Goal: Task Accomplishment & Management: Manage account settings

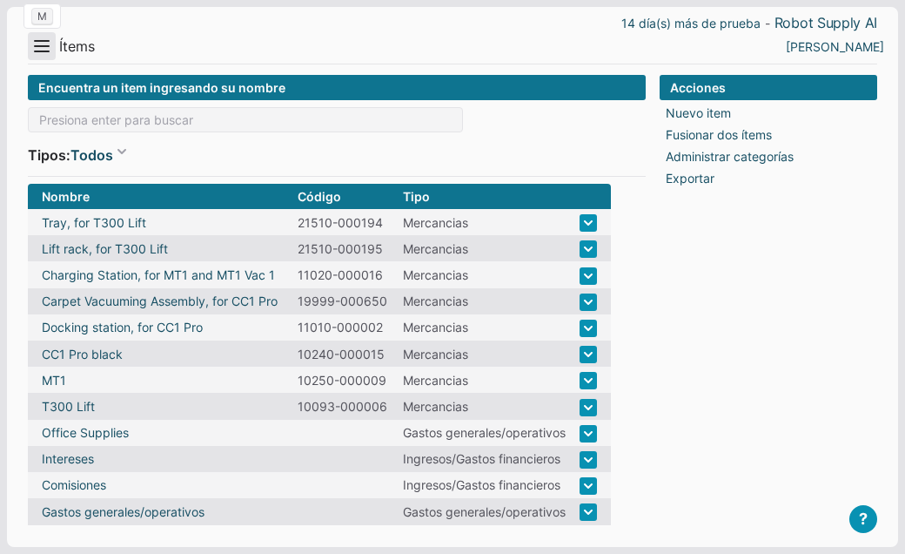
click at [43, 47] on button "Menu" at bounding box center [42, 46] width 28 height 28
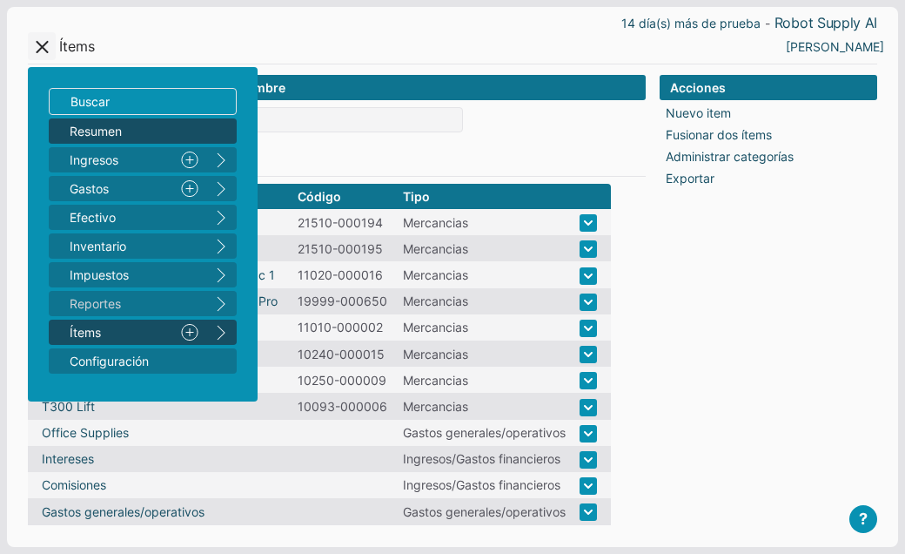
click at [74, 131] on span "Resumen" at bounding box center [134, 131] width 129 height 18
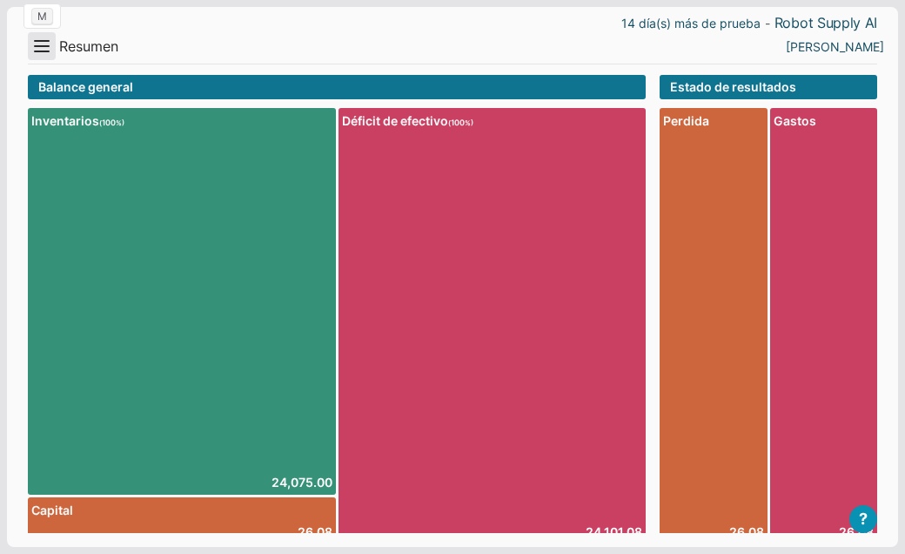
click at [48, 50] on button "Menu" at bounding box center [42, 46] width 28 height 28
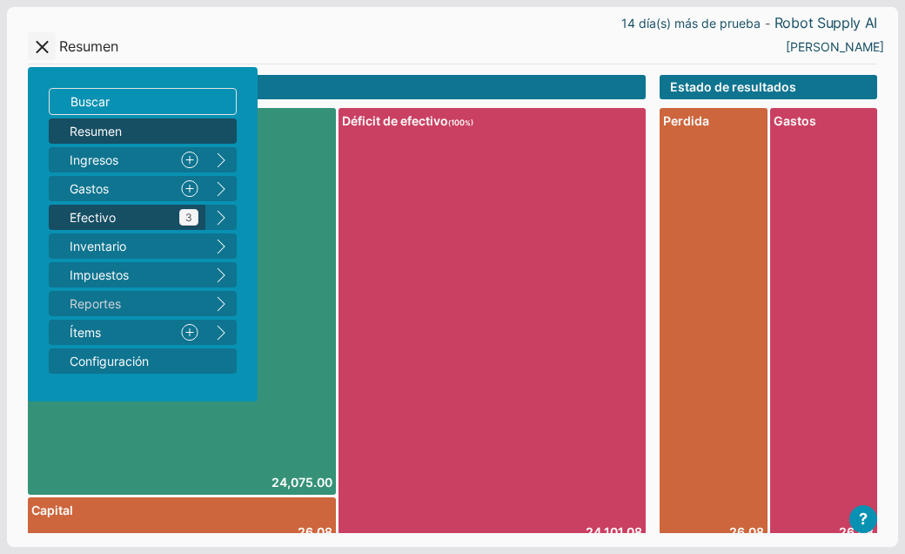
click at [78, 216] on span "Efectivo 3" at bounding box center [134, 217] width 129 height 18
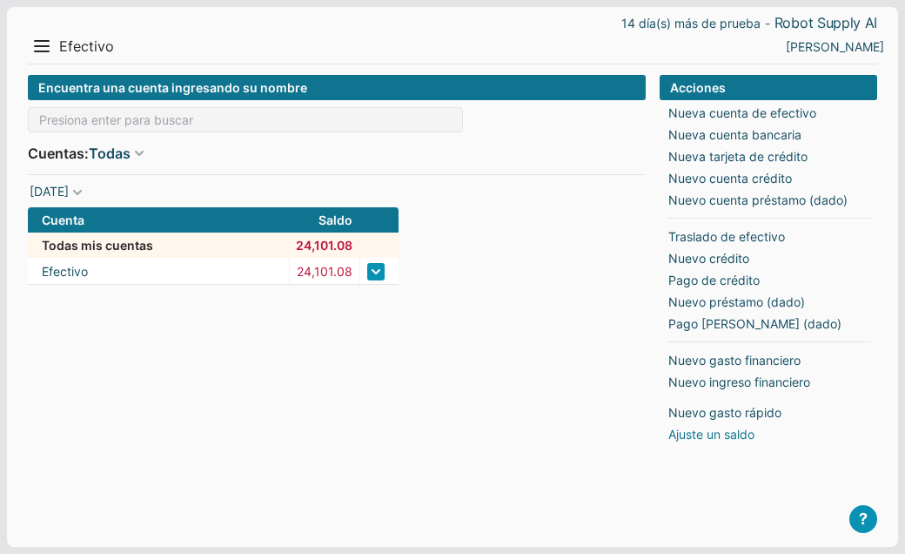
click at [685, 438] on link "Ajuste un saldo" at bounding box center [712, 434] width 86 height 18
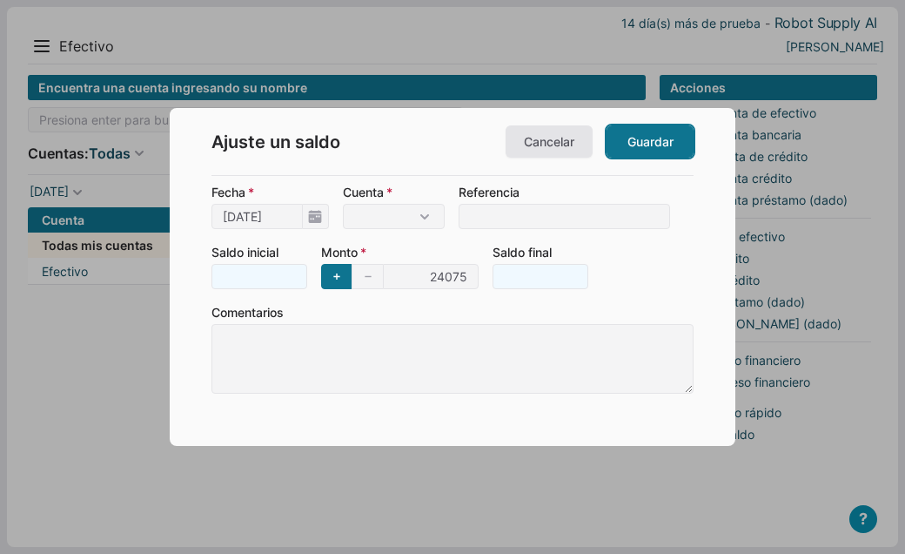
type input "24,075"
click at [645, 139] on link "Guardar" at bounding box center [650, 141] width 87 height 32
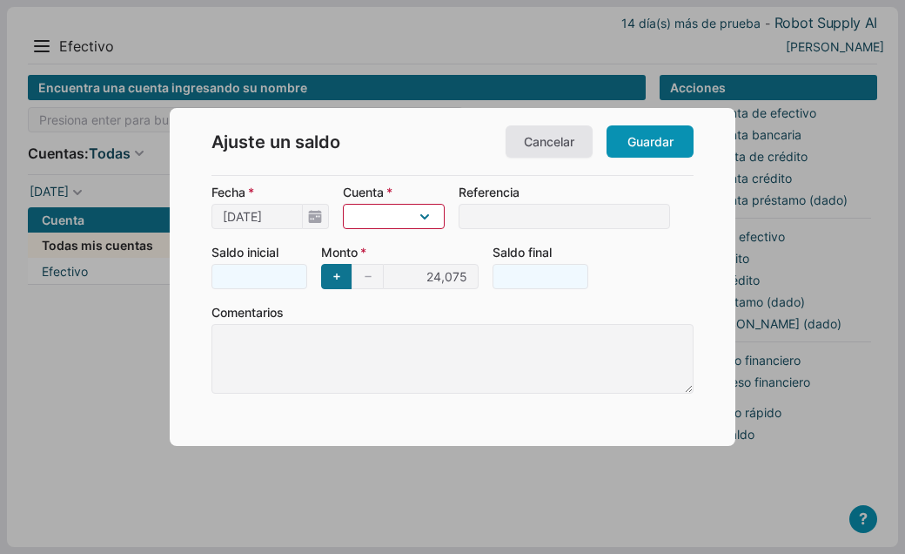
select select "1"
click option "Efectivo" at bounding box center [0, 0] width 0 height 0
type input "24,101.08"
type input "24075"
type input "26.08"
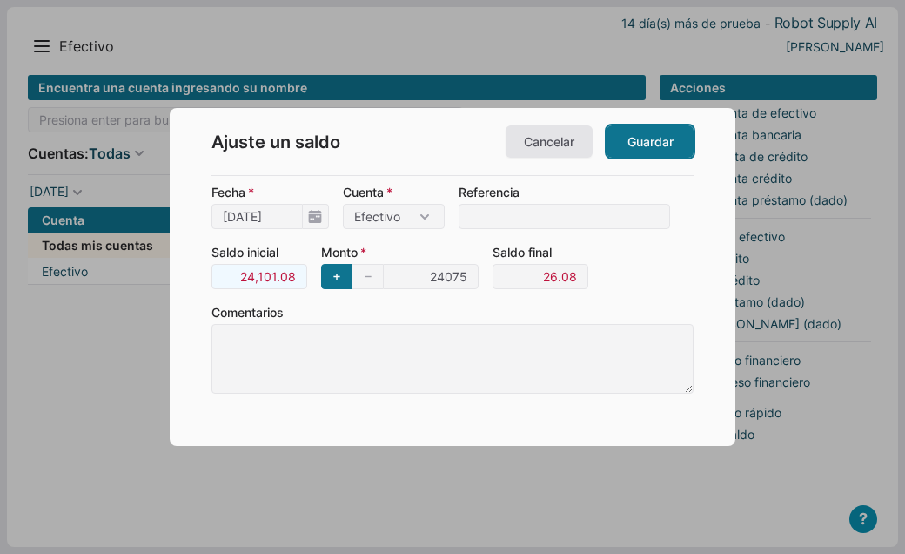
type input "24,075"
click at [622, 147] on link "Guardar" at bounding box center [650, 141] width 87 height 32
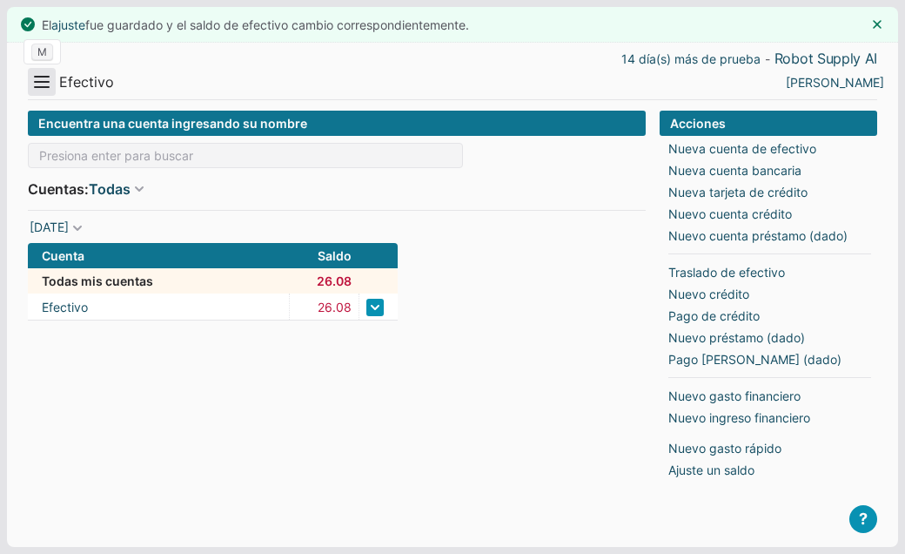
click at [42, 91] on button "Menu" at bounding box center [42, 82] width 28 height 28
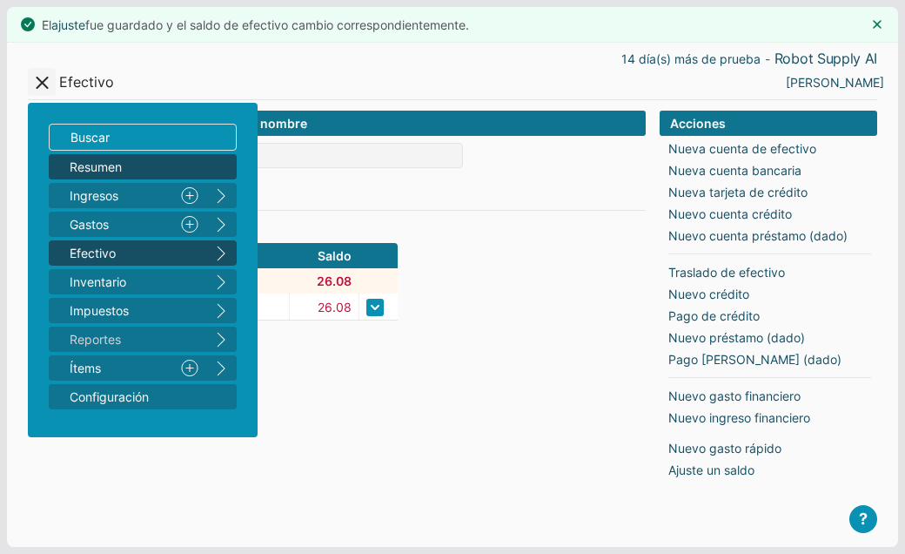
click at [69, 168] on link "Resumen" at bounding box center [143, 166] width 188 height 25
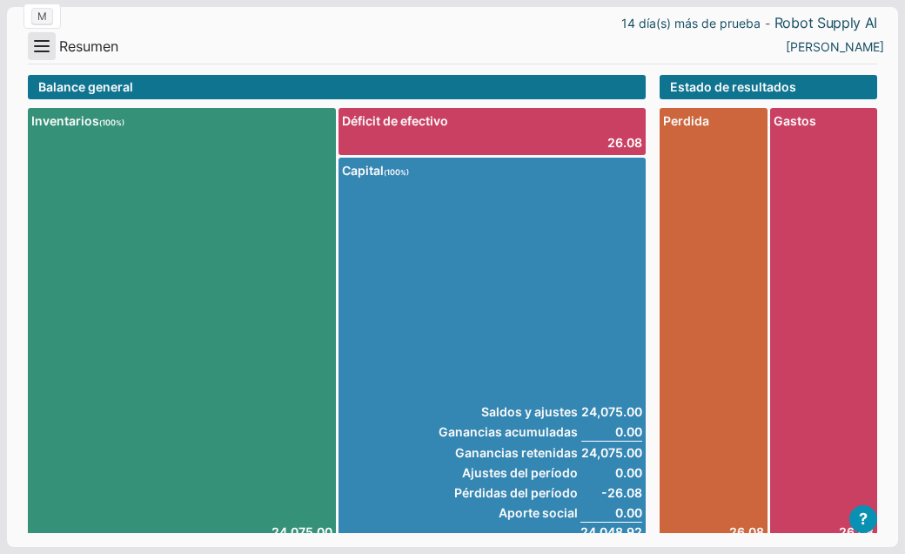
click at [46, 47] on button "Menu" at bounding box center [42, 46] width 28 height 28
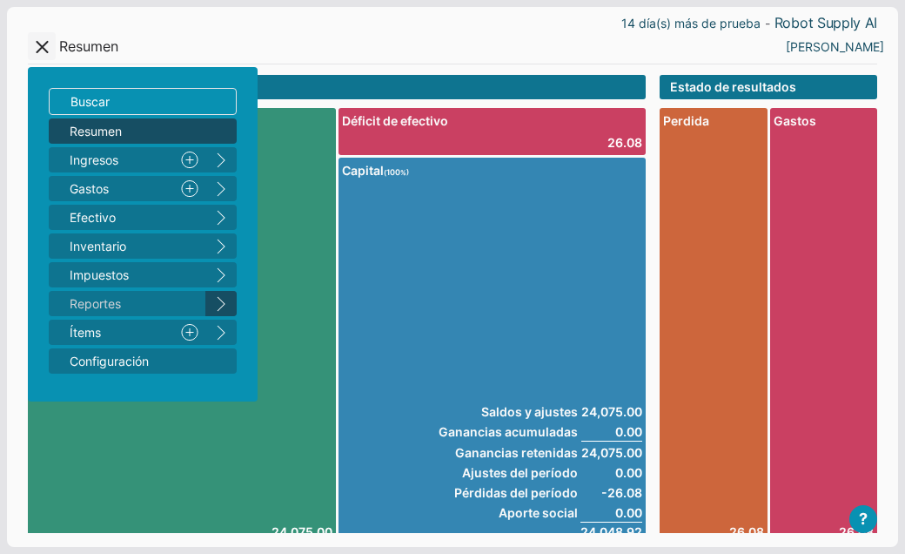
click at [218, 305] on button "right" at bounding box center [220, 303] width 31 height 25
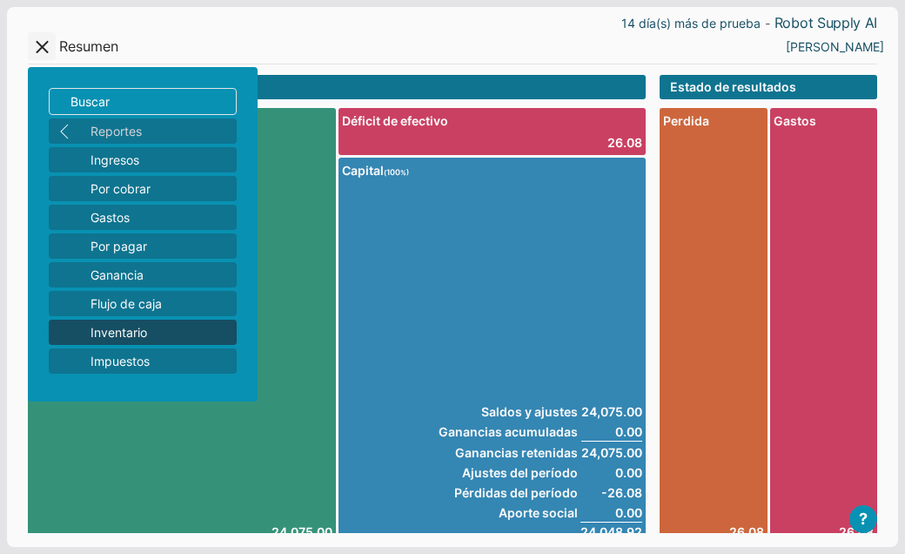
click at [172, 337] on span "Inventario" at bounding box center [160, 332] width 139 height 18
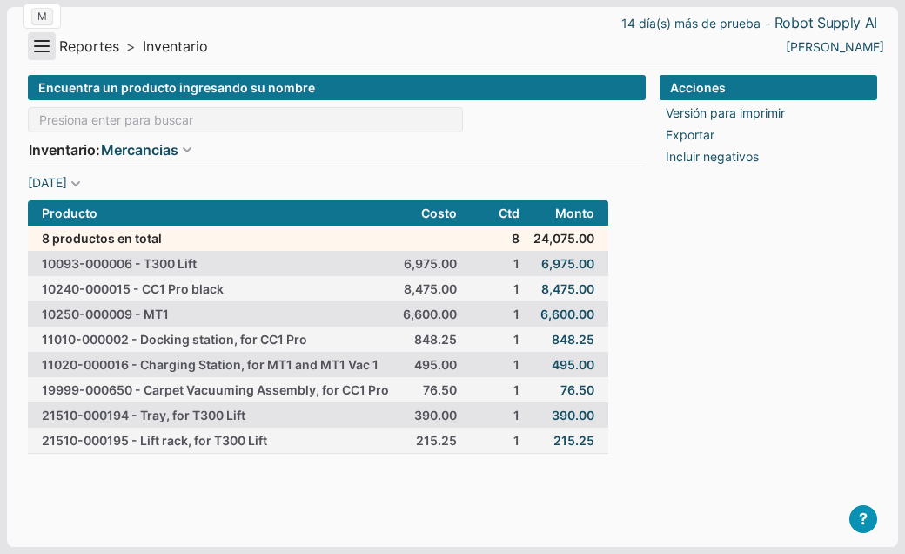
click at [38, 55] on button "Menu" at bounding box center [42, 46] width 28 height 28
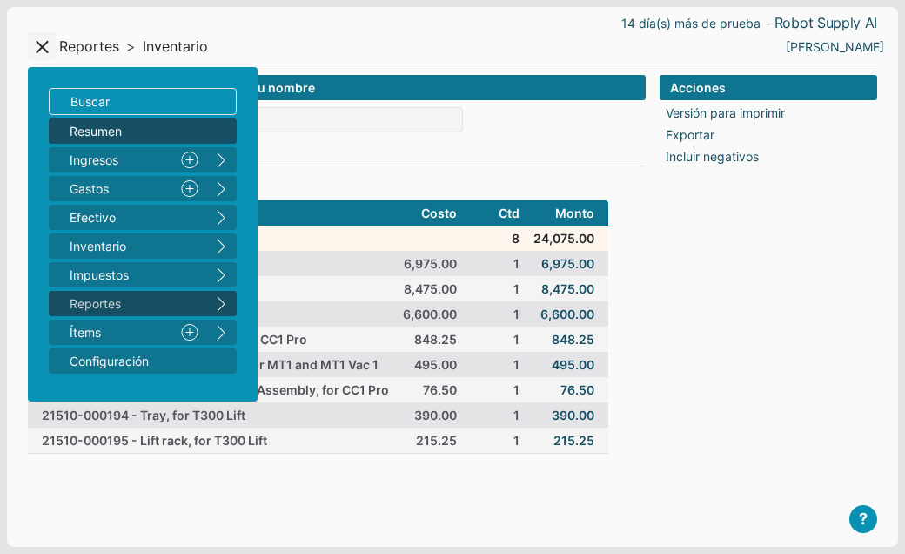
click at [66, 133] on link "Resumen" at bounding box center [143, 130] width 188 height 25
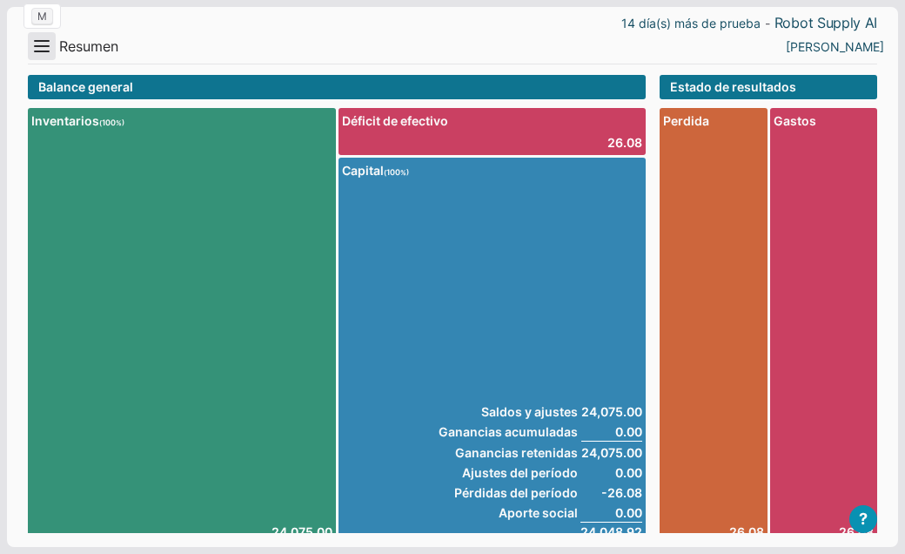
click at [41, 52] on button "Menu" at bounding box center [42, 46] width 28 height 28
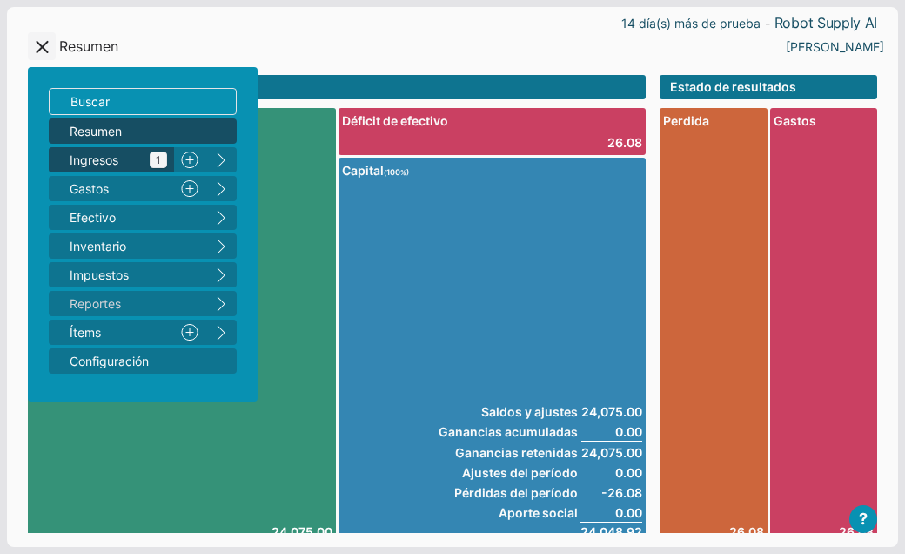
click at [100, 164] on span "Ingresos 1" at bounding box center [119, 160] width 98 height 18
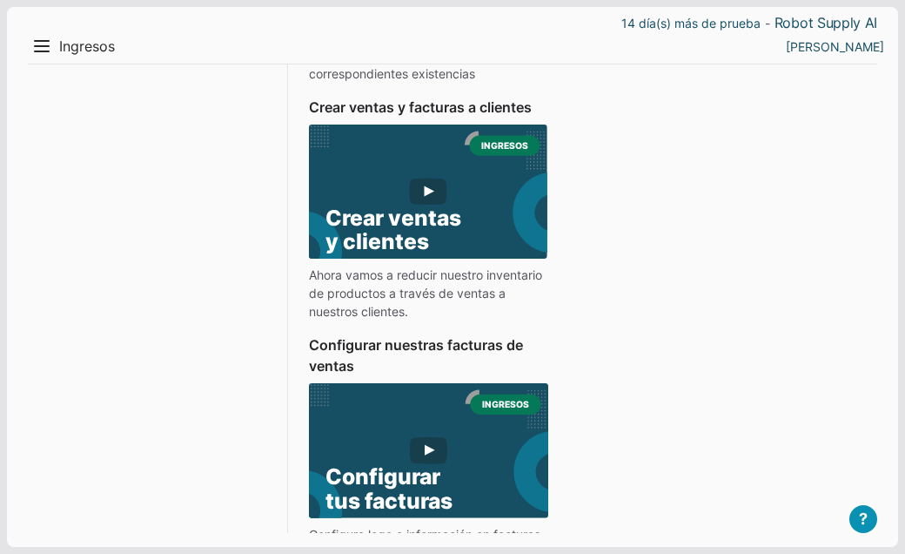
scroll to position [463, 0]
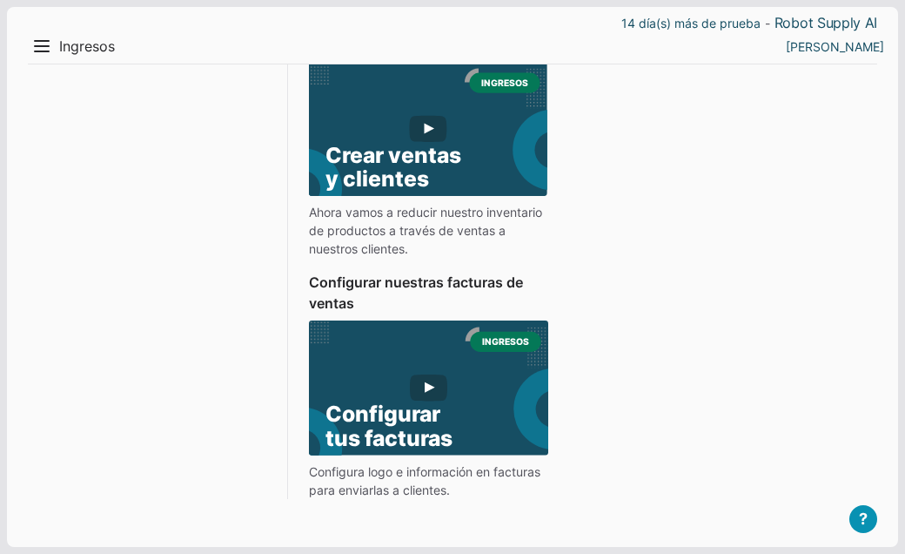
click at [433, 387] on use at bounding box center [428, 404] width 334 height 168
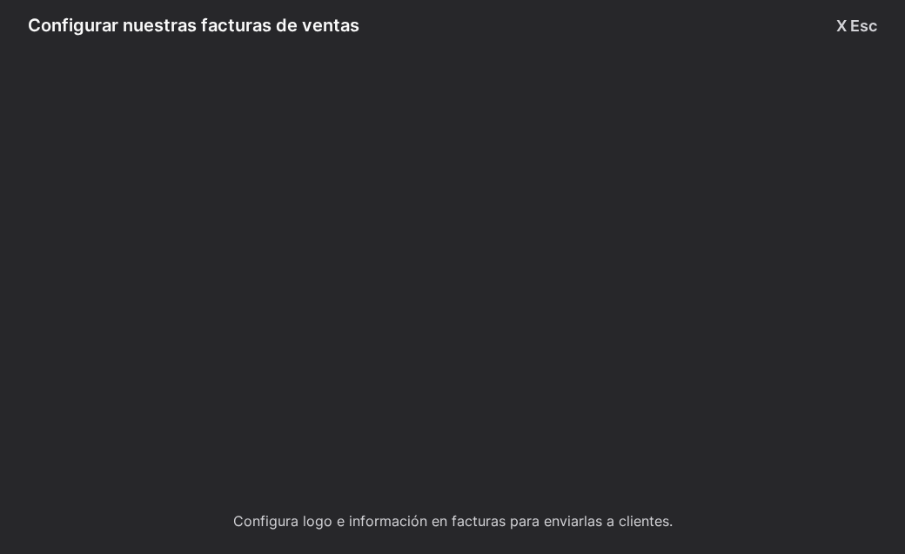
scroll to position [330, 0]
click at [843, 29] on button "X Esc" at bounding box center [857, 26] width 41 height 24
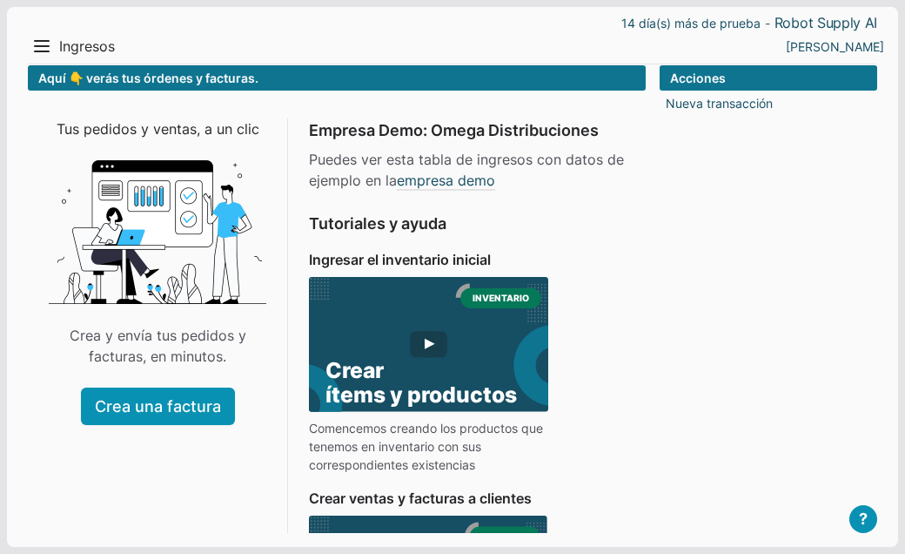
scroll to position [0, 0]
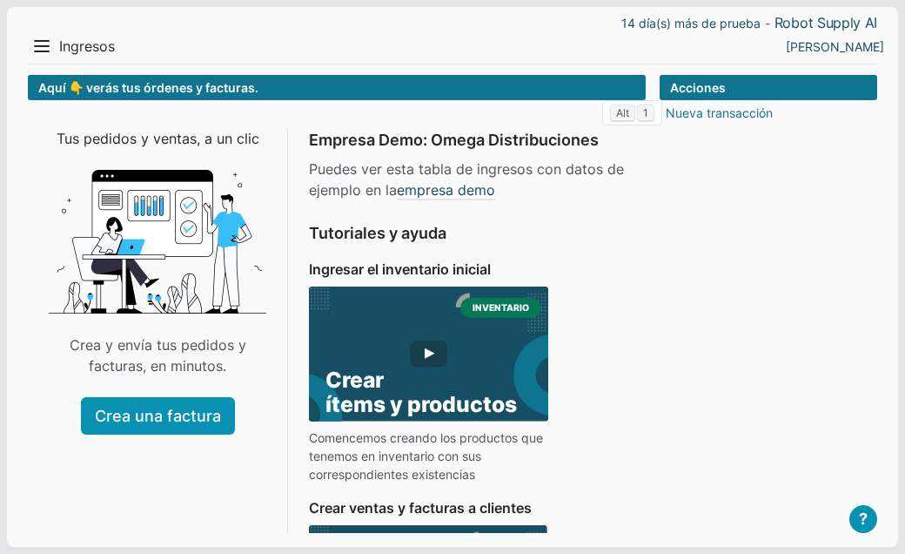
click at [708, 119] on link "Nueva transacción" at bounding box center [719, 113] width 107 height 18
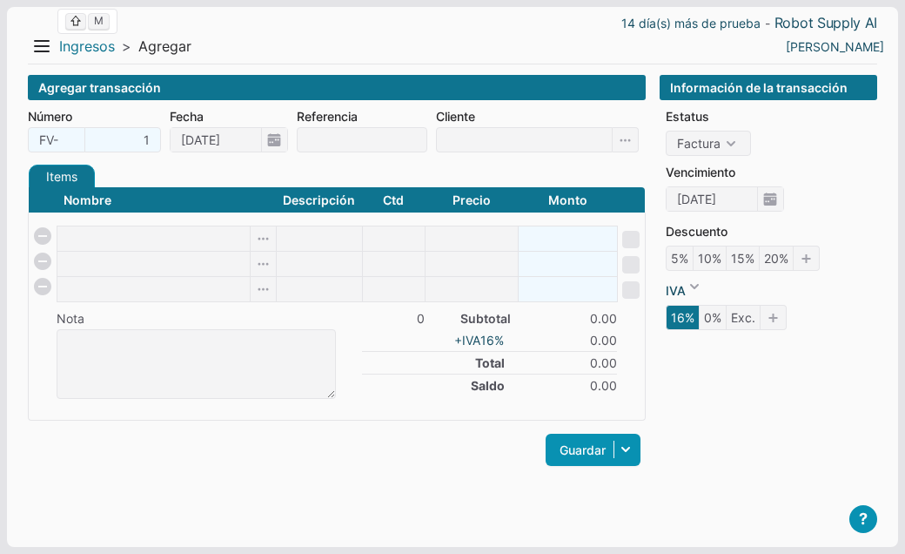
click at [71, 44] on link "Ingresos" at bounding box center [87, 46] width 56 height 18
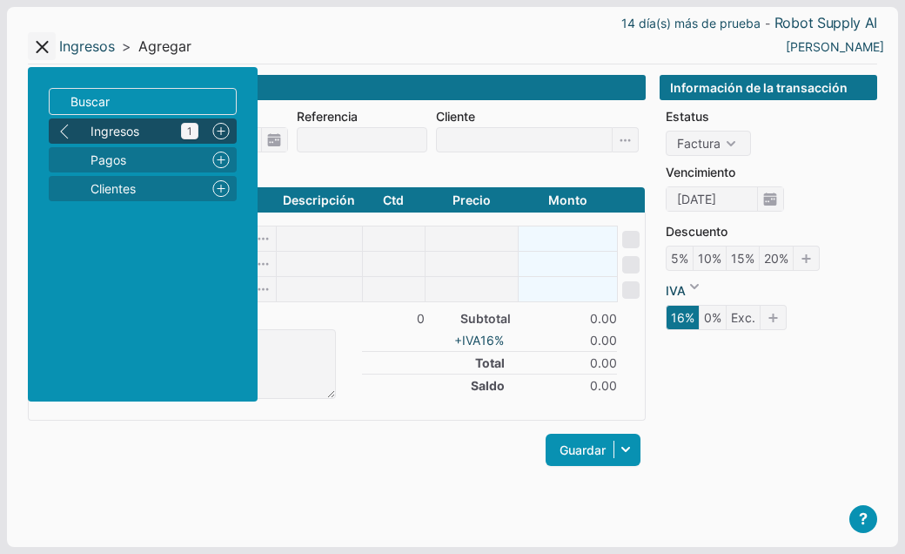
click at [98, 135] on span "Ingresos 1" at bounding box center [145, 131] width 108 height 18
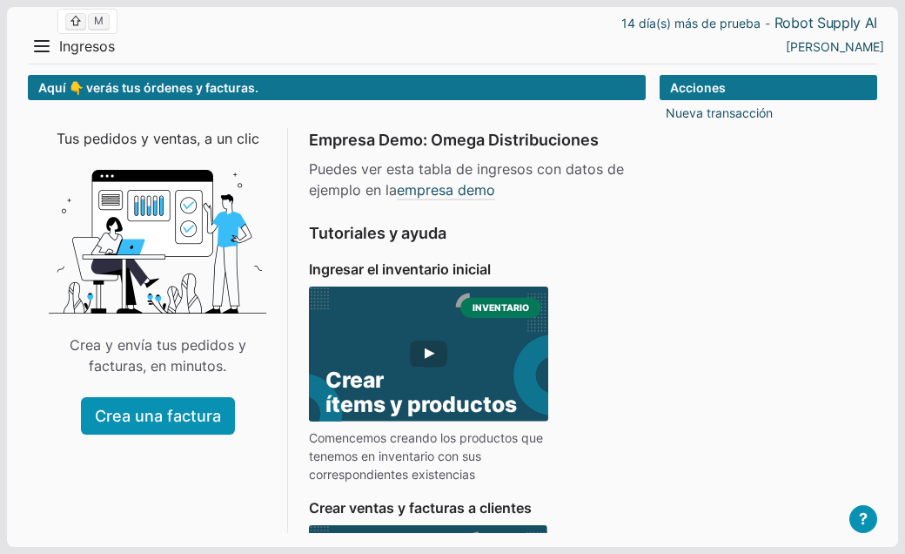
click at [74, 46] on span "Ingresos" at bounding box center [87, 46] width 56 height 18
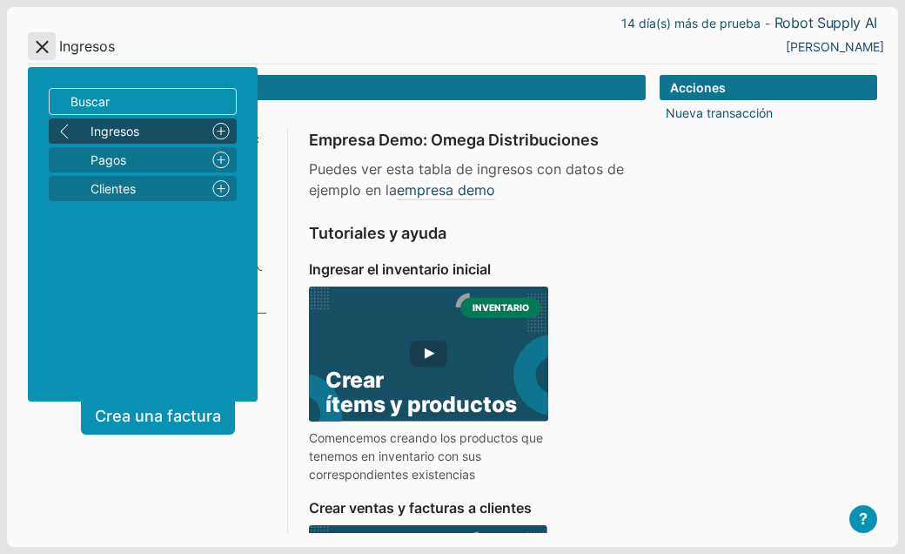
click at [41, 48] on button "Menu" at bounding box center [42, 46] width 28 height 28
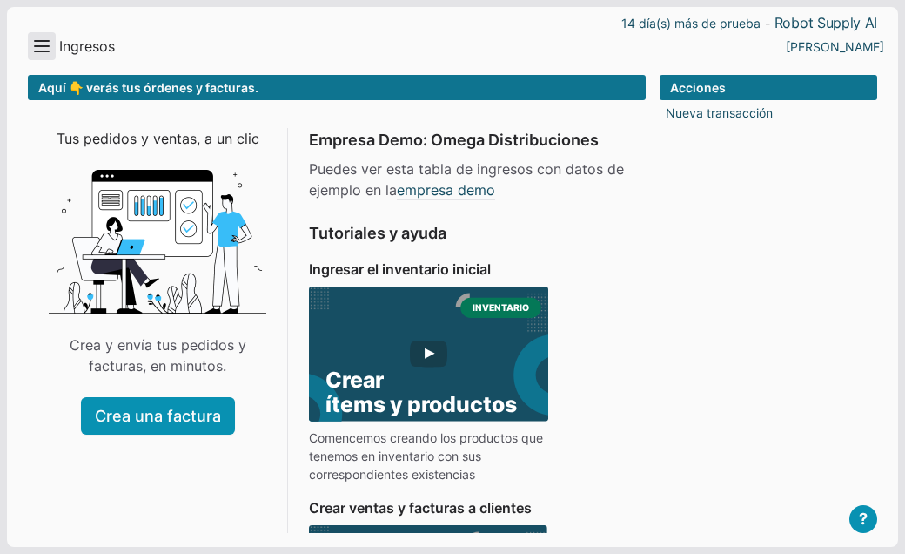
click at [40, 50] on button "Menu" at bounding box center [42, 46] width 28 height 28
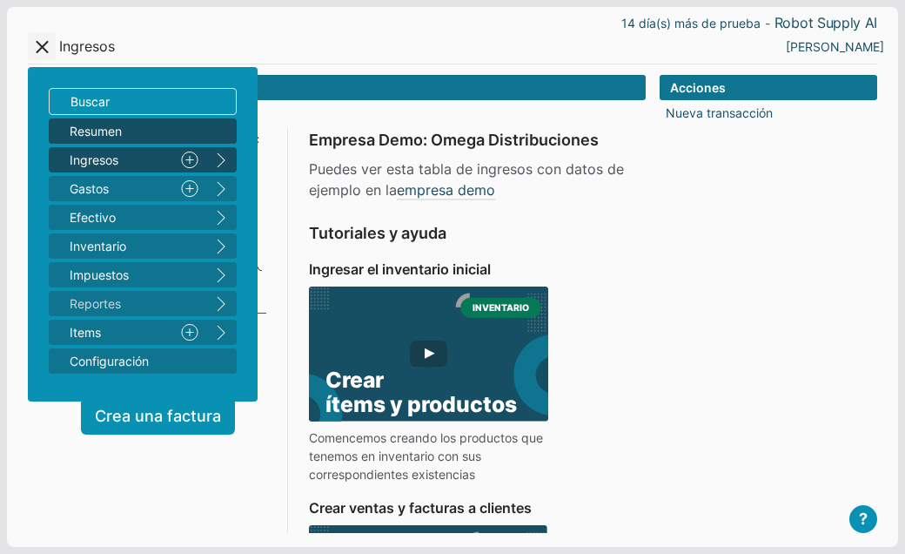
click at [79, 129] on span "Resumen" at bounding box center [134, 131] width 129 height 18
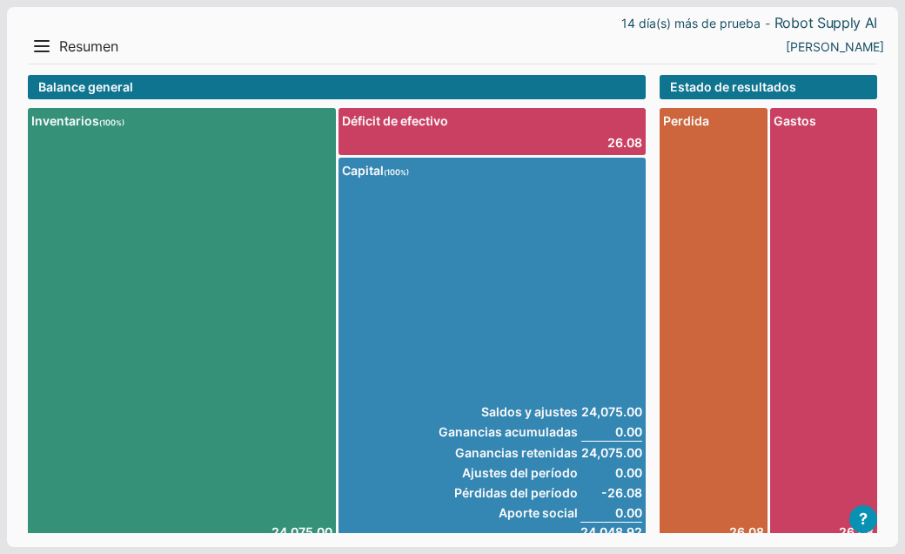
click at [73, 46] on span "Resumen" at bounding box center [88, 46] width 59 height 18
click at [50, 48] on button "Menu" at bounding box center [42, 46] width 28 height 28
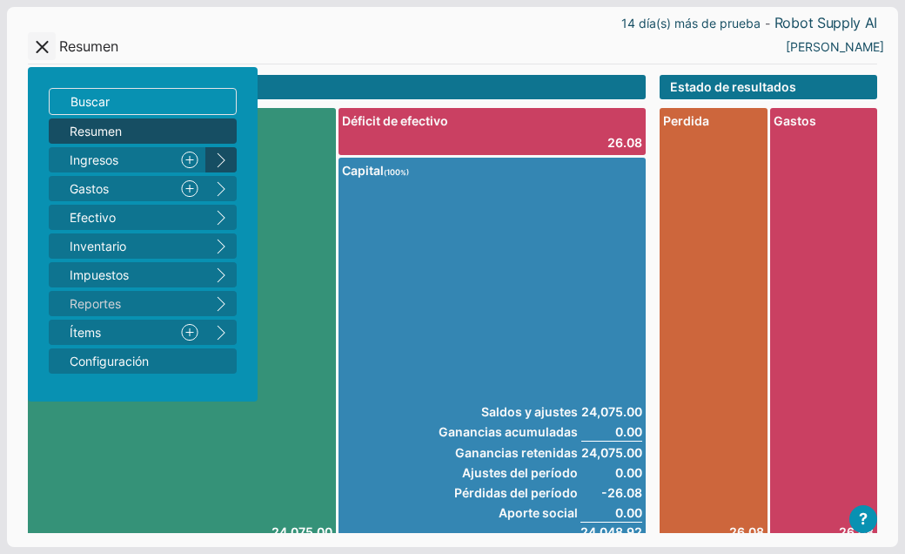
click at [221, 157] on button "right" at bounding box center [220, 159] width 31 height 25
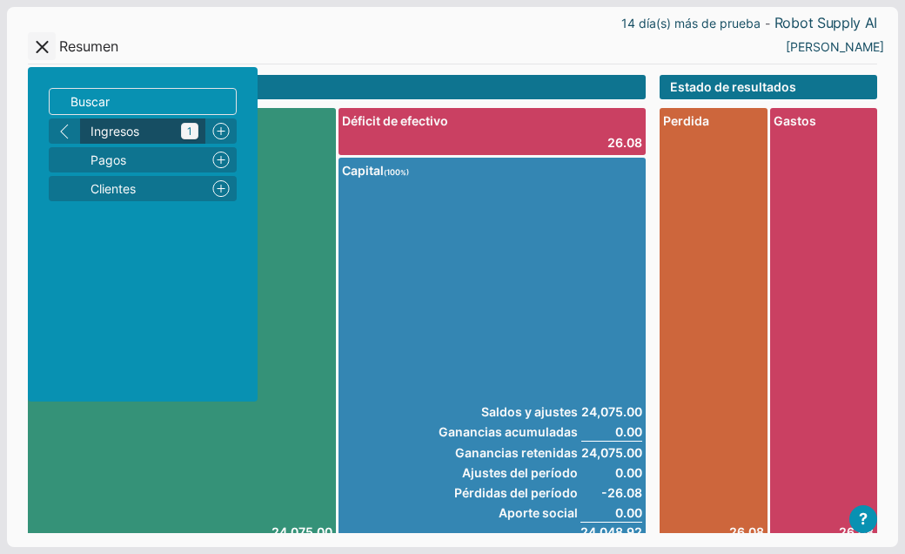
click at [190, 131] on icon "1" at bounding box center [189, 131] width 17 height 17
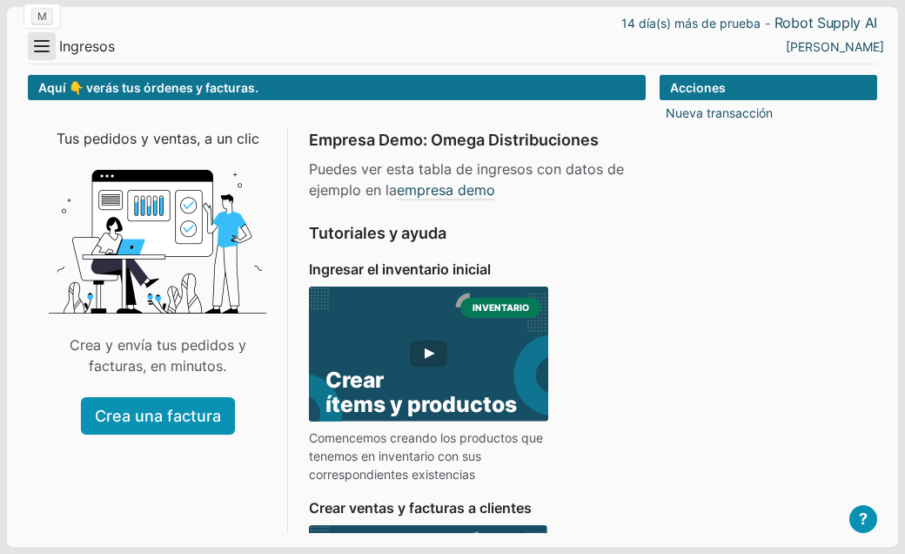
click at [46, 45] on button "Menu" at bounding box center [42, 46] width 28 height 28
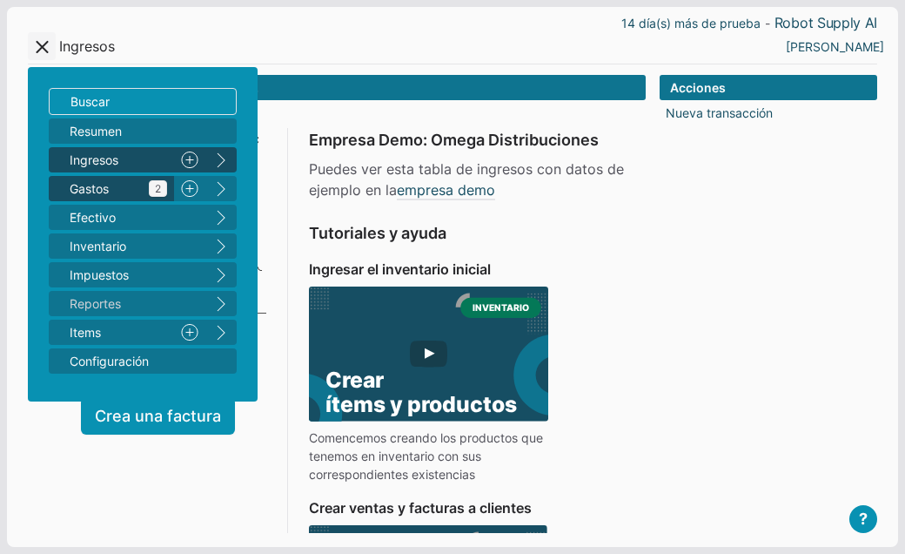
click at [71, 185] on span "Gastos 2" at bounding box center [119, 188] width 98 height 18
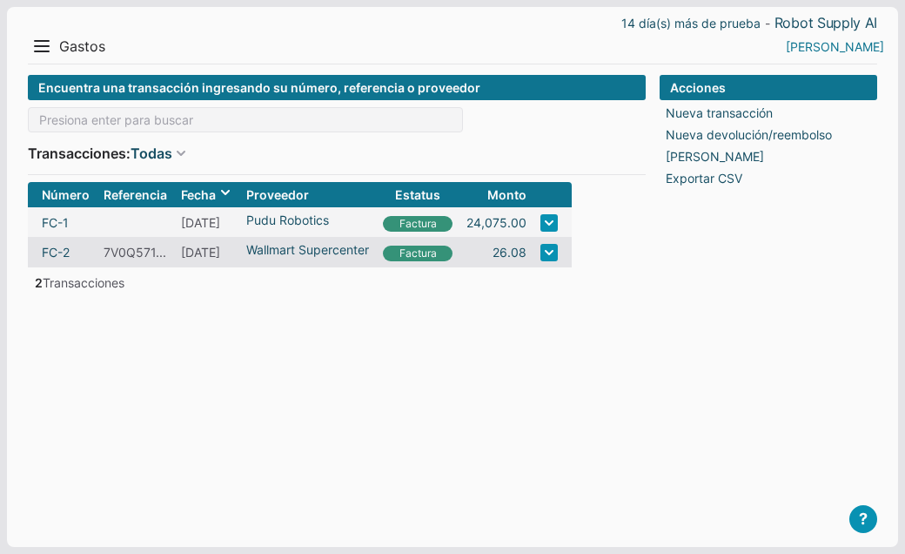
click at [867, 47] on link "[PERSON_NAME]" at bounding box center [835, 46] width 98 height 18
click at [838, 78] on li "Perfil" at bounding box center [847, 80] width 78 height 25
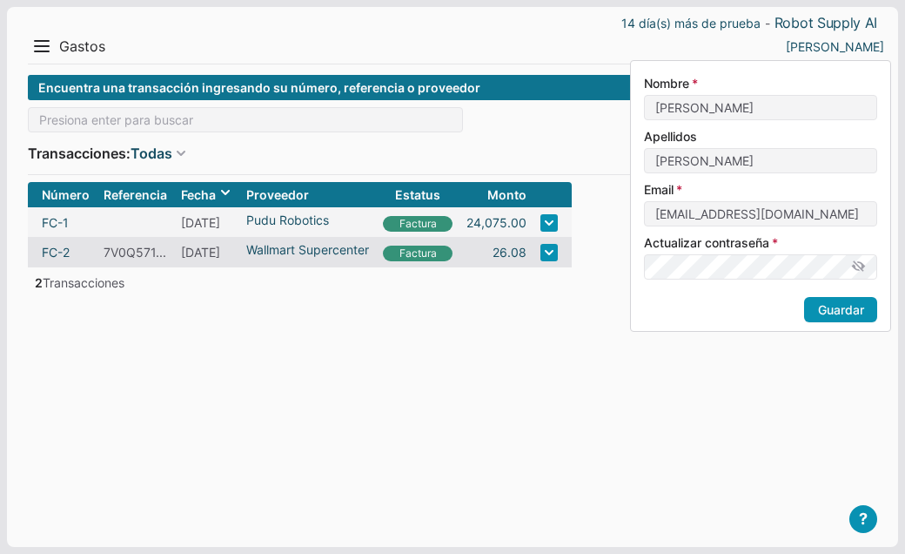
click at [700, 419] on div "Acciones Nueva transacción Nueva devolución/reembolso Imprimir bache Exportar C…" at bounding box center [769, 297] width 218 height 444
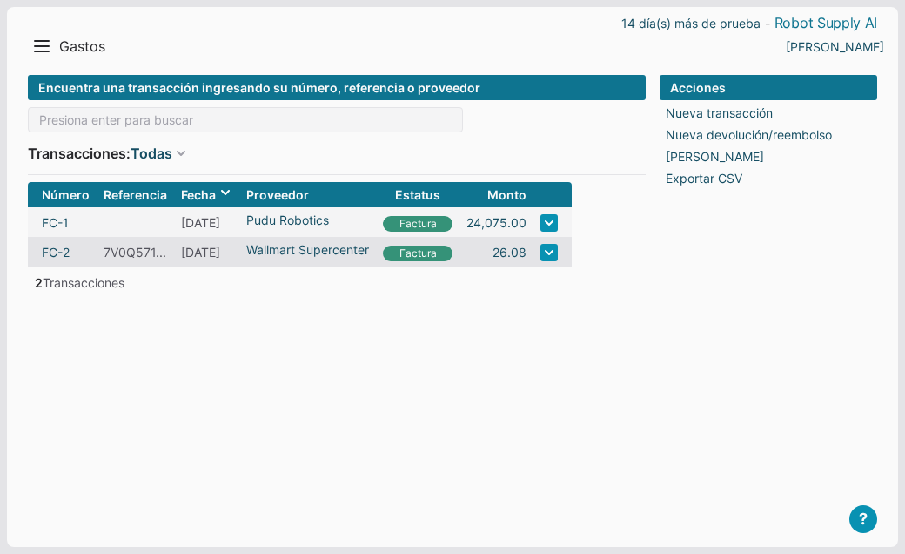
click at [809, 27] on link "Robot Supply AI" at bounding box center [826, 23] width 103 height 18
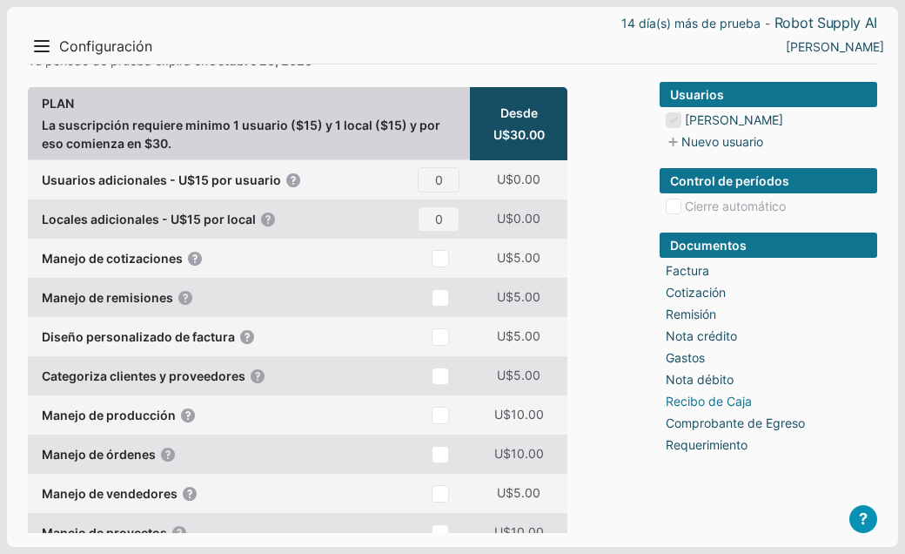
scroll to position [83, 0]
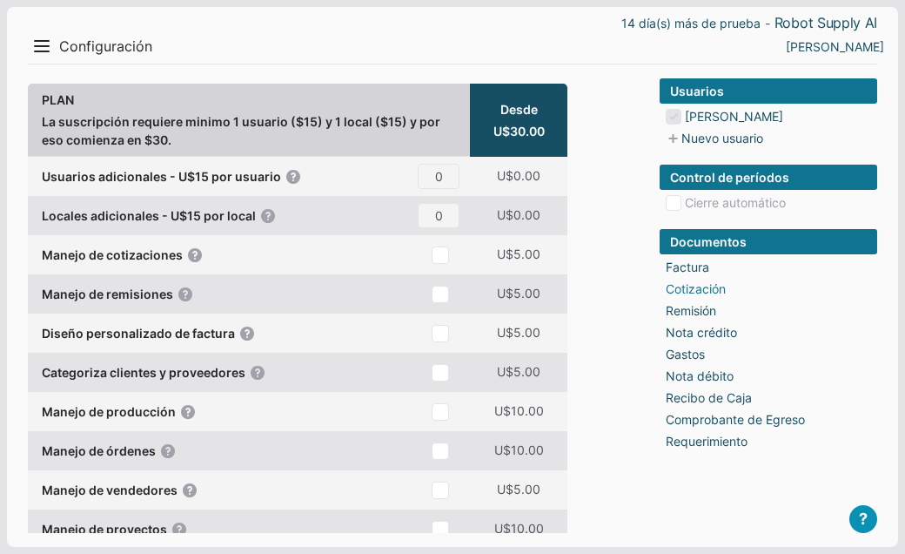
click at [693, 284] on link "Cotización" at bounding box center [696, 288] width 60 height 18
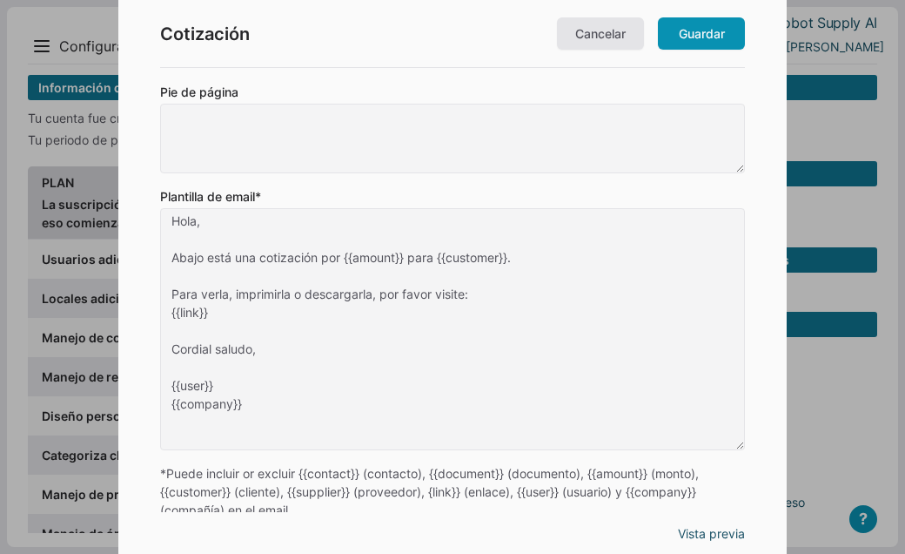
scroll to position [352, 0]
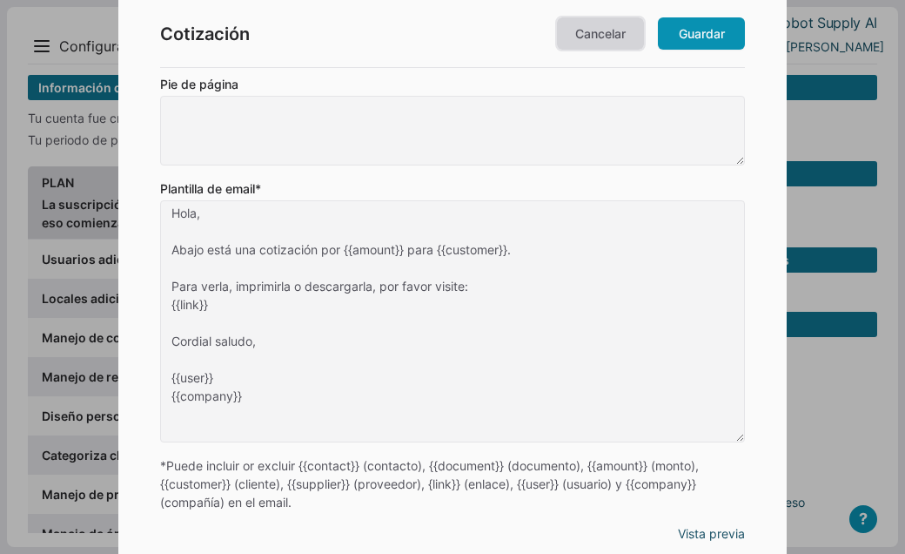
click at [614, 38] on link "Cancelar" at bounding box center [600, 33] width 87 height 32
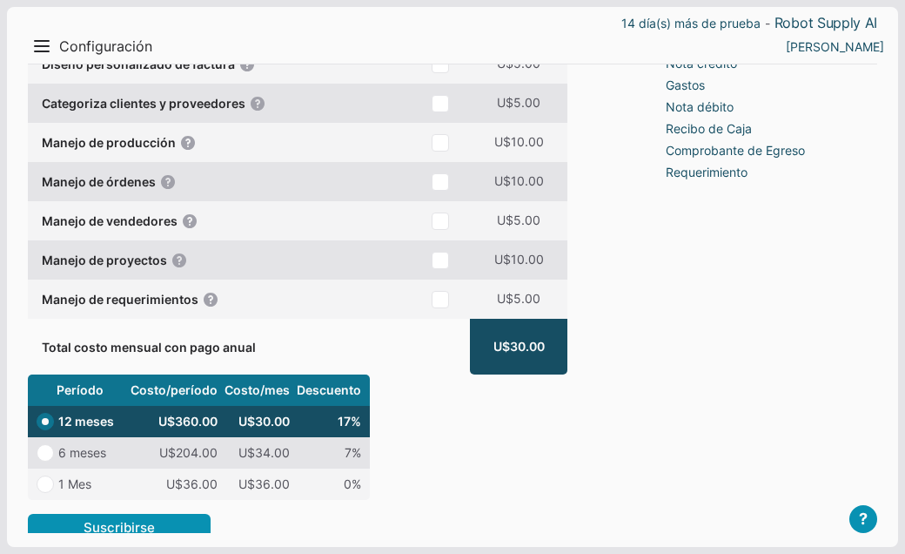
scroll to position [0, 0]
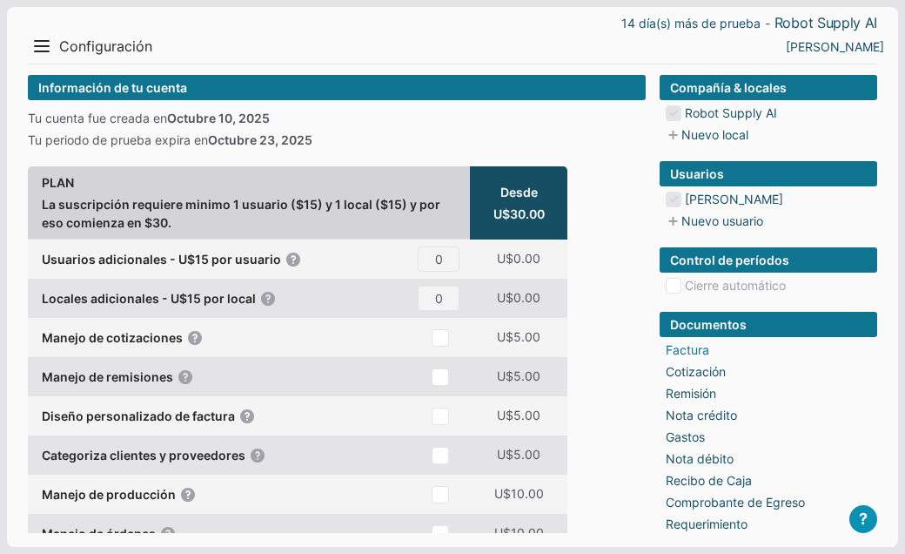
click at [680, 347] on link "Factura" at bounding box center [688, 349] width 44 height 18
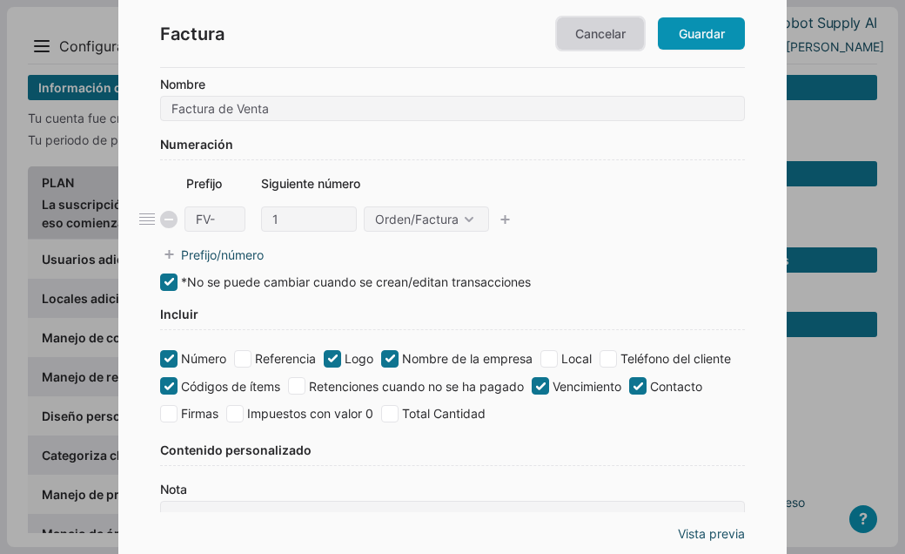
click at [597, 47] on link "Cancelar" at bounding box center [600, 33] width 87 height 32
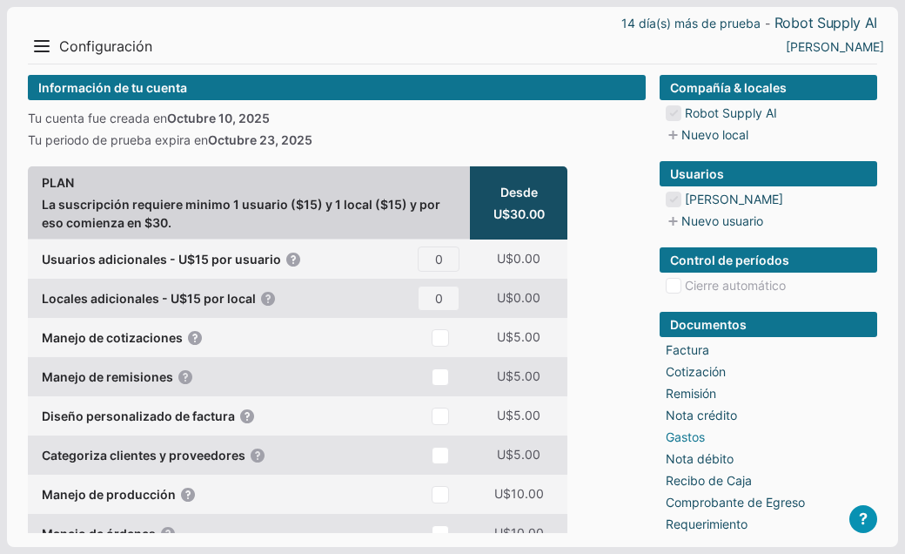
click at [676, 431] on link "Gastos" at bounding box center [685, 436] width 39 height 18
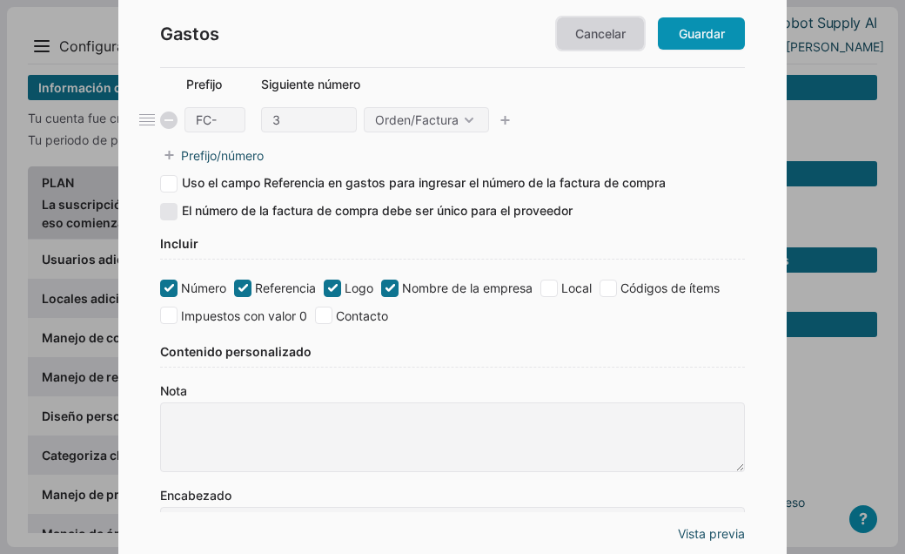
click at [625, 39] on link "Cancelar" at bounding box center [600, 33] width 87 height 32
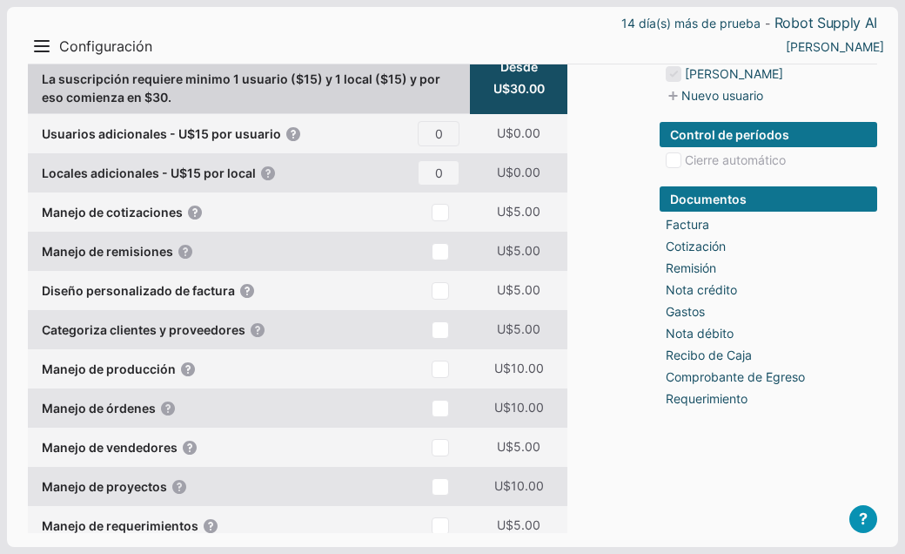
scroll to position [128, 0]
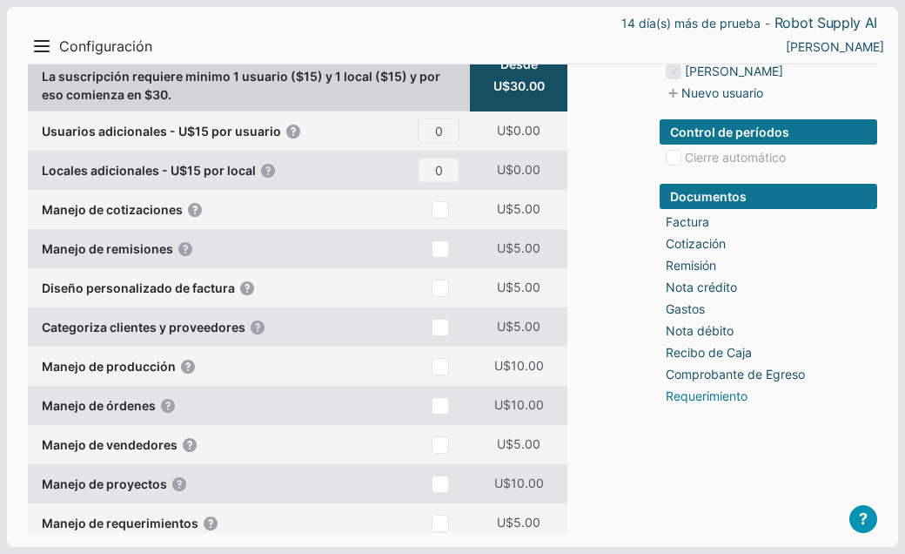
click at [688, 400] on link "Requerimiento" at bounding box center [707, 396] width 82 height 18
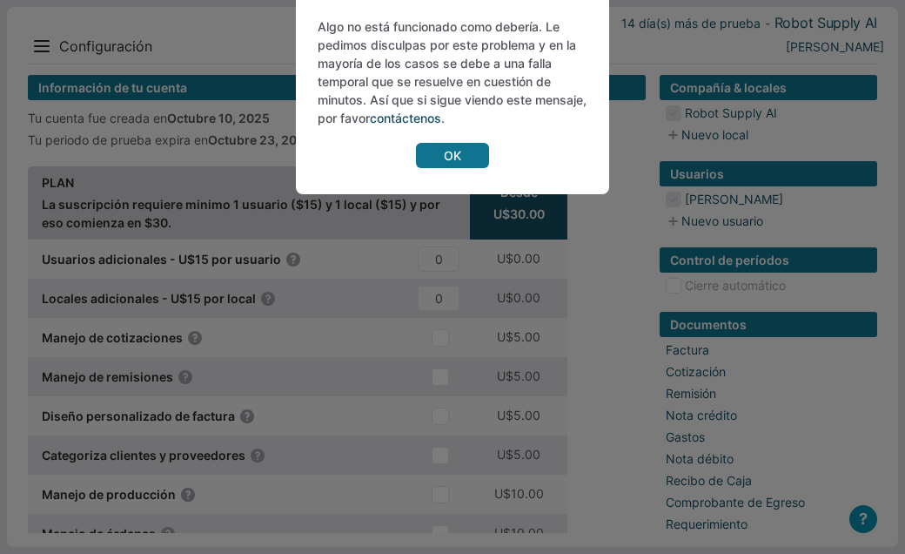
click at [468, 149] on link "OK" at bounding box center [452, 155] width 73 height 25
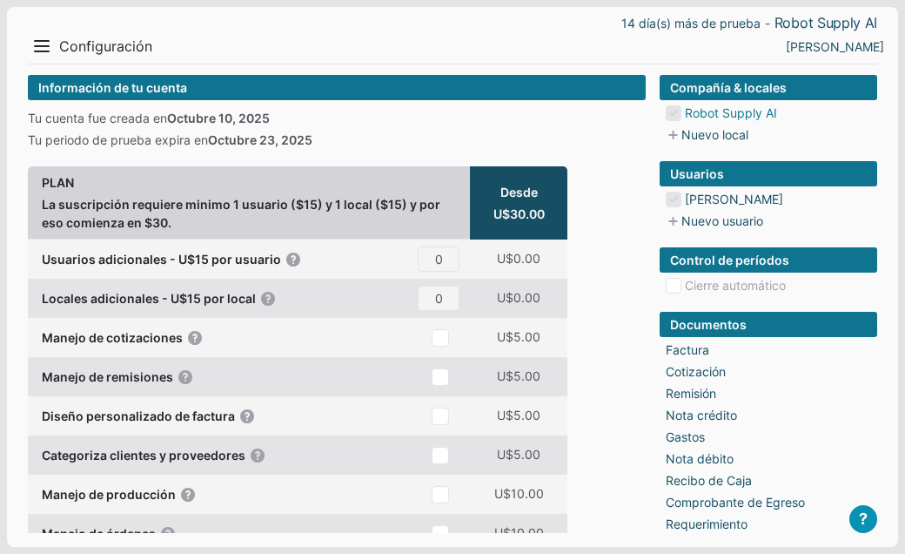
click at [721, 115] on link "Robot Supply AI" at bounding box center [731, 113] width 92 height 18
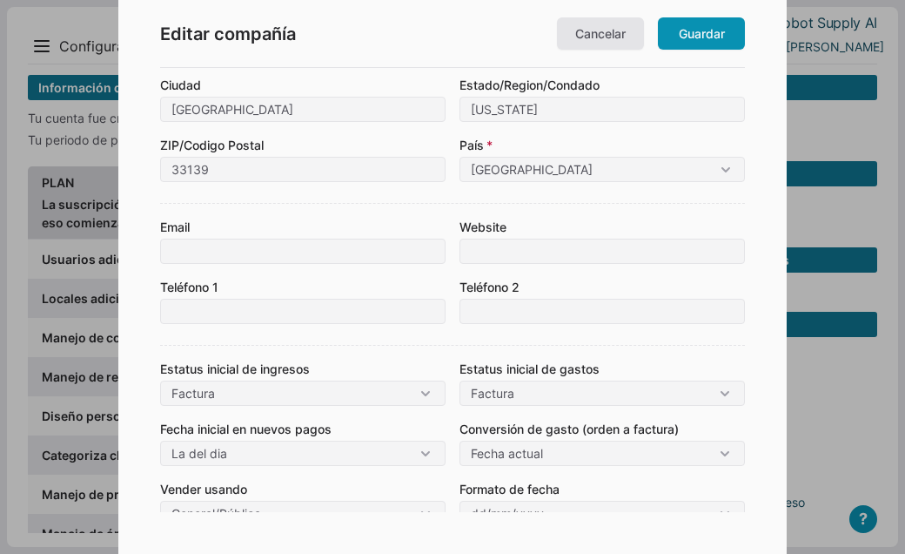
scroll to position [367, 0]
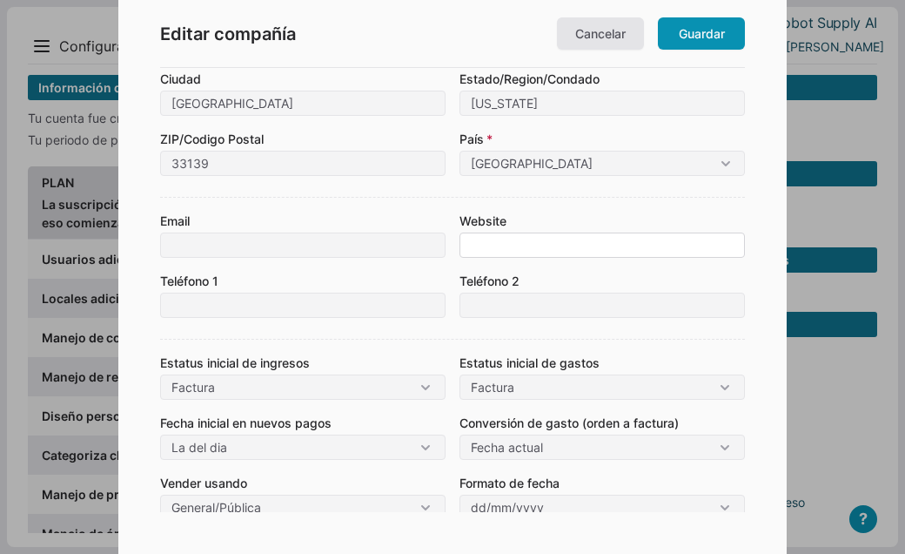
click at [588, 252] on input at bounding box center [603, 244] width 286 height 25
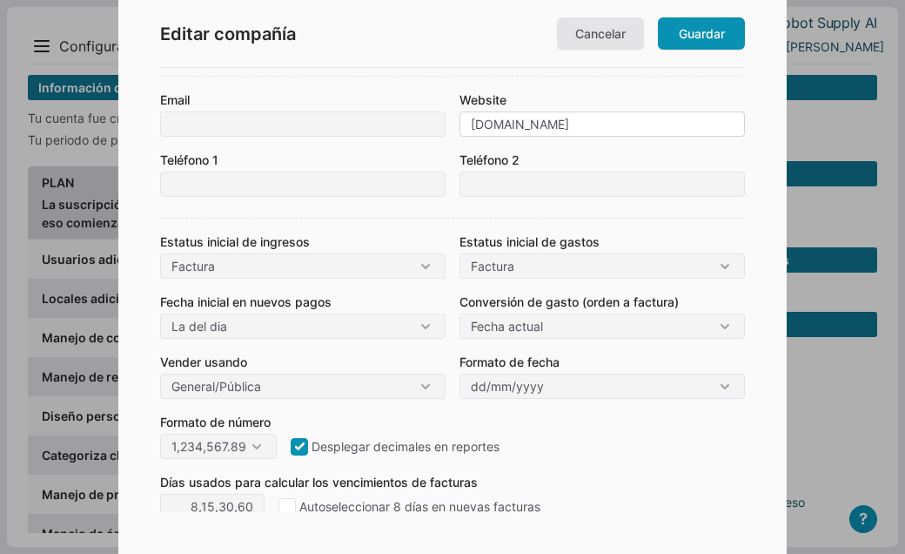
scroll to position [493, 0]
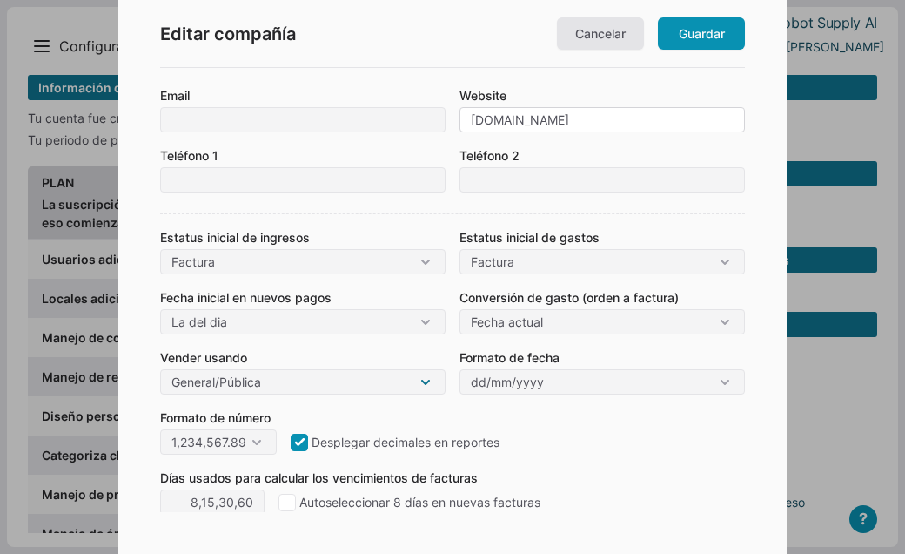
type input "[DOMAIN_NAME]"
click option "General/Pública" at bounding box center [0, 0] width 0 height 0
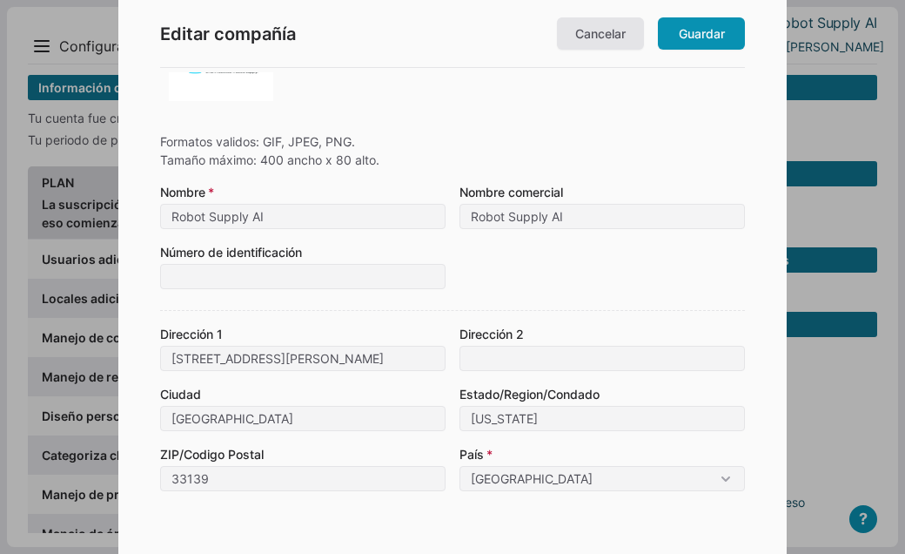
scroll to position [0, 0]
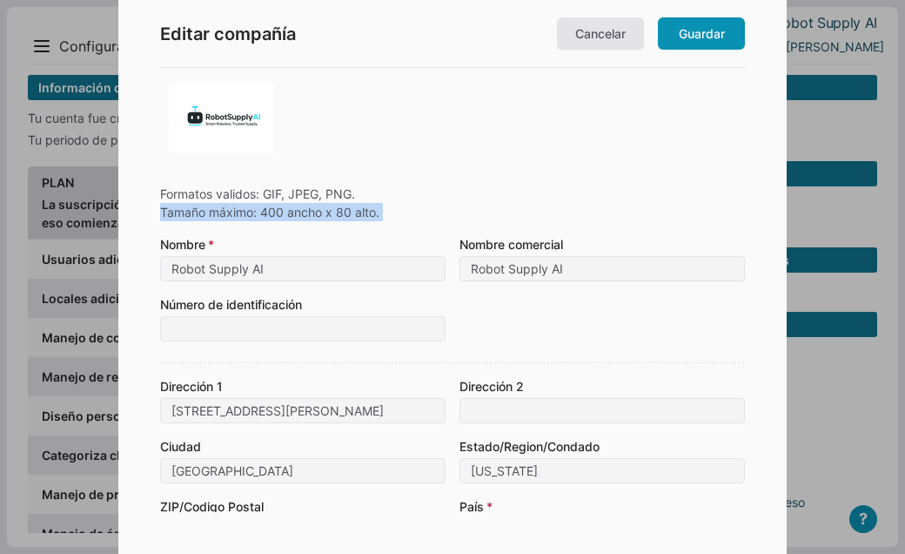
drag, startPoint x: 161, startPoint y: 212, endPoint x: 370, endPoint y: 229, distance: 209.7
click at [370, 229] on form "Formatos validos: GIF, JPEG, PNG. Tamaño máximo: 400 ancho x 80 alto. Escoger a…" at bounding box center [452, 541] width 585 height 932
copy div "Tamaño máximo: 400 ancho x 80 alto. Escoger archivo"
click at [245, 129] on img at bounding box center [221, 119] width 104 height 70
type input "C:\fakepath\RobotSupplyAI_120x80(2).png"
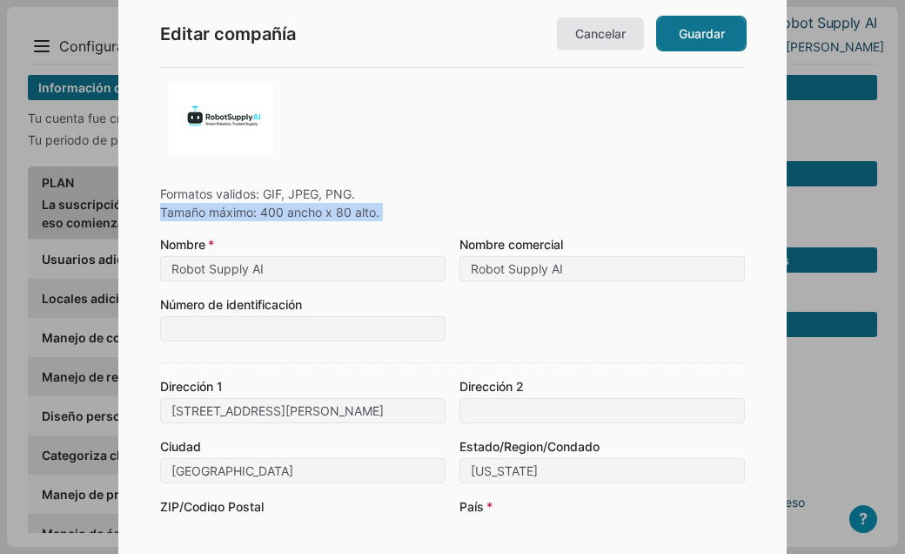
click at [691, 40] on link "Guardar" at bounding box center [701, 33] width 87 height 32
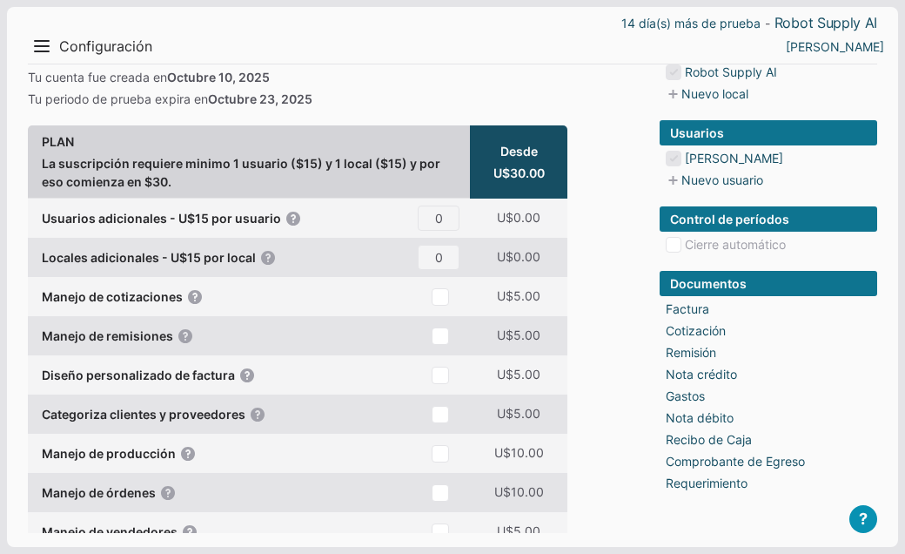
scroll to position [50, 0]
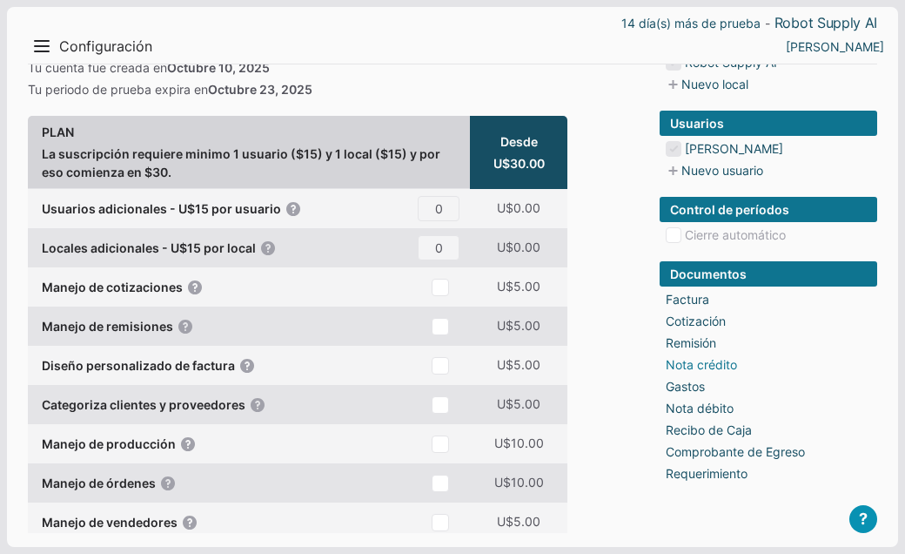
click at [698, 367] on link "Nota crédito" at bounding box center [701, 364] width 71 height 18
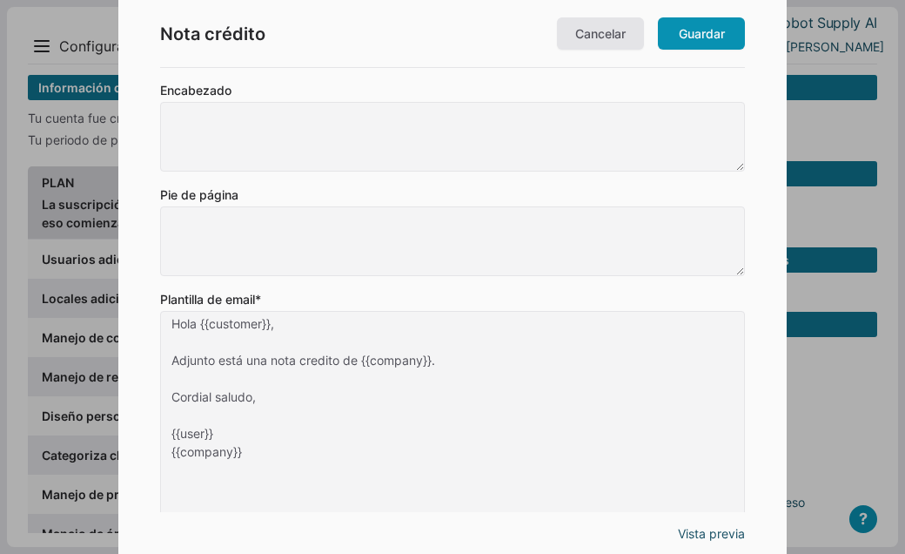
scroll to position [274, 0]
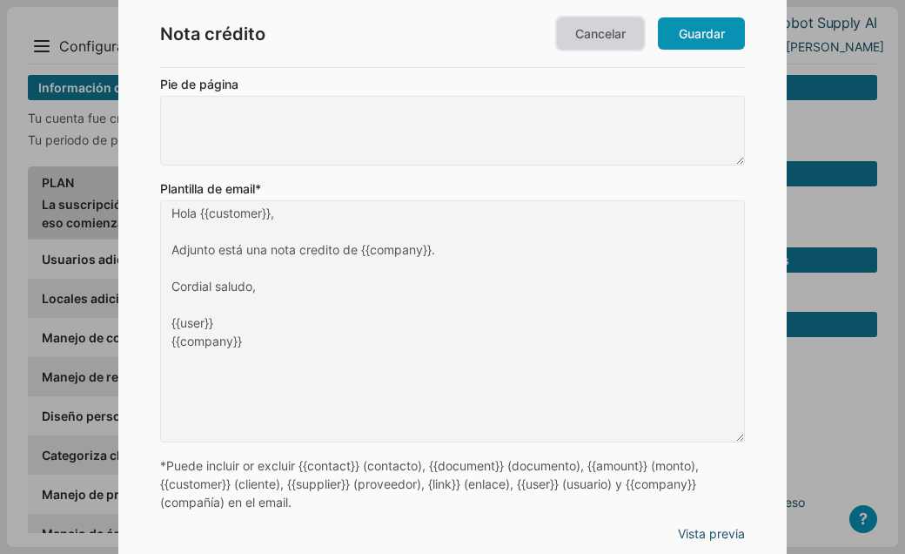
click at [609, 39] on link "Cancelar" at bounding box center [600, 33] width 87 height 32
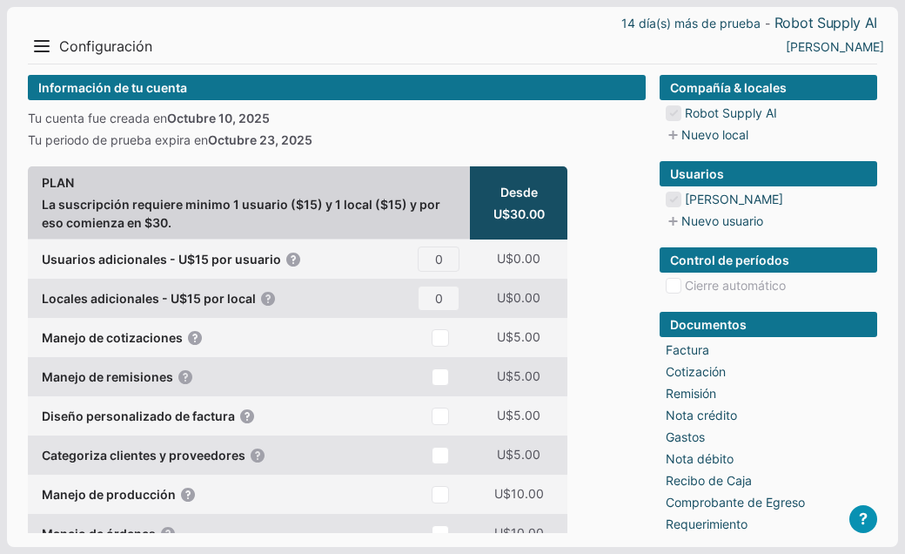
scroll to position [0, 0]
click at [44, 48] on button "Menu" at bounding box center [42, 46] width 28 height 28
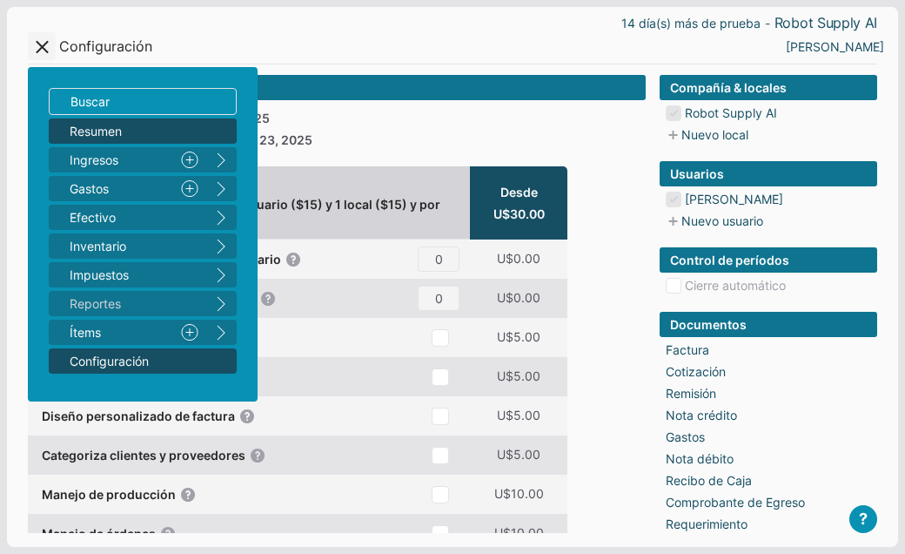
click at [98, 131] on span "Resumen" at bounding box center [134, 131] width 129 height 18
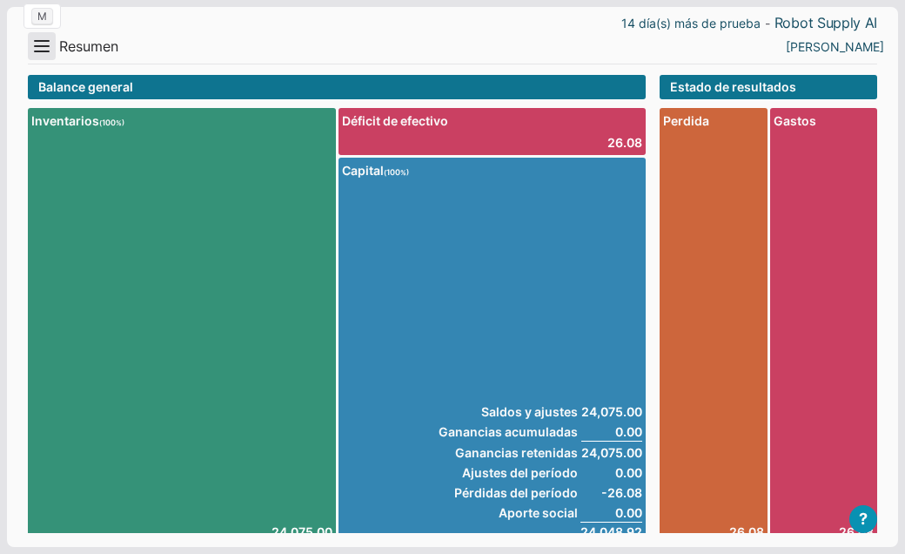
click at [38, 39] on button "Menu" at bounding box center [42, 46] width 28 height 28
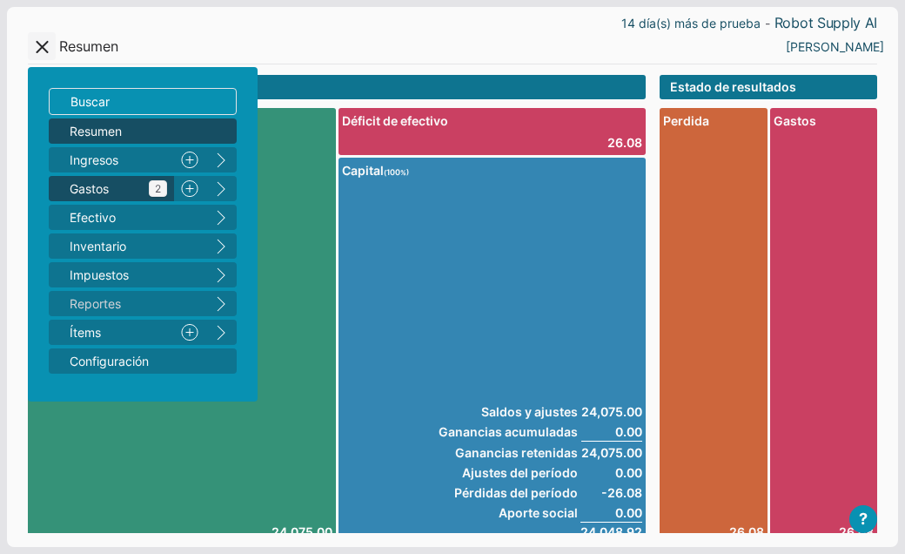
click at [83, 190] on span "Gastos 2" at bounding box center [119, 188] width 98 height 18
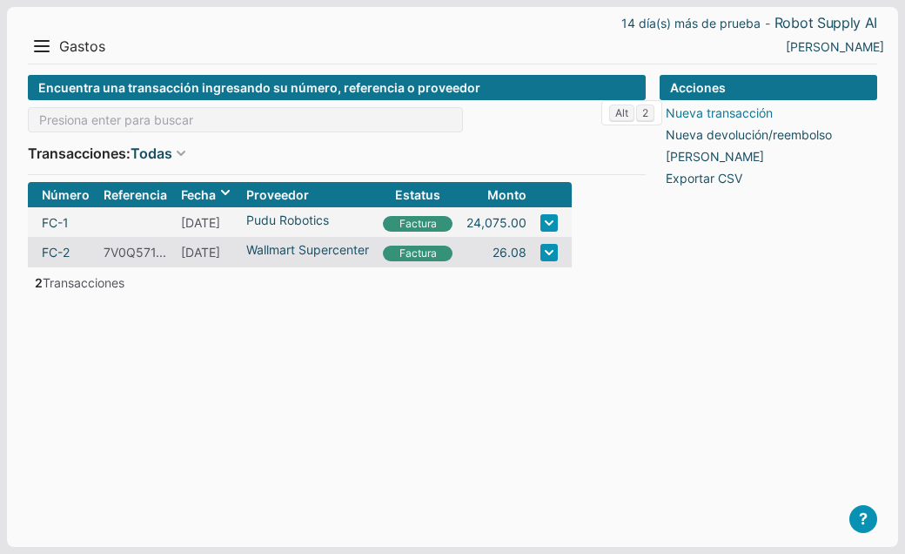
click at [729, 111] on link "Nueva transacción" at bounding box center [719, 113] width 107 height 18
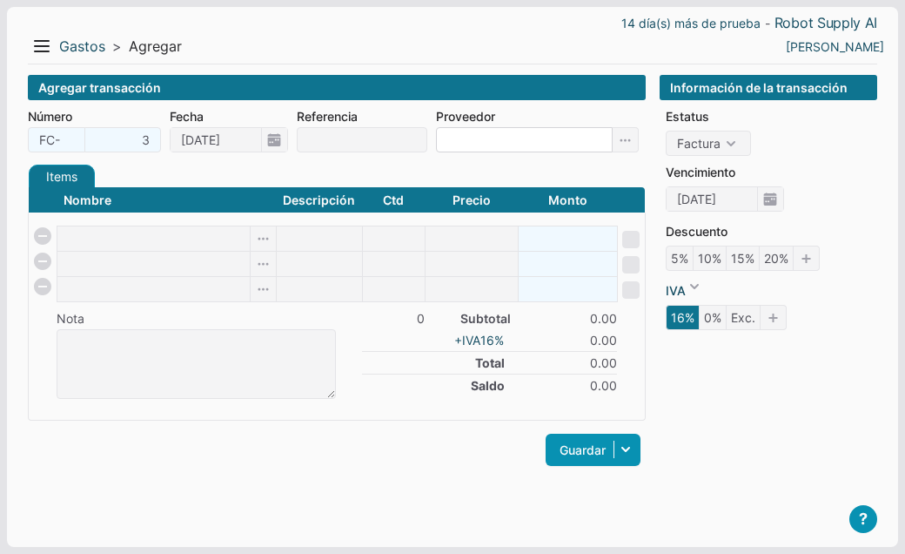
click at [473, 139] on input at bounding box center [524, 139] width 177 height 25
paste input "DGO Legal"
type input "DGO Legal"
click at [629, 142] on icon at bounding box center [626, 139] width 26 height 25
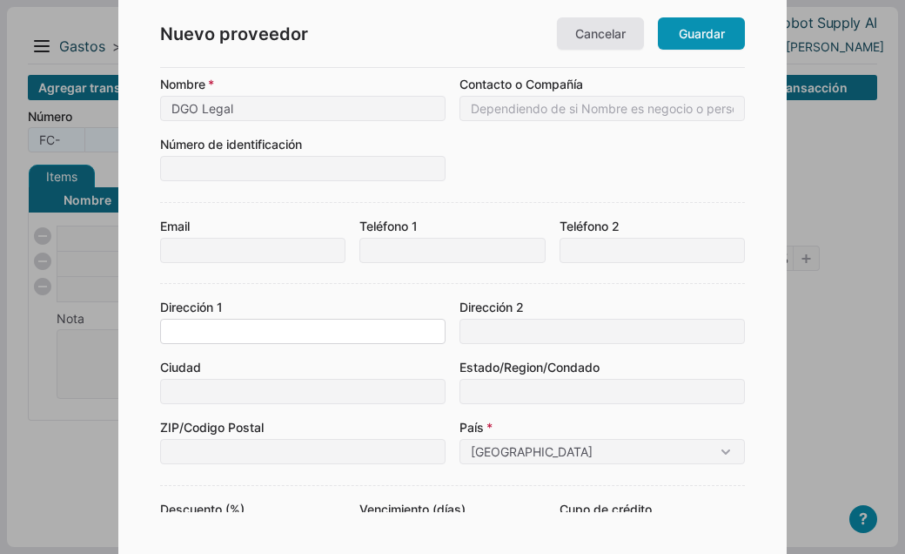
click at [236, 324] on input at bounding box center [303, 331] width 286 height 25
paste input "8141 2nd Street"
click at [172, 330] on input "8141 2nd Street" at bounding box center [303, 331] width 286 height 25
click at [287, 335] on input "8141 2nd Street" at bounding box center [303, 331] width 286 height 25
paste input "Suite 515"
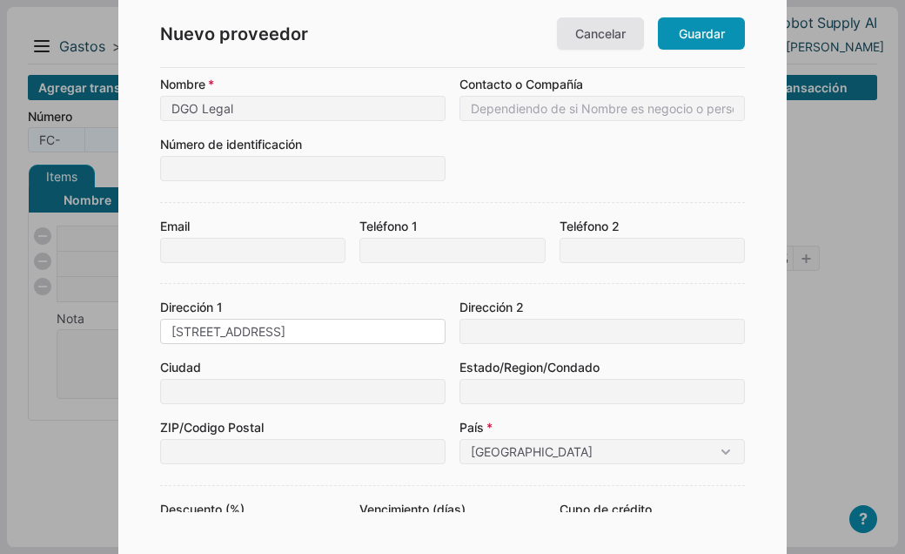
type input "8141 2nd Street Suite 515"
click at [207, 387] on input at bounding box center [303, 391] width 286 height 25
paste input "Downey"
click at [172, 394] on input "Downey" at bounding box center [303, 391] width 286 height 25
type input "Downey"
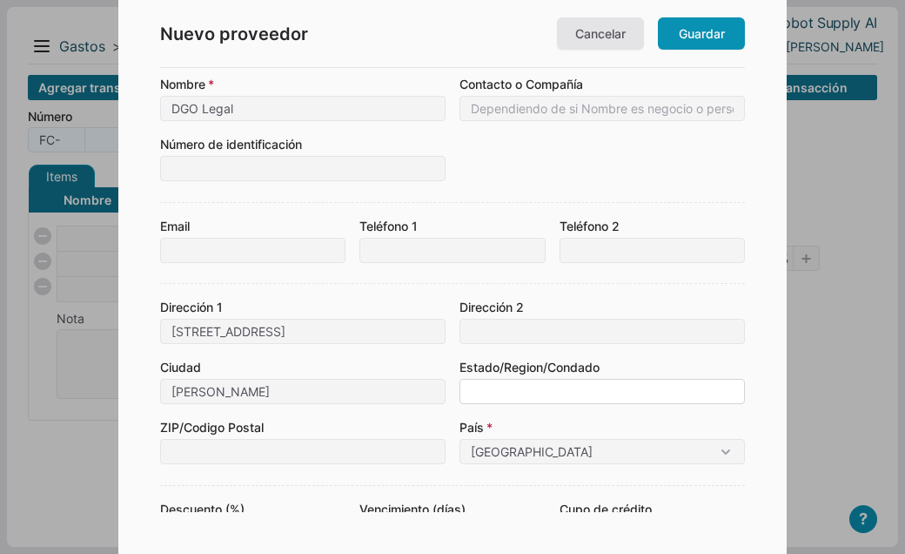
click at [481, 380] on input at bounding box center [603, 391] width 286 height 25
type input "California"
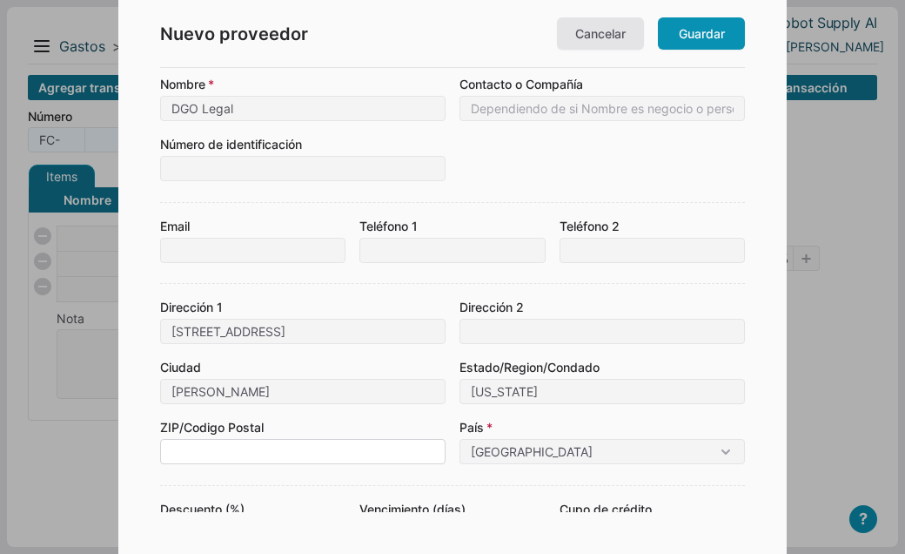
click at [245, 441] on input at bounding box center [303, 451] width 286 height 25
paste input "90241"
type input "90241"
click at [397, 296] on form "Nombre DGO Legal Contacto o Compañía Número de identificación Local Robot Suppl…" at bounding box center [452, 373] width 585 height 597
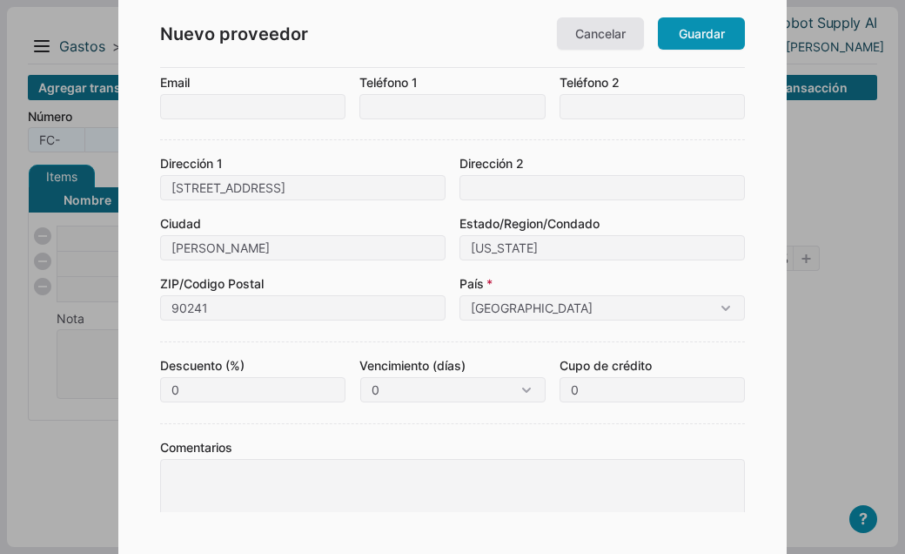
scroll to position [158, 0]
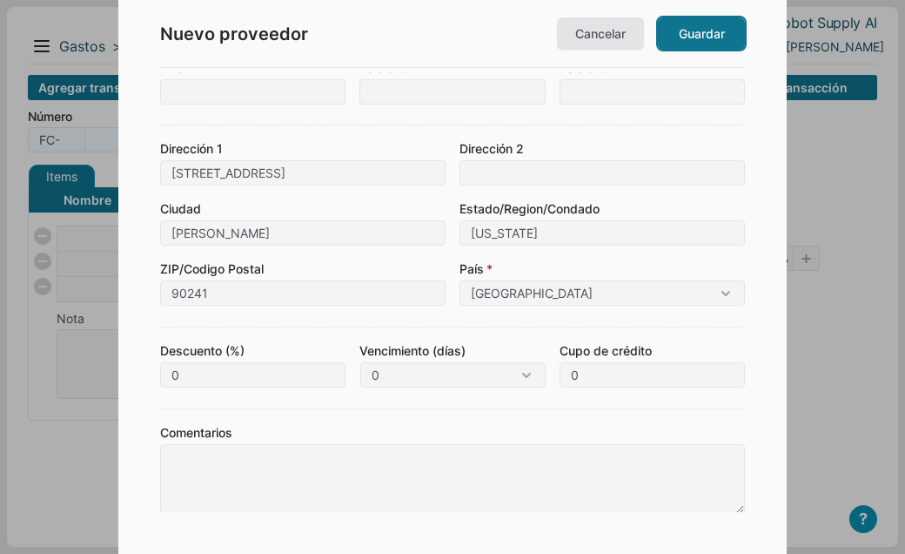
click at [705, 37] on link "Guardar" at bounding box center [701, 33] width 87 height 32
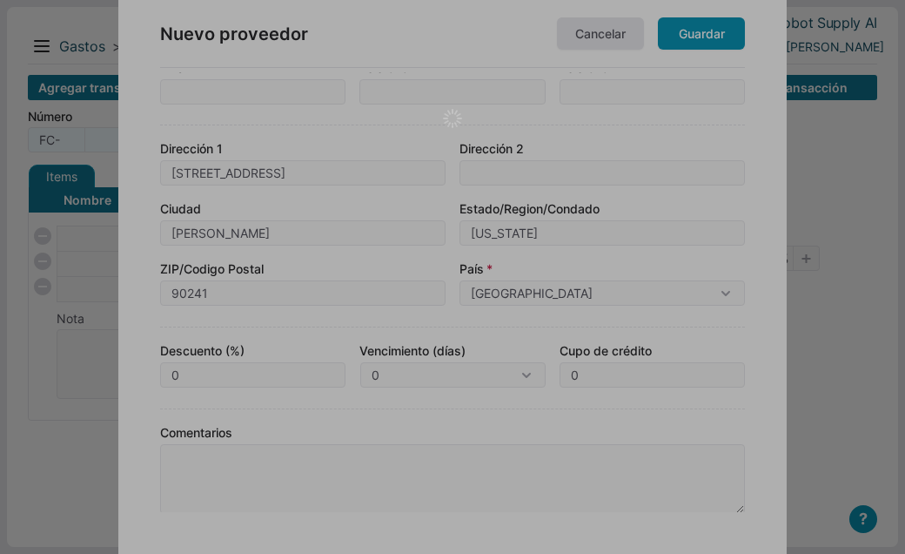
click at [680, 42] on div at bounding box center [452, 277] width 905 height 554
click at [629, 44] on div at bounding box center [452, 277] width 905 height 554
click at [824, 414] on div at bounding box center [452, 277] width 905 height 554
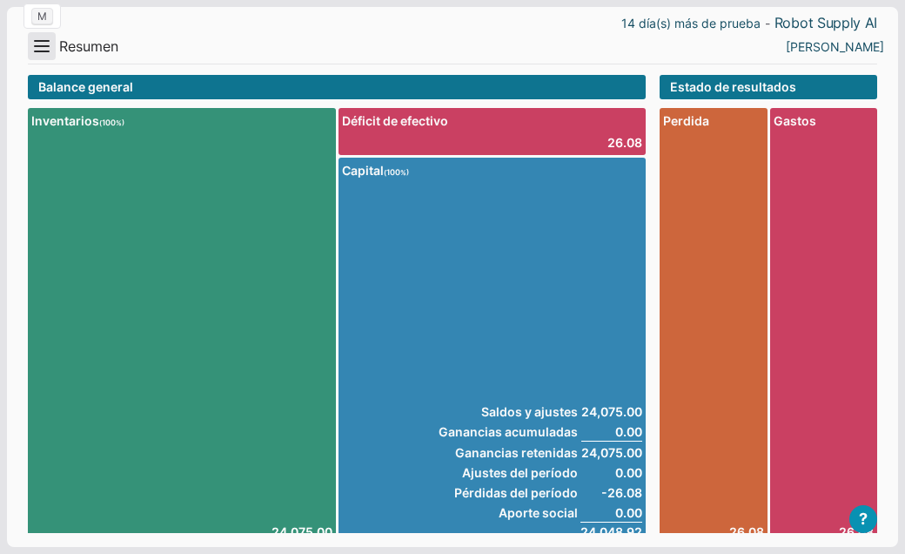
click at [50, 50] on button "Menu" at bounding box center [42, 46] width 28 height 28
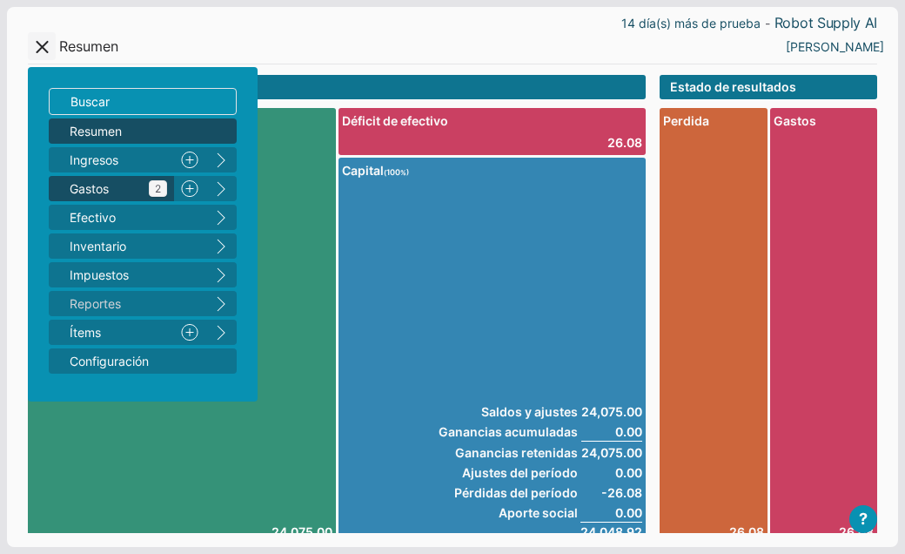
click at [84, 186] on span "Gastos 2" at bounding box center [119, 188] width 98 height 18
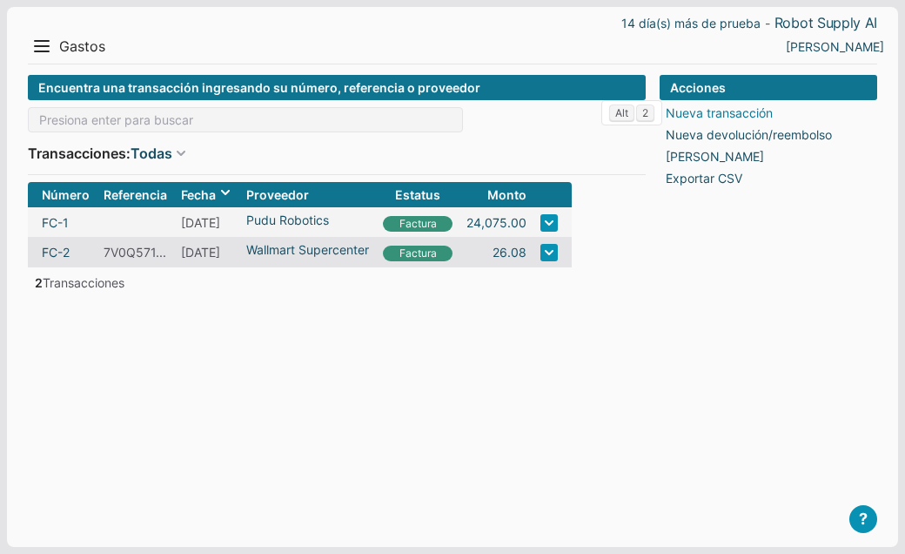
click at [729, 110] on link "Nueva transacción" at bounding box center [719, 113] width 107 height 18
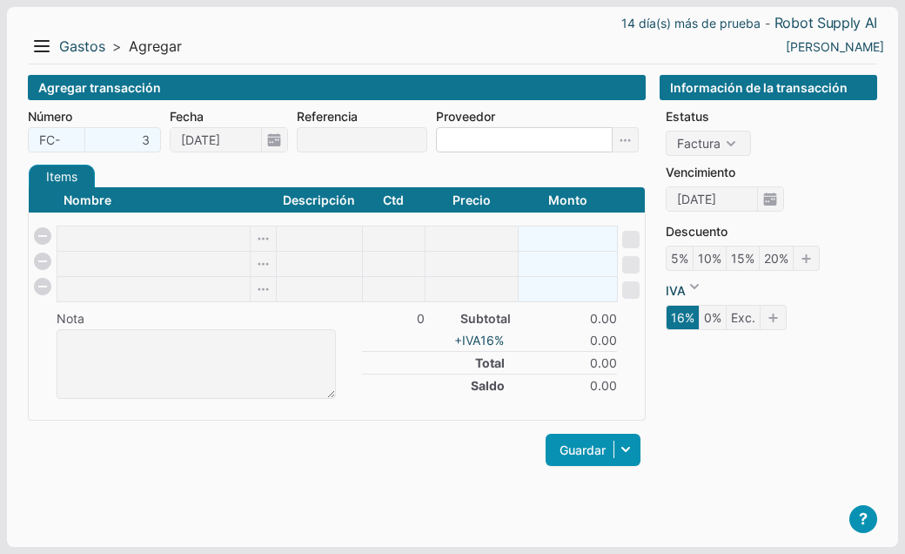
click at [490, 148] on input at bounding box center [524, 139] width 177 height 25
paste input "DGO Legal"
type input "DGO Legal"
click at [630, 142] on icon at bounding box center [626, 139] width 26 height 25
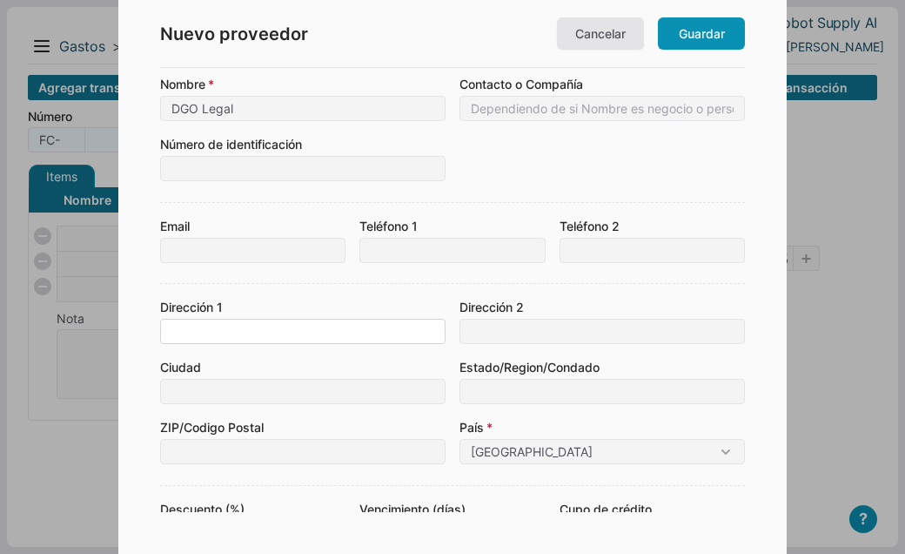
click at [205, 326] on input at bounding box center [303, 331] width 286 height 25
paste input "8141 2nd Street Suite 515"
type input "8141 2nd Street Suite 515"
click at [183, 396] on input at bounding box center [303, 391] width 286 height 25
paste input "Downey"
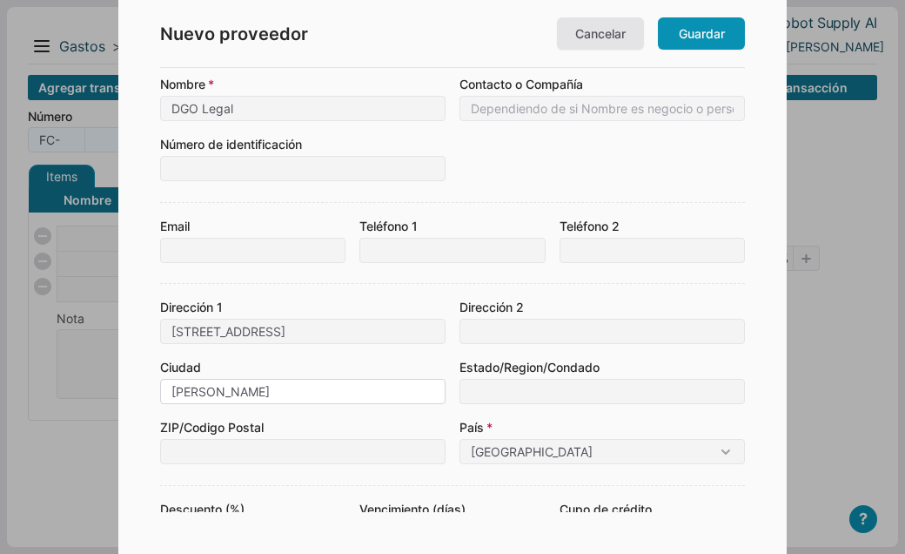
type input "Downey"
click at [484, 391] on input at bounding box center [603, 391] width 286 height 25
type input "California"
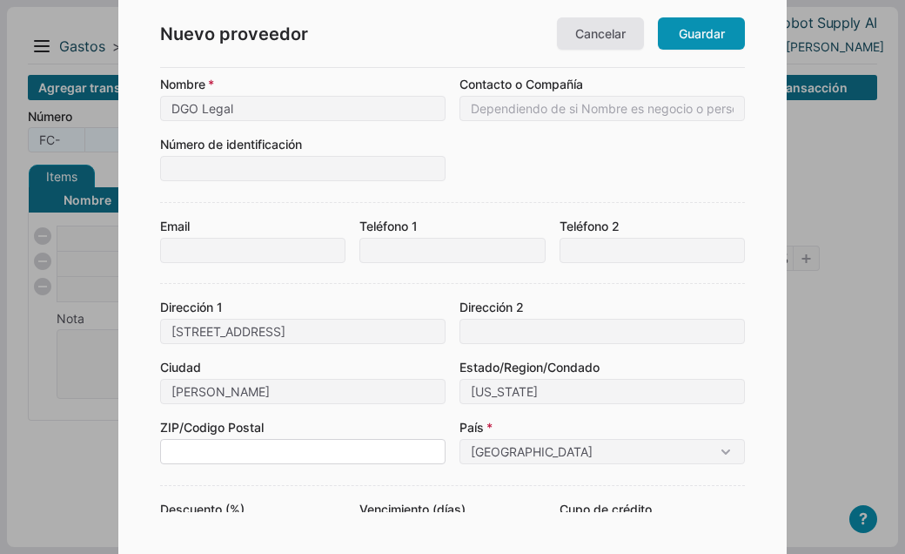
click at [191, 445] on input at bounding box center [303, 451] width 286 height 25
paste input "90241"
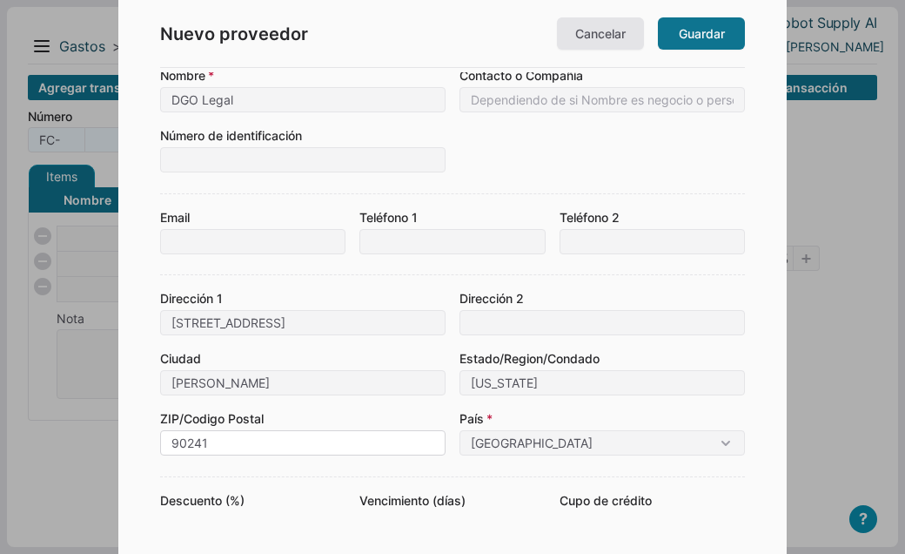
type input "90241"
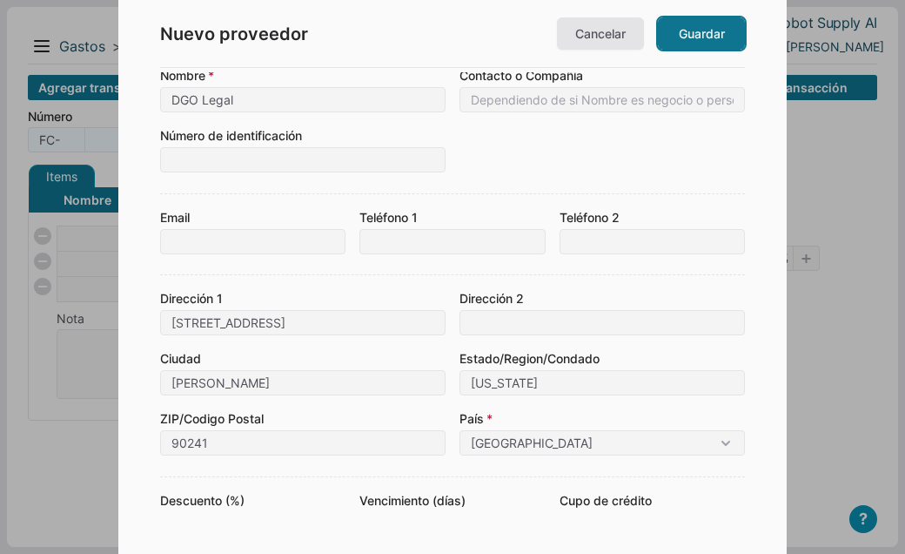
click at [713, 37] on link "Guardar" at bounding box center [701, 33] width 87 height 32
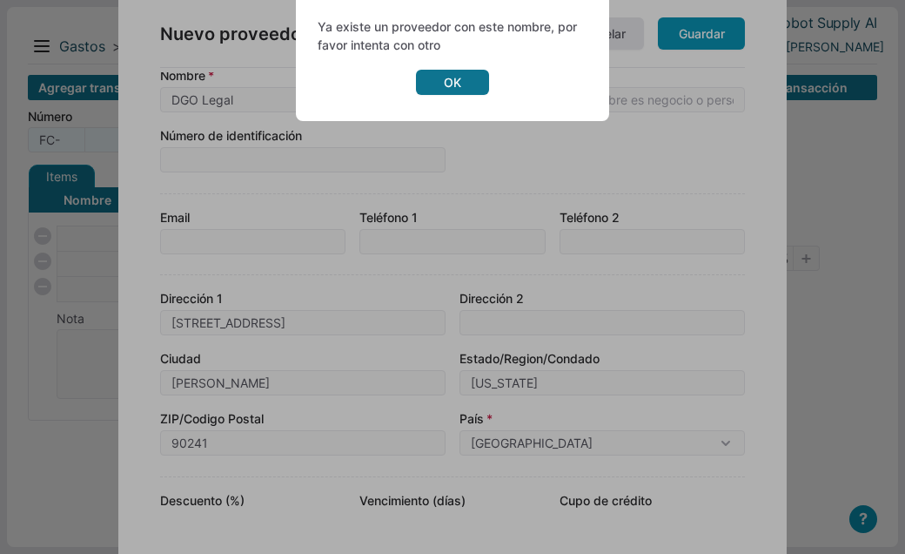
click at [474, 75] on link "OK" at bounding box center [452, 82] width 73 height 25
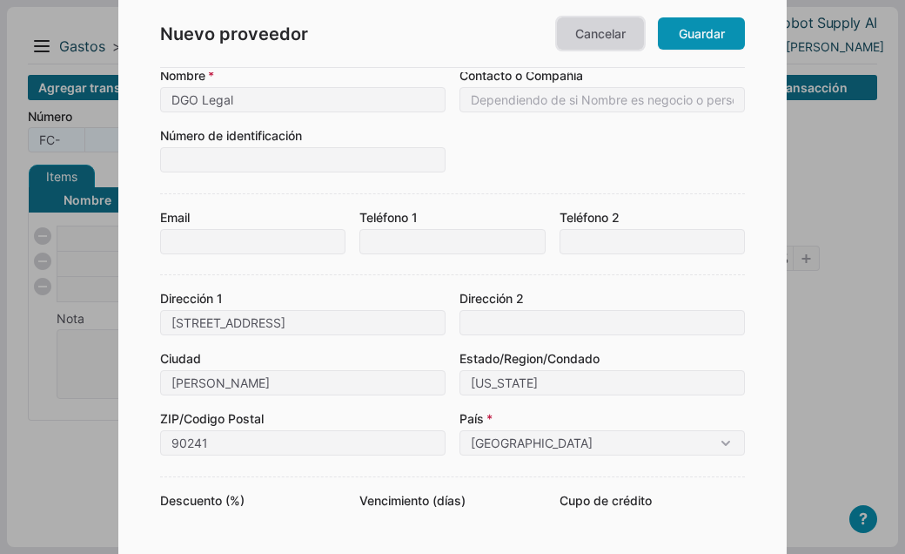
click at [589, 36] on link "Cancelar" at bounding box center [600, 33] width 87 height 32
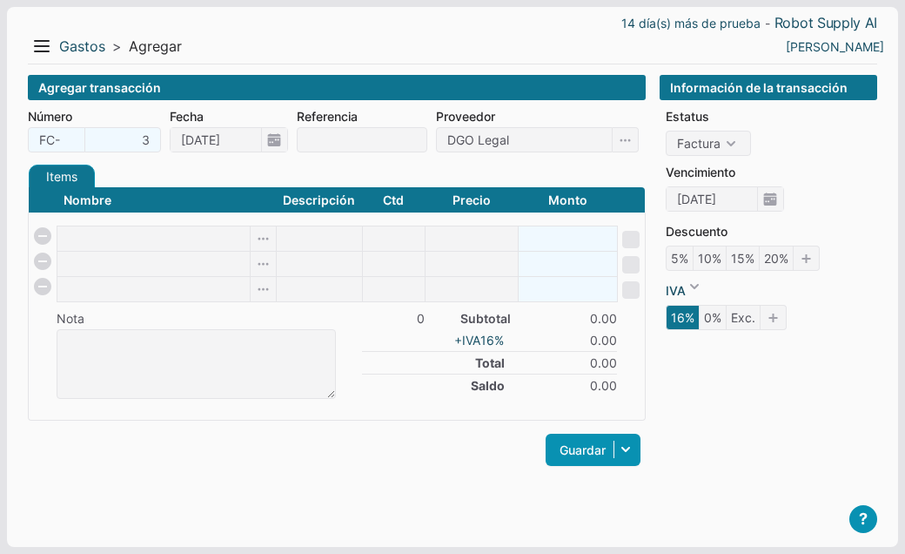
click at [521, 170] on div "Items Créditos Pagos" at bounding box center [337, 176] width 618 height 22
click at [121, 240] on input at bounding box center [153, 238] width 192 height 24
drag, startPoint x: 509, startPoint y: 144, endPoint x: 407, endPoint y: 144, distance: 102.7
click at [436, 144] on input "DGO Legal" at bounding box center [524, 139] width 177 height 25
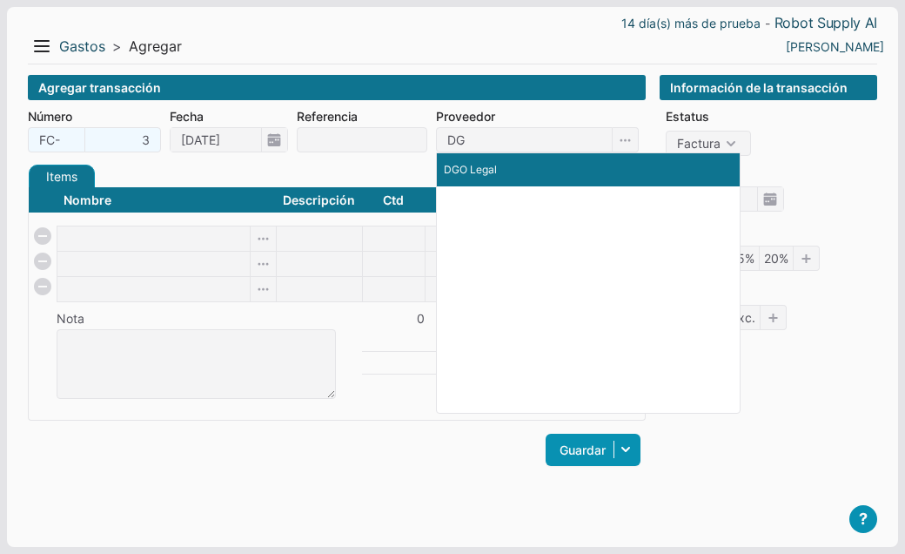
click at [468, 170] on p "DGO Legal" at bounding box center [588, 170] width 289 height 16
type input "DGO Legal"
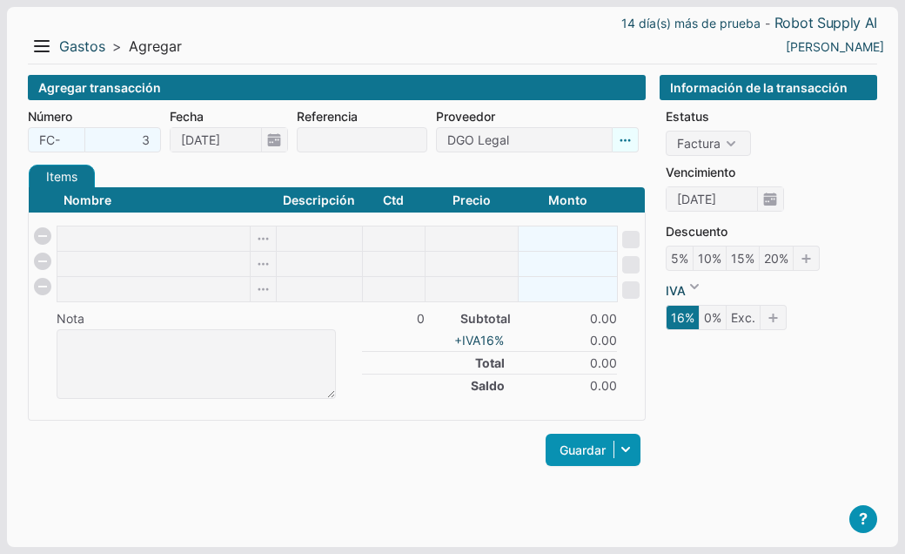
click at [632, 140] on icon at bounding box center [626, 139] width 26 height 25
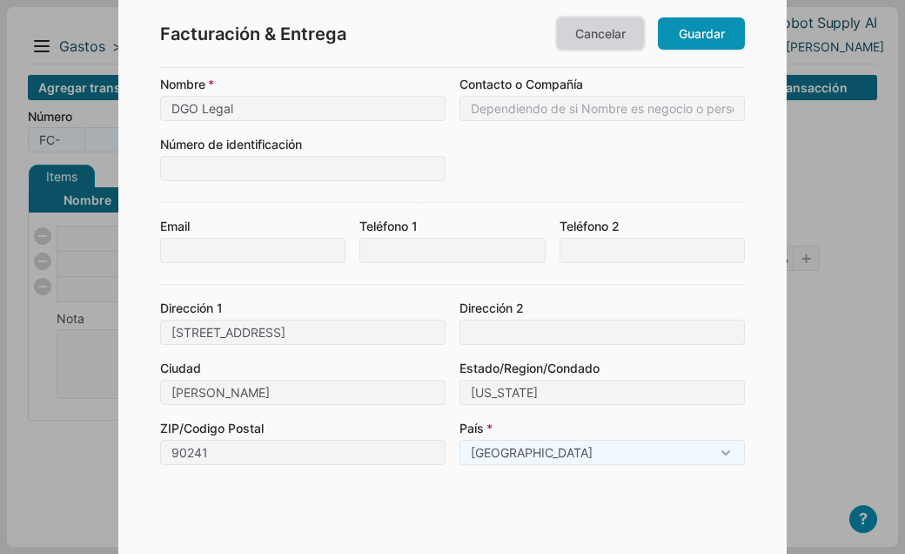
click at [618, 33] on link "Cancelar" at bounding box center [600, 33] width 87 height 32
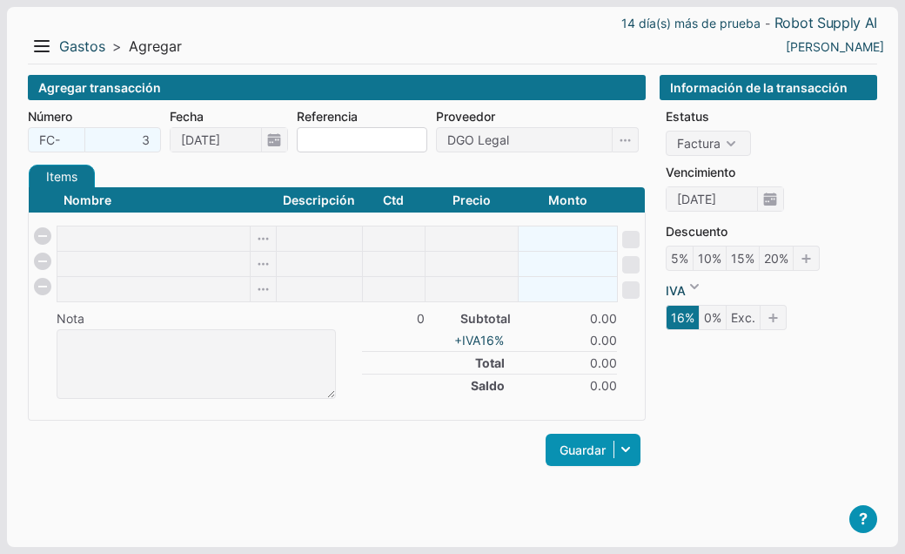
click at [311, 142] on input at bounding box center [362, 139] width 131 height 25
paste input "f754a37d-7a3c-41d1-b391-4470bd1fa893"
type input "f754a37d-7a3c-41d1-b391-4470bd1fa893"
click at [335, 161] on form "Número FC- 3 Fecha 10/10/2025 Referencia f754a37d-7a3c-41d1-b391-4470bd1fa893 P…" at bounding box center [337, 297] width 618 height 380
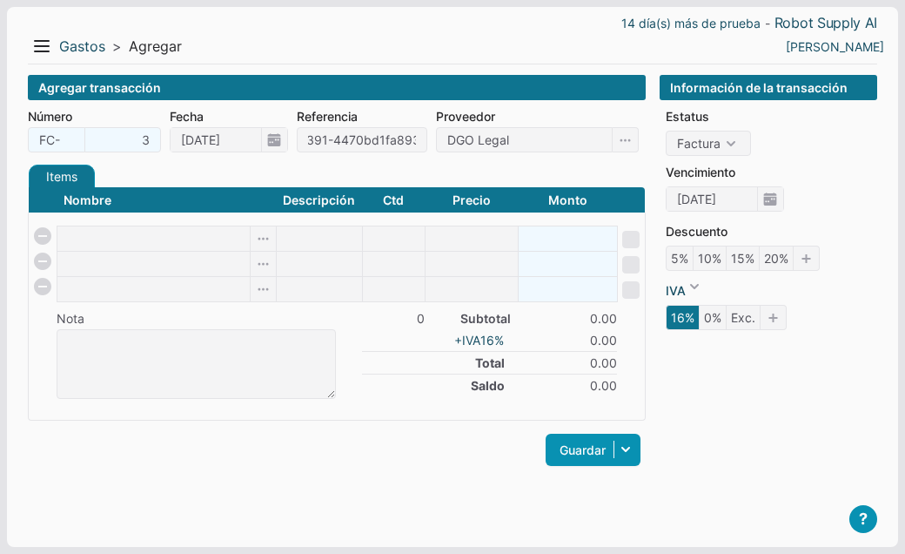
scroll to position [0, 118]
click at [317, 142] on input "f754a37d-7a3c-41d1-b391-4470bd1fa893" at bounding box center [362, 139] width 131 height 25
click at [270, 165] on div "Items Créditos Pagos" at bounding box center [337, 176] width 618 height 22
click at [163, 241] on input at bounding box center [153, 238] width 192 height 24
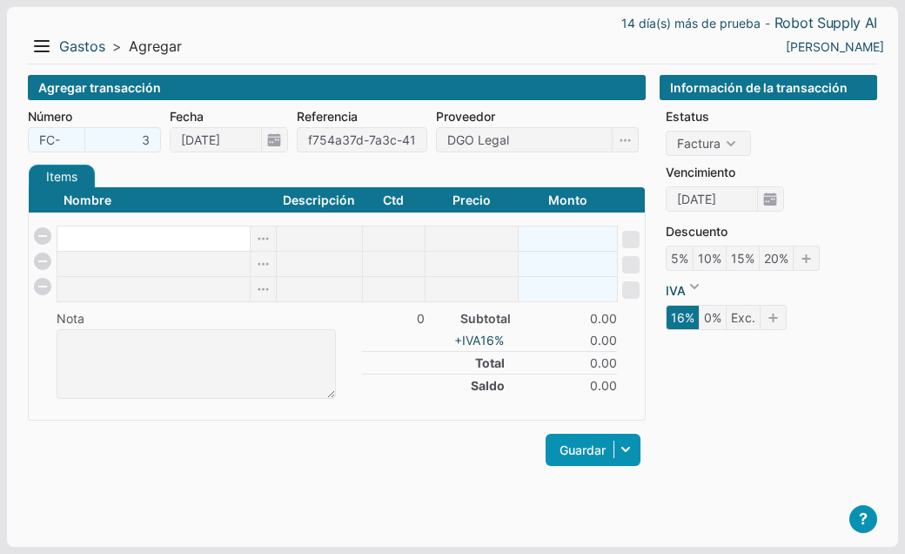
type input "S"
checkbox input "false"
click at [627, 140] on icon at bounding box center [626, 139] width 26 height 25
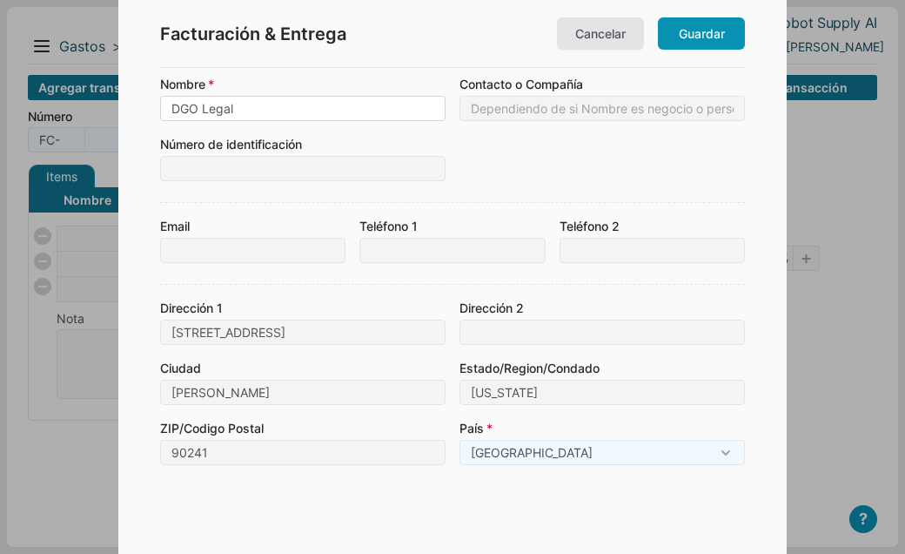
drag, startPoint x: 287, startPoint y: 112, endPoint x: 140, endPoint y: 111, distance: 147.1
click at [160, 111] on input "DGO Legal" at bounding box center [303, 108] width 286 height 25
paste input "DGO Legal - De Girolamo Oyhanarte LL"
type input "DGO Legal - De Girolamo Oyhanarte LL"
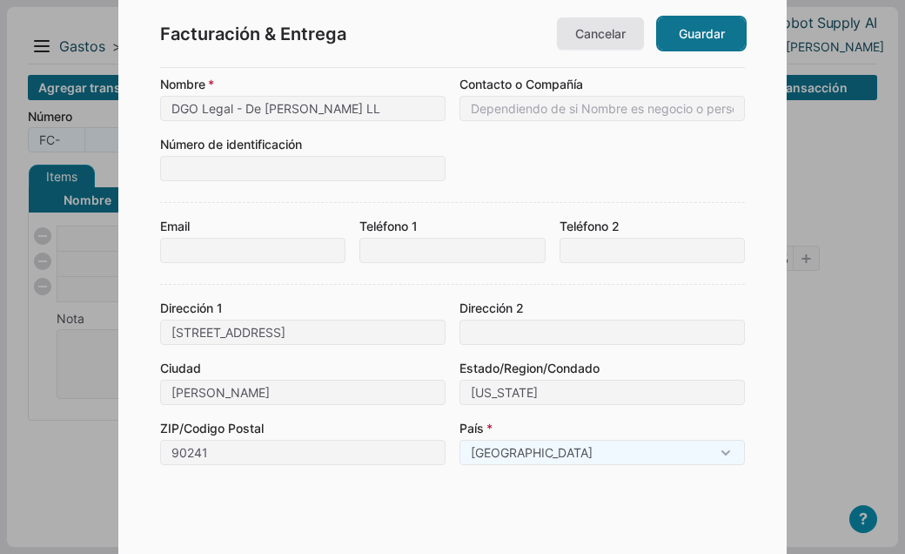
click at [701, 40] on link "Guardar" at bounding box center [701, 33] width 87 height 32
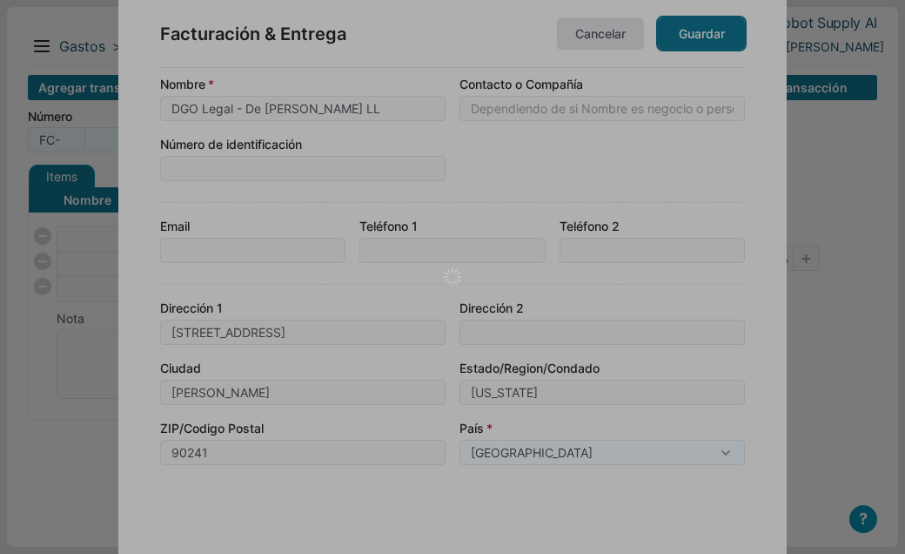
type input "DGO Legal - De Girolamo Oyhanarte LL"
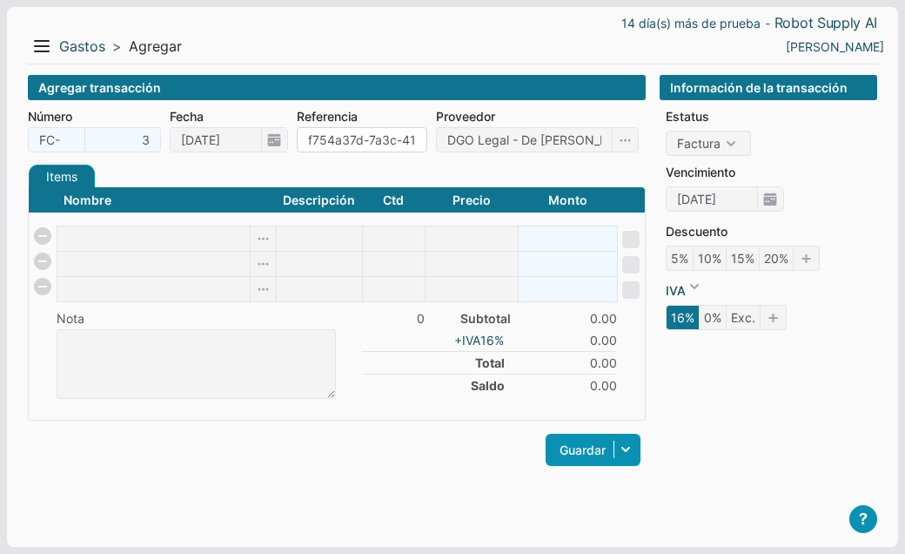
scroll to position [0, 137]
drag, startPoint x: 311, startPoint y: 138, endPoint x: 456, endPoint y: 138, distance: 145.4
click at [427, 138] on input "f754a37d-7a3c-41d1-b391-4470bd1fa893" at bounding box center [362, 139] width 131 height 25
type input "f"
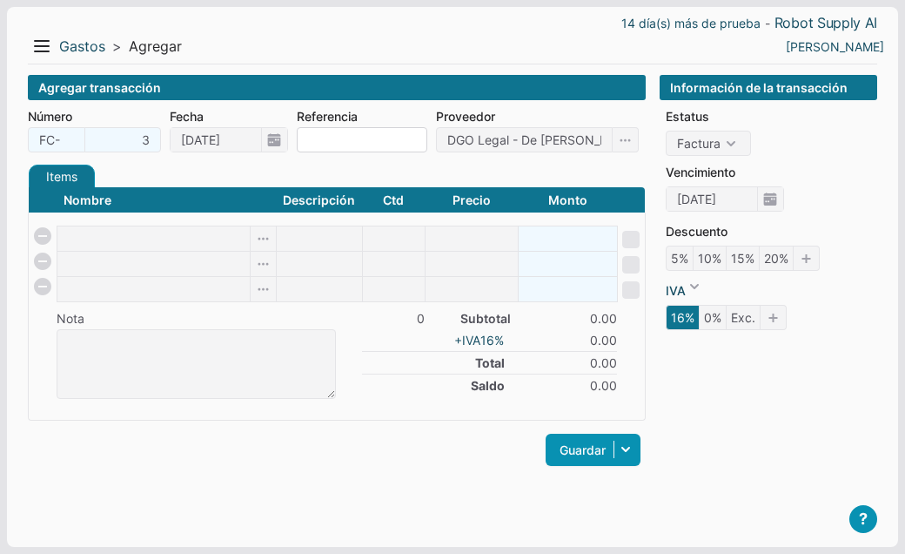
paste input "1098-9414"
type input "1098-9414"
click at [178, 238] on input at bounding box center [153, 238] width 192 height 24
type input "Service Legal"
click at [385, 373] on li "Saldo 0.00" at bounding box center [489, 384] width 255 height 23
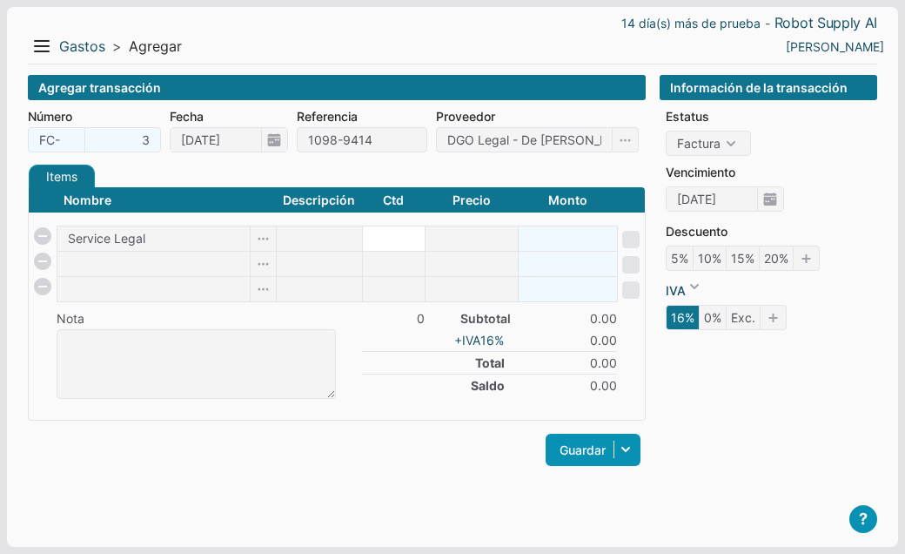
click at [391, 238] on body "14 día(s) más de prueba - Robot Supply AI Menu Resumen Ingresos 1 Nuevo right G…" at bounding box center [452, 277] width 905 height 554
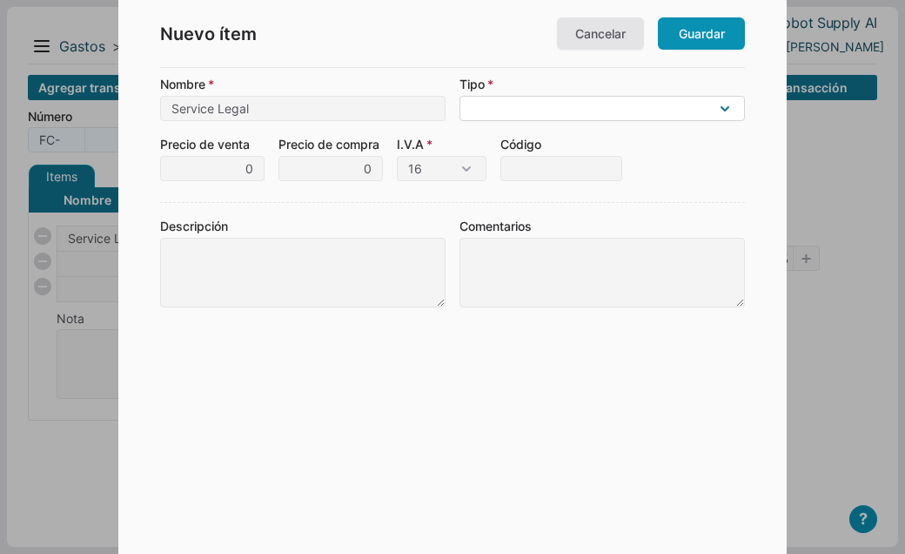
select select "F"
click option "Gasto no operacional (no es gasto regular del negocio)" at bounding box center [0, 0] width 0 height 0
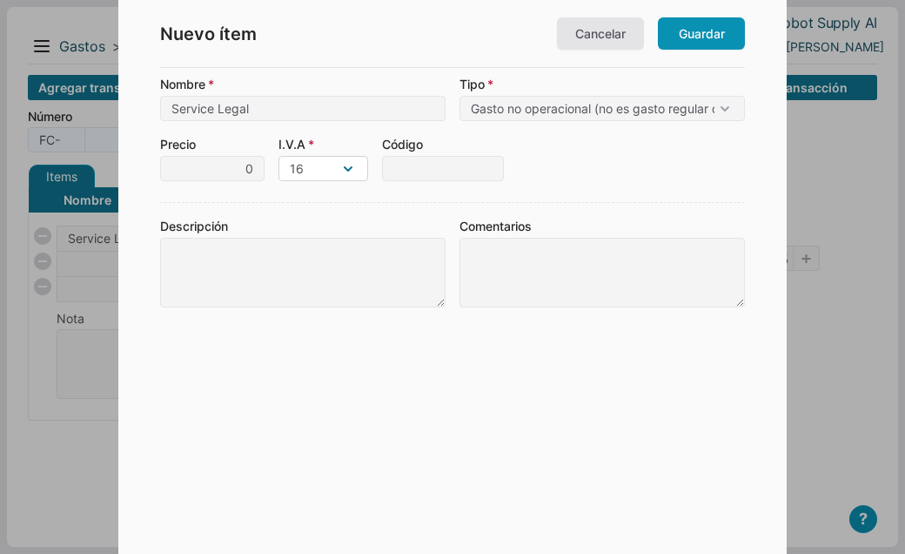
click at [353, 167] on select "16 0 Excluido" at bounding box center [324, 168] width 90 height 25
select select "0"
click option "0" at bounding box center [0, 0] width 0 height 0
click at [689, 35] on link "Guardar" at bounding box center [701, 33] width 87 height 32
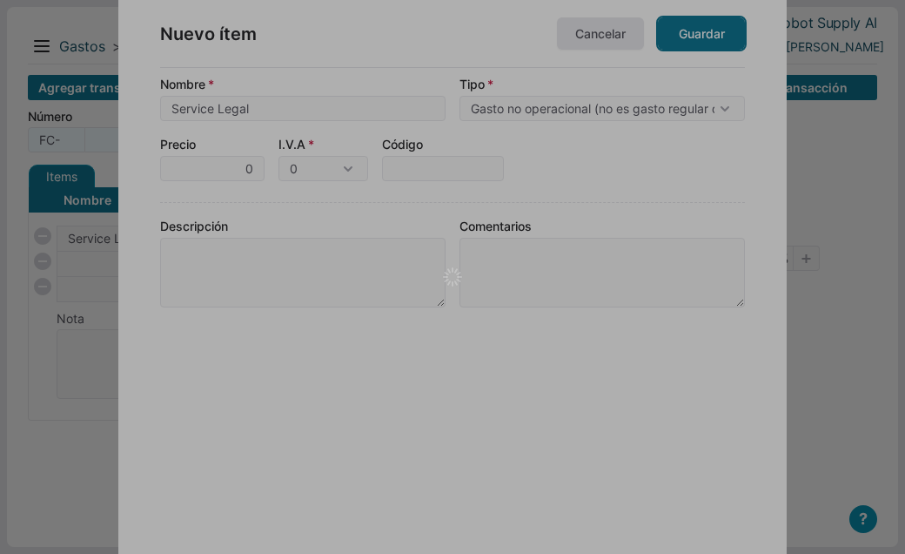
type input "1"
type input "0"
type input "0.00"
checkbox input "true"
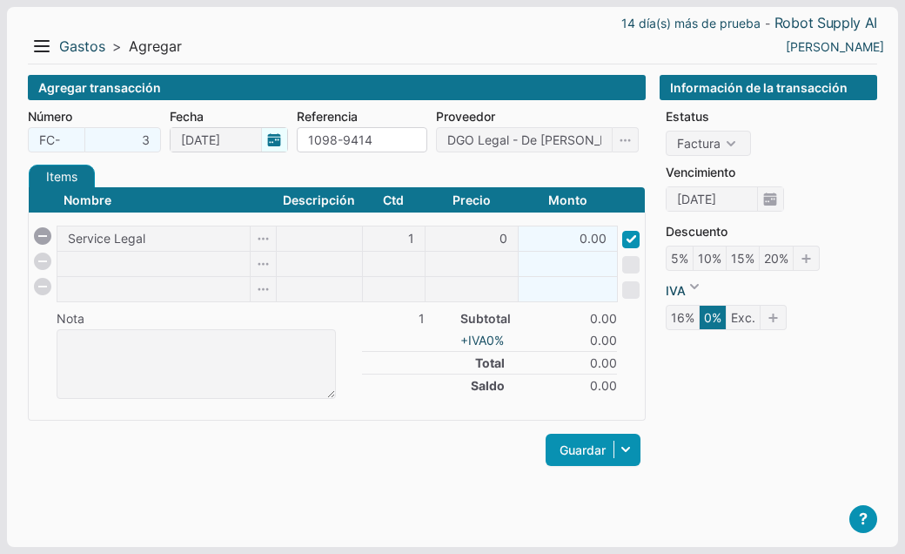
drag, startPoint x: 380, startPoint y: 145, endPoint x: 261, endPoint y: 147, distance: 119.3
click at [297, 147] on input "1098-9414" at bounding box center [362, 139] width 131 height 25
paste input "f754a37d-7a3c-41d1-b391-4470bd1fa893"
type input "f754a37d-7a3c-41d1-b391-4470bd1fa893"
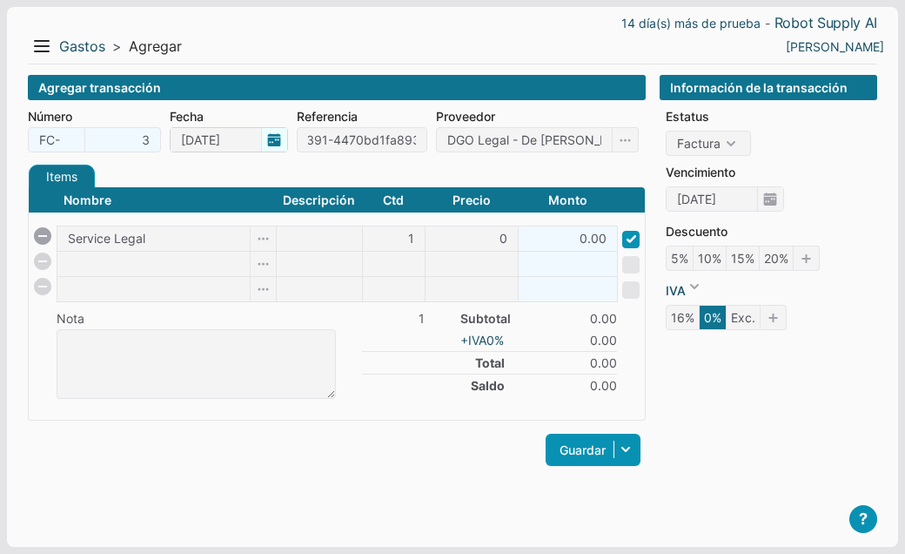
click at [272, 141] on span "10/10/2025" at bounding box center [229, 139] width 118 height 25
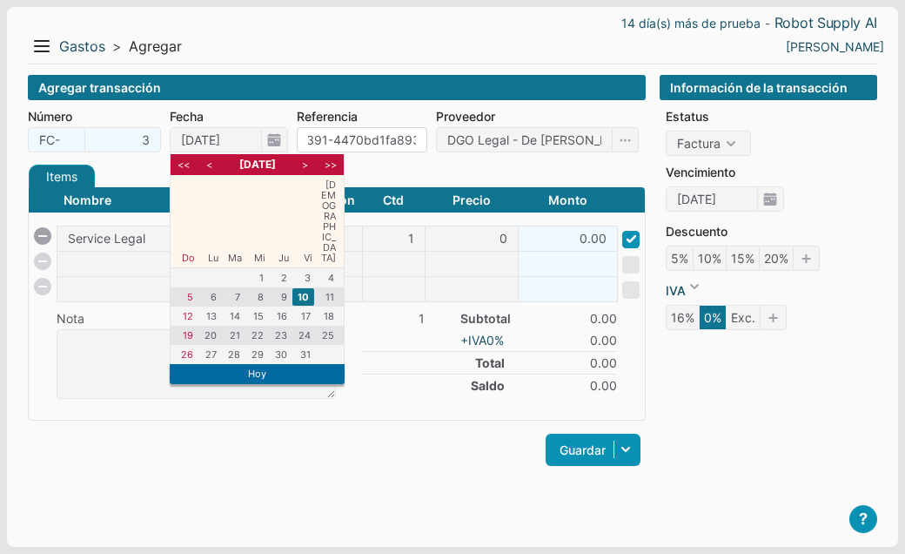
click at [301, 288] on li "10" at bounding box center [304, 296] width 22 height 17
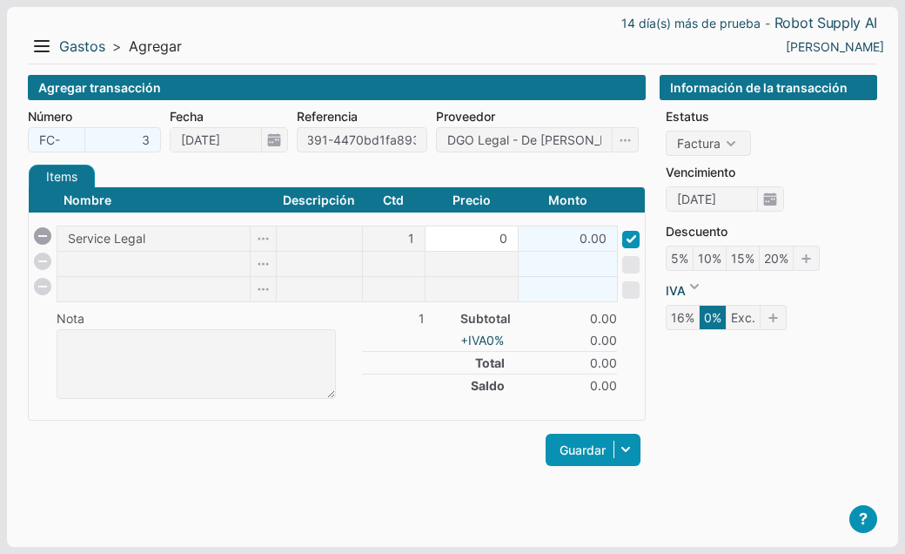
click at [468, 240] on input "0" at bounding box center [472, 238] width 92 height 24
type input "300"
click at [396, 405] on div "Nombre Descripción Ctd Precio Monto Service Legal 1 300 0.00 Nota 1 Subtotal 0.…" at bounding box center [337, 303] width 618 height 234
type input "300.00"
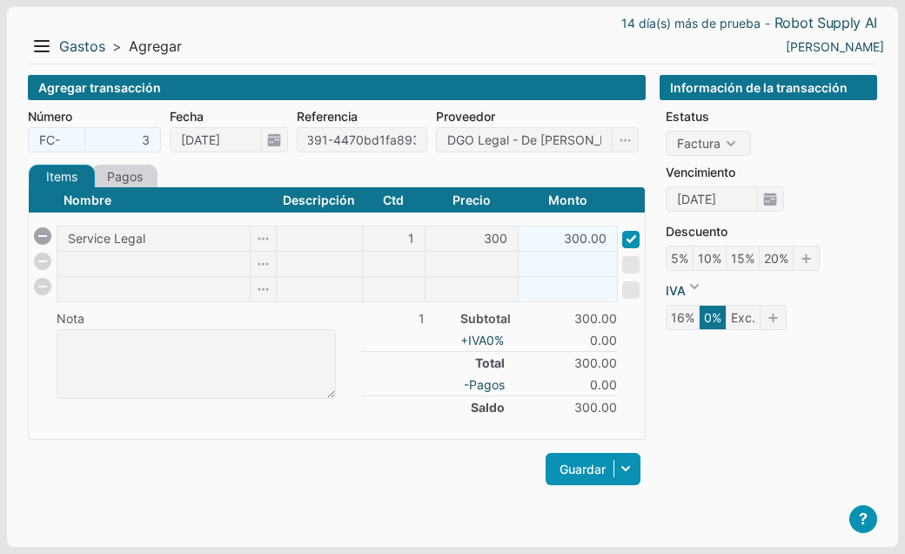
click at [149, 172] on link "Pagos" at bounding box center [124, 177] width 66 height 24
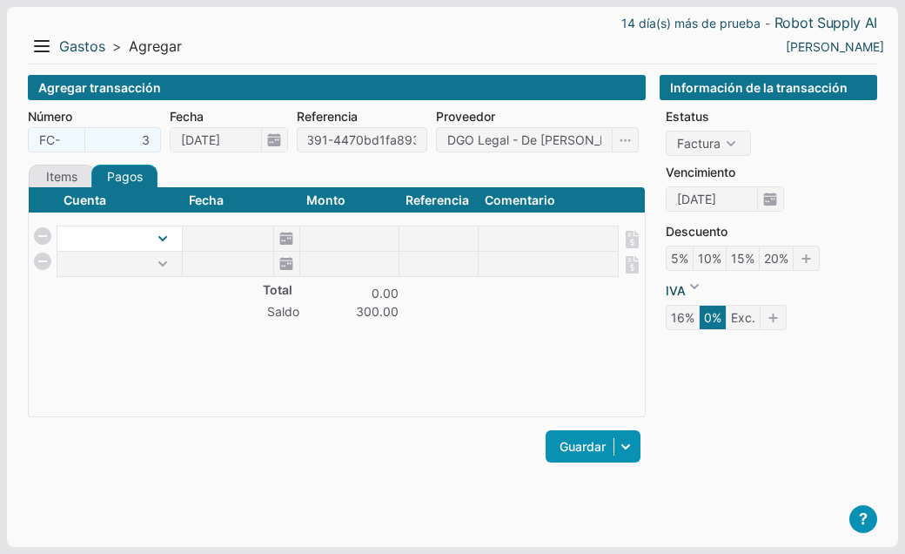
select select "1"
click option "Efectivo" at bounding box center [0, 0] width 0 height 0
type input "[DATE]"
type input "300"
click at [75, 179] on link "Items" at bounding box center [62, 177] width 66 height 24
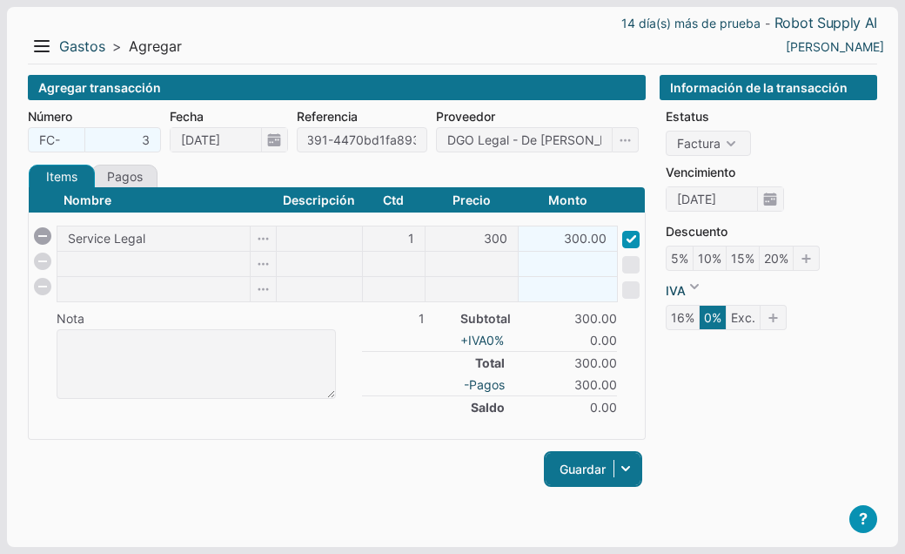
click at [575, 474] on link "Guardar" at bounding box center [593, 469] width 95 height 32
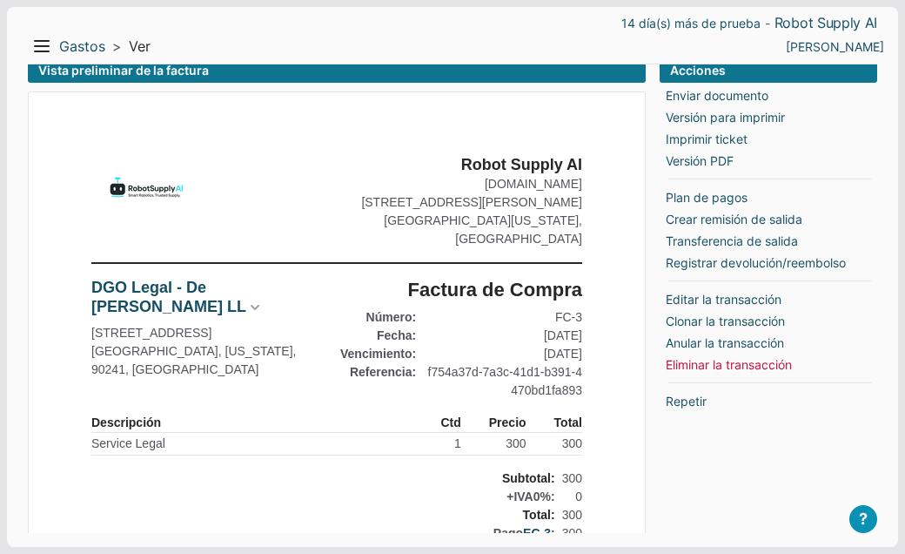
scroll to position [17, 0]
click at [694, 293] on link "Editar la transacción" at bounding box center [724, 299] width 116 height 18
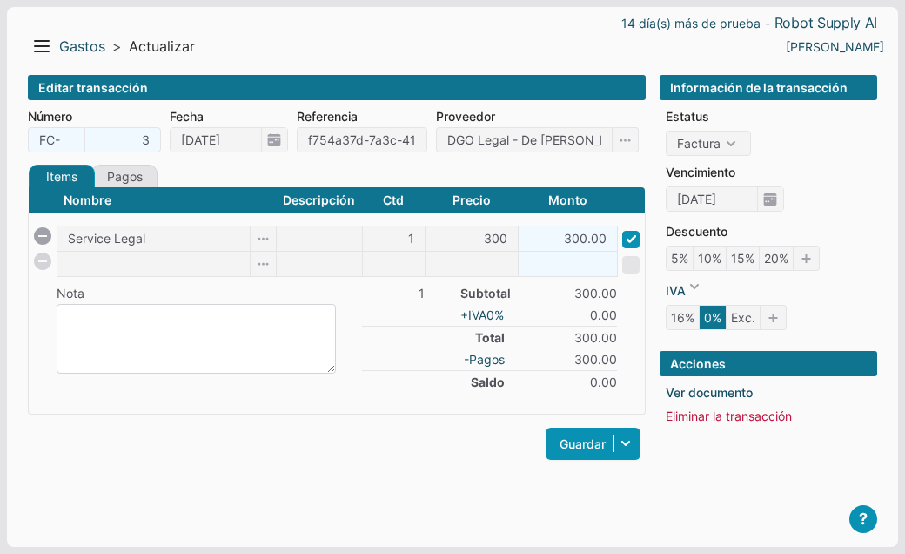
click at [207, 317] on textarea at bounding box center [196, 339] width 279 height 70
type textarea "O"
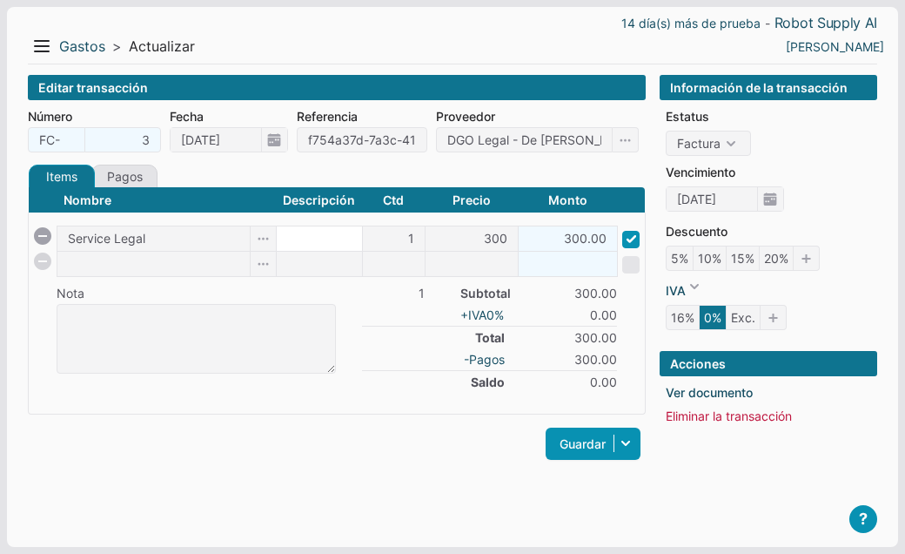
click at [295, 241] on input at bounding box center [319, 238] width 85 height 24
paste input "Operating Agreement"
type input "Operating Agreement"
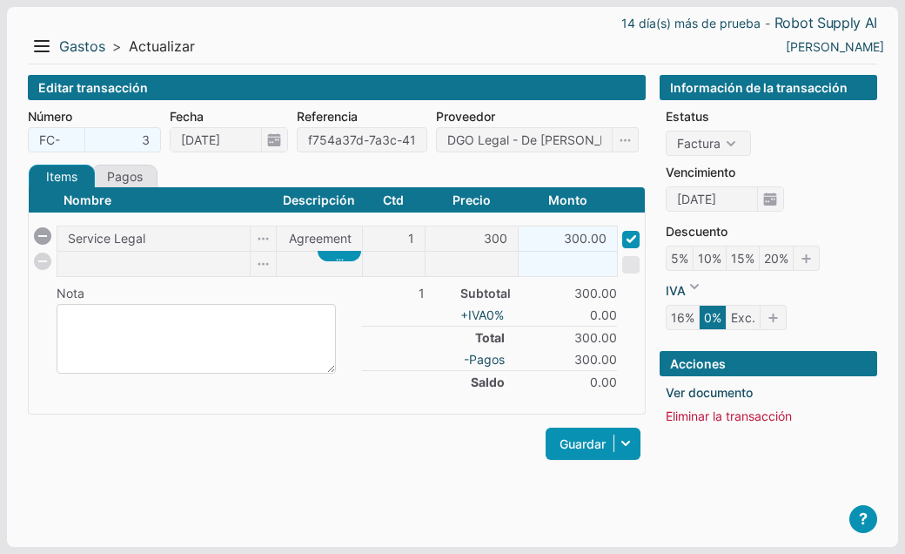
click at [130, 325] on textarea at bounding box center [196, 339] width 279 height 70
paste textarea "Es el documento legal que regula el funcionamiento interno de una LLC en EE.UU."
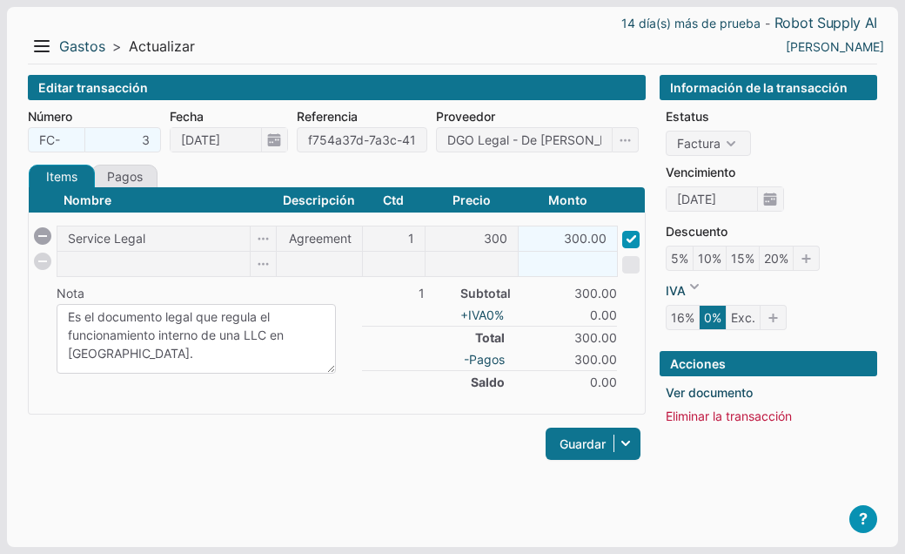
type textarea "Es el documento legal que regula el funcionamiento interno de una LLC en EE.UU."
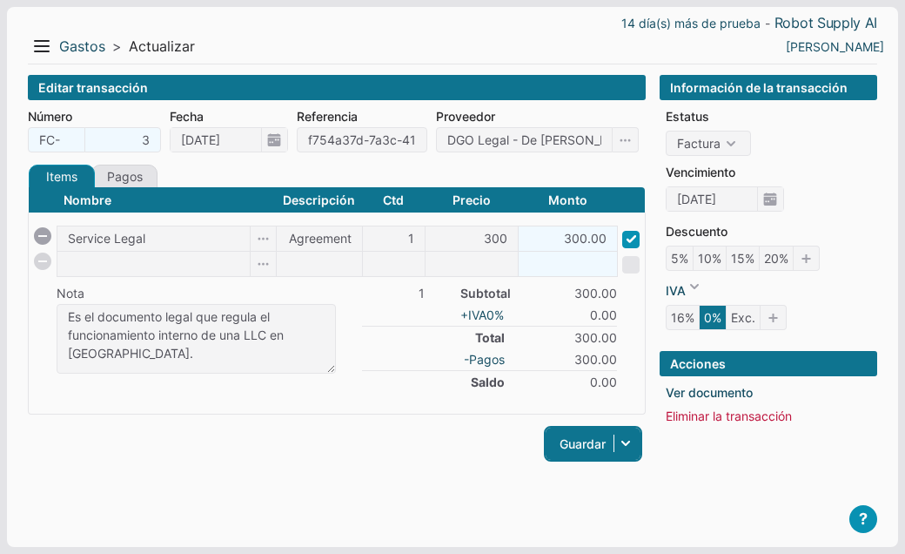
click at [575, 443] on link "Guardar" at bounding box center [593, 443] width 95 height 32
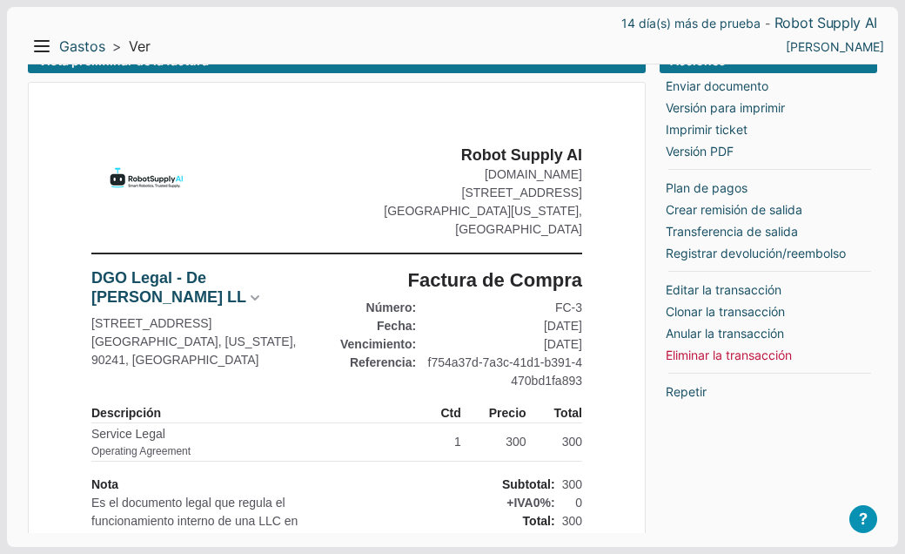
scroll to position [23, 0]
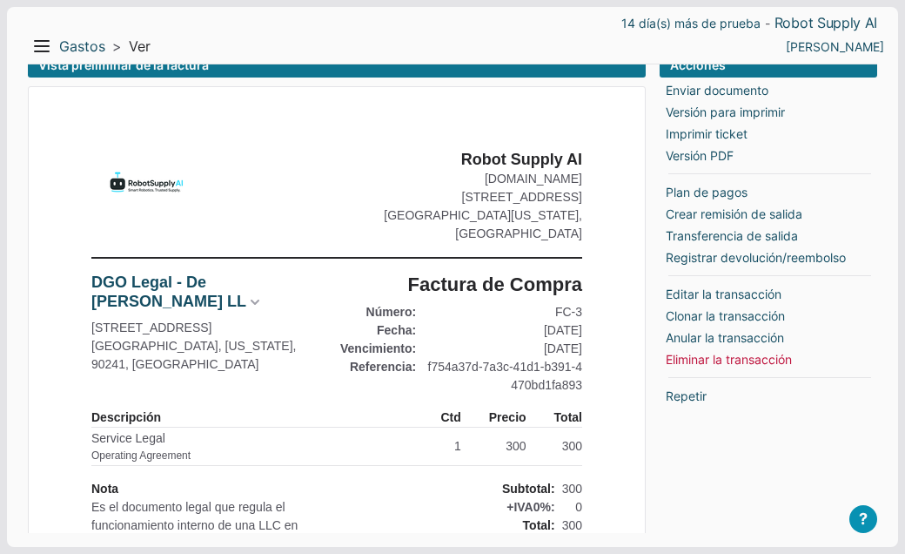
click at [168, 184] on img at bounding box center [143, 185] width 104 height 70
click at [150, 188] on img at bounding box center [143, 185] width 104 height 70
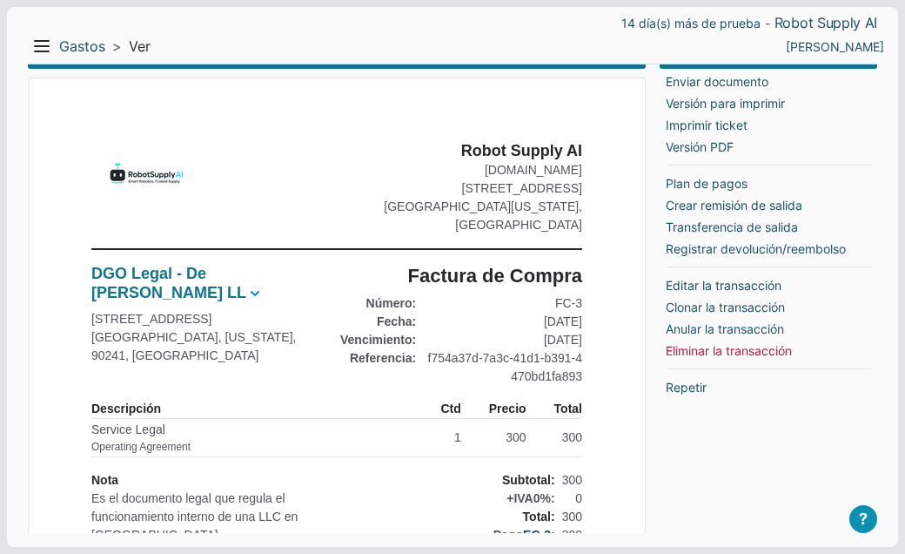
scroll to position [33, 0]
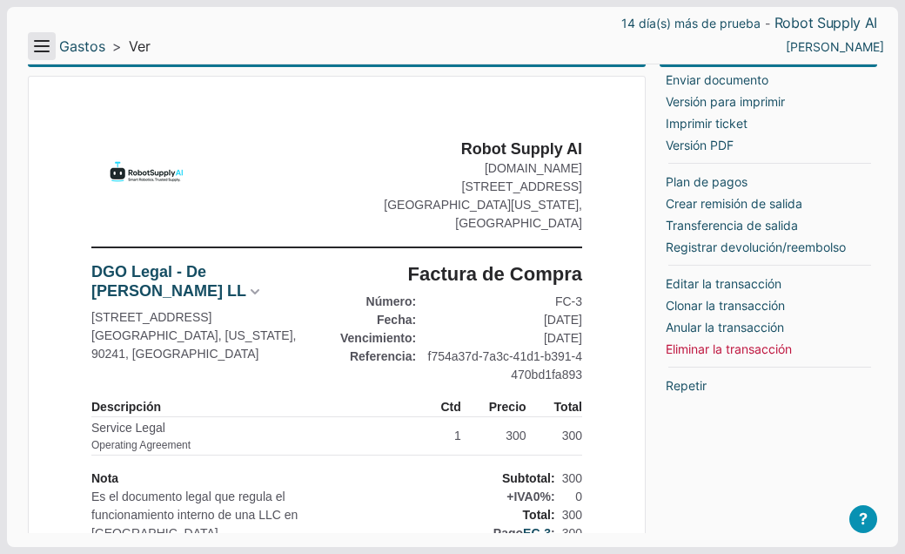
click at [40, 47] on button "Menu" at bounding box center [42, 46] width 28 height 28
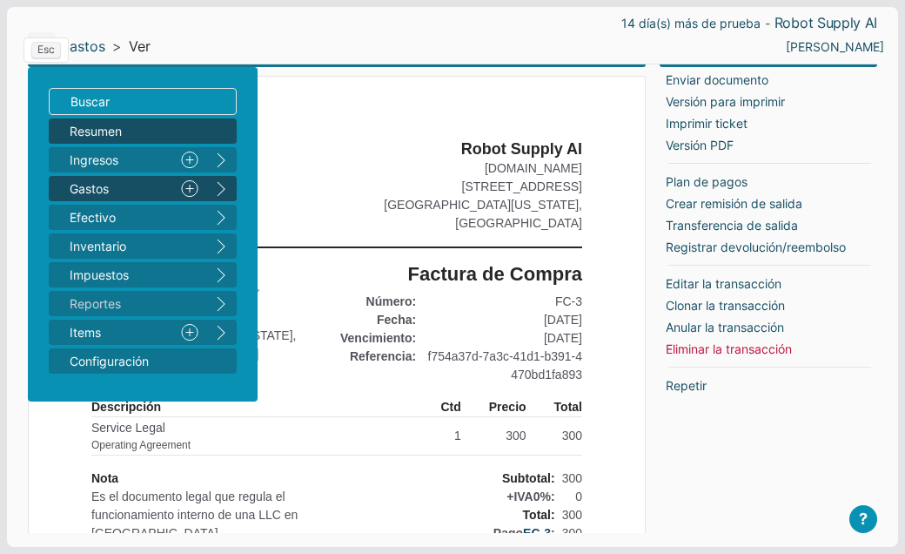
click at [80, 131] on span "Resumen" at bounding box center [134, 131] width 129 height 18
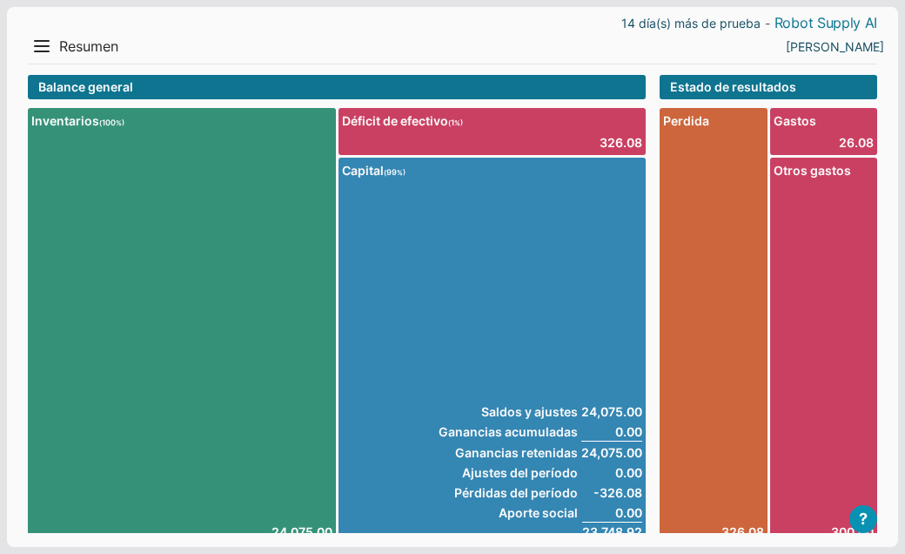
click at [790, 20] on link "Robot Supply AI" at bounding box center [826, 23] width 103 height 18
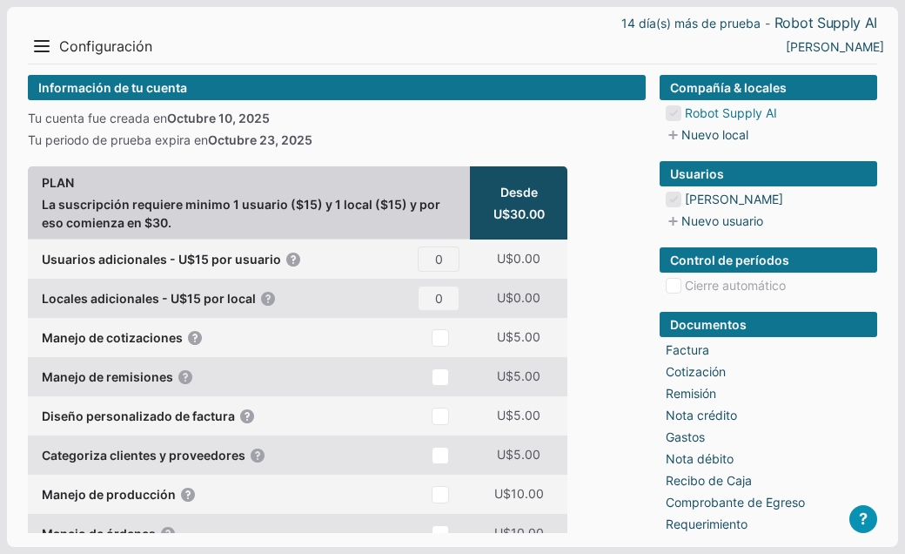
click at [719, 110] on link "Robot Supply AI" at bounding box center [731, 113] width 92 height 18
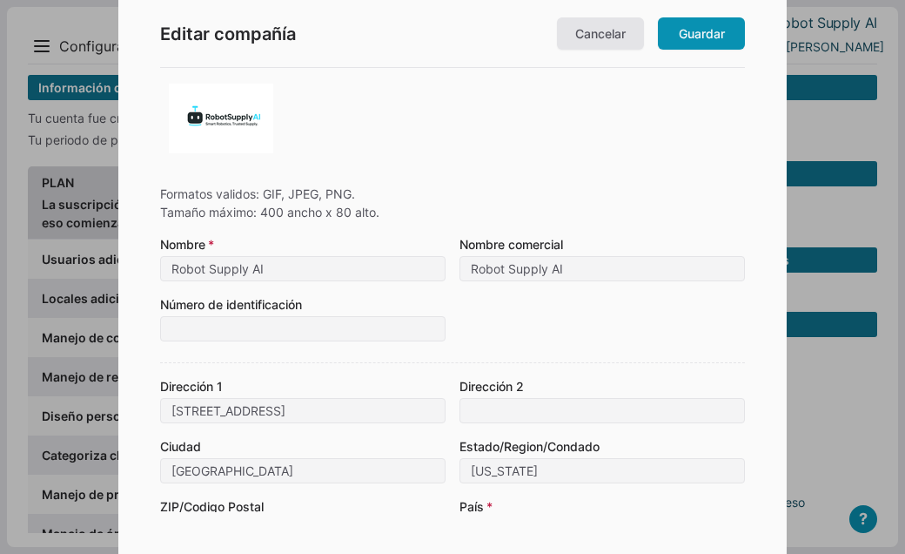
click at [216, 122] on img at bounding box center [221, 119] width 104 height 70
type input "C:\fakepath\RobotSupplyAI_canvas_400x80.png"
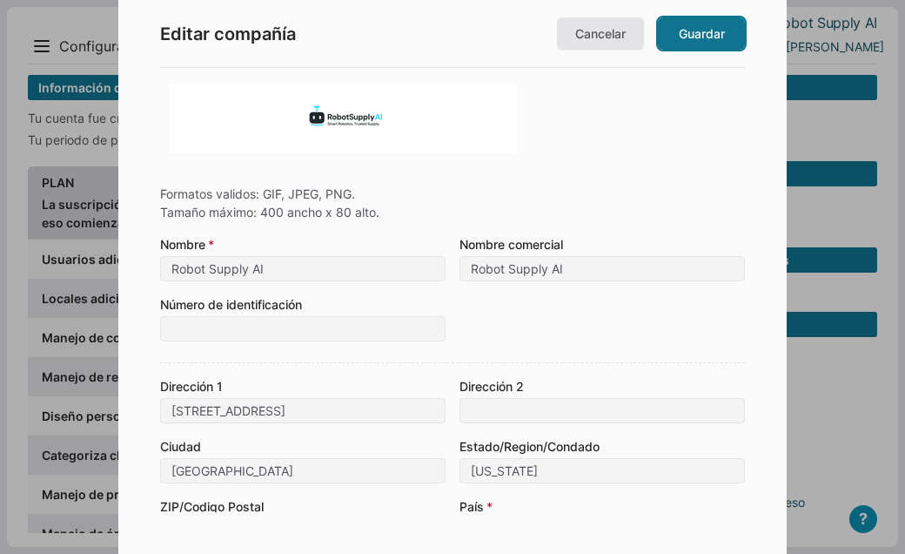
click at [707, 22] on link "Guardar" at bounding box center [701, 33] width 87 height 32
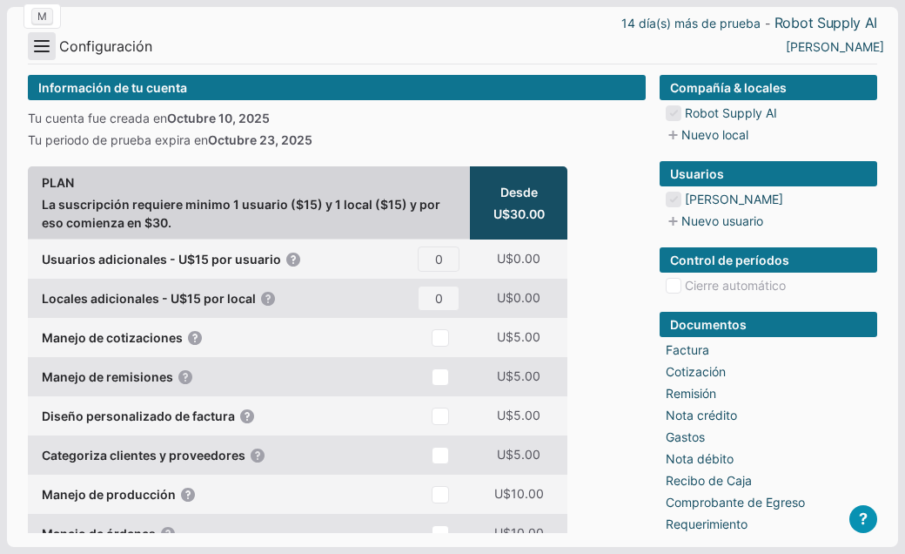
click at [44, 46] on button "Menu" at bounding box center [42, 46] width 28 height 28
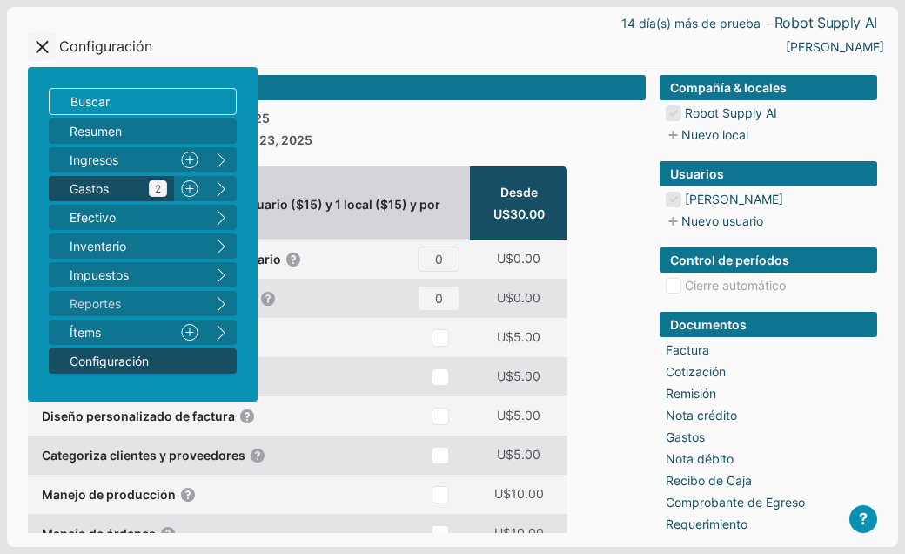
click at [93, 182] on span "Gastos 2" at bounding box center [119, 188] width 98 height 18
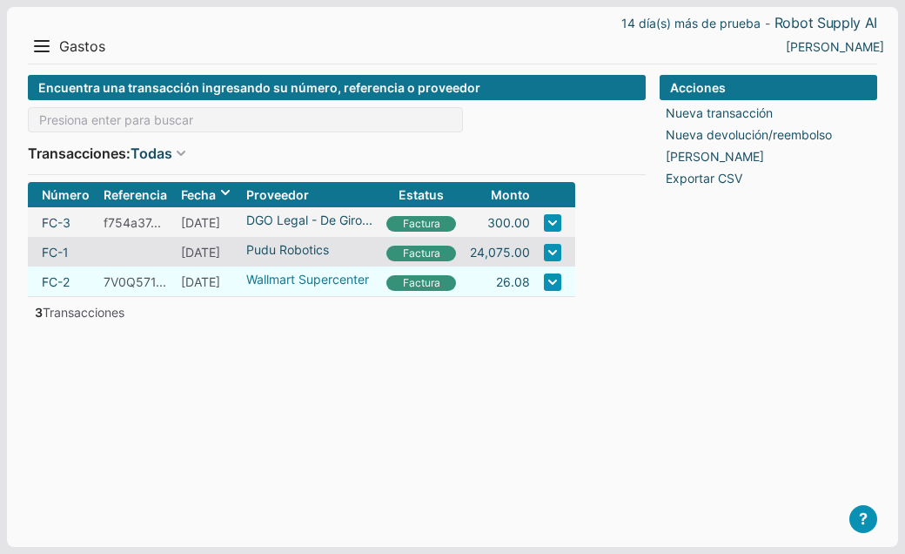
click at [272, 283] on link "Wallmart Supercenter" at bounding box center [309, 279] width 126 height 18
click at [61, 282] on link "FC-2" at bounding box center [56, 282] width 28 height 18
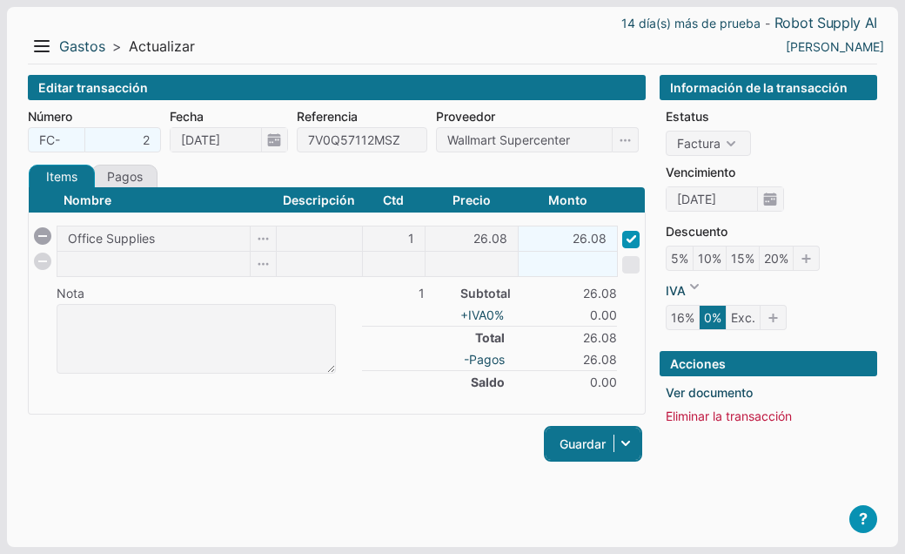
click at [583, 448] on link "Guardar" at bounding box center [593, 443] width 95 height 32
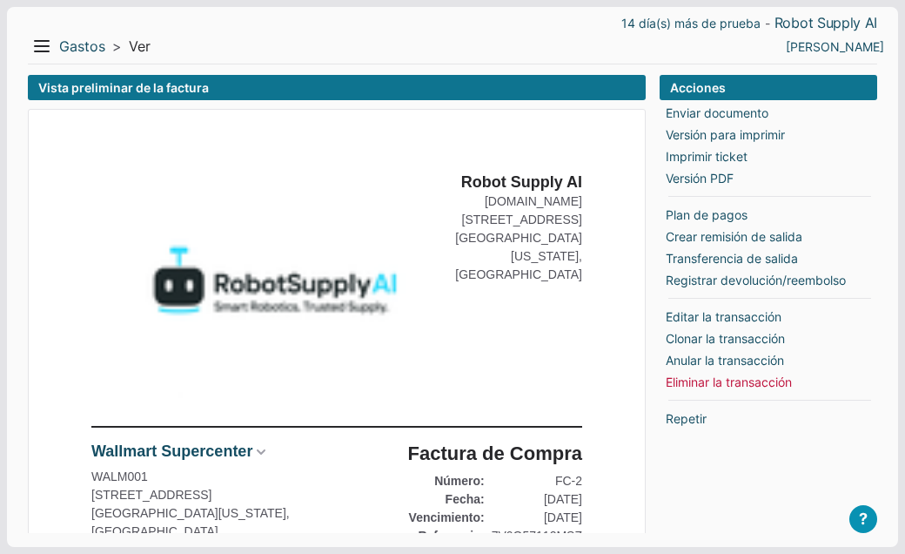
click at [247, 199] on img at bounding box center [265, 288] width 348 height 232
click at [828, 20] on link "Robot Supply AI" at bounding box center [826, 23] width 103 height 18
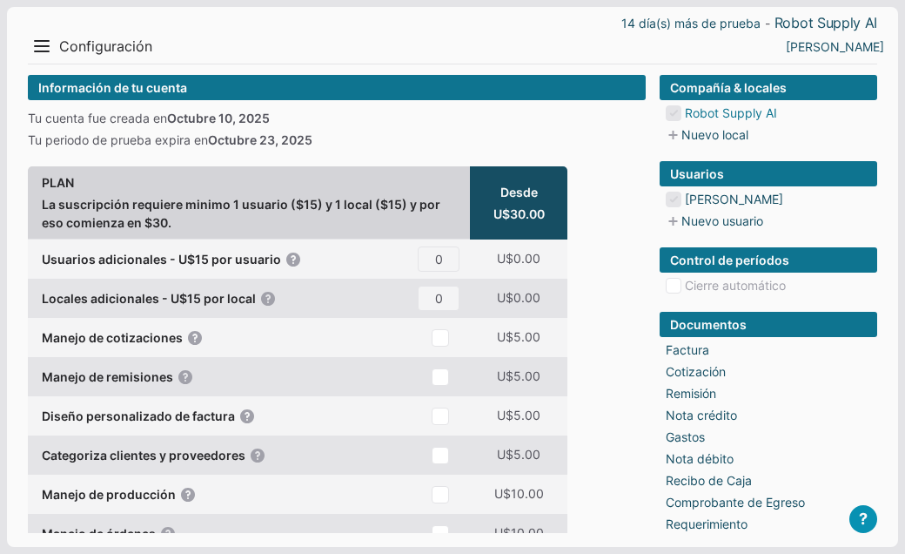
click at [739, 115] on link "Robot Supply AI" at bounding box center [731, 113] width 92 height 18
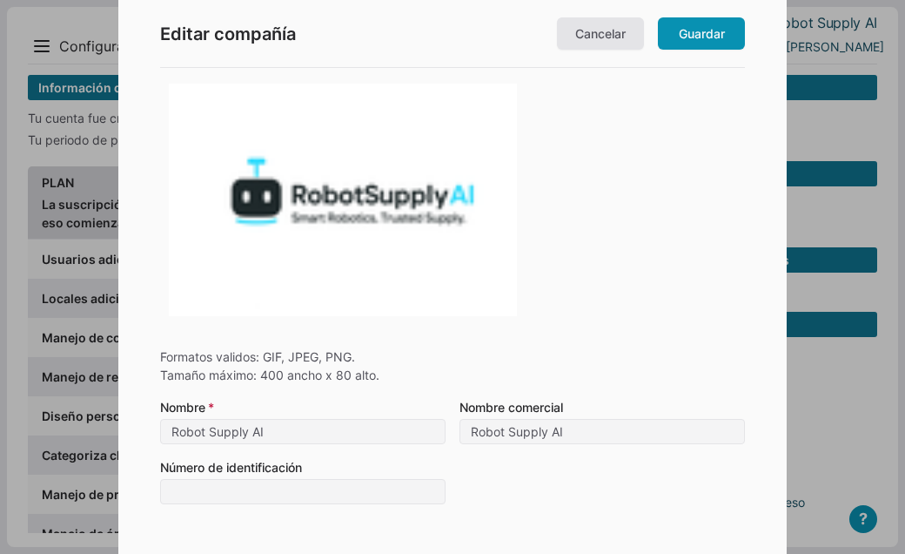
click at [329, 125] on img at bounding box center [343, 200] width 348 height 232
type input "C:\fakepath\RobotSupplyAI_120x80(2).png"
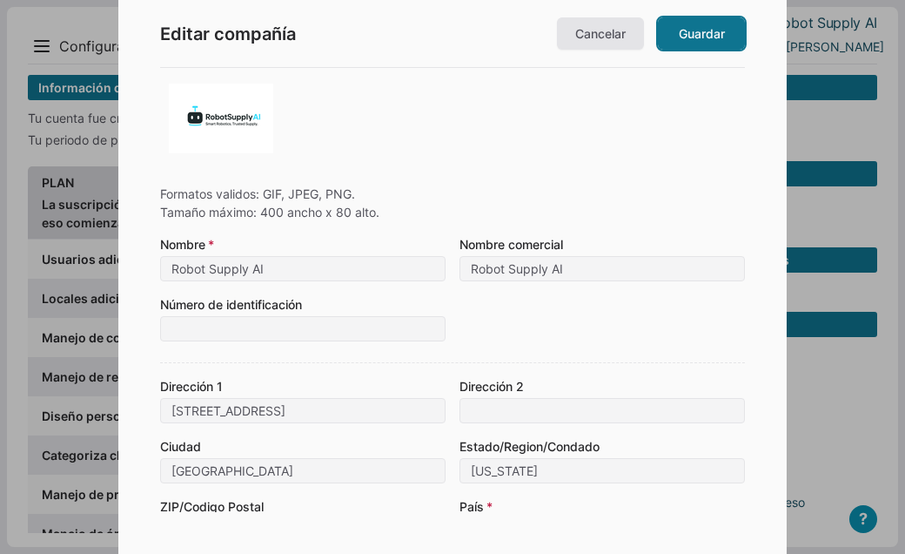
click at [697, 46] on link "Guardar" at bounding box center [701, 33] width 87 height 32
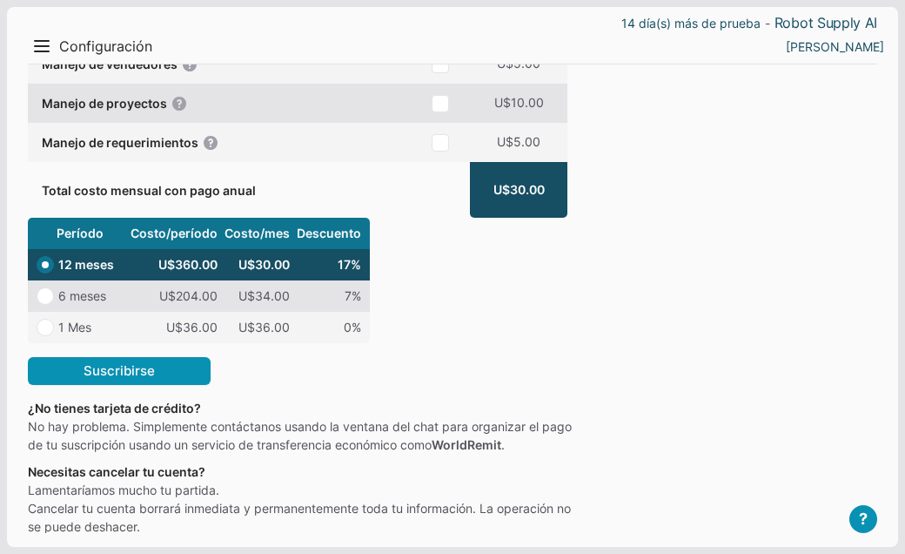
scroll to position [509, 0]
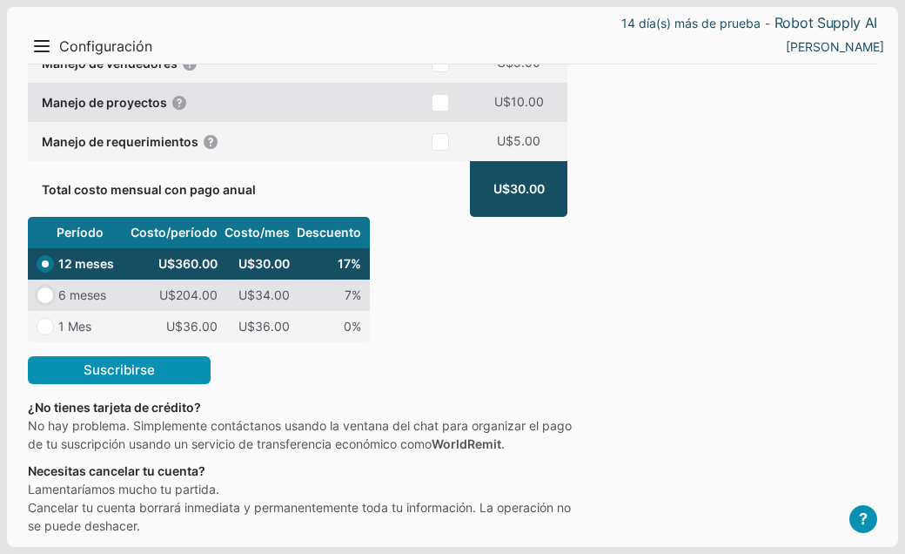
click at [48, 296] on input"] "radio" at bounding box center [45, 294] width 17 height 17
radio input"] "true"
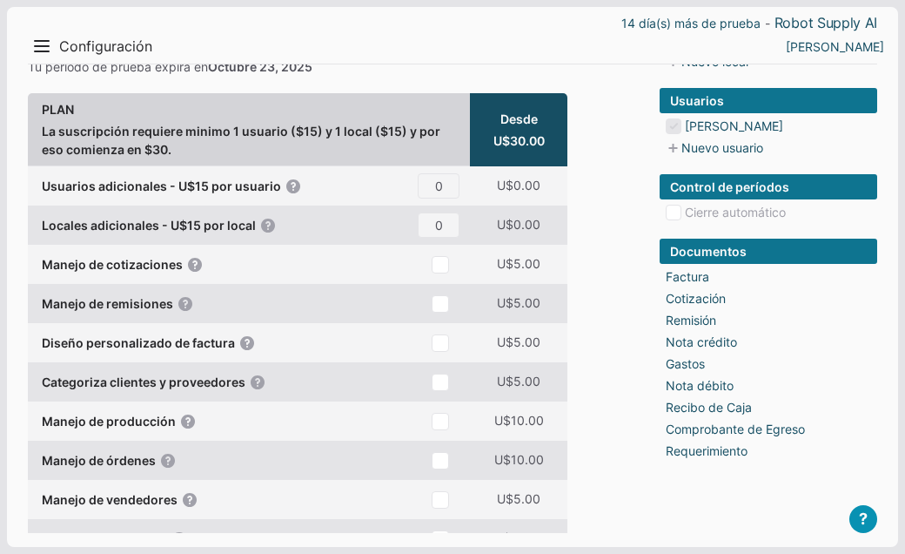
scroll to position [0, 0]
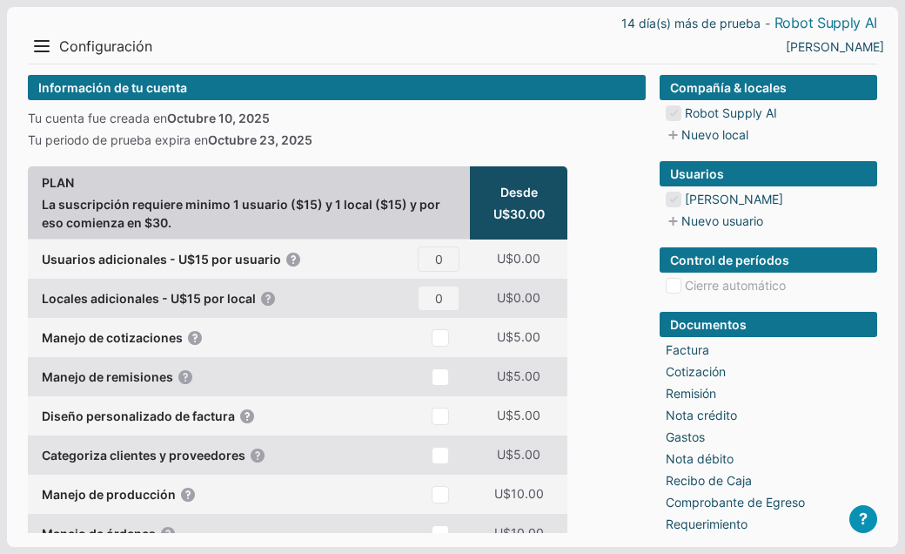
click at [799, 22] on link "Robot Supply AI" at bounding box center [826, 23] width 103 height 18
click at [44, 49] on button "Menu" at bounding box center [42, 46] width 28 height 28
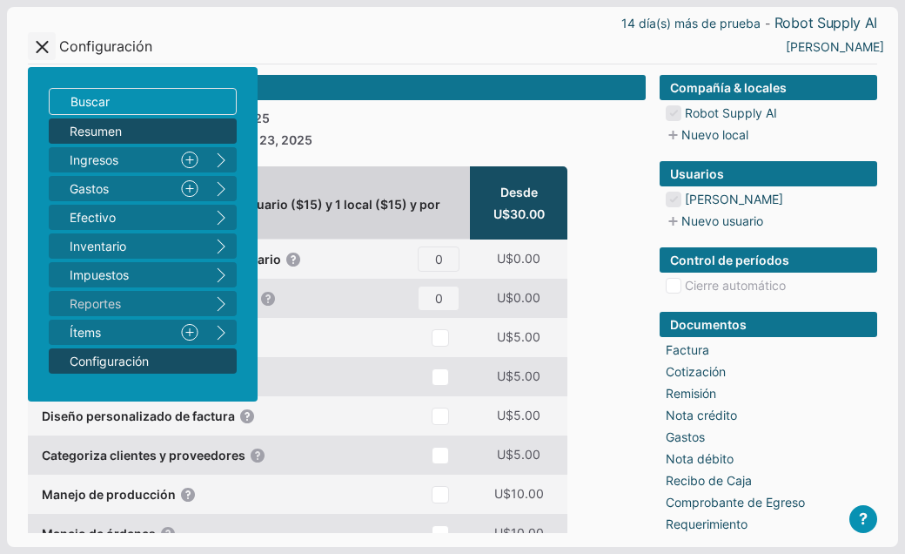
click at [78, 131] on span "Resumen" at bounding box center [134, 131] width 129 height 18
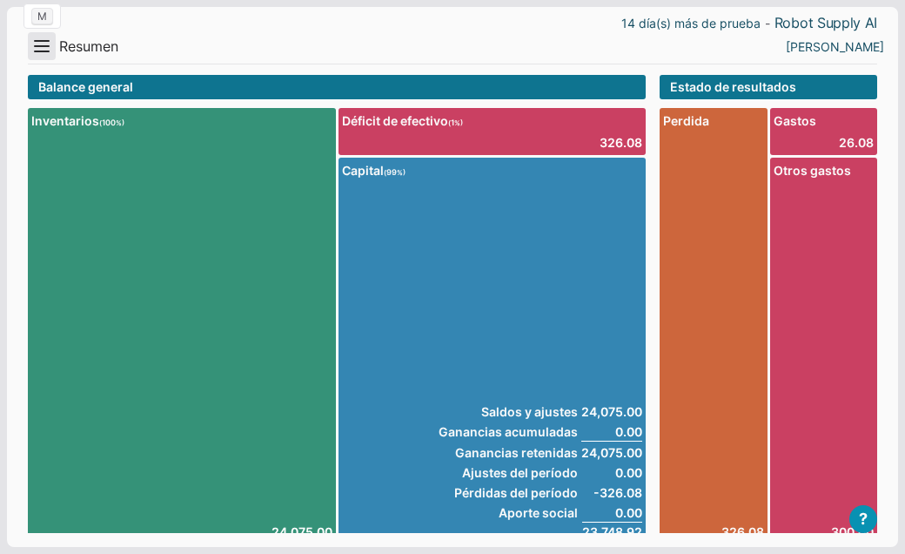
click at [40, 48] on button "Menu" at bounding box center [42, 46] width 28 height 28
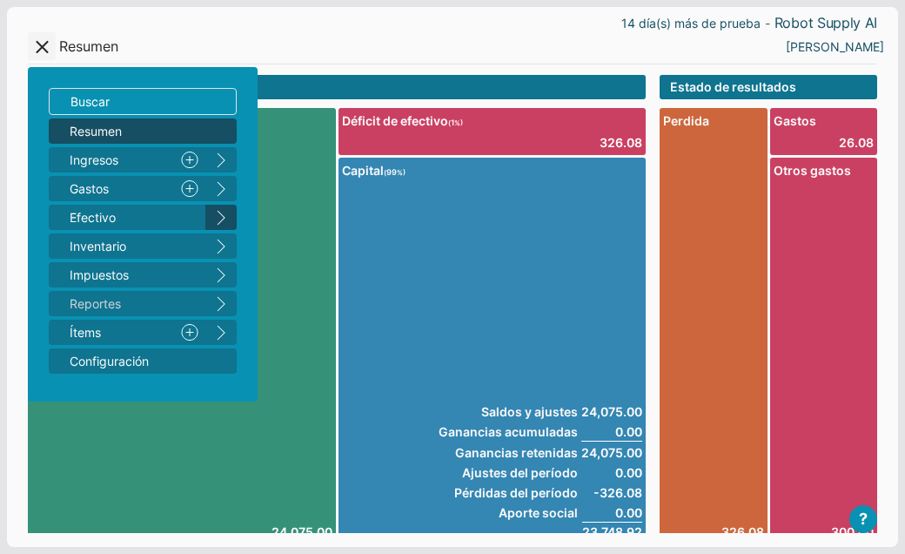
click at [224, 216] on button "right" at bounding box center [220, 217] width 31 height 25
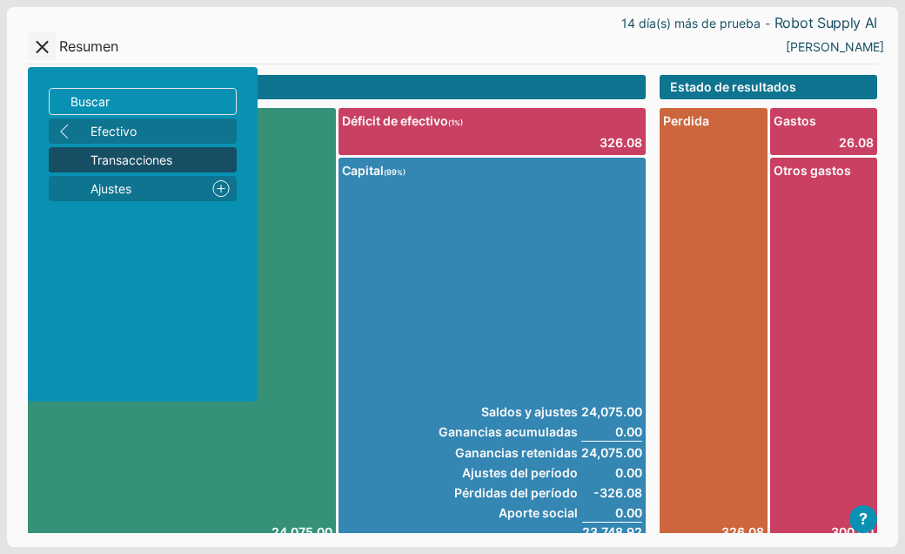
click at [170, 161] on span "Transacciones" at bounding box center [160, 160] width 139 height 18
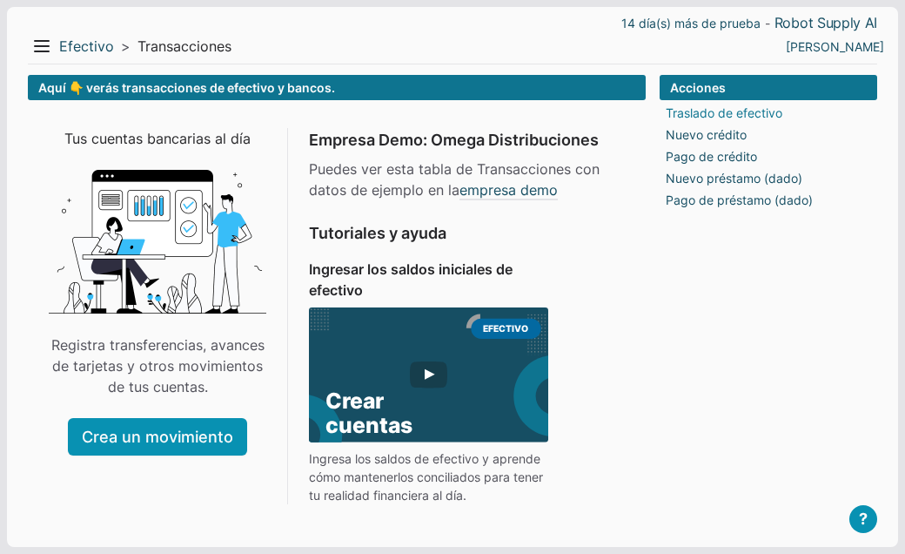
click at [729, 115] on link "Traslado de efectivo" at bounding box center [724, 113] width 117 height 18
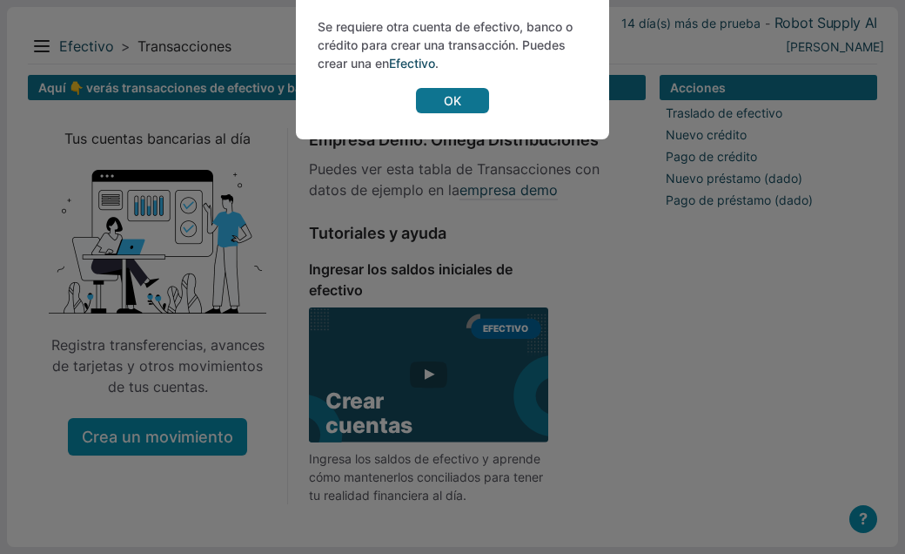
click at [480, 105] on link "OK" at bounding box center [452, 100] width 73 height 25
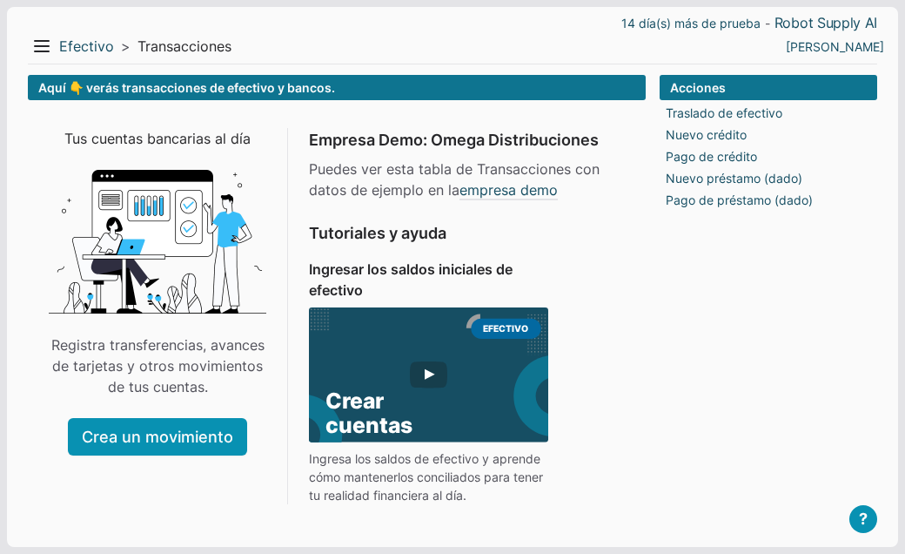
scroll to position [5, 0]
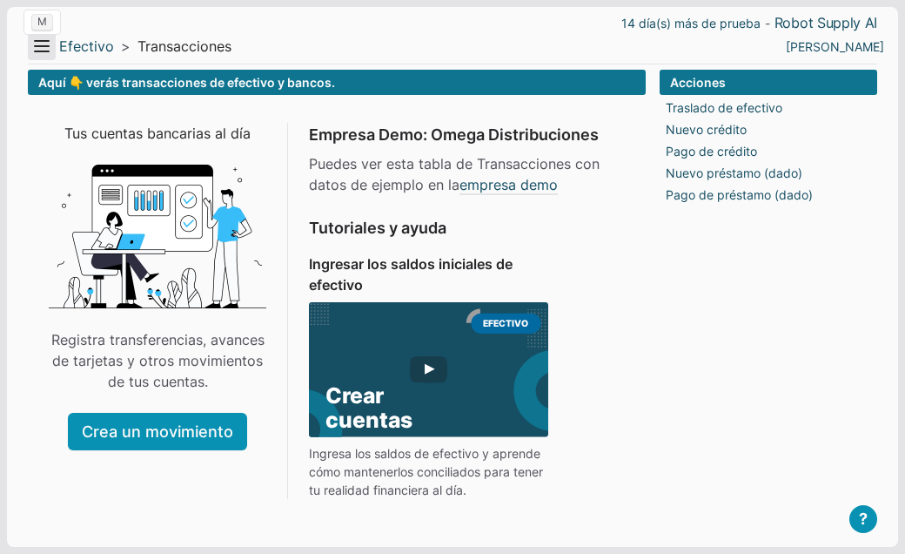
click at [41, 45] on button "Menu" at bounding box center [42, 46] width 28 height 28
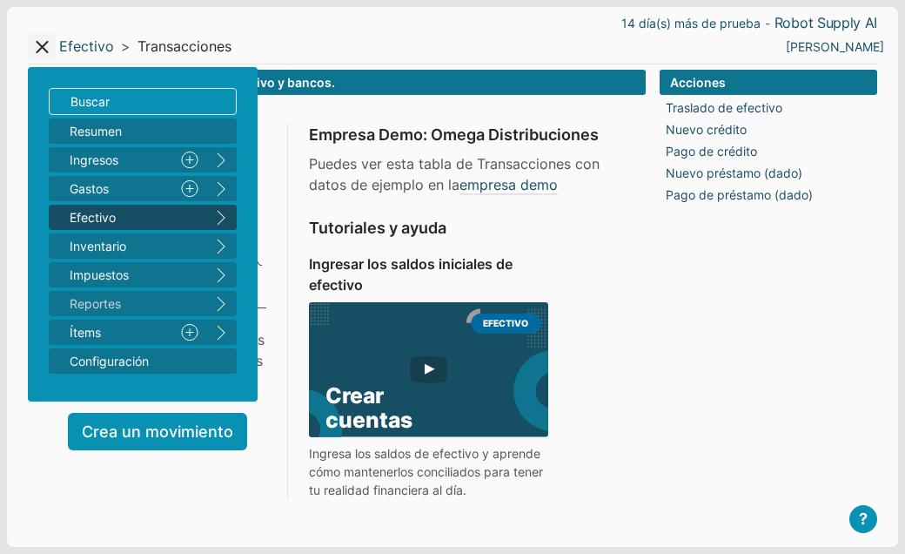
click at [222, 213] on button "right" at bounding box center [220, 217] width 31 height 25
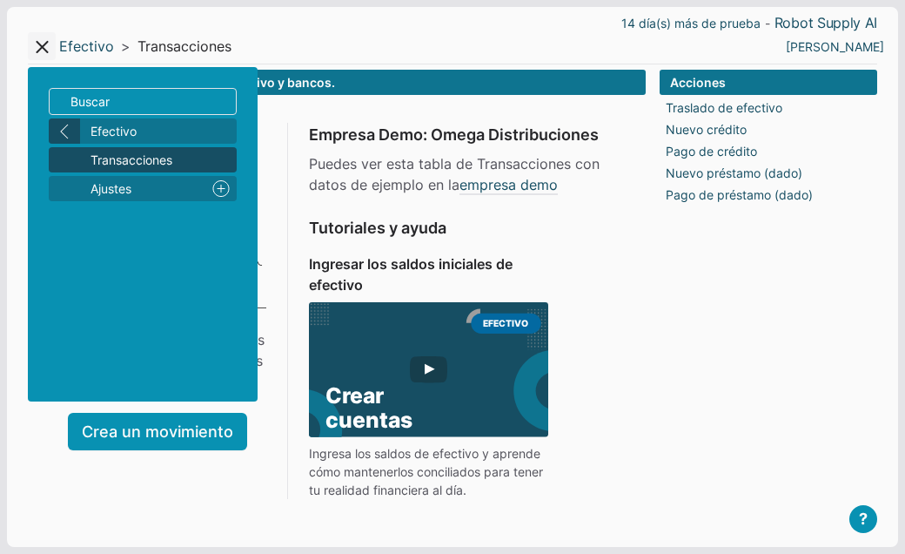
click at [73, 131] on button "left" at bounding box center [64, 130] width 31 height 25
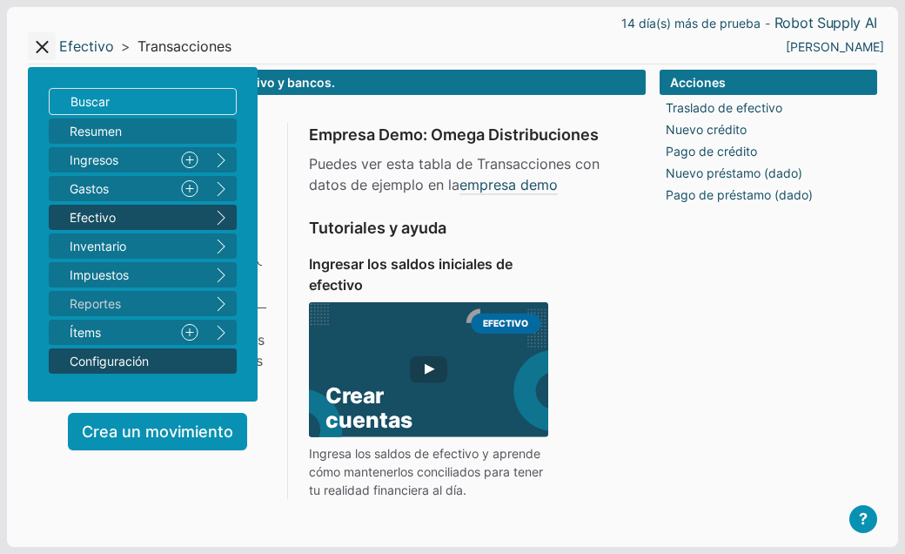
click at [151, 360] on span "Configuración" at bounding box center [134, 361] width 129 height 18
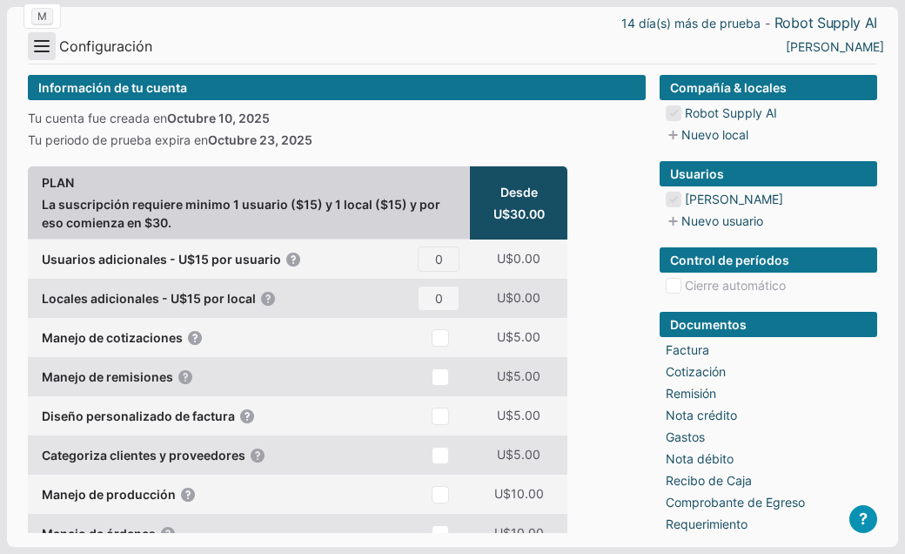
click at [44, 50] on button "Menu" at bounding box center [42, 46] width 28 height 28
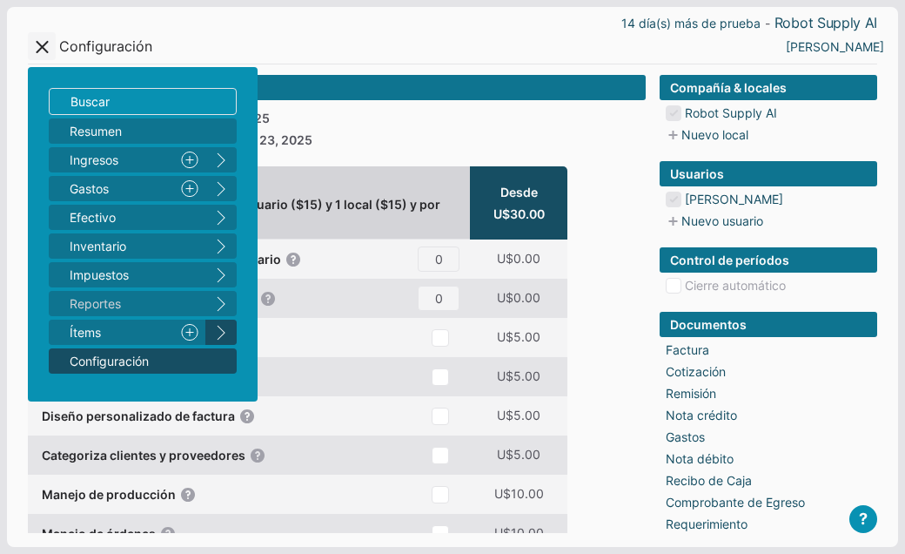
click at [223, 330] on button "right" at bounding box center [220, 332] width 31 height 25
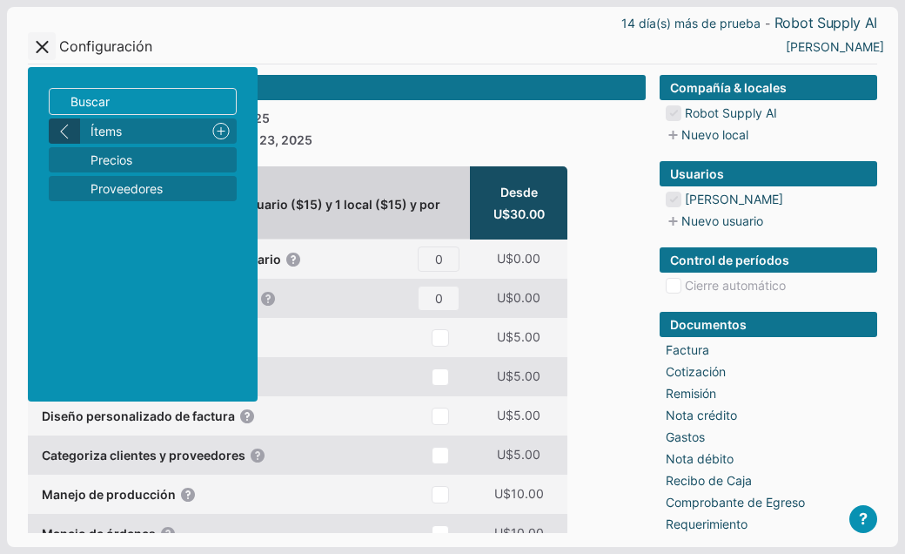
click at [68, 130] on button "left" at bounding box center [64, 130] width 31 height 25
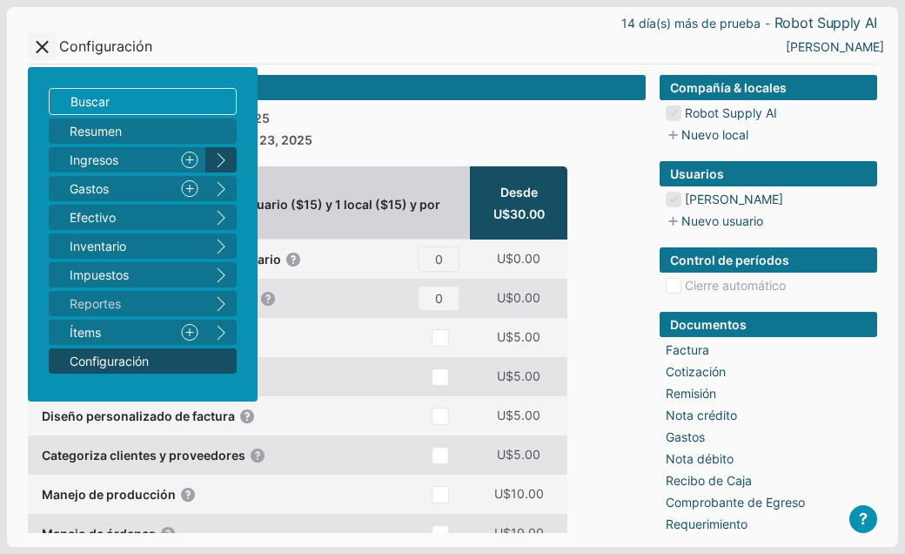
click at [219, 155] on button "right" at bounding box center [220, 159] width 31 height 25
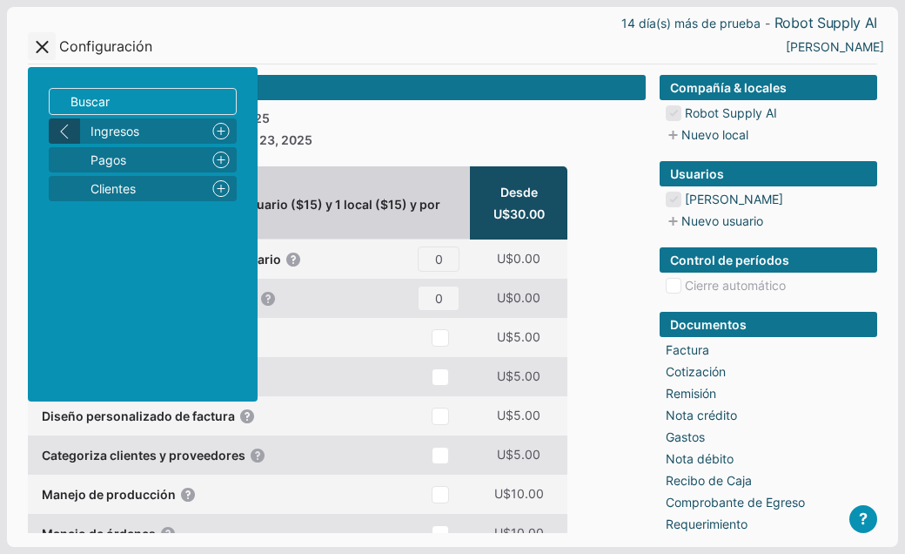
click at [53, 126] on button "left" at bounding box center [64, 130] width 31 height 25
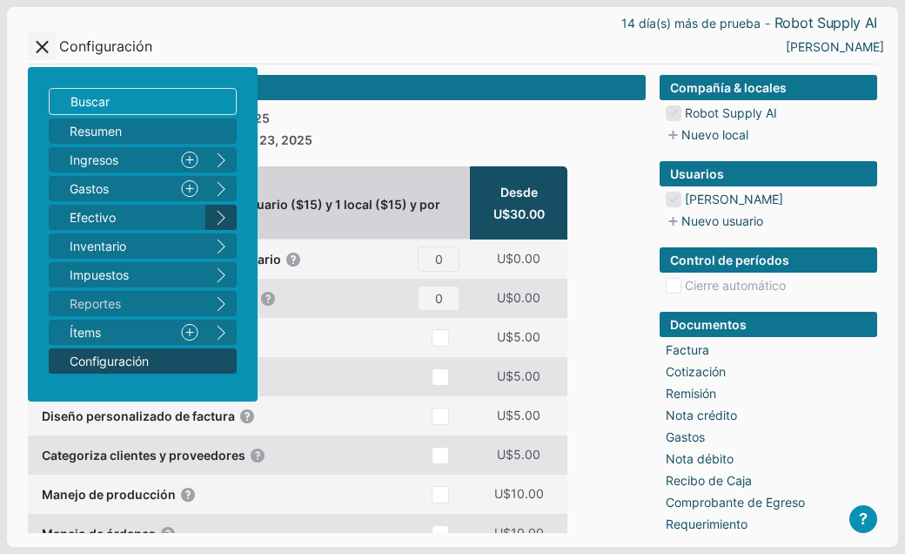
click at [221, 216] on button "right" at bounding box center [220, 217] width 31 height 25
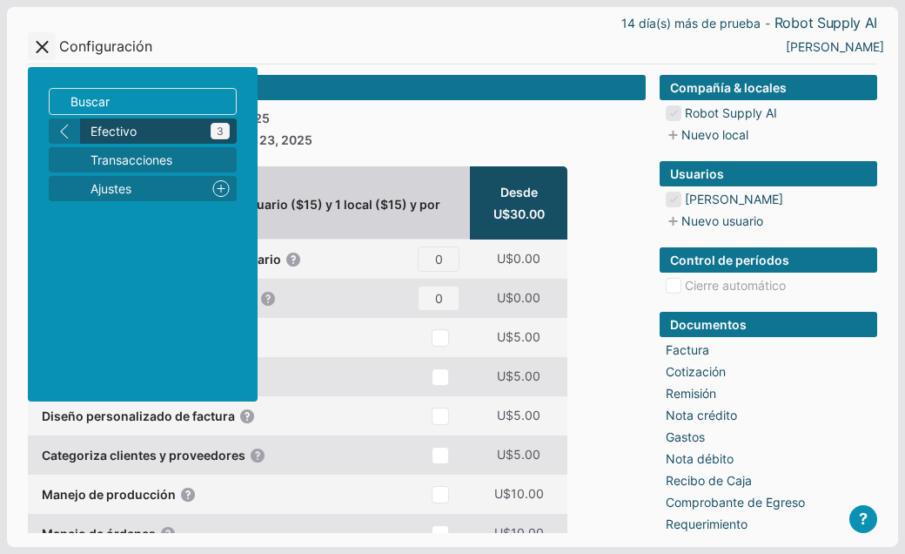
click at [174, 133] on span "Efectivo 3" at bounding box center [160, 131] width 139 height 18
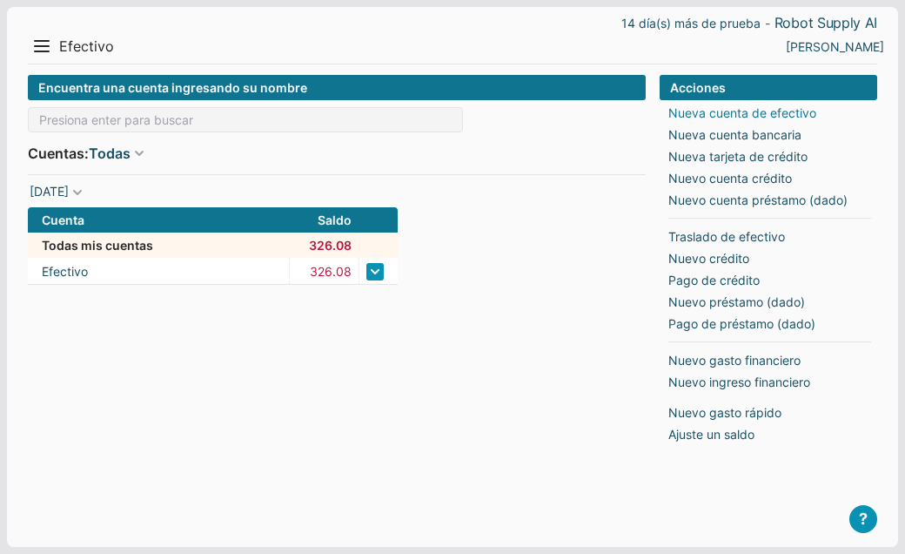
click at [686, 114] on link "Nueva cuenta de efectivo" at bounding box center [743, 113] width 148 height 18
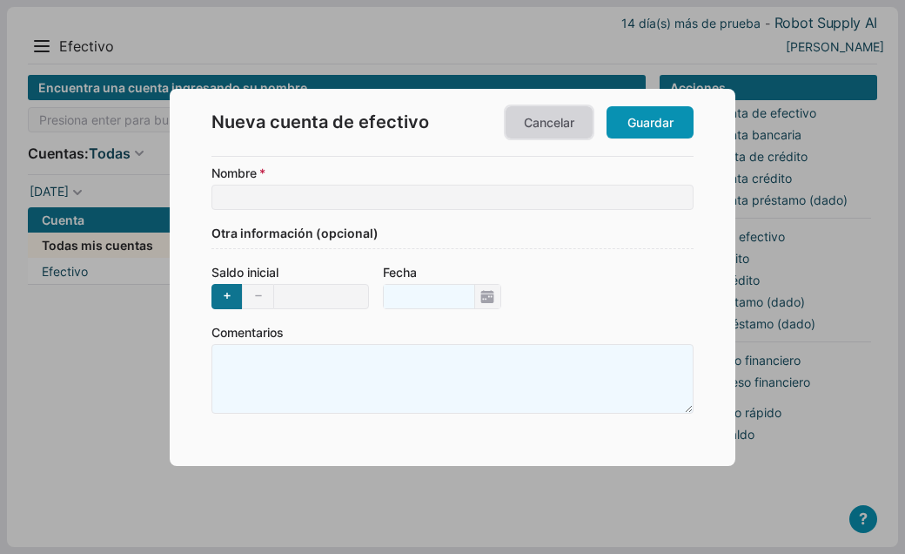
click at [542, 129] on link "Cancelar" at bounding box center [549, 122] width 87 height 32
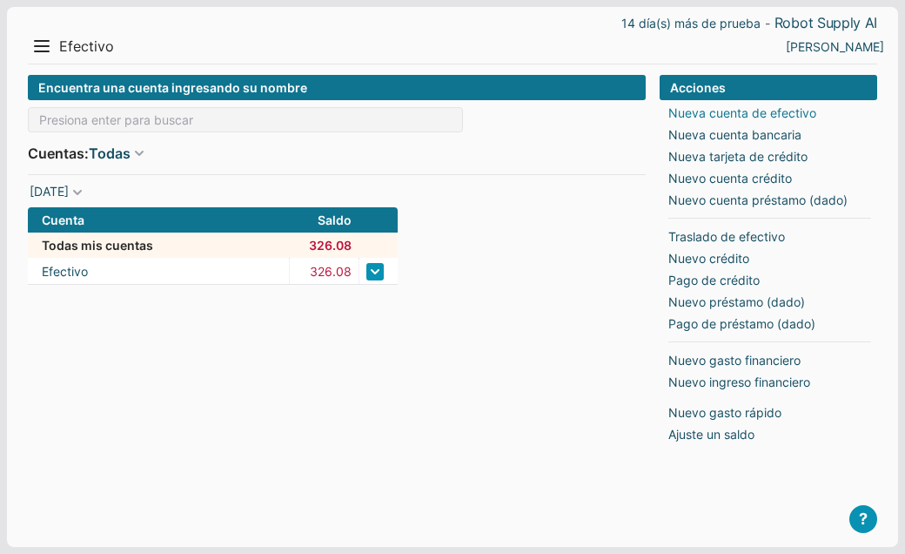
click at [754, 115] on link "Nueva cuenta de efectivo" at bounding box center [743, 113] width 148 height 18
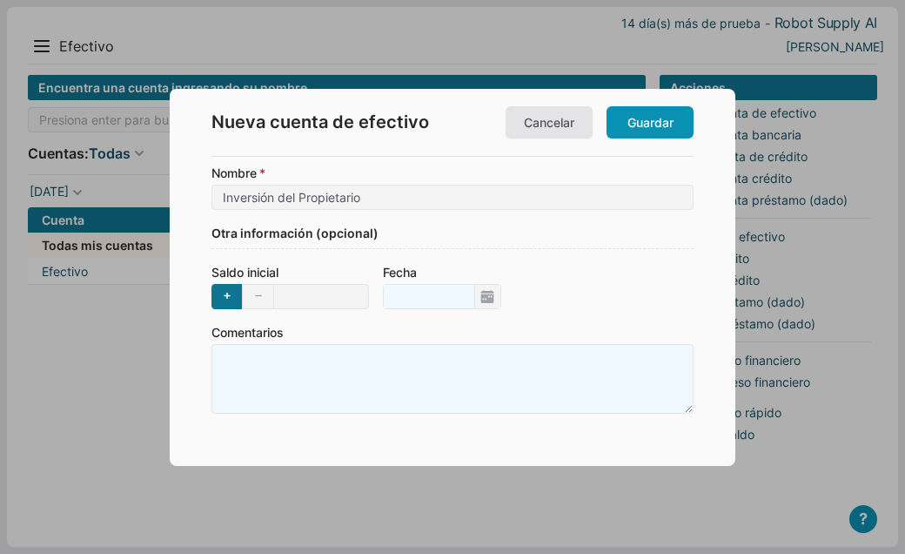
type input "Inversión del Propietario"
click at [304, 302] on input "Saldo inicial + -" at bounding box center [321, 296] width 96 height 25
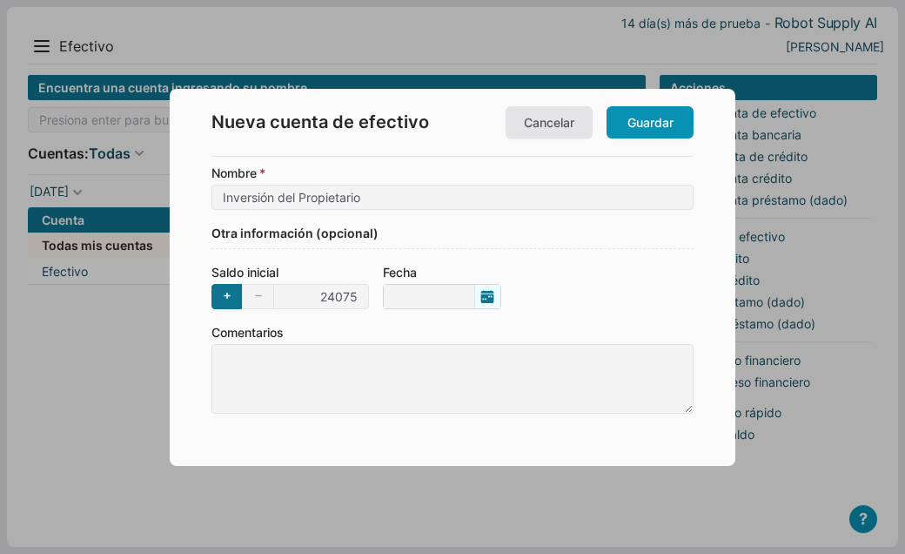
type input "24,075"
click at [481, 301] on span "10/10/2025" at bounding box center [442, 296] width 118 height 25
click at [474, 301] on input "10/10/2025" at bounding box center [429, 297] width 91 height 24
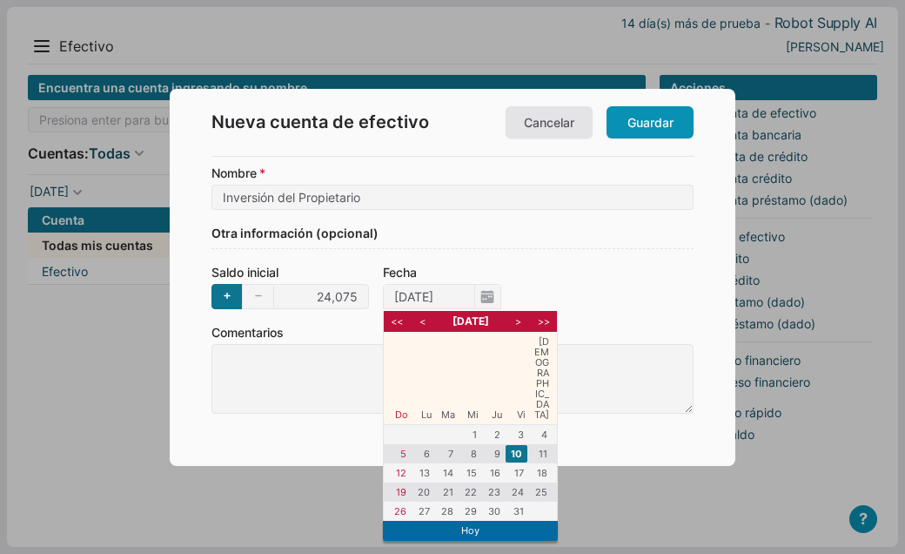
click at [422, 326] on li "<" at bounding box center [423, 321] width 22 height 16
click at [495, 464] on li "18" at bounding box center [493, 472] width 22 height 17
type input "18/09/2025"
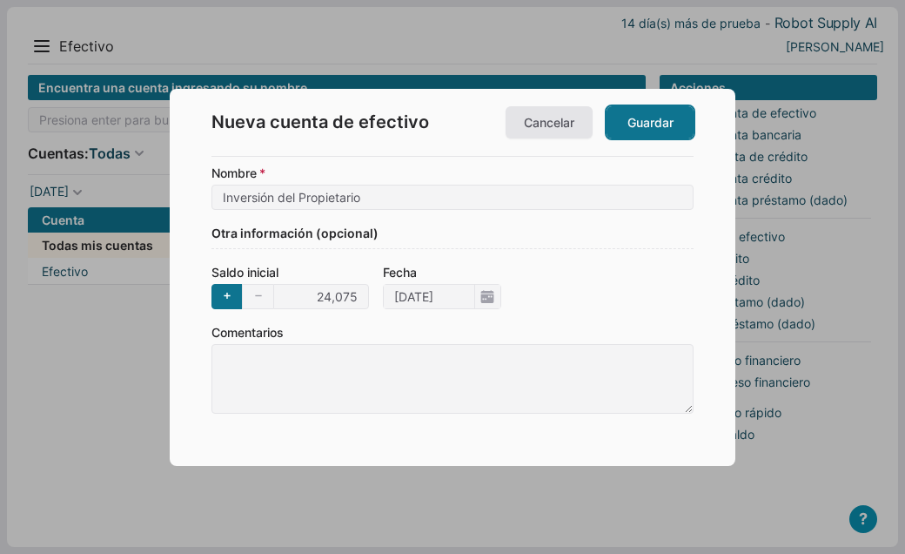
click at [638, 129] on link "Guardar" at bounding box center [650, 122] width 87 height 32
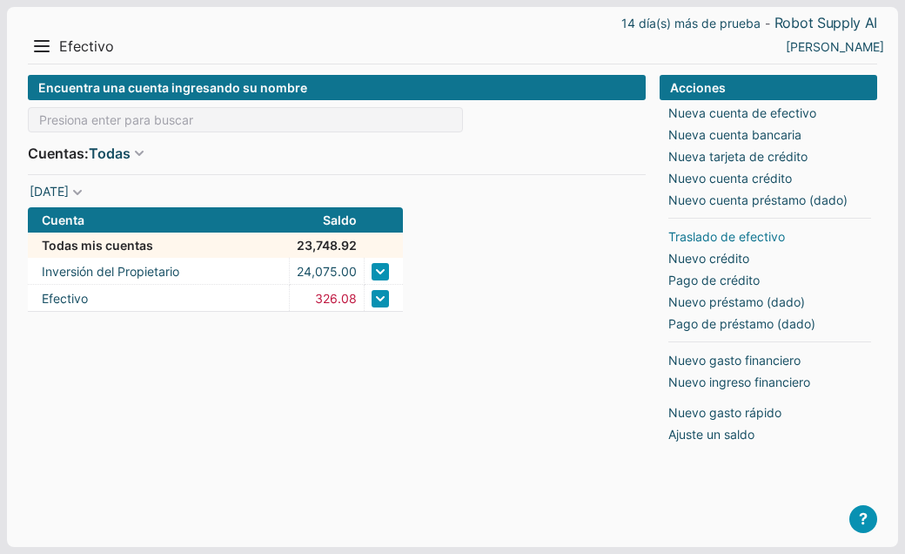
click at [695, 238] on link "Traslado de efectivo" at bounding box center [727, 236] width 117 height 18
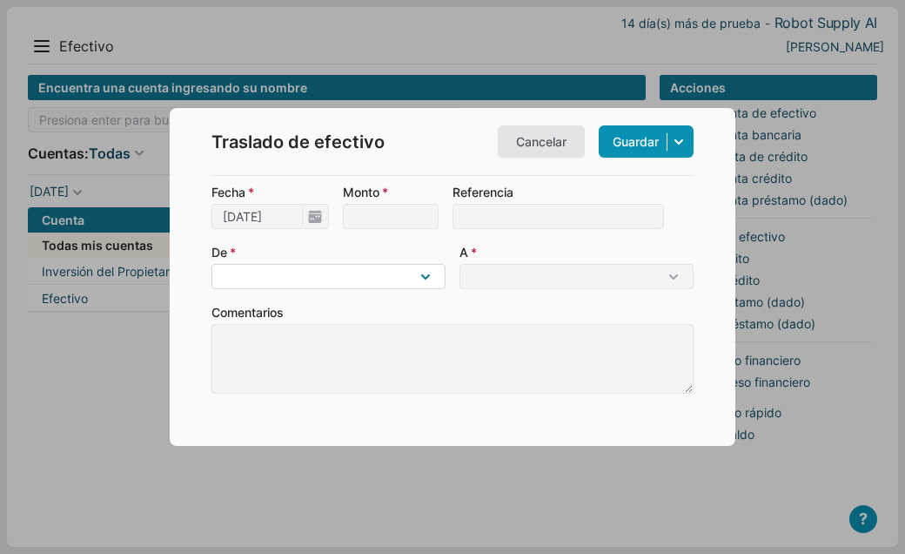
select select "2"
click option "Inversión del Propietario" at bounding box center [0, 0] width 0 height 0
select select "1"
click option "Efectivo" at bounding box center [0, 0] width 0 height 0
click at [390, 222] on input "Monto" at bounding box center [391, 216] width 96 height 25
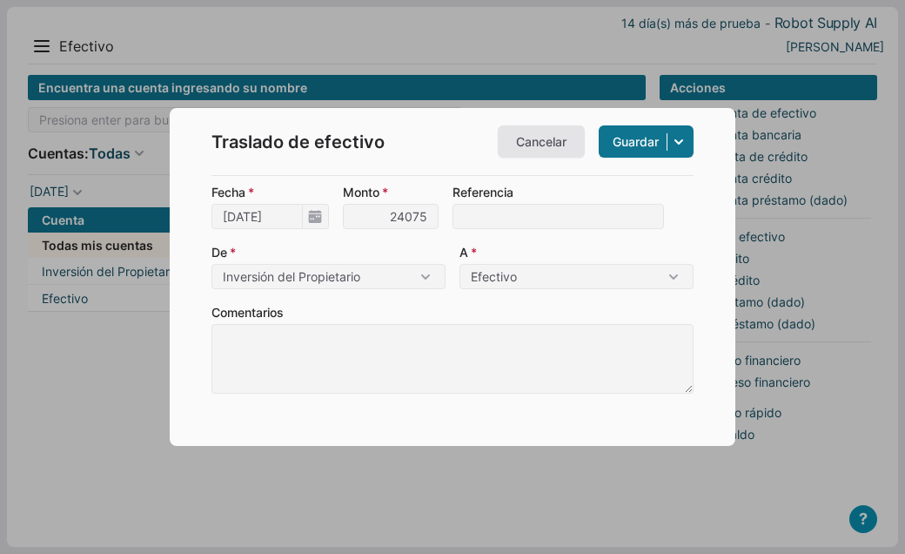
type input "24,075"
click at [639, 145] on link "Guardar" at bounding box center [646, 141] width 95 height 32
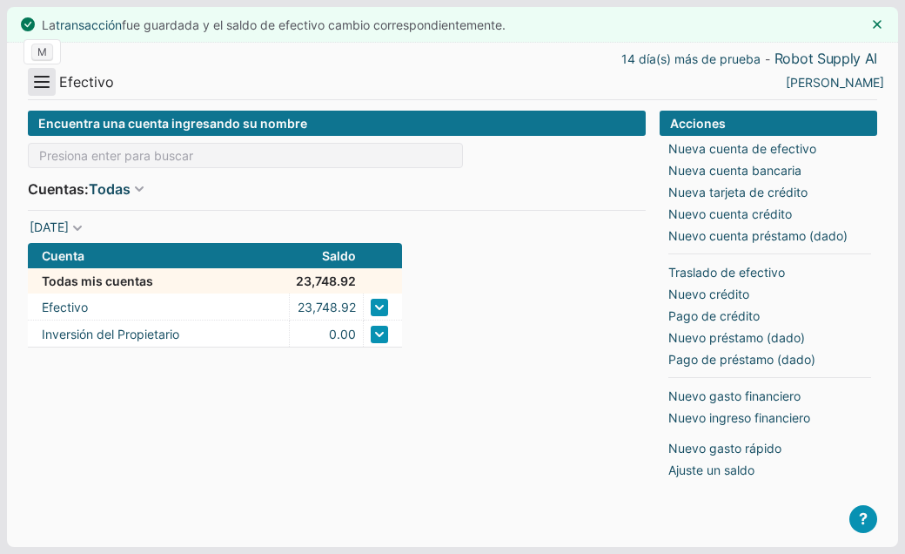
click at [44, 86] on button "Menu" at bounding box center [42, 82] width 28 height 28
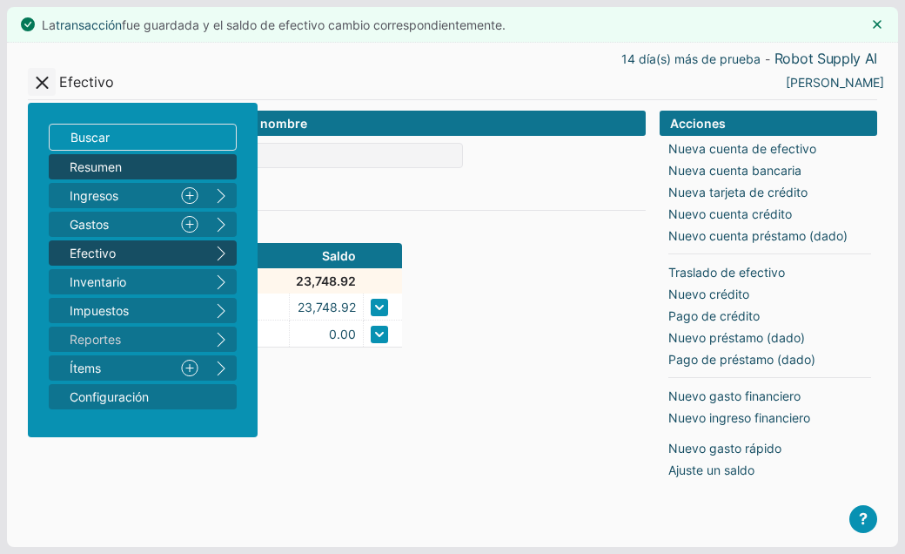
click at [96, 171] on span "Resumen" at bounding box center [134, 167] width 129 height 18
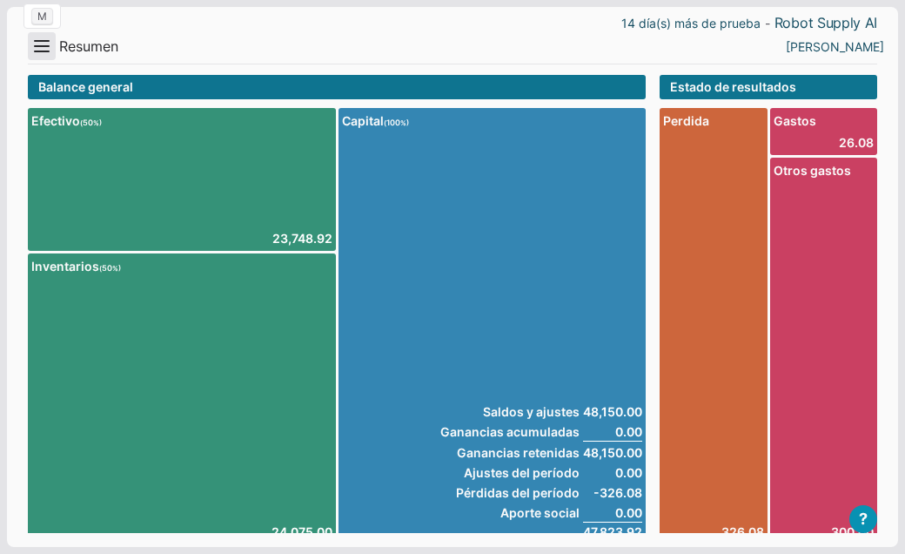
click at [41, 50] on button "Menu" at bounding box center [42, 46] width 28 height 28
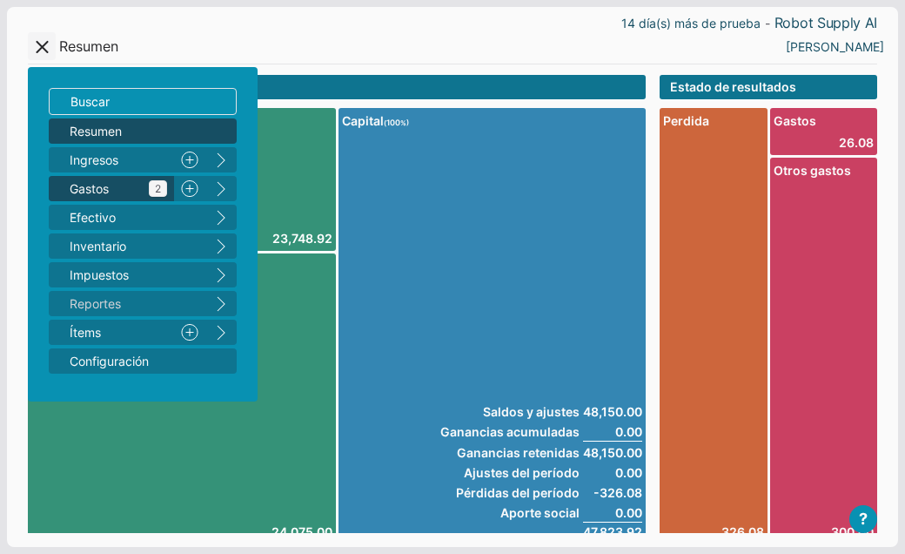
click at [93, 191] on span "Gastos 2" at bounding box center [119, 188] width 98 height 18
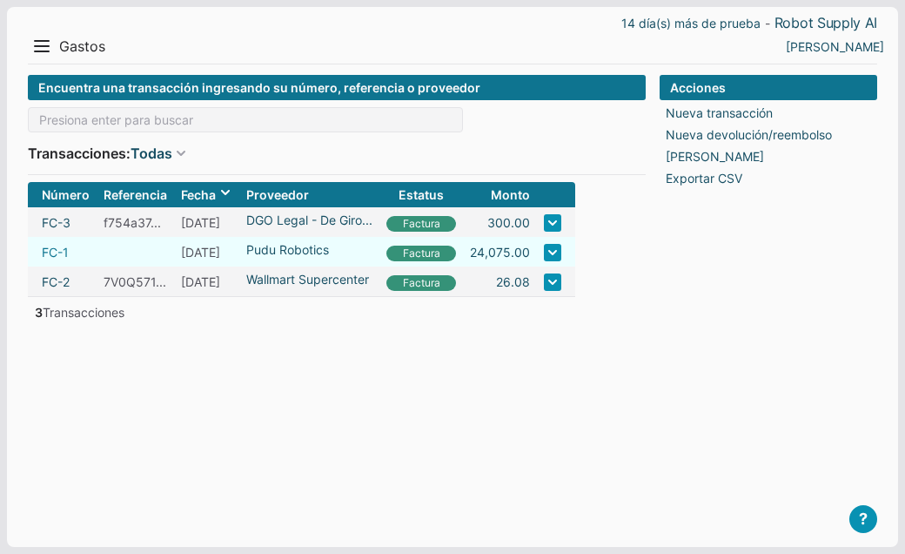
click at [59, 252] on link "FC-1" at bounding box center [55, 252] width 27 height 18
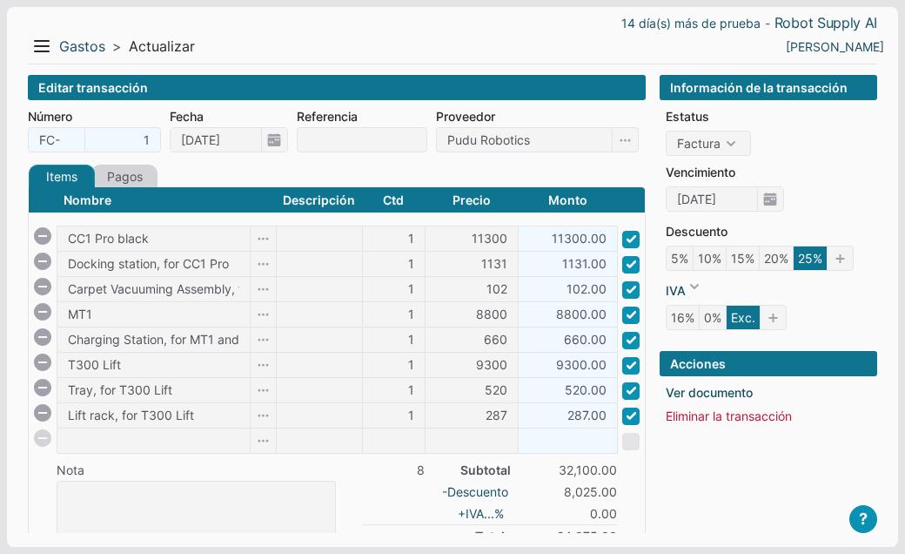
click at [133, 178] on link "Pagos" at bounding box center [124, 177] width 66 height 24
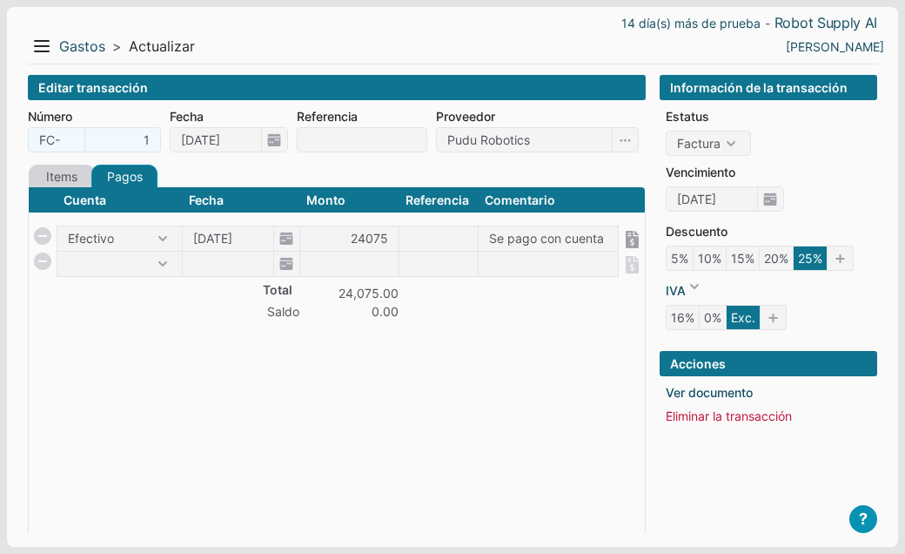
click at [72, 179] on link "Items" at bounding box center [62, 177] width 66 height 24
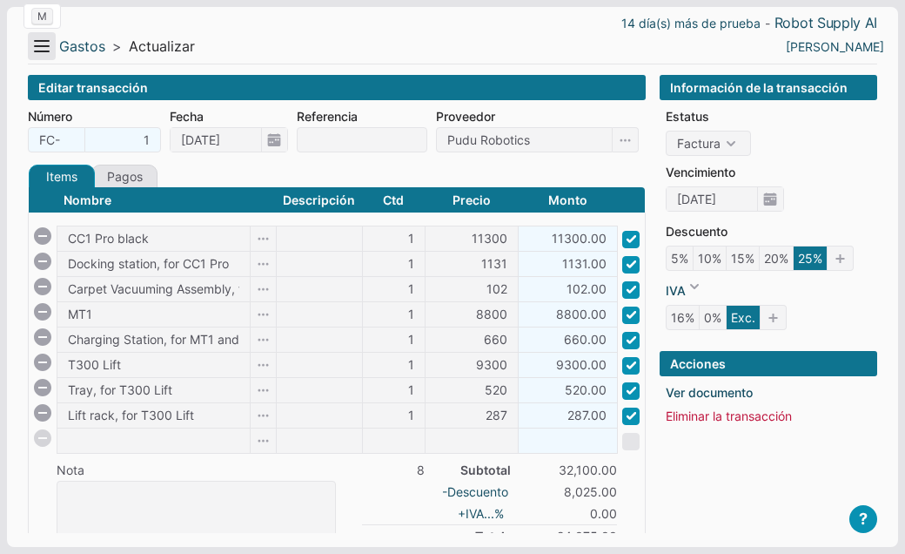
click at [48, 54] on button "Menu" at bounding box center [42, 46] width 28 height 28
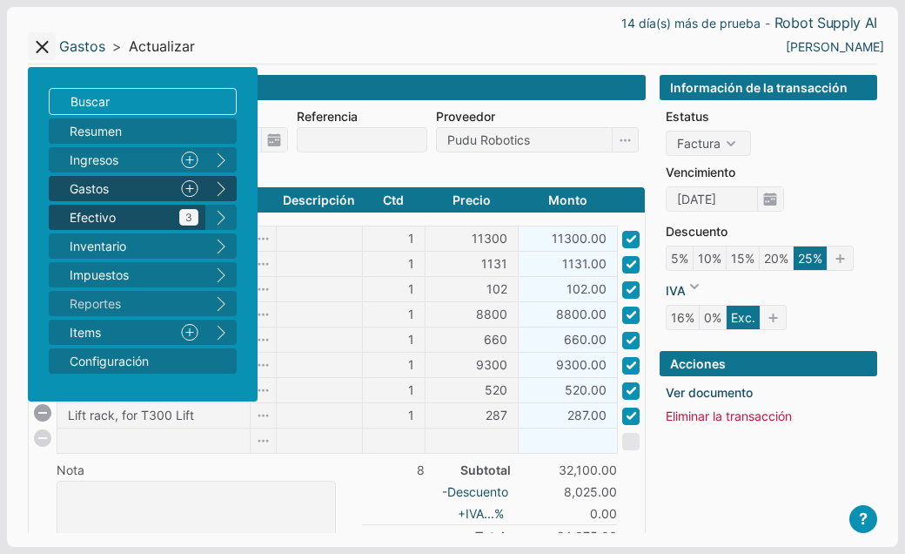
click at [91, 214] on span "Efectivo 3" at bounding box center [134, 217] width 129 height 18
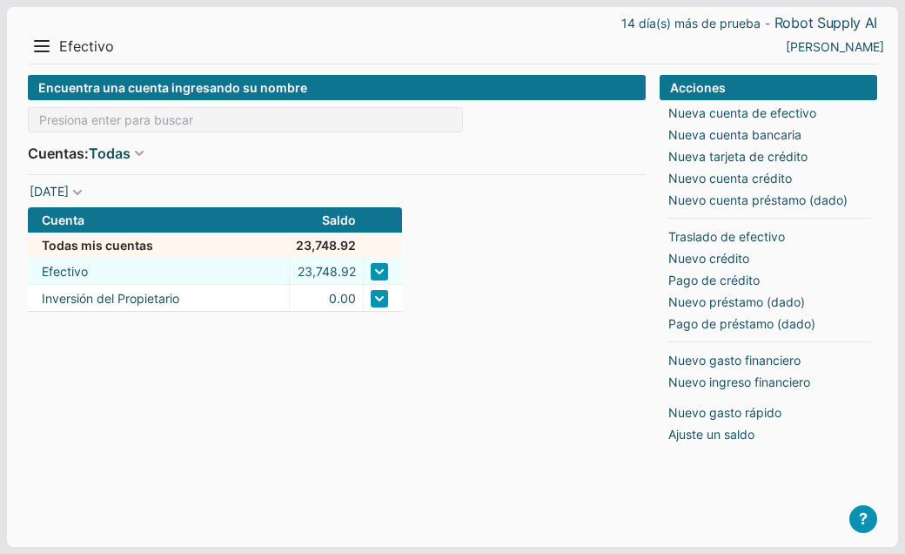
click at [381, 274] on link at bounding box center [379, 271] width 17 height 17
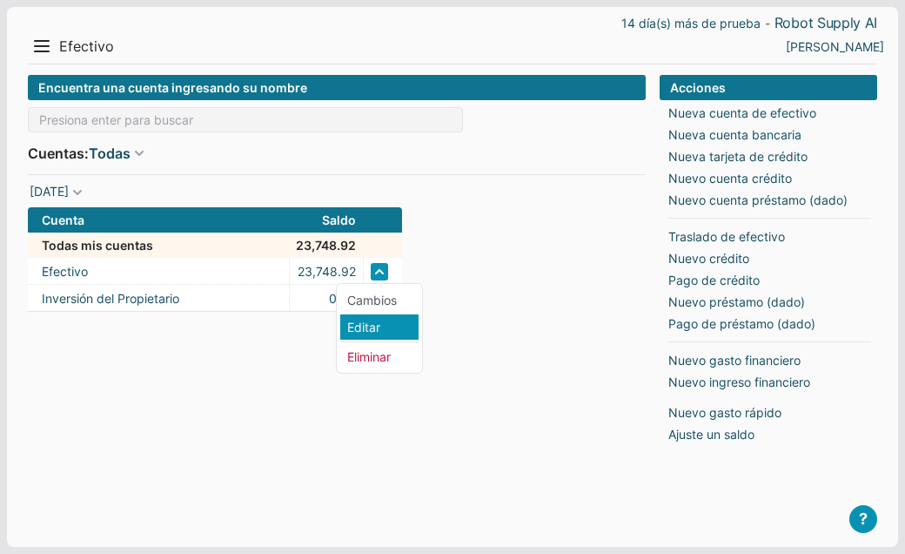
click at [368, 328] on li "Editar" at bounding box center [379, 326] width 78 height 25
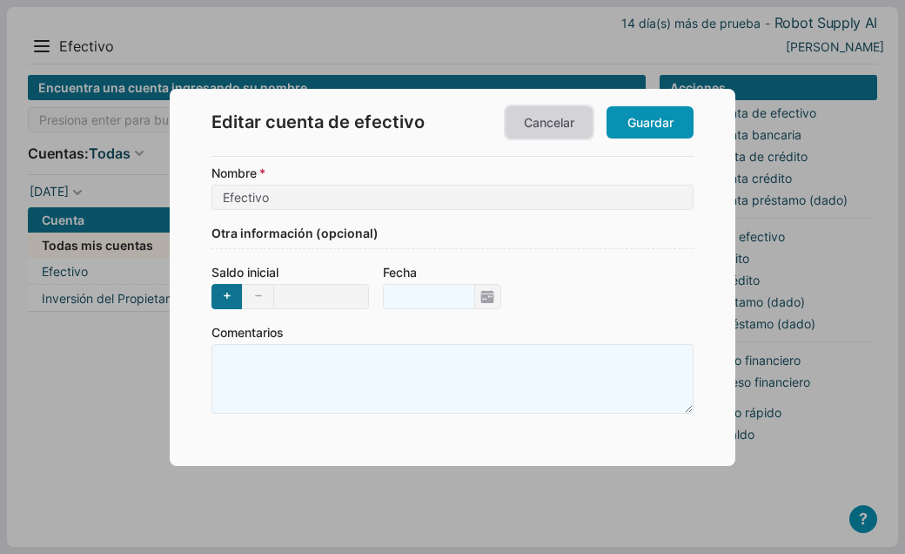
click at [527, 134] on link "Cancelar" at bounding box center [549, 122] width 87 height 32
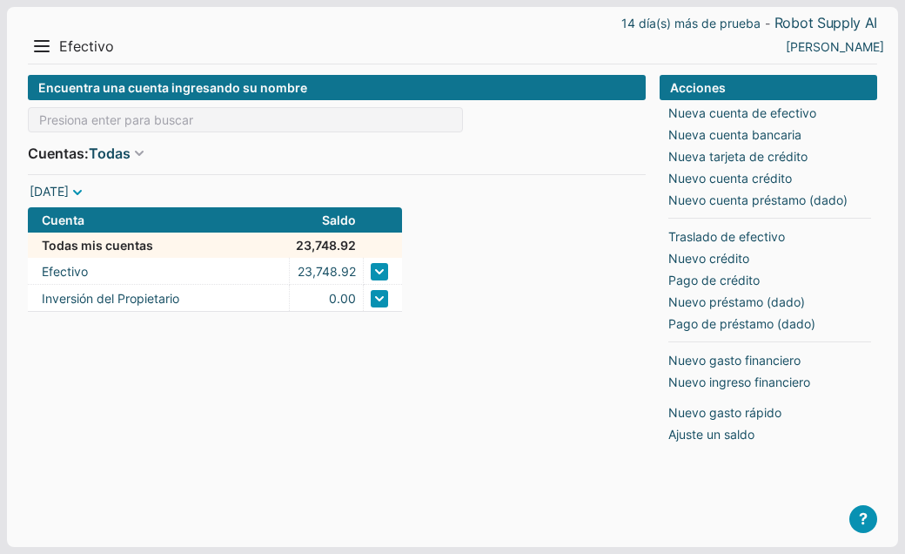
click at [86, 192] on span at bounding box center [77, 192] width 17 height 17
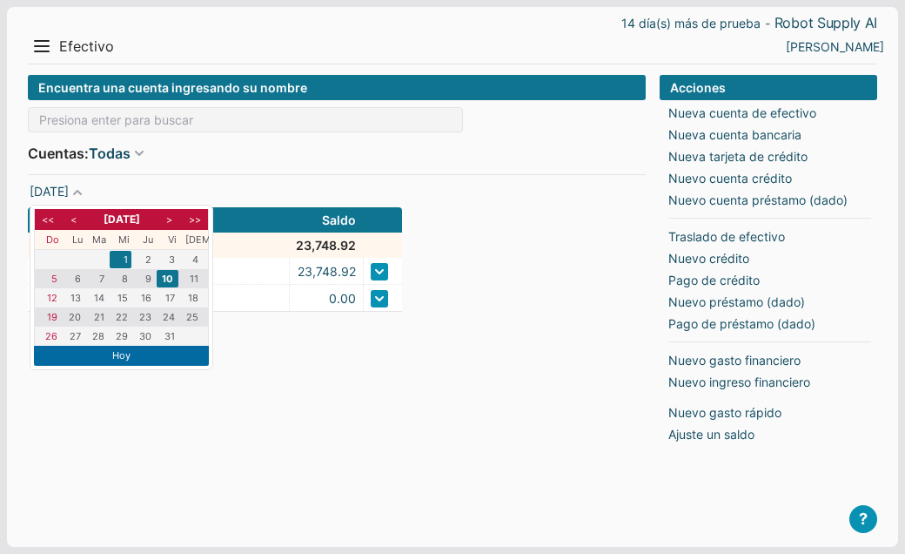
click at [118, 253] on li "1" at bounding box center [121, 259] width 22 height 17
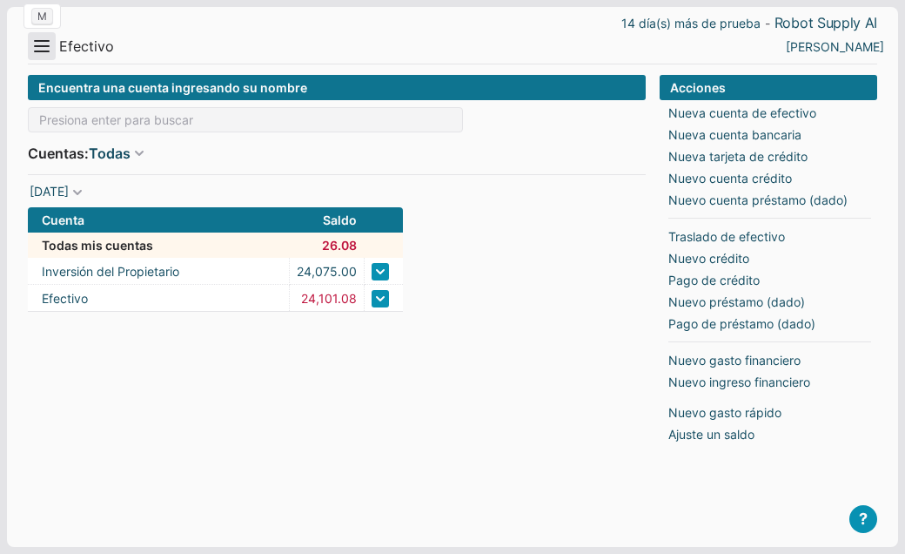
click at [43, 52] on button "Menu" at bounding box center [42, 46] width 28 height 28
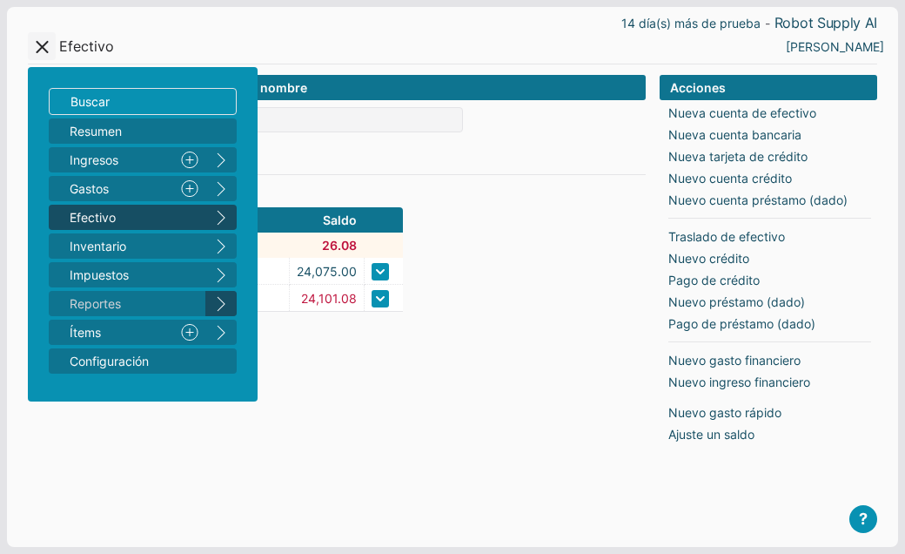
click at [225, 306] on button "right" at bounding box center [220, 303] width 31 height 25
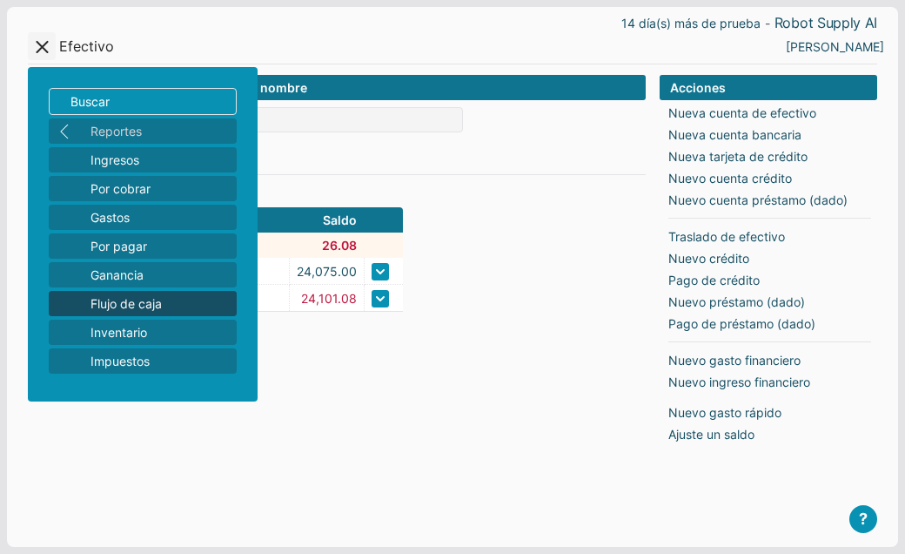
click at [166, 299] on span "Flujo de caja" at bounding box center [160, 303] width 139 height 18
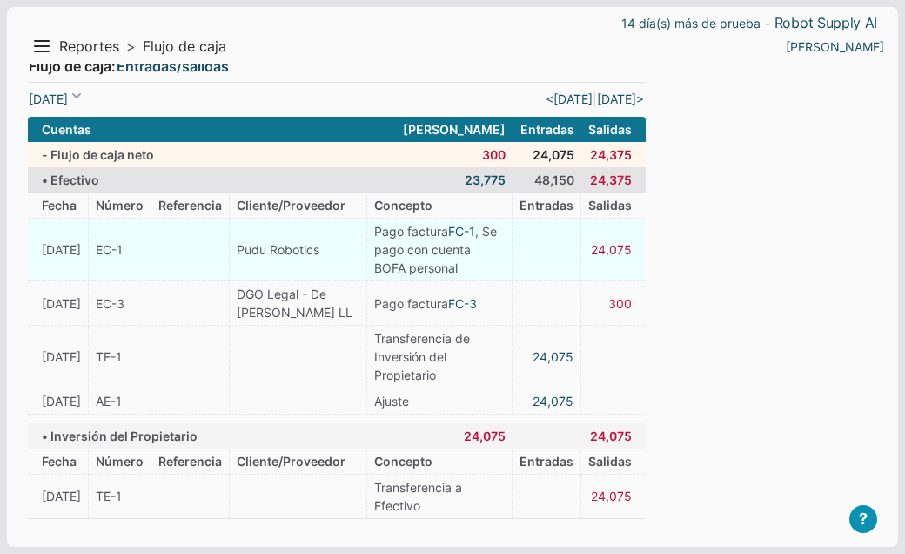
scroll to position [136, 0]
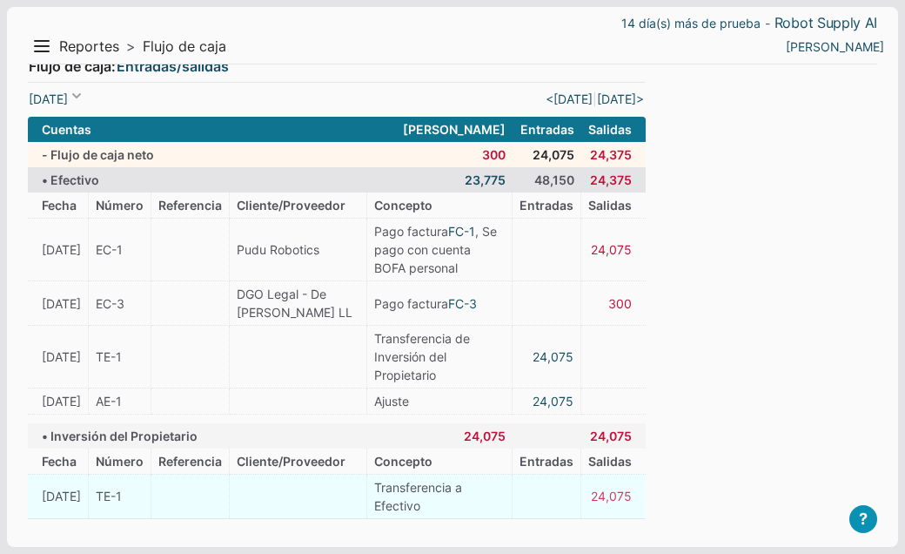
click at [620, 493] on link "24,075" at bounding box center [611, 496] width 41 height 18
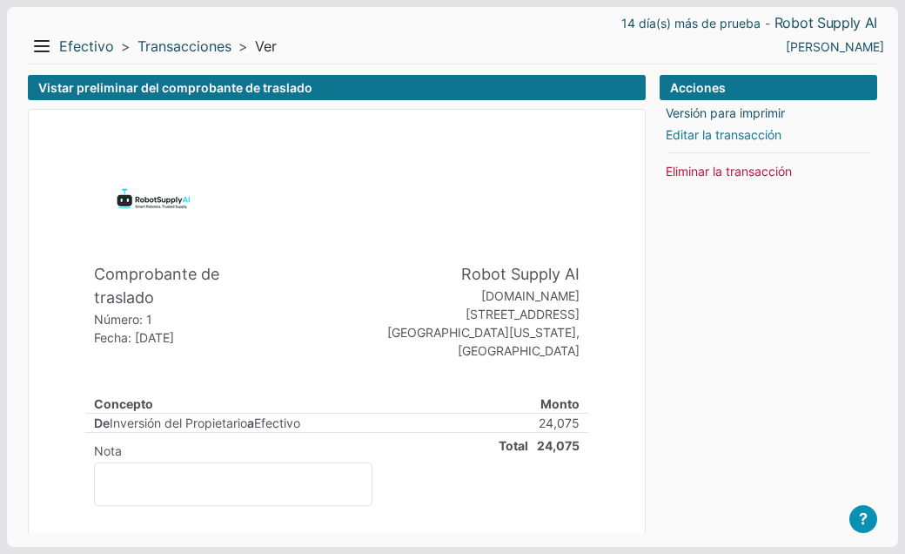
click at [704, 138] on link "Editar la transacción" at bounding box center [724, 134] width 116 height 18
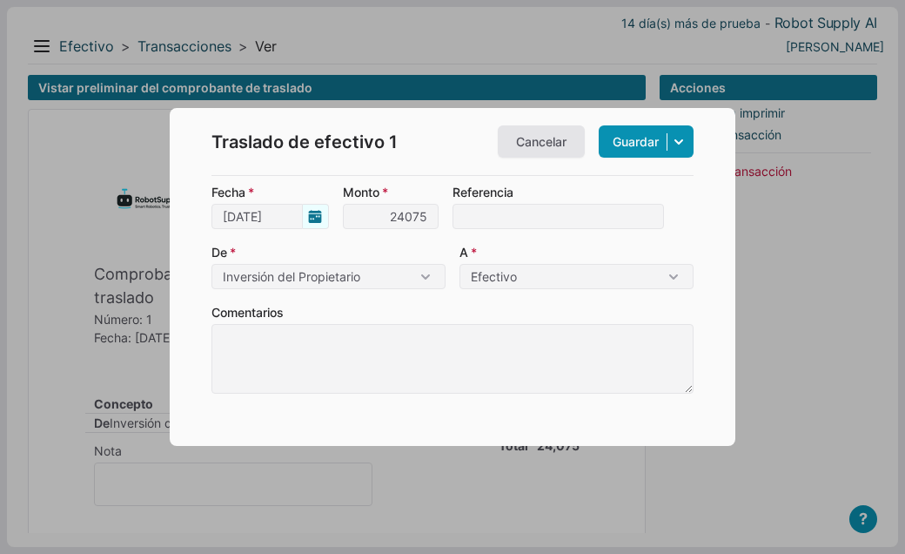
type input "24,075"
click at [318, 219] on label "Fecha [DATE]" at bounding box center [271, 206] width 118 height 46
click at [303, 219] on input "[DATE]" at bounding box center [257, 216] width 91 height 25
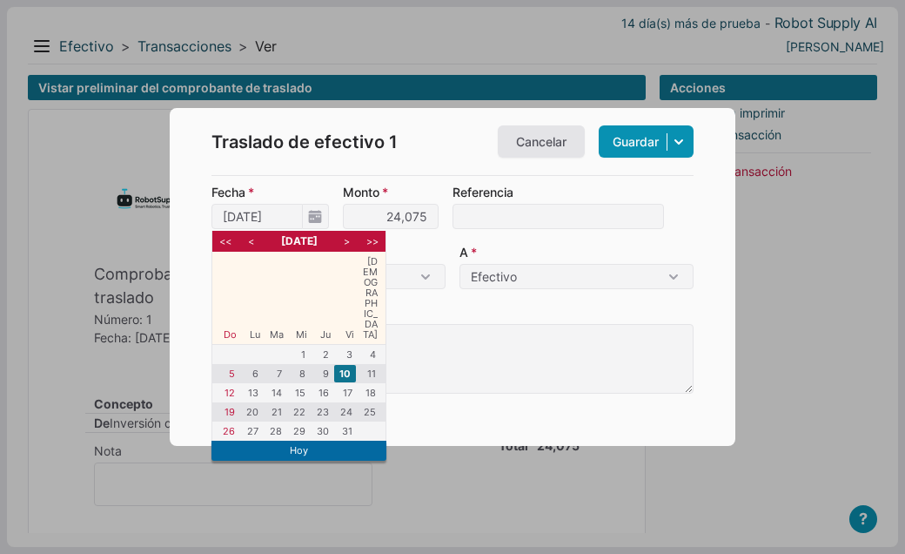
click at [254, 246] on li "<" at bounding box center [251, 241] width 22 height 16
click at [330, 384] on li "18" at bounding box center [322, 392] width 22 height 17
type input "[DATE]"
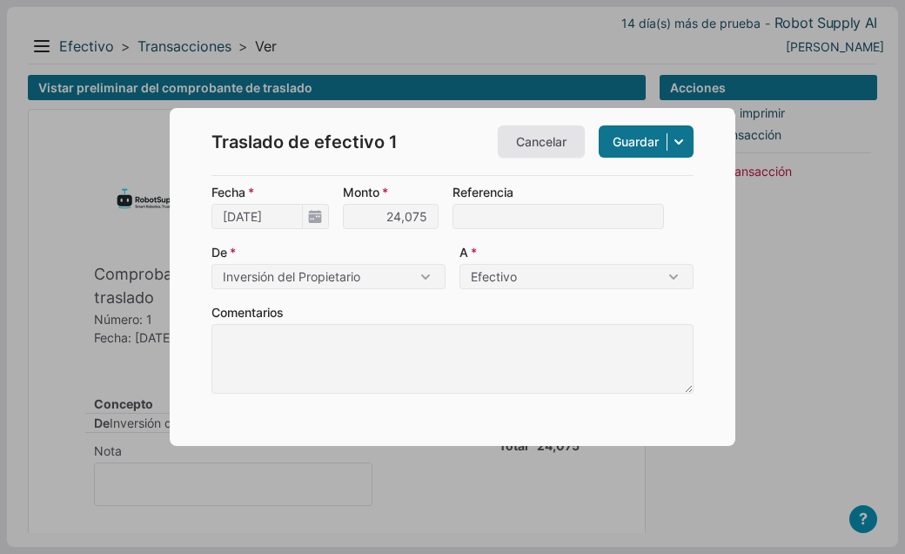
click at [631, 144] on link "Guardar" at bounding box center [646, 141] width 95 height 32
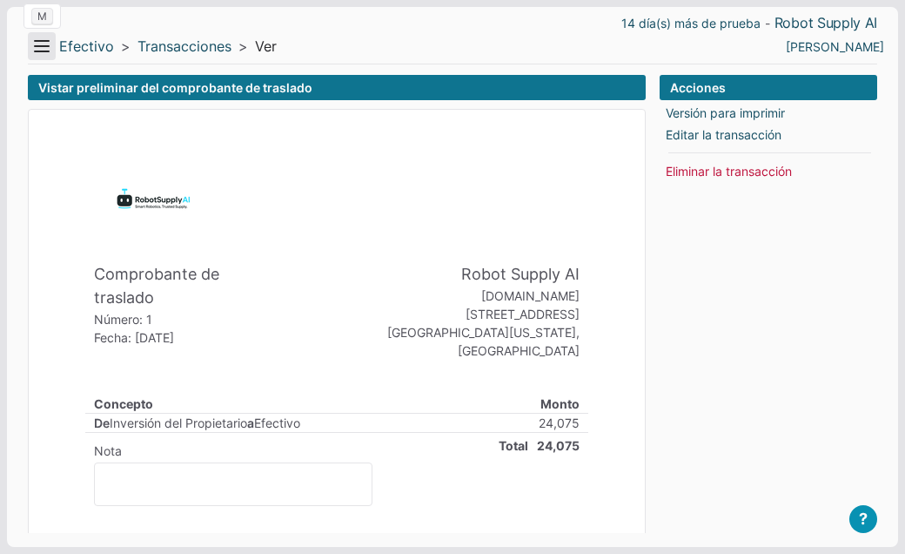
click at [44, 51] on button "Menu" at bounding box center [42, 46] width 28 height 28
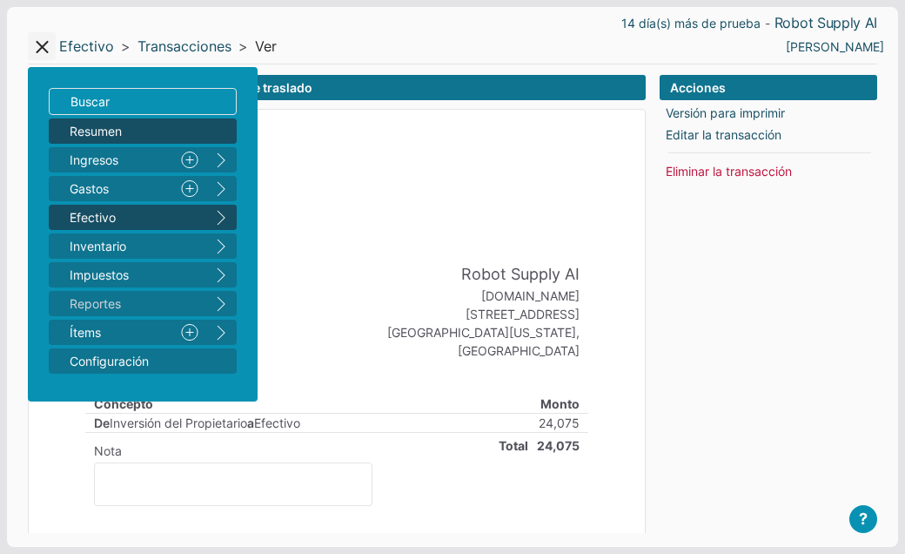
click at [77, 139] on span "Resumen" at bounding box center [134, 131] width 129 height 18
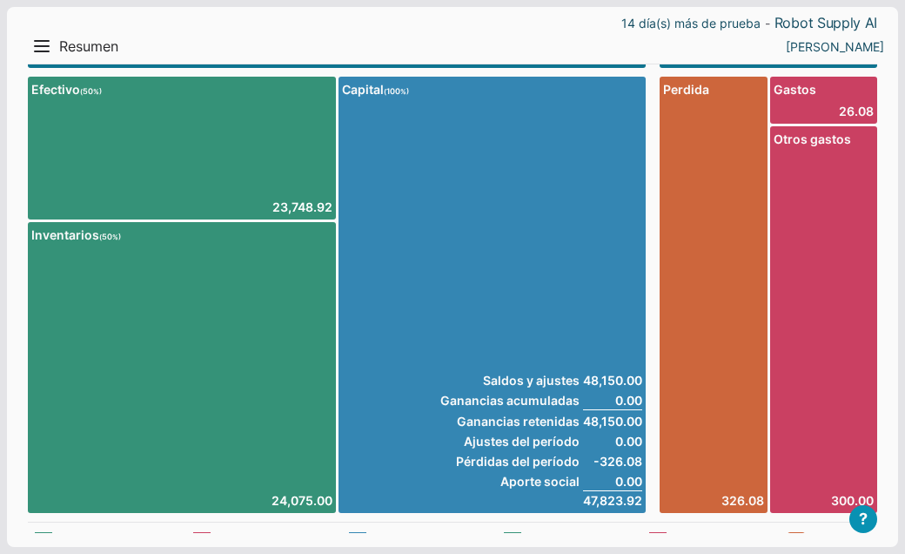
scroll to position [26, 0]
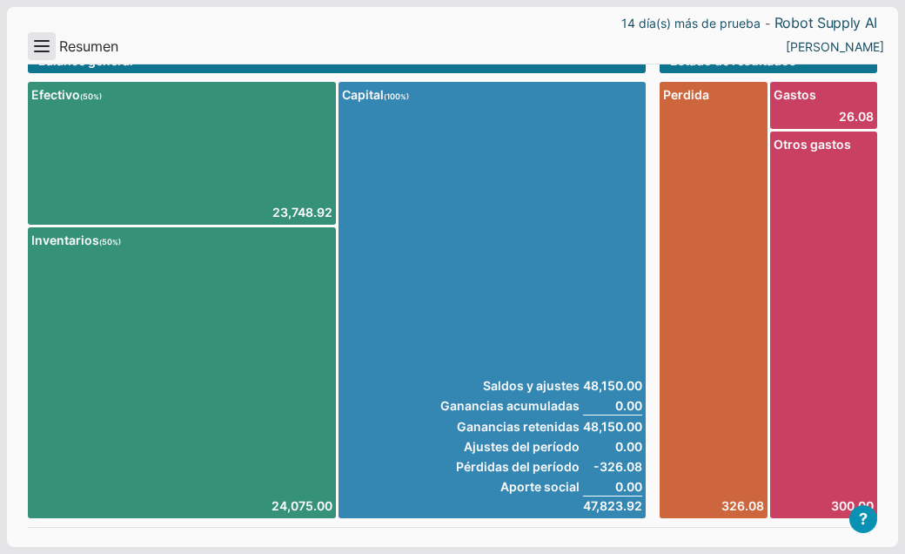
click at [43, 48] on button "Menu" at bounding box center [42, 46] width 28 height 28
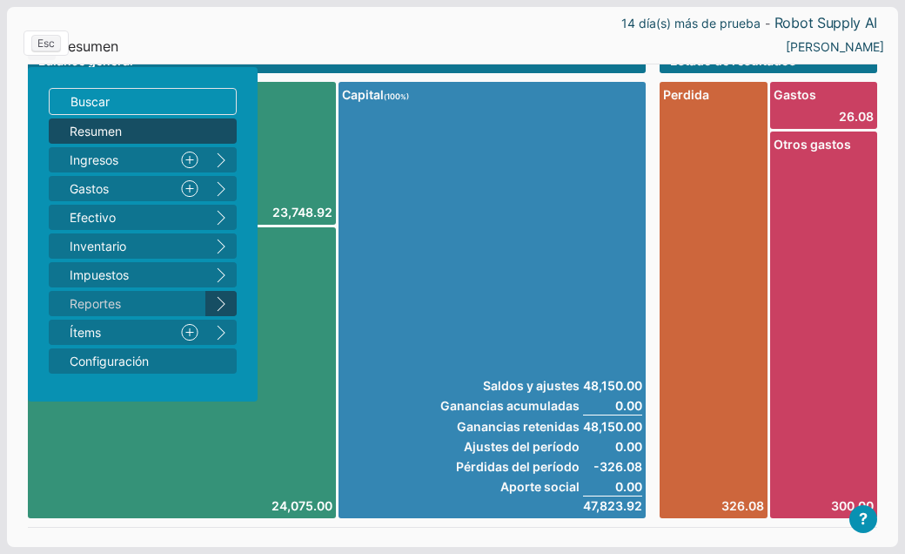
click at [220, 303] on button "right" at bounding box center [220, 303] width 31 height 25
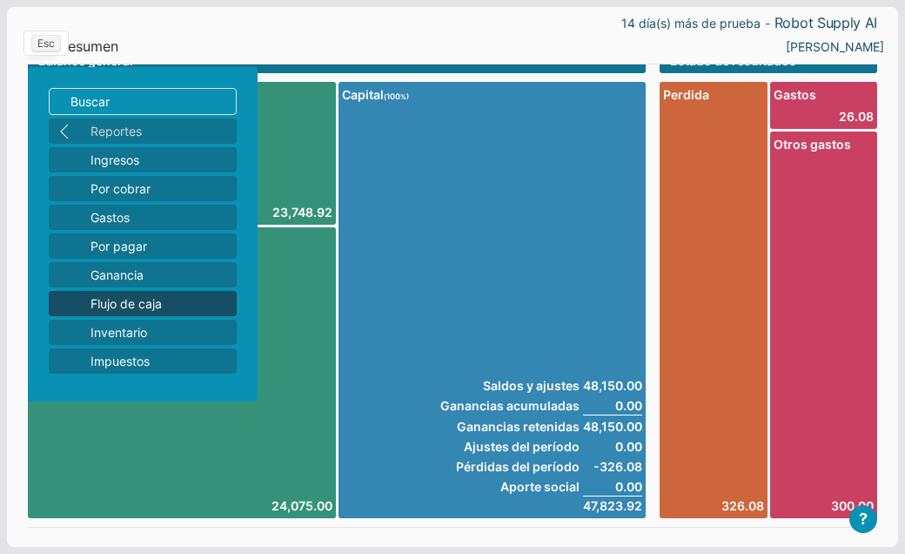
click at [163, 304] on span "Flujo de caja" at bounding box center [160, 303] width 139 height 18
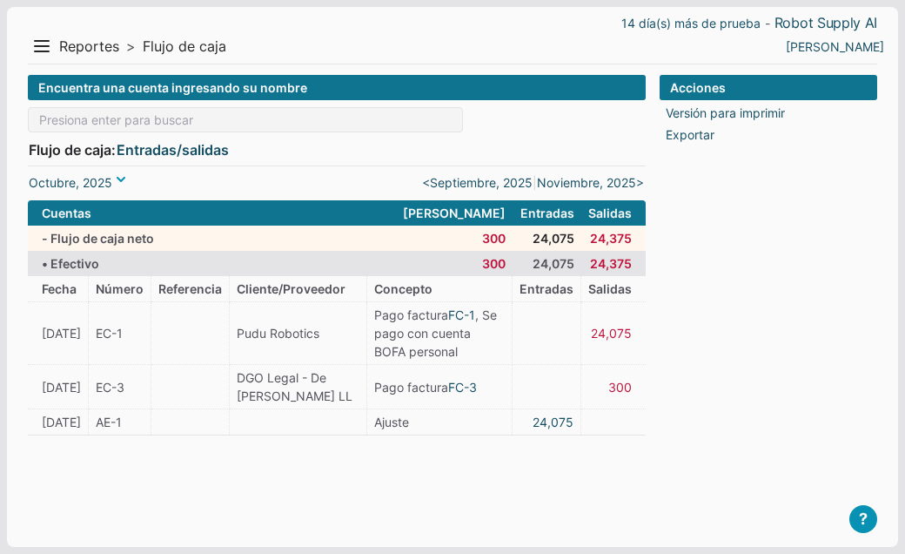
click at [123, 184] on span at bounding box center [120, 179] width 17 height 17
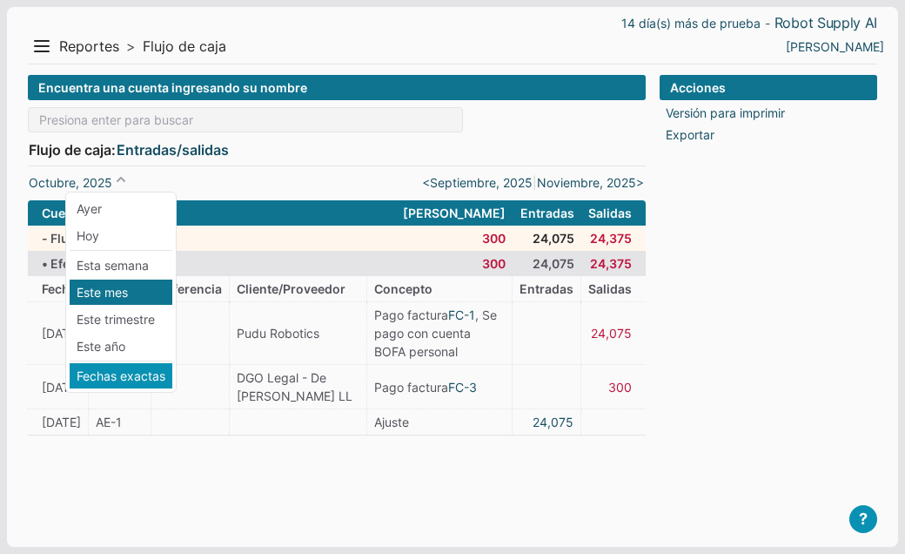
click at [118, 371] on li "Fechas exactas" at bounding box center [121, 375] width 103 height 25
type input "[DATE]"
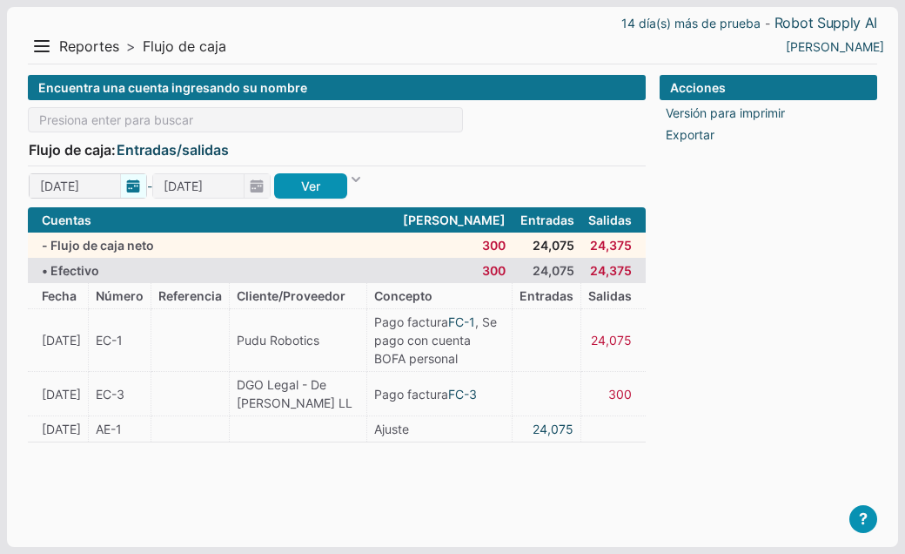
click at [126, 177] on span "[DATE]" at bounding box center [88, 185] width 118 height 25
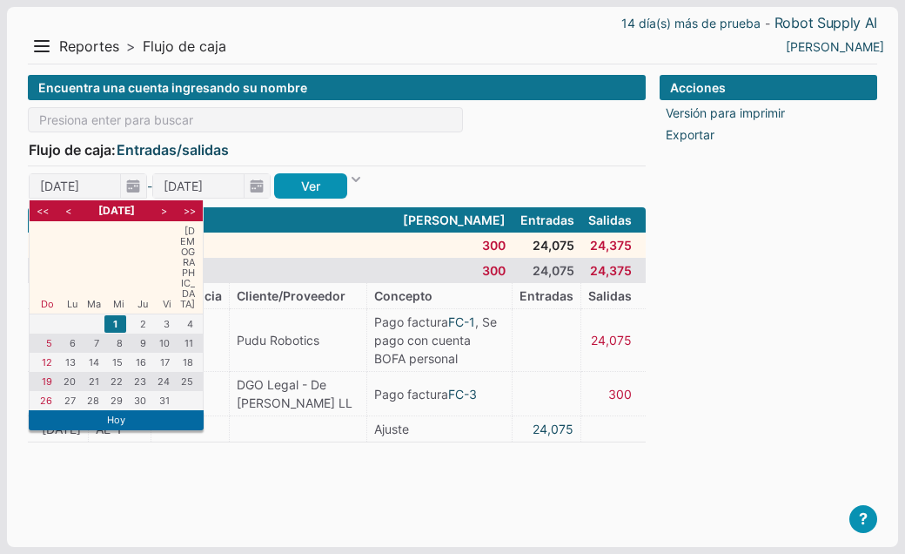
click at [71, 212] on li "<" at bounding box center [68, 211] width 22 height 16
click at [139, 353] on li "18" at bounding box center [139, 361] width 22 height 17
type input "[DATE]"
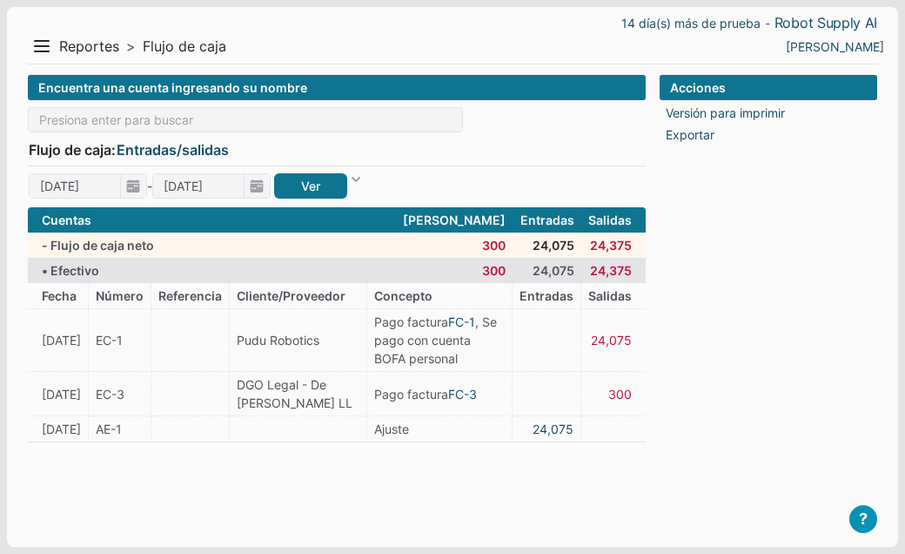
click at [303, 191] on link "Ver" at bounding box center [310, 185] width 73 height 25
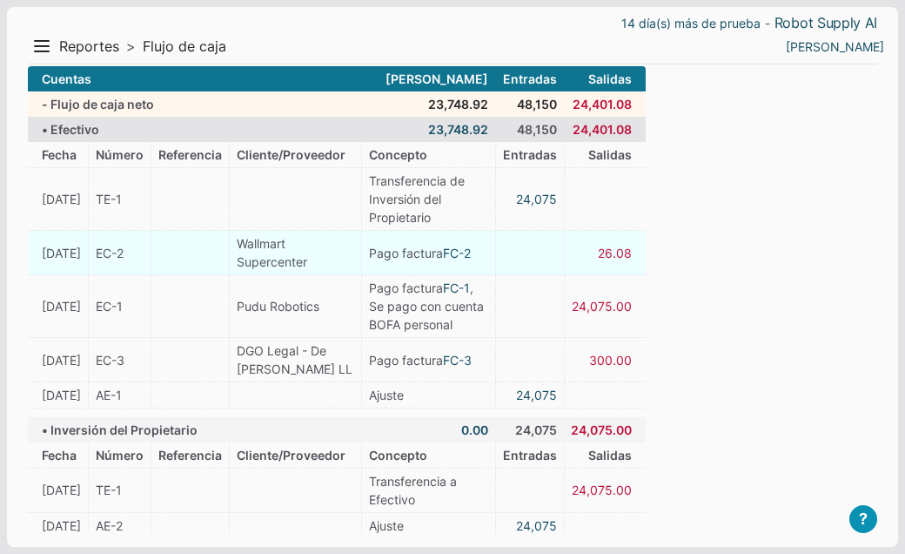
scroll to position [213, 0]
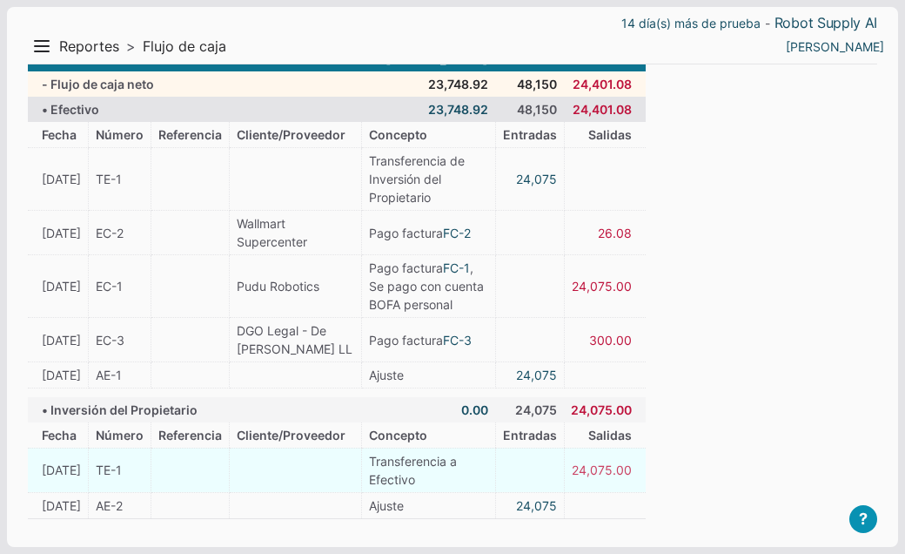
click at [602, 470] on link "24,075.00" at bounding box center [602, 470] width 60 height 18
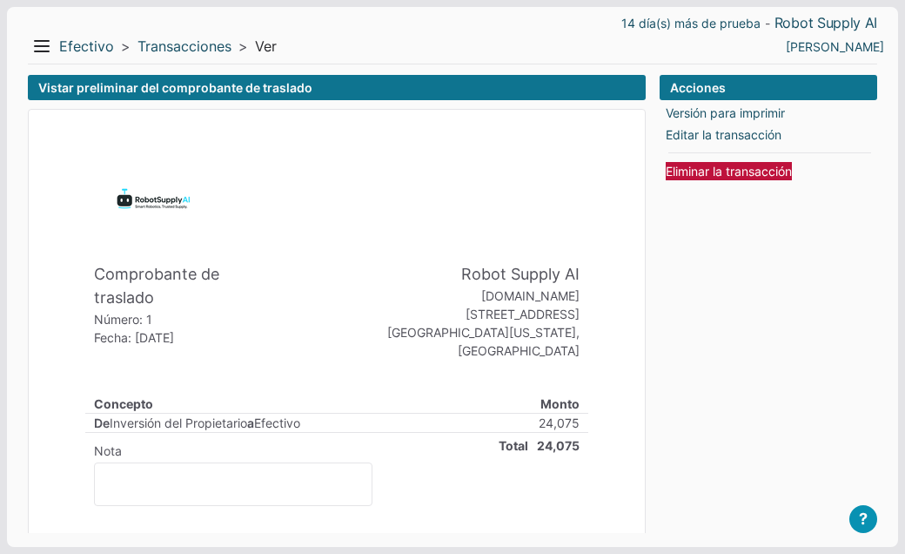
click at [700, 173] on link "Eliminar la transacción" at bounding box center [729, 171] width 126 height 18
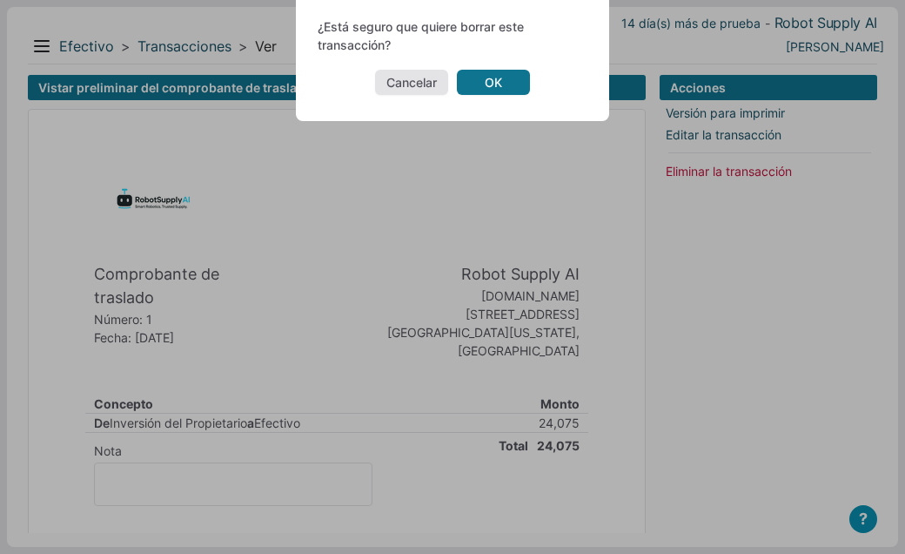
click at [505, 85] on link "OK" at bounding box center [493, 82] width 73 height 25
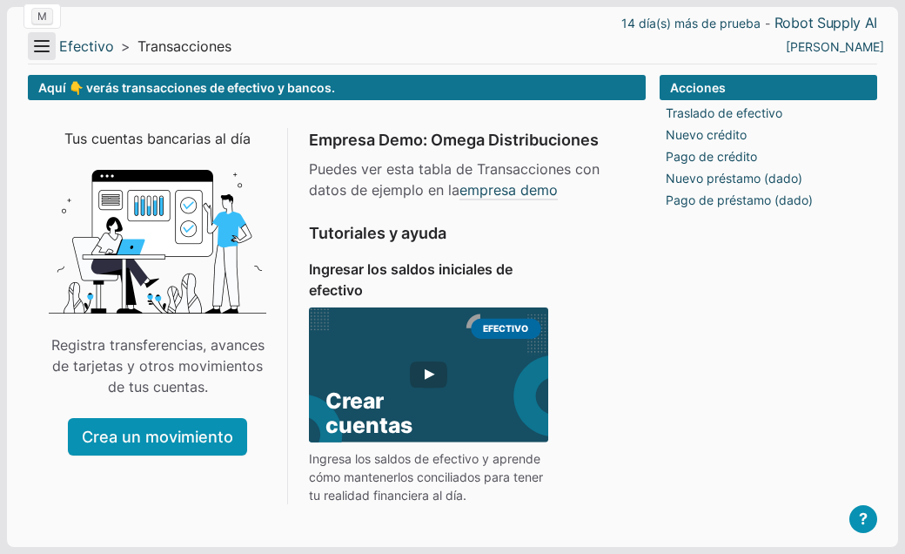
click at [44, 45] on button "Menu" at bounding box center [42, 46] width 28 height 28
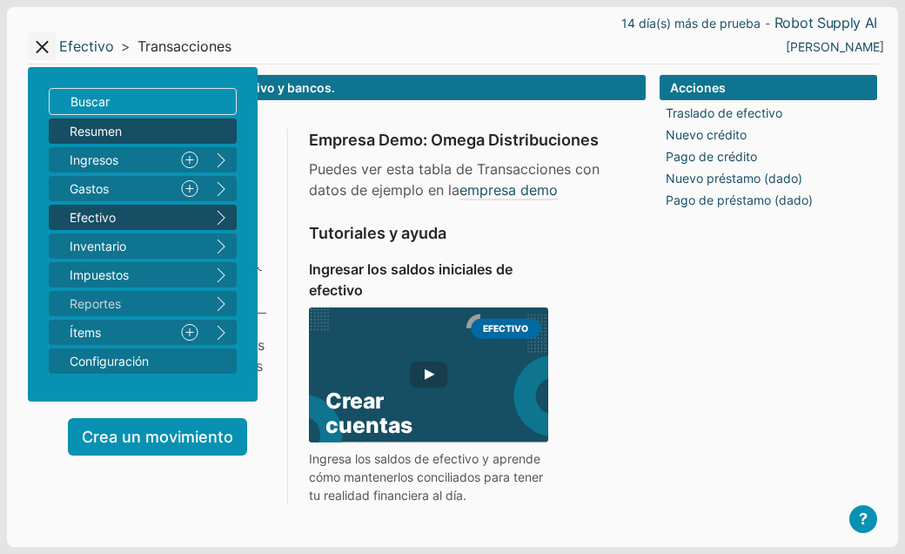
click at [71, 128] on span "Resumen" at bounding box center [134, 131] width 129 height 18
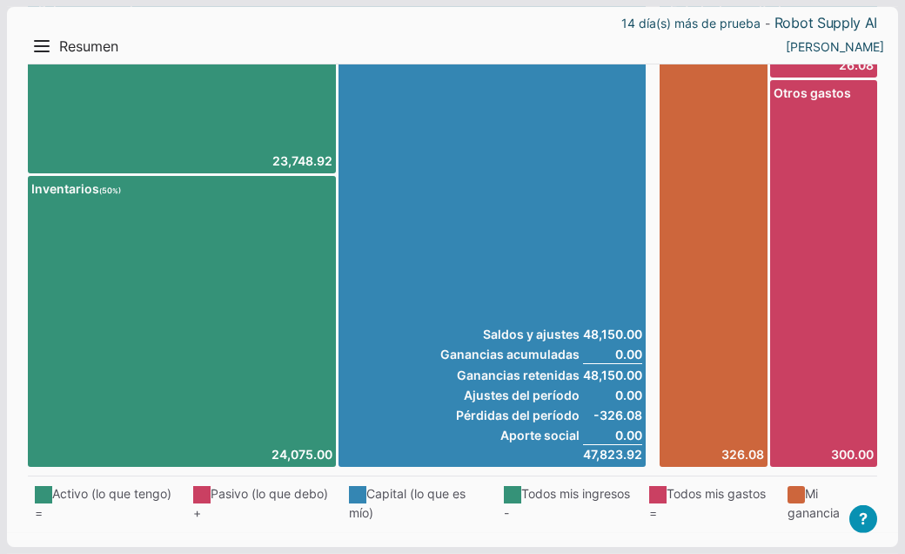
scroll to position [20, 0]
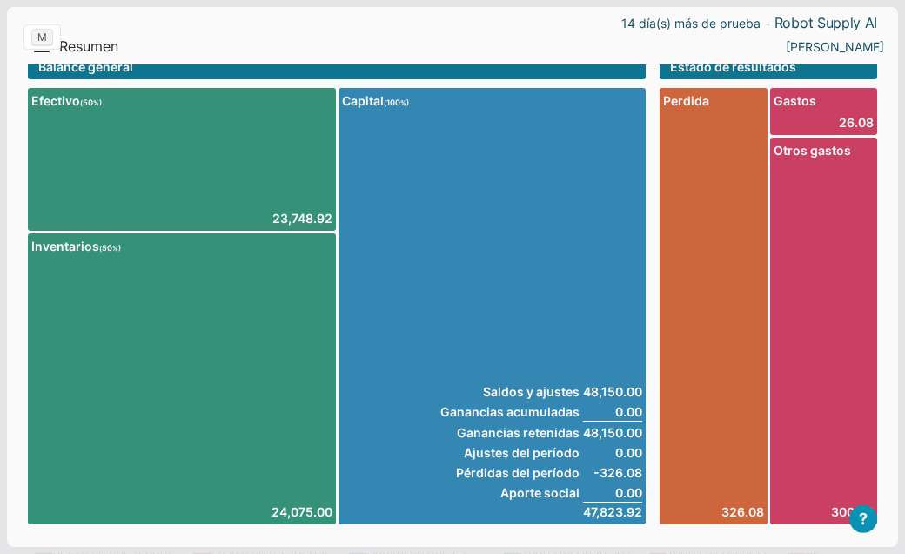
click at [42, 47] on div "M" at bounding box center [42, 36] width 37 height 25
click at [47, 52] on button "Menu" at bounding box center [42, 46] width 28 height 28
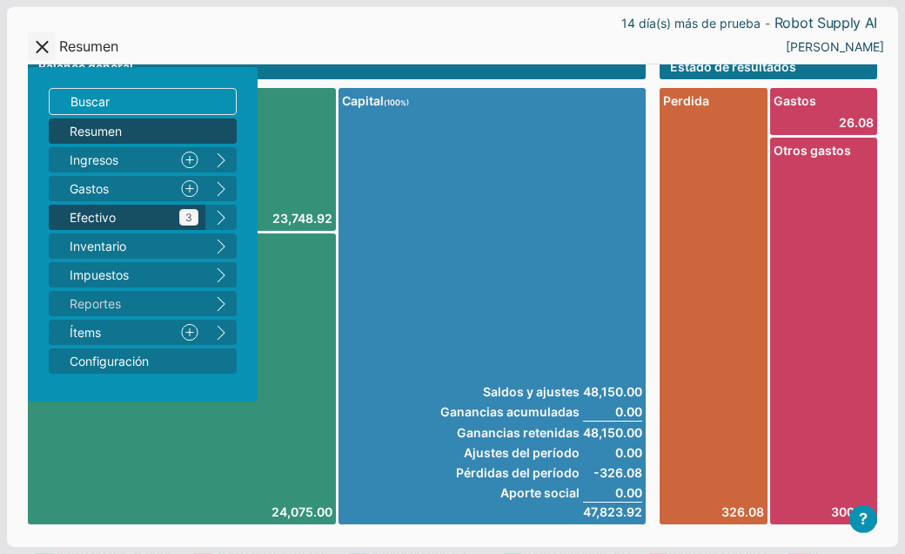
click at [96, 213] on span "Efectivo 3" at bounding box center [134, 217] width 129 height 18
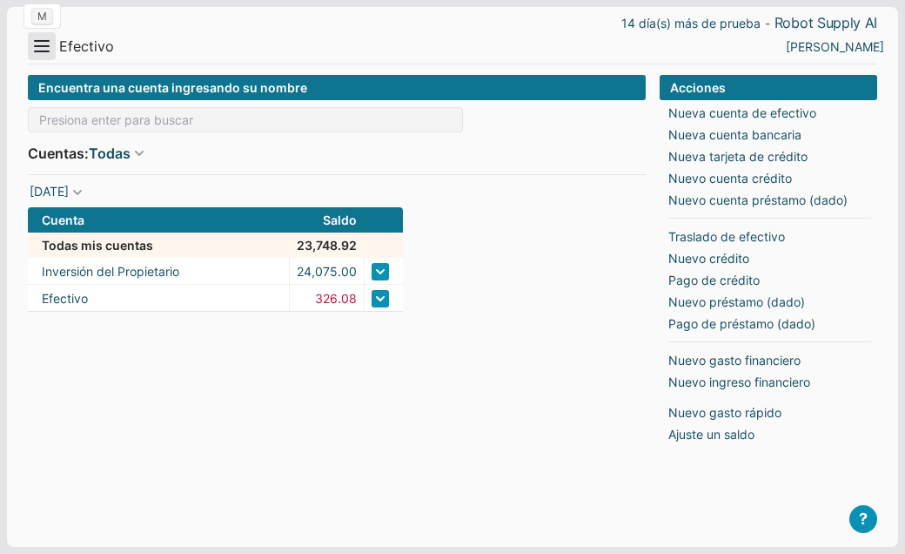
click at [46, 50] on button "Menu" at bounding box center [42, 46] width 28 height 28
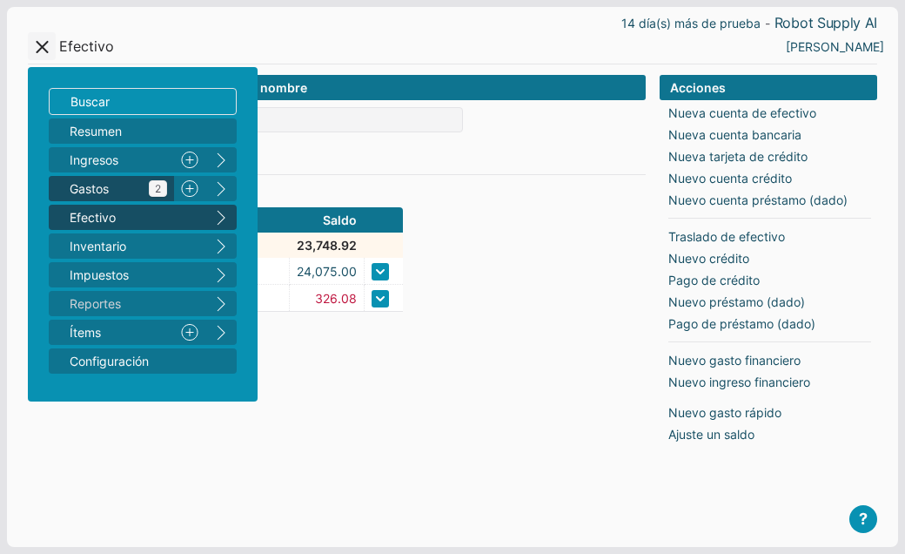
click at [104, 194] on span "Gastos 2" at bounding box center [119, 188] width 98 height 18
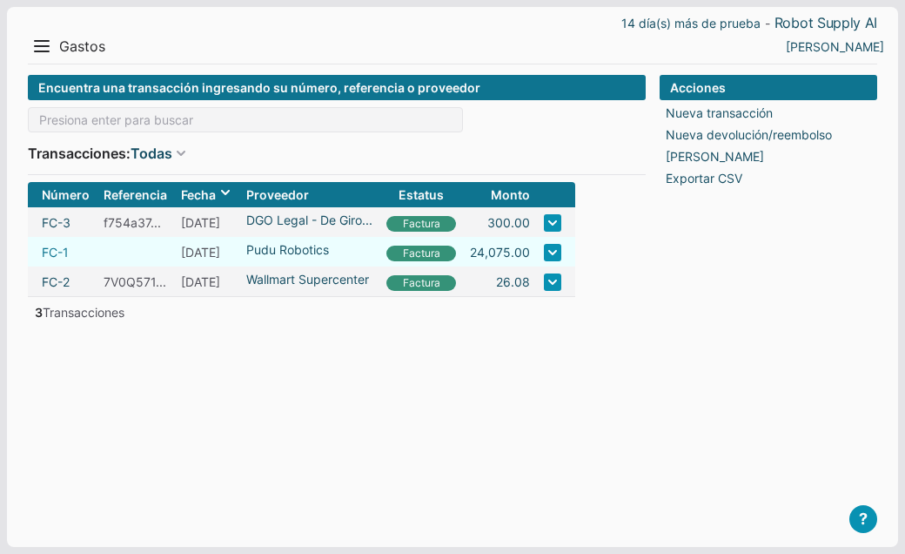
click at [61, 252] on link "FC-1" at bounding box center [55, 252] width 27 height 18
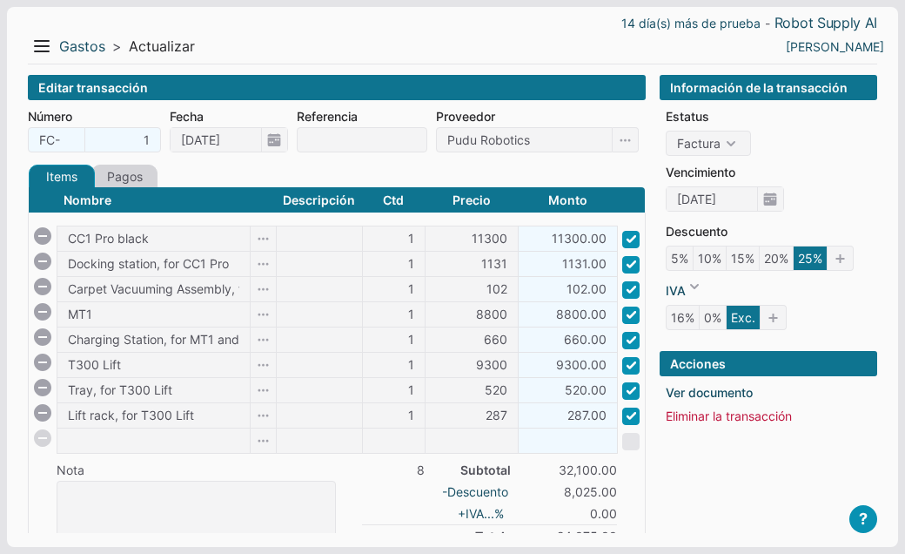
click at [147, 175] on link "Pagos" at bounding box center [124, 177] width 66 height 24
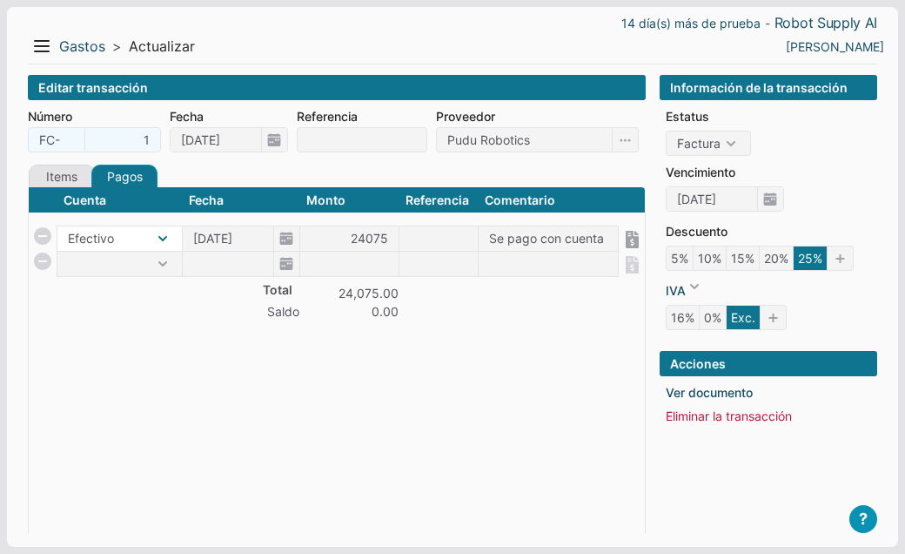
click at [164, 241] on select "Efectivo" at bounding box center [119, 238] width 124 height 24
select select "2"
click option "Inversión del Propietario" at bounding box center [0, 0] width 0 height 0
type input "[DATE]"
click at [73, 173] on link "Items" at bounding box center [62, 177] width 66 height 24
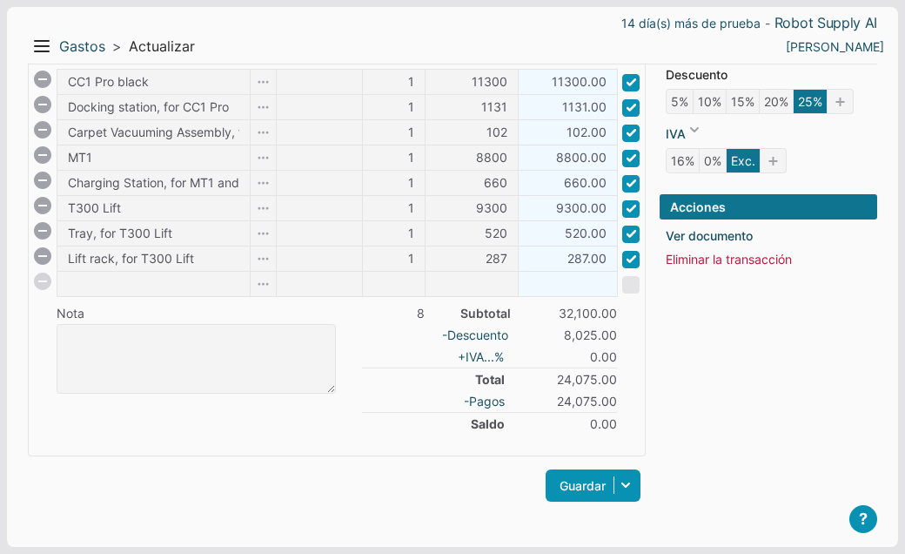
scroll to position [158, 0]
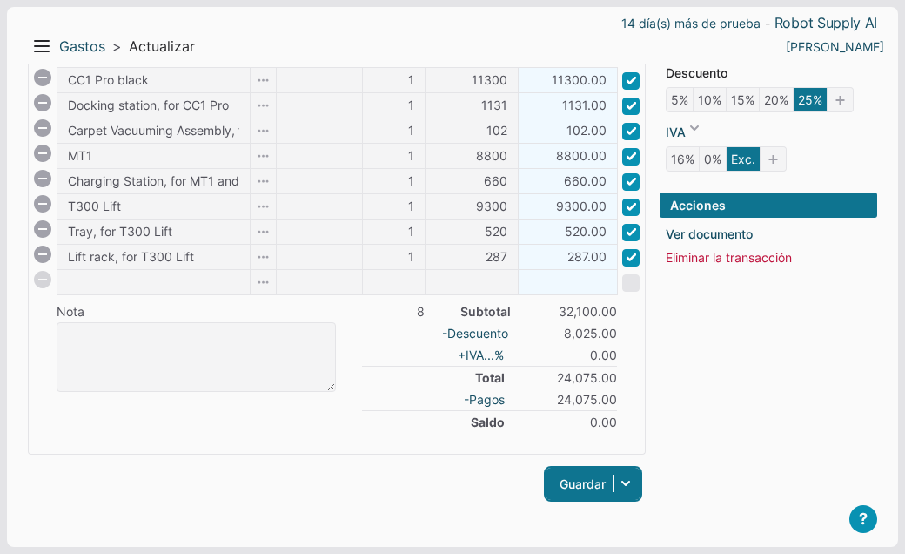
click at [587, 468] on link "Guardar" at bounding box center [593, 484] width 95 height 32
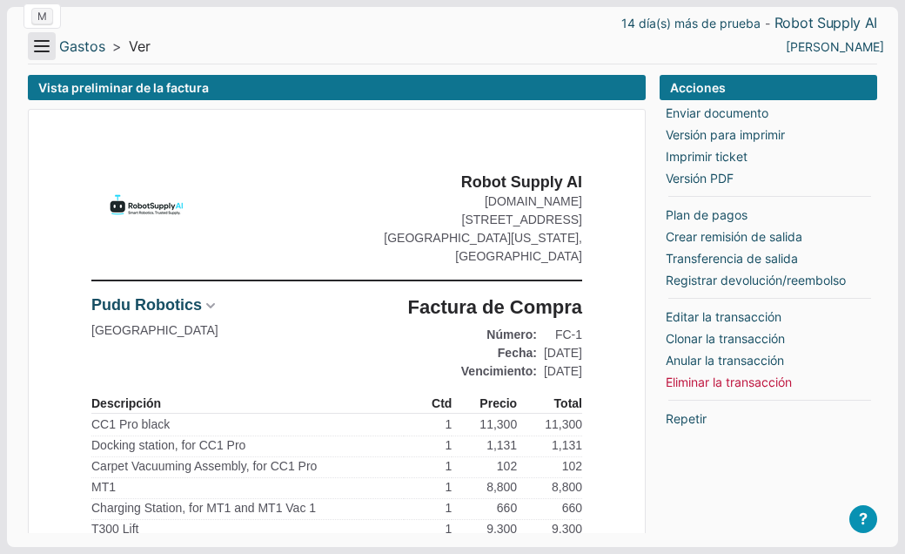
click at [37, 54] on button "Menu" at bounding box center [42, 46] width 28 height 28
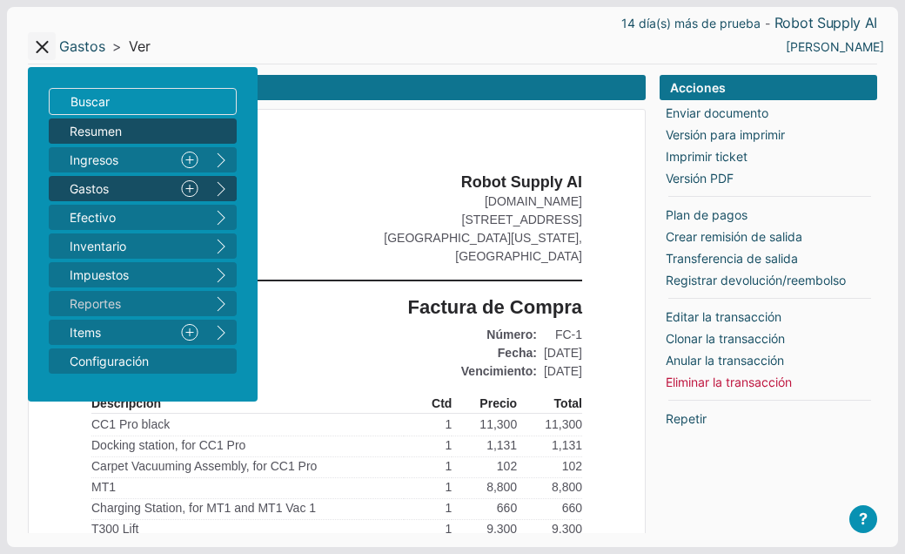
click at [77, 127] on span "Resumen" at bounding box center [134, 131] width 129 height 18
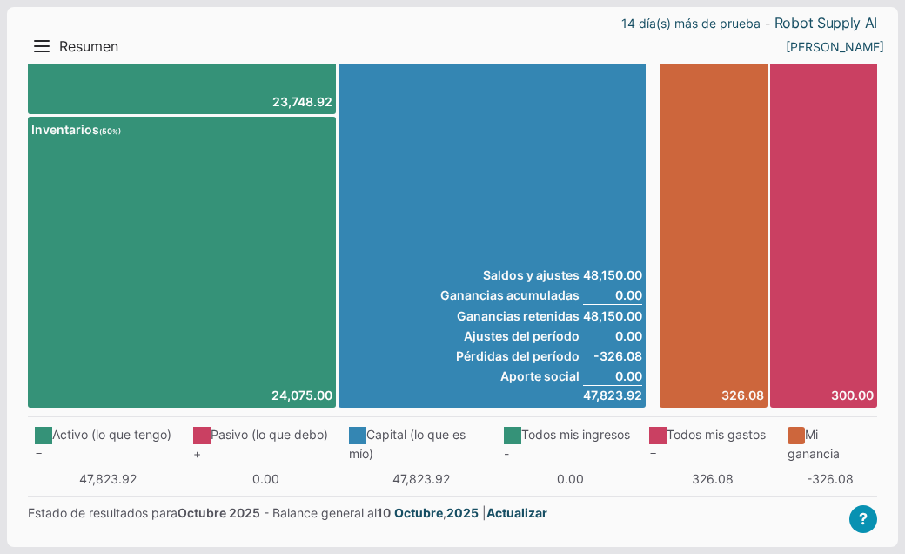
scroll to position [139, 0]
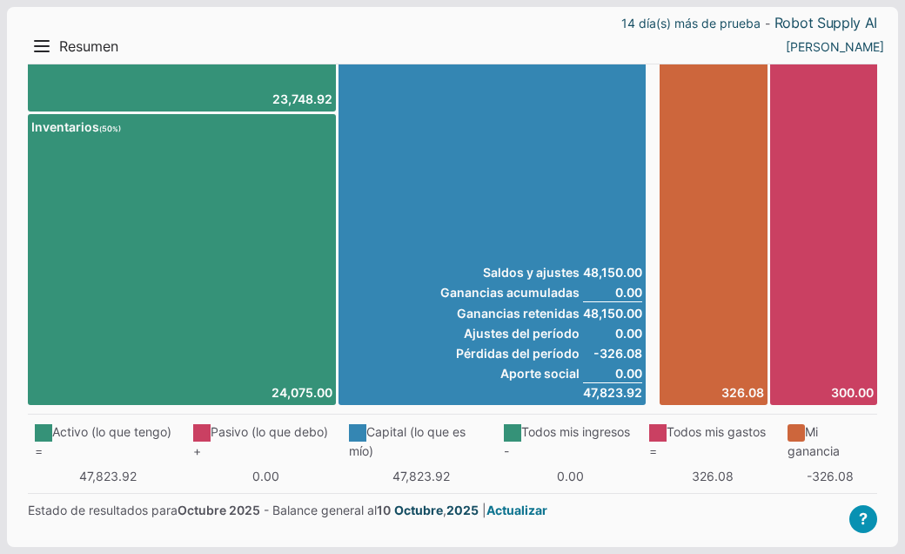
click at [529, 506] on link "Actualizar" at bounding box center [517, 510] width 61 height 18
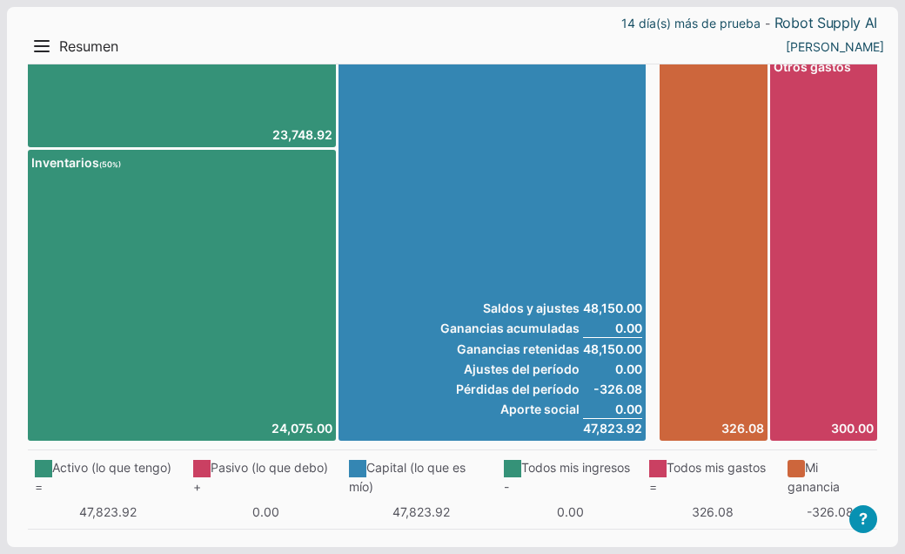
scroll to position [0, 0]
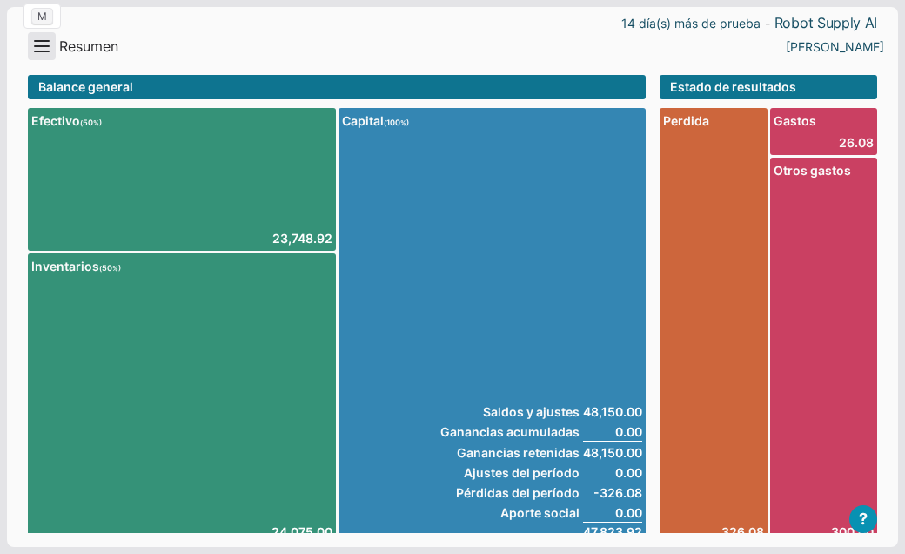
click at [46, 54] on button "Menu" at bounding box center [42, 46] width 28 height 28
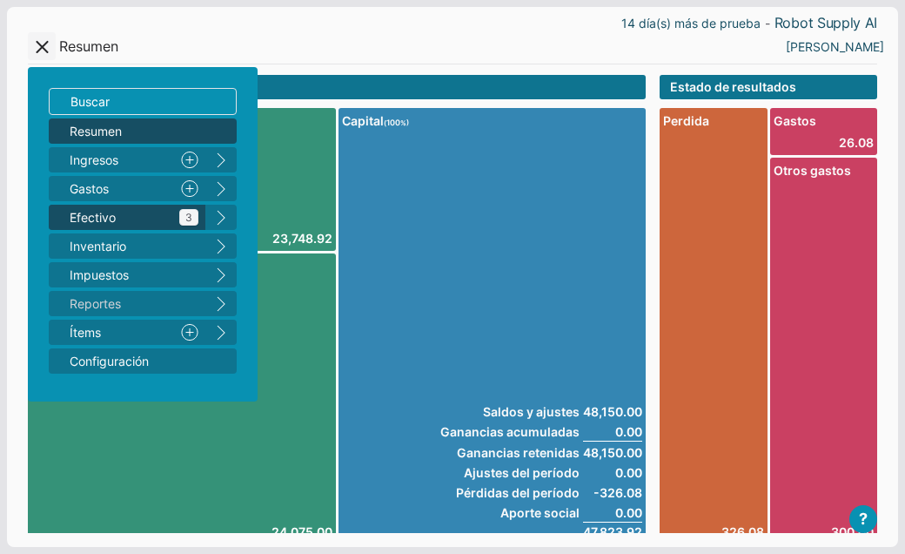
click at [93, 212] on span "Efectivo 3" at bounding box center [134, 217] width 129 height 18
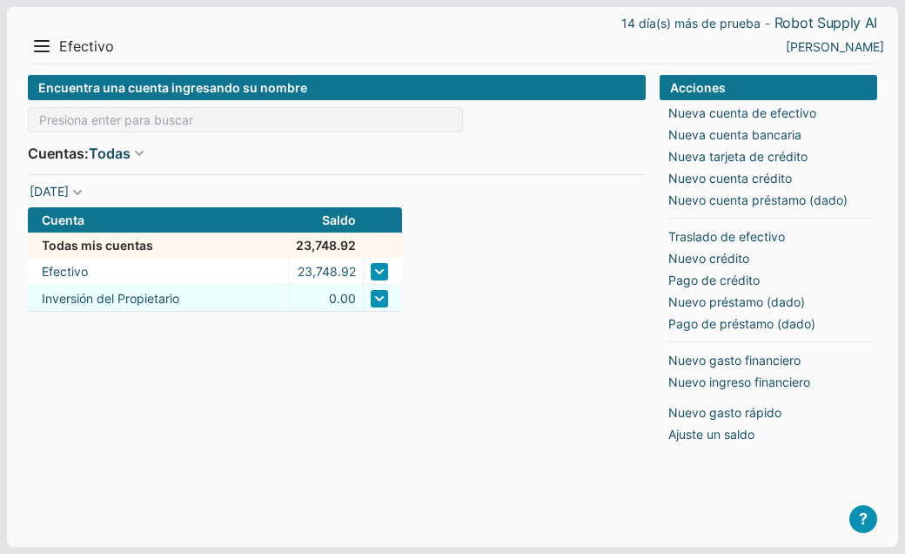
click at [377, 303] on link at bounding box center [379, 298] width 17 height 17
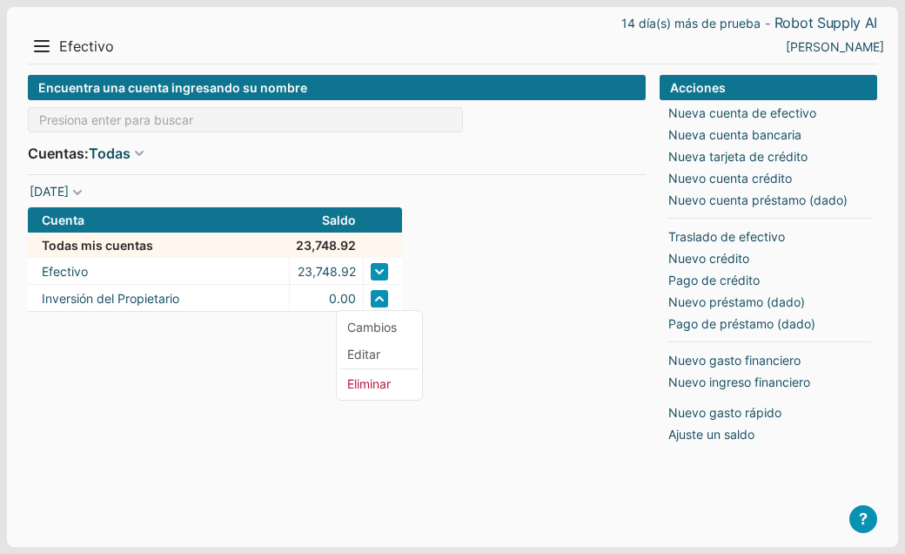
click at [454, 335] on div "Encuentra una cuenta ingresando su nombre Cuentas: Todas Todas Efectivo Crédito…" at bounding box center [337, 297] width 618 height 444
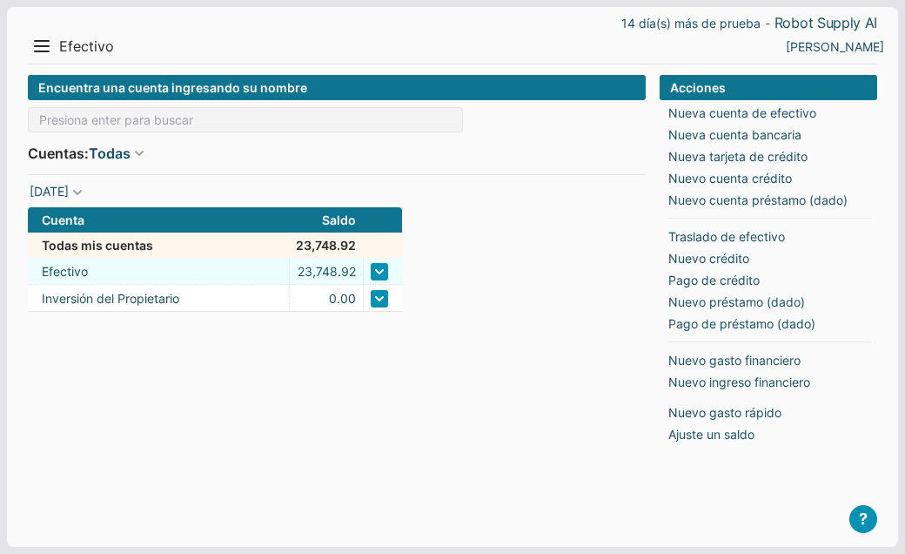
click at [376, 266] on link at bounding box center [379, 271] width 17 height 17
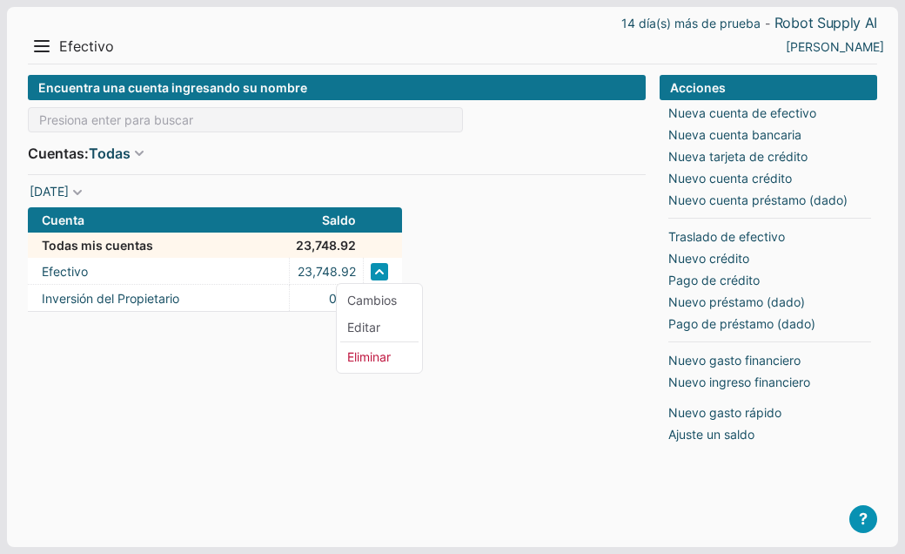
click at [457, 282] on form "Encuentra una cuenta ingresando su nombre Cuentas: Todas Todas Efectivo Crédito…" at bounding box center [337, 193] width 618 height 237
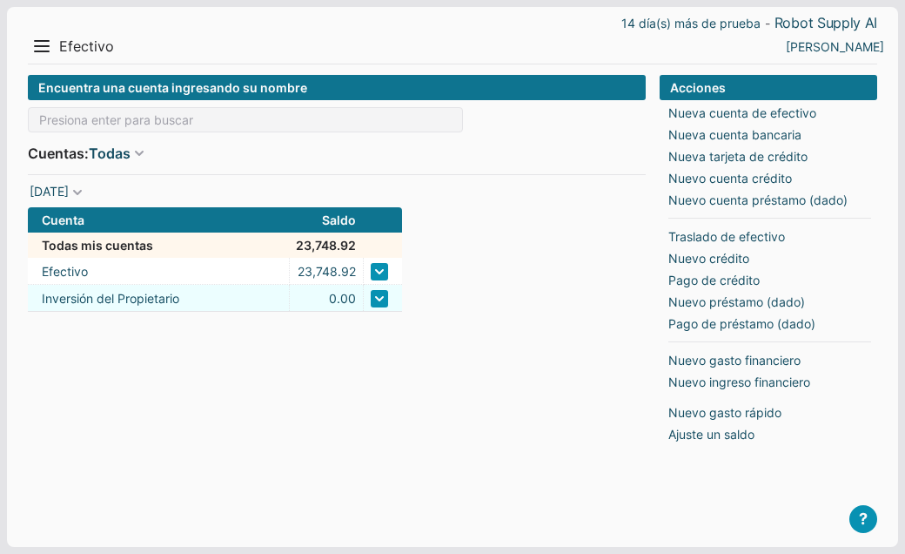
click at [379, 300] on link at bounding box center [379, 298] width 17 height 17
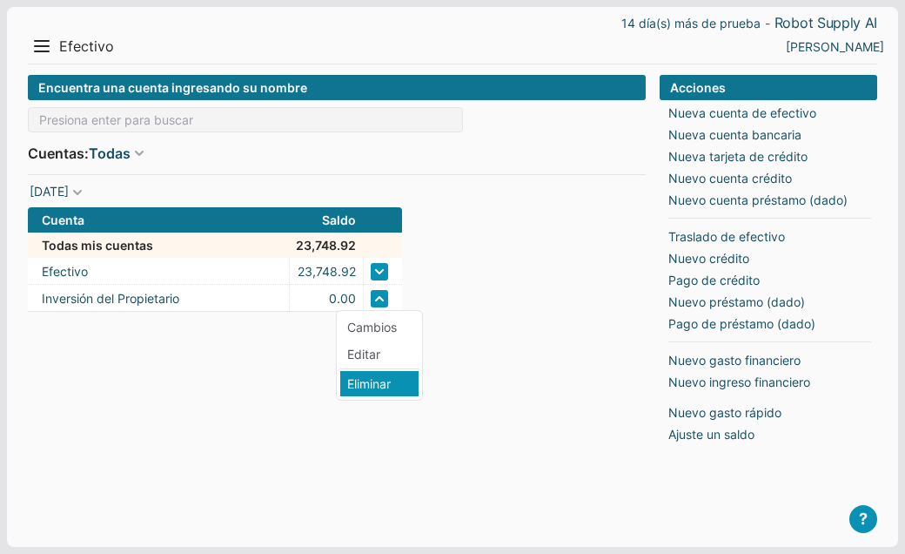
click at [355, 387] on li "Eliminar" at bounding box center [379, 383] width 78 height 25
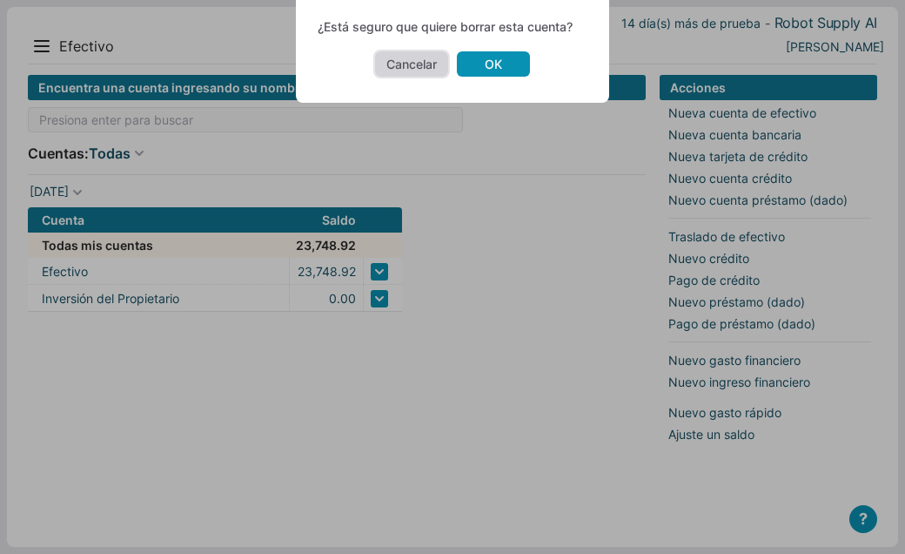
click at [420, 73] on link "Cancelar" at bounding box center [411, 63] width 73 height 25
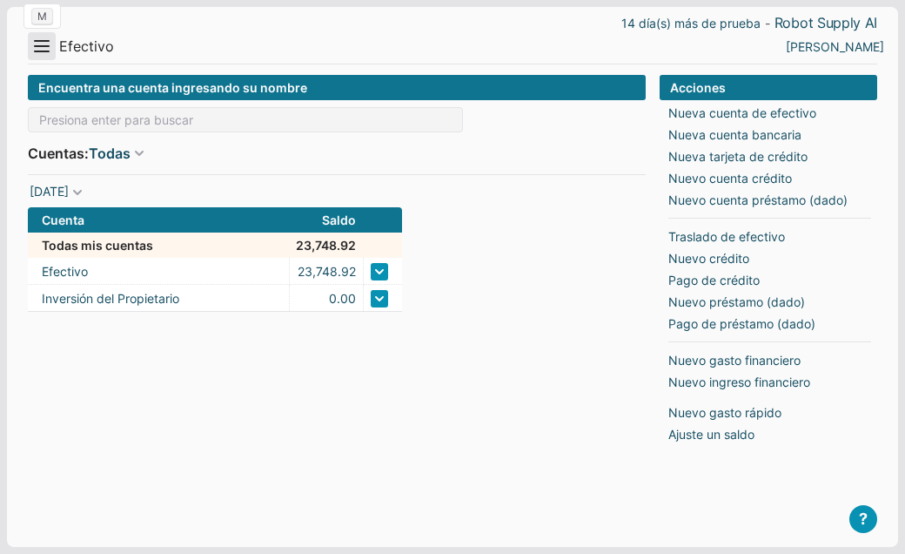
click at [44, 54] on button "Menu" at bounding box center [42, 46] width 28 height 28
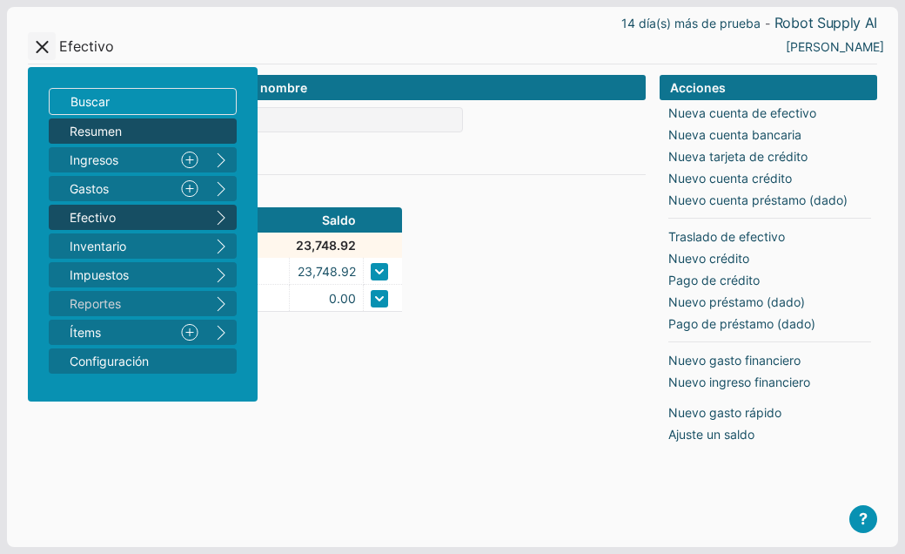
click at [76, 135] on span "Resumen" at bounding box center [134, 131] width 129 height 18
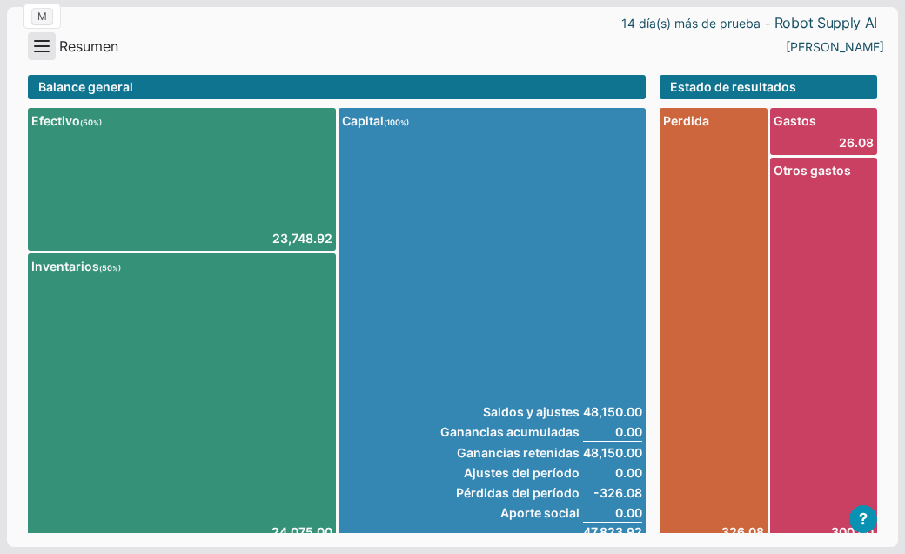
click at [48, 44] on button "Menu" at bounding box center [42, 46] width 28 height 28
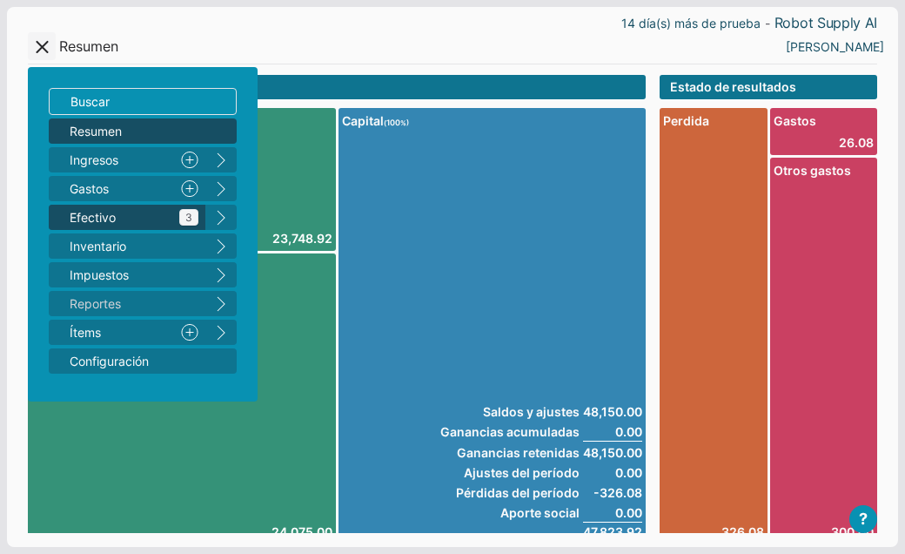
click at [91, 212] on span "Efectivo 3" at bounding box center [134, 217] width 129 height 18
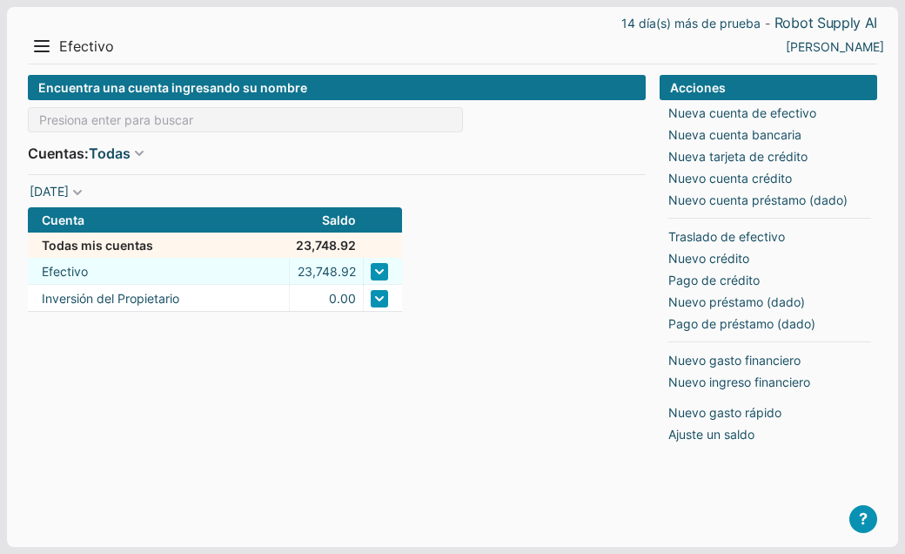
click at [378, 271] on link at bounding box center [379, 271] width 17 height 17
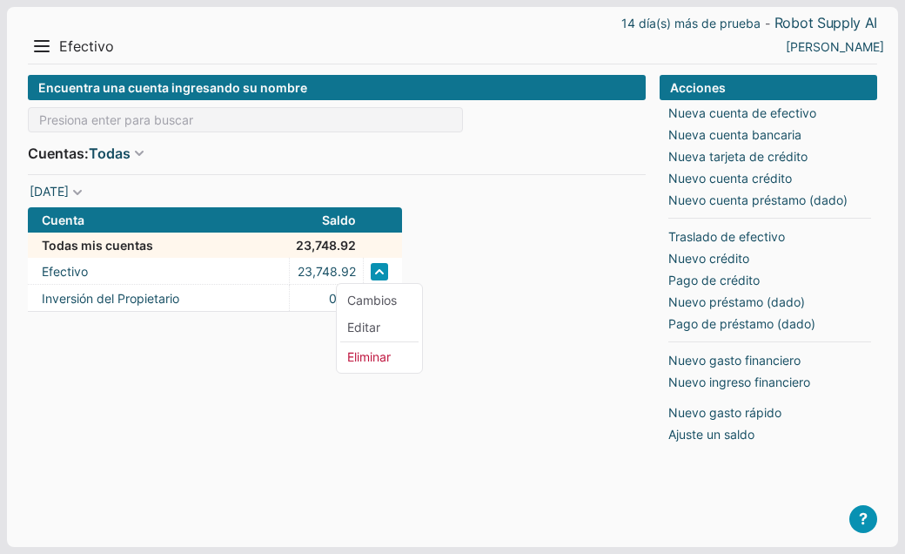
click at [226, 404] on div "Encuentra una cuenta ingresando su nombre Cuentas: Todas Todas Efectivo Crédito…" at bounding box center [337, 297] width 618 height 444
click at [50, 55] on button "Menu" at bounding box center [42, 46] width 28 height 28
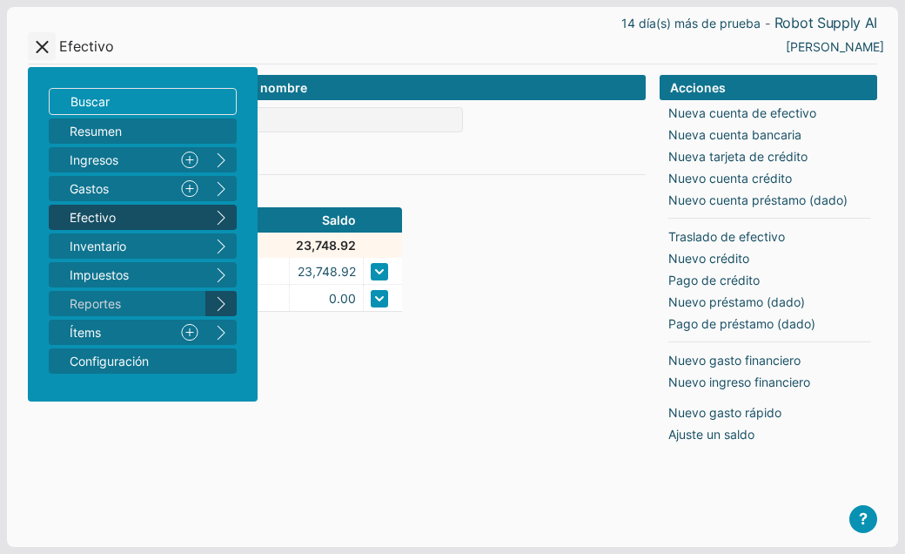
click at [218, 307] on button "right" at bounding box center [220, 303] width 31 height 25
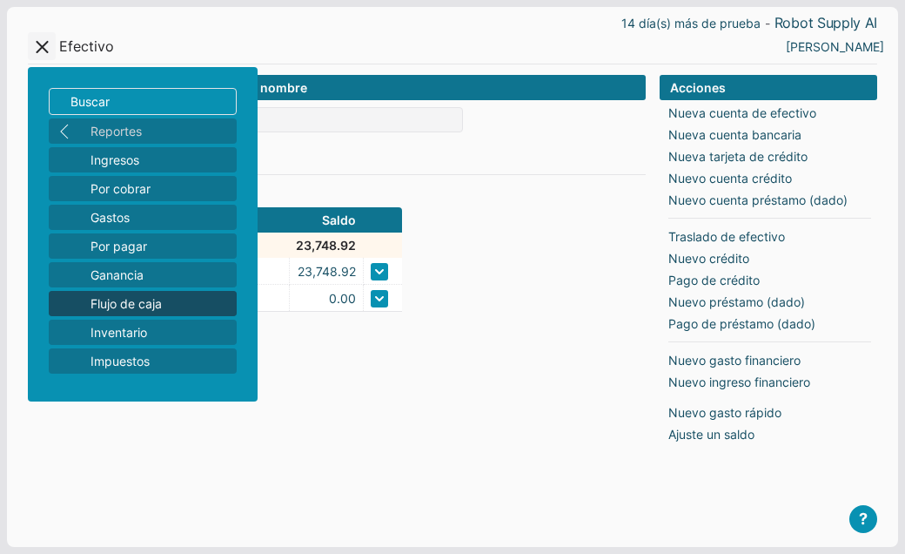
click at [142, 301] on span "Flujo de caja" at bounding box center [160, 303] width 139 height 18
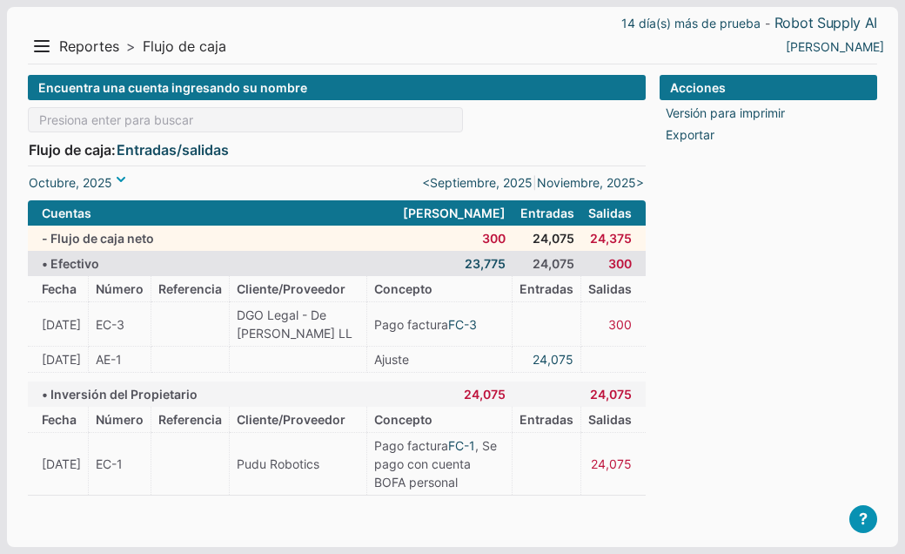
click at [118, 177] on span at bounding box center [120, 179] width 17 height 17
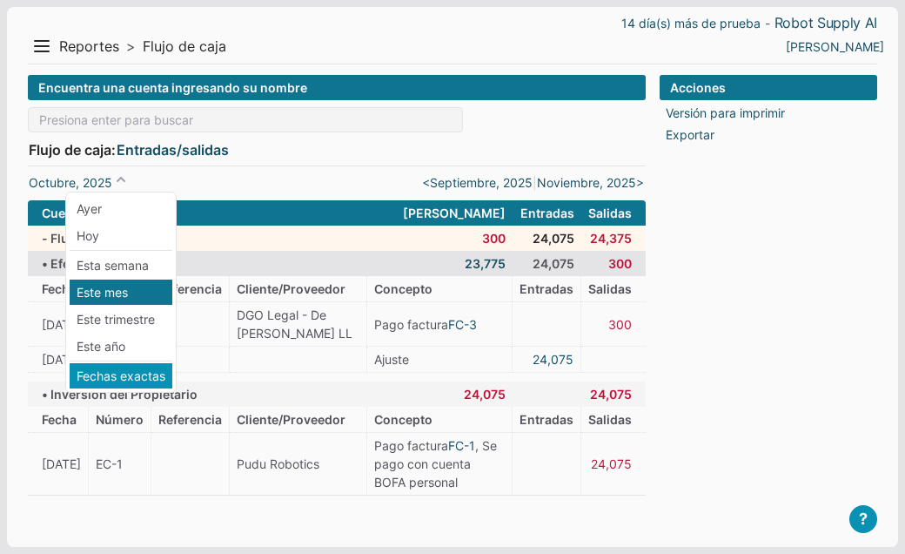
click at [120, 367] on li "Fechas exactas" at bounding box center [121, 375] width 103 height 25
type input "[DATE]"
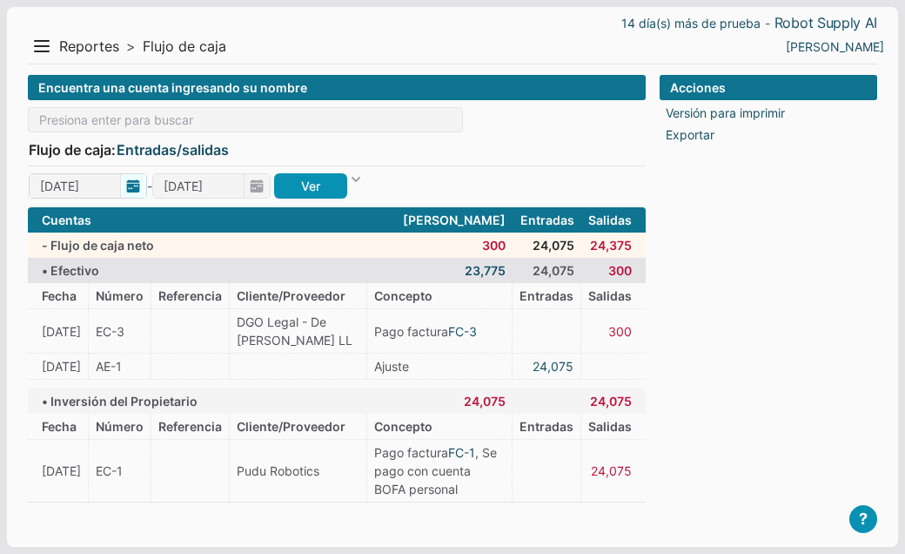
click at [133, 181] on span "01/10/2025" at bounding box center [88, 185] width 118 height 25
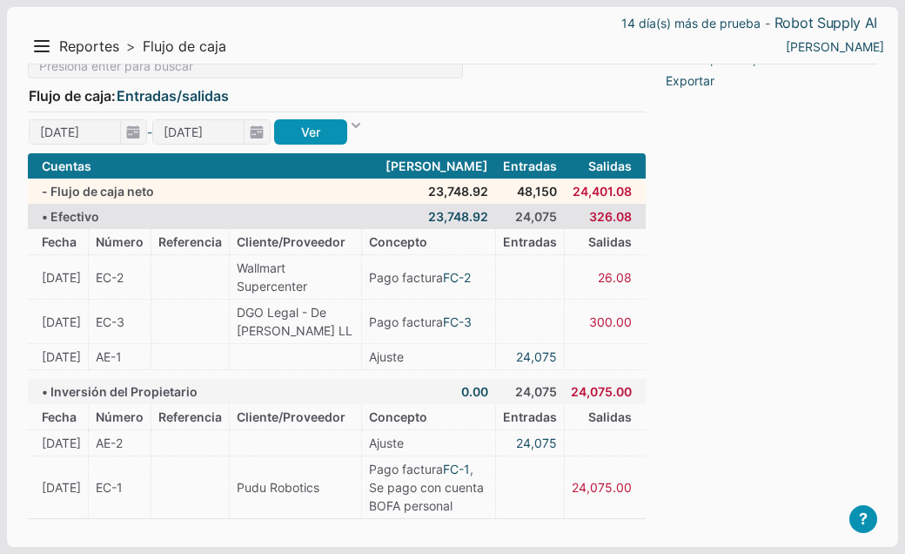
scroll to position [124, 0]
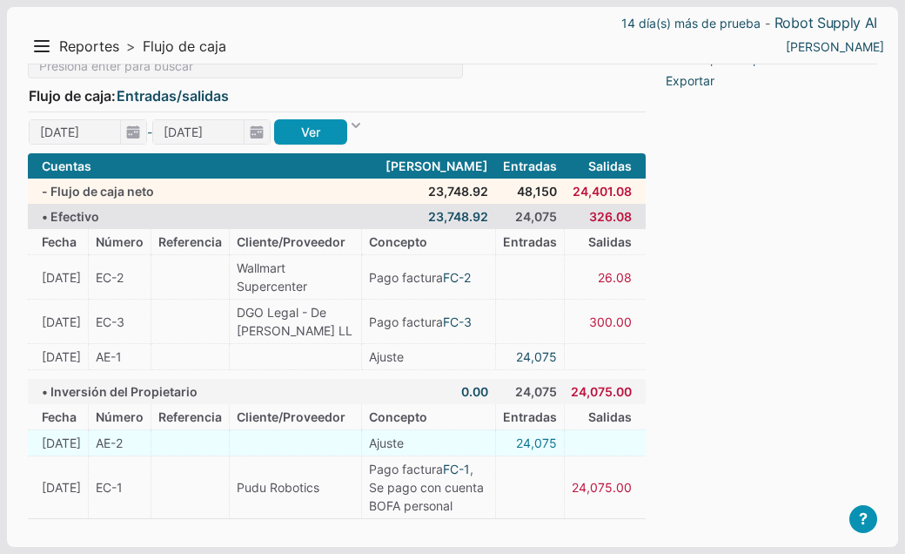
click at [539, 434] on link "24,075" at bounding box center [536, 443] width 41 height 18
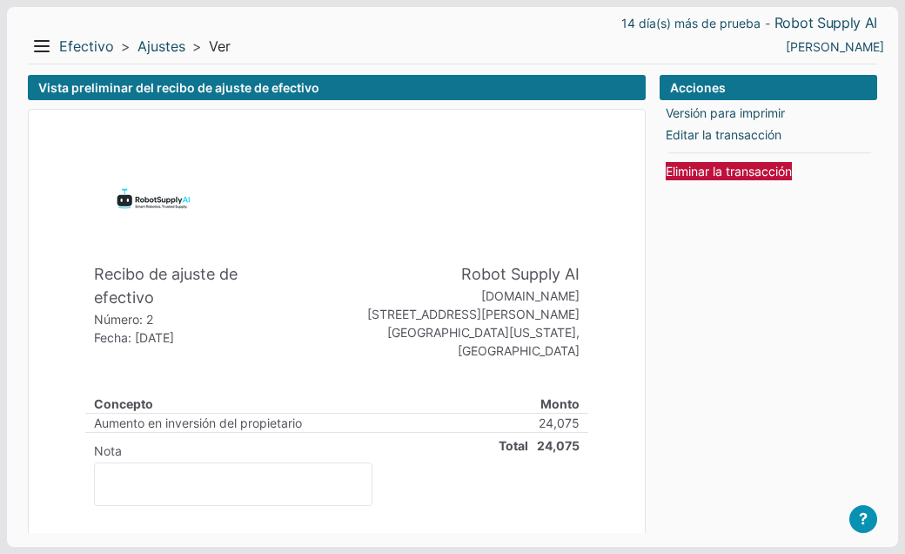
click at [699, 176] on link "Eliminar la transacción" at bounding box center [729, 171] width 126 height 18
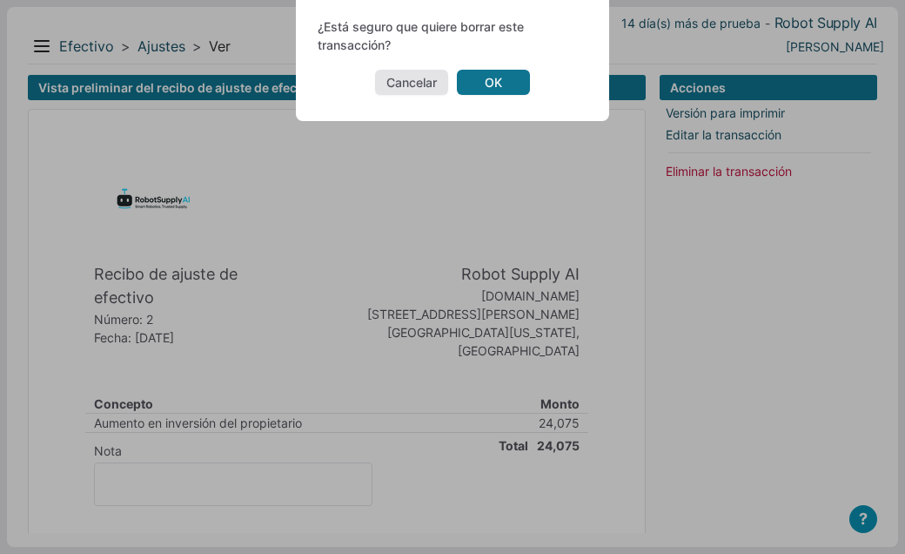
click at [514, 83] on link "OK" at bounding box center [493, 82] width 73 height 25
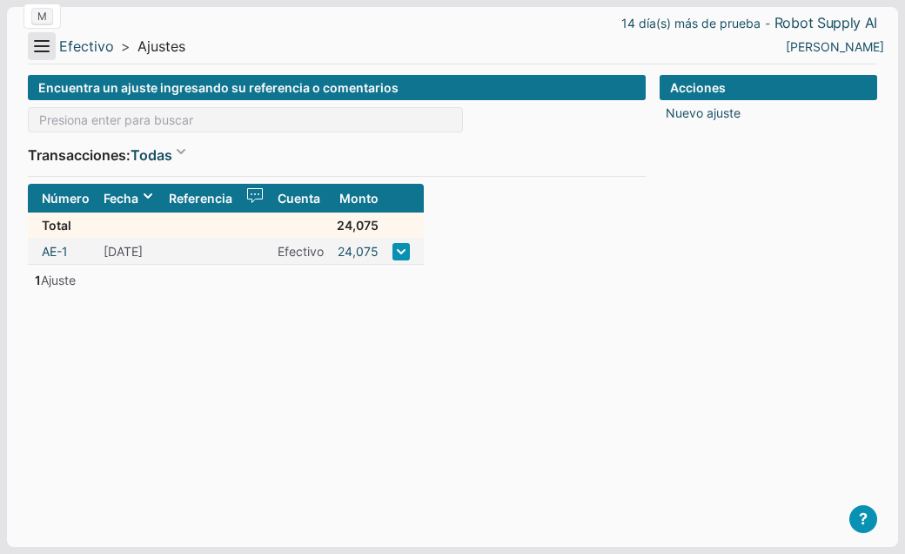
click at [44, 55] on button "Menu" at bounding box center [42, 46] width 28 height 28
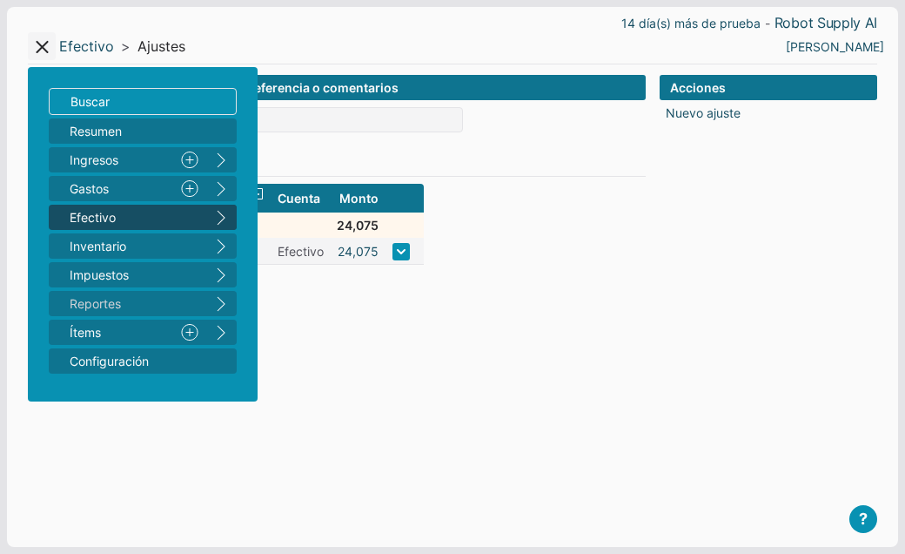
click at [316, 332] on form "Encuentra un ajuste ingresando su referencia o comentarios Transacciones: Todas…" at bounding box center [337, 297] width 618 height 444
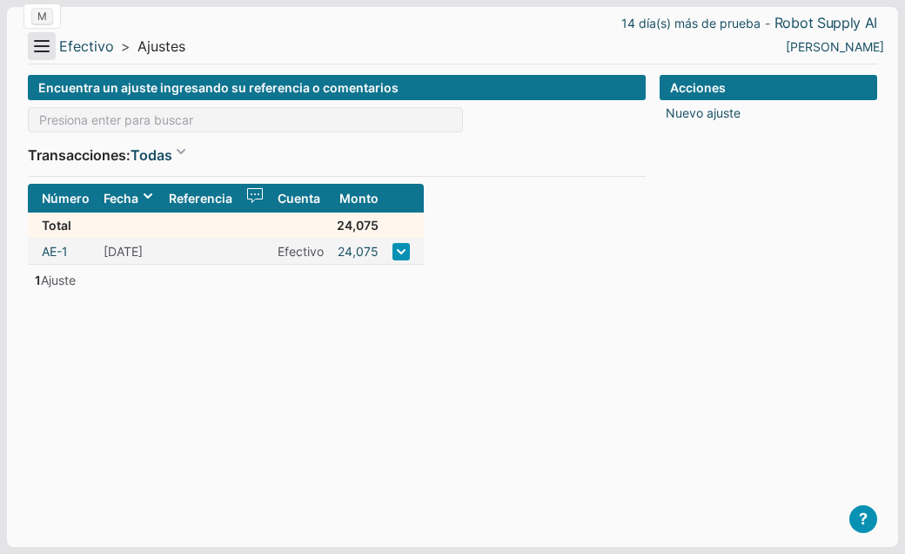
click at [37, 48] on button "Menu" at bounding box center [42, 46] width 28 height 28
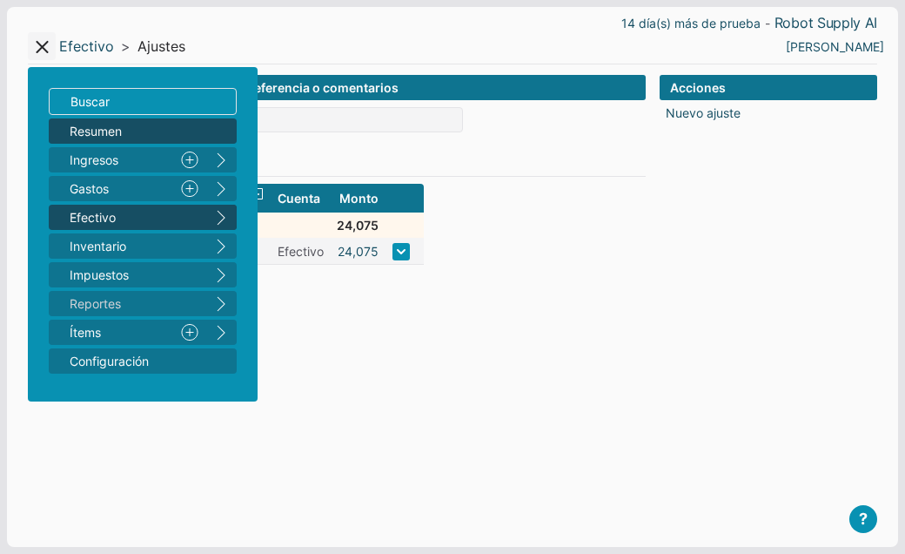
click at [68, 129] on link "Resumen" at bounding box center [143, 130] width 188 height 25
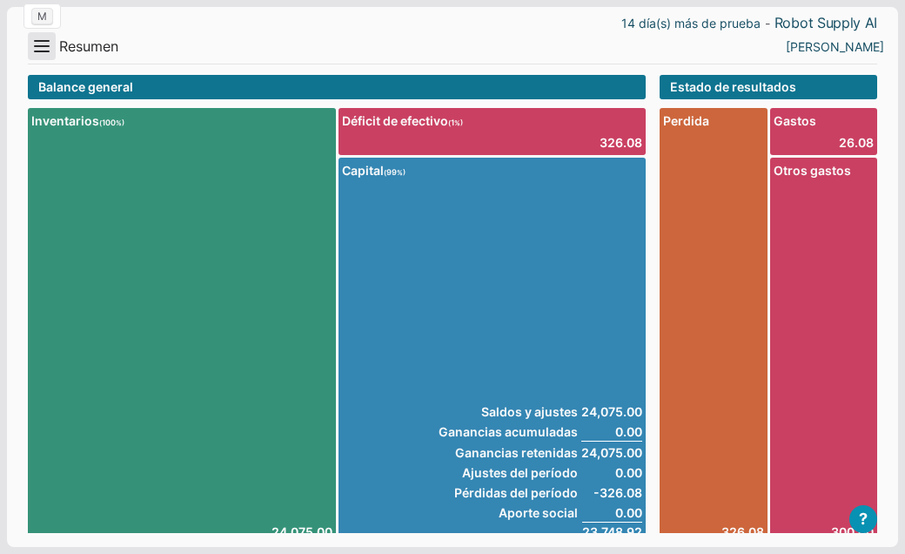
click at [39, 45] on button "Menu" at bounding box center [42, 46] width 28 height 28
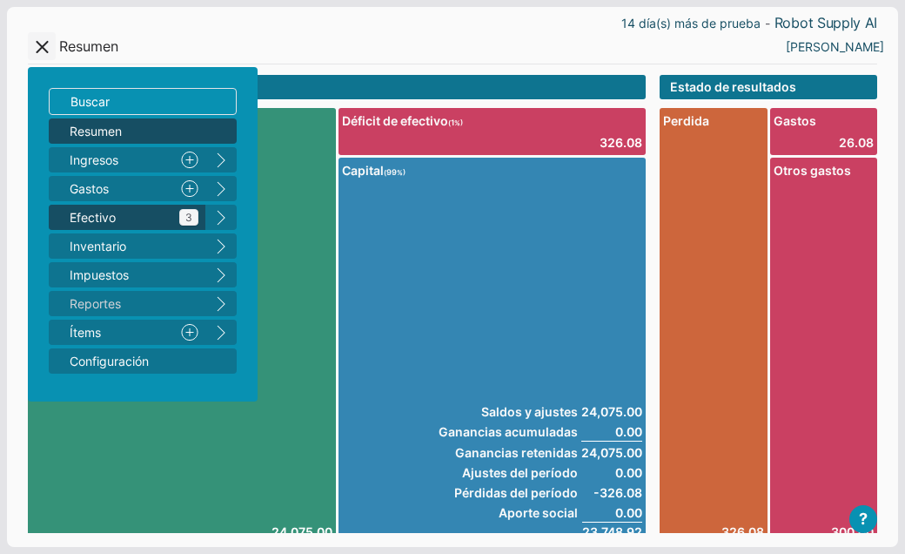
click at [86, 218] on span "Efectivo 3" at bounding box center [134, 217] width 129 height 18
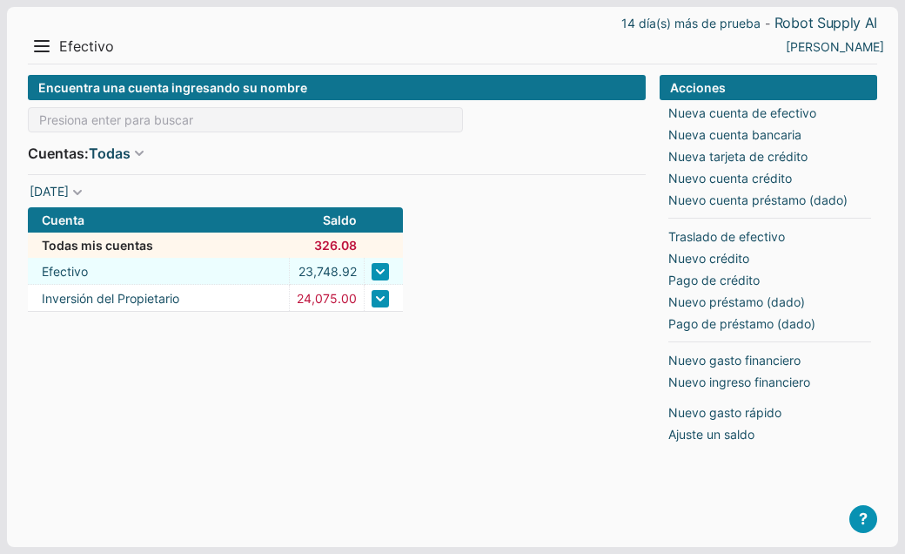
click at [373, 266] on link at bounding box center [380, 271] width 17 height 17
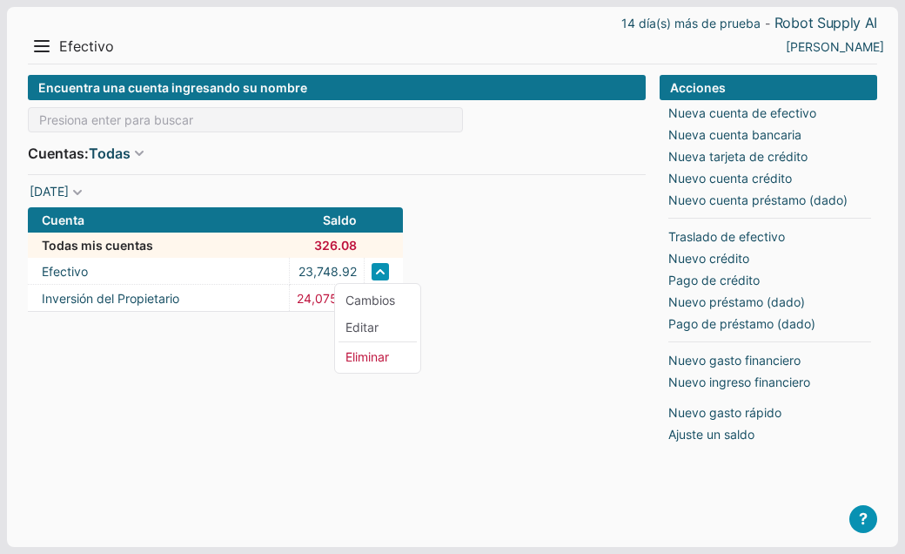
click at [283, 399] on div "Encuentra una cuenta ingresando su nombre Cuentas: Todas Todas Efectivo Crédito…" at bounding box center [337, 297] width 618 height 444
click at [45, 51] on button "Menu" at bounding box center [42, 46] width 28 height 28
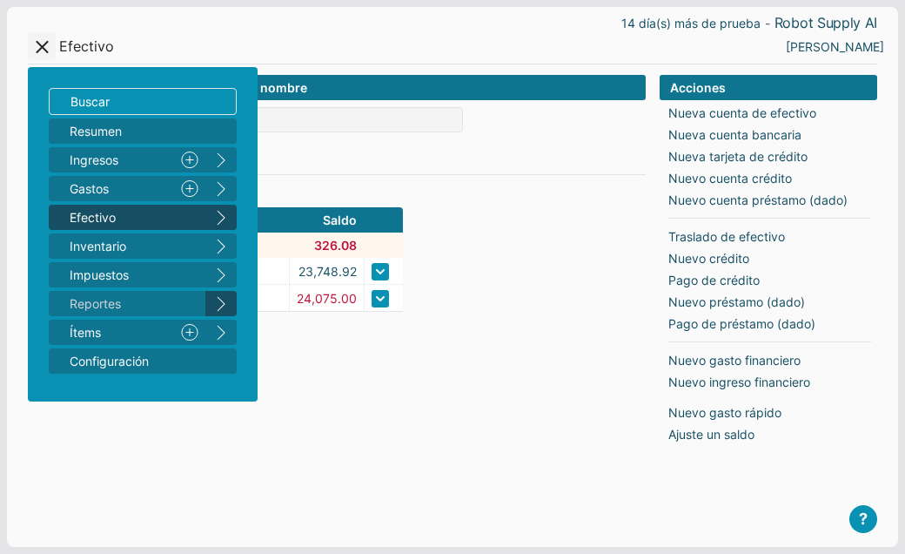
click at [220, 306] on button "right" at bounding box center [220, 303] width 31 height 25
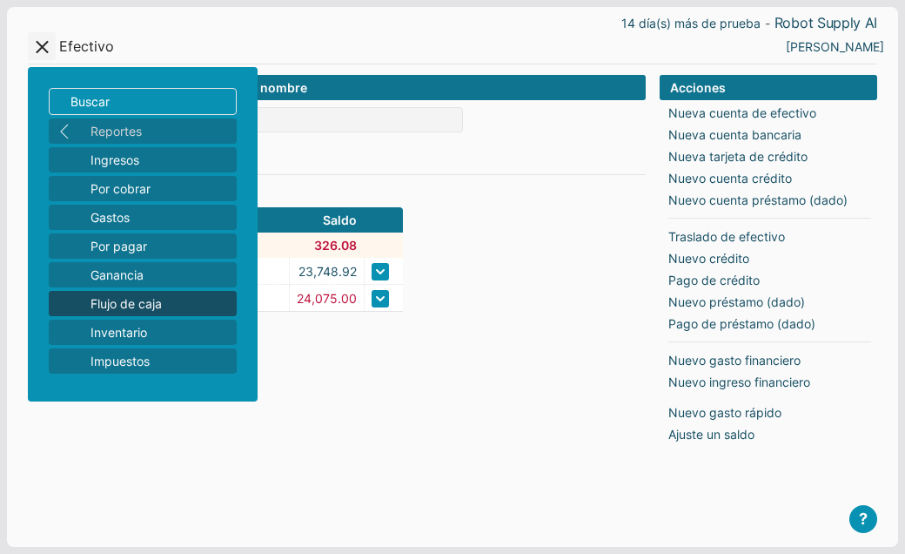
click at [177, 300] on span "Flujo de caja" at bounding box center [160, 303] width 139 height 18
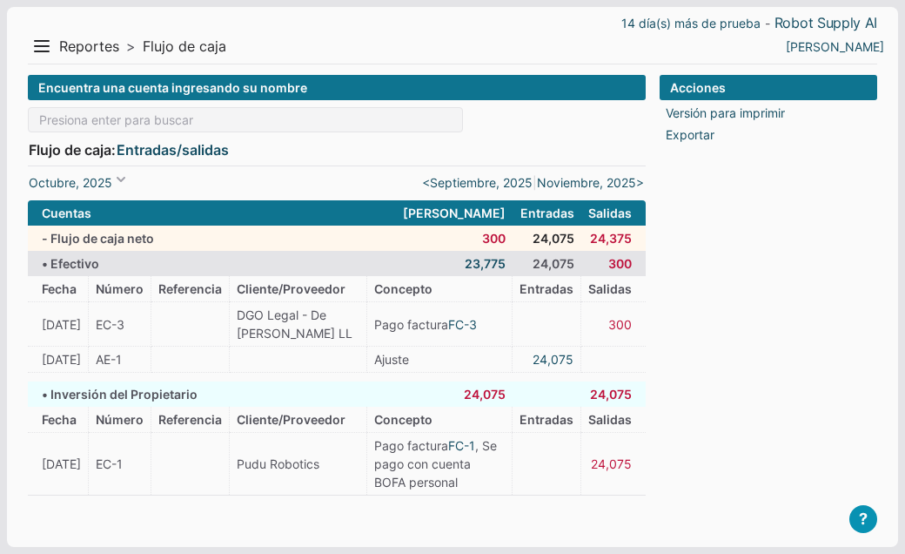
scroll to position [29, 0]
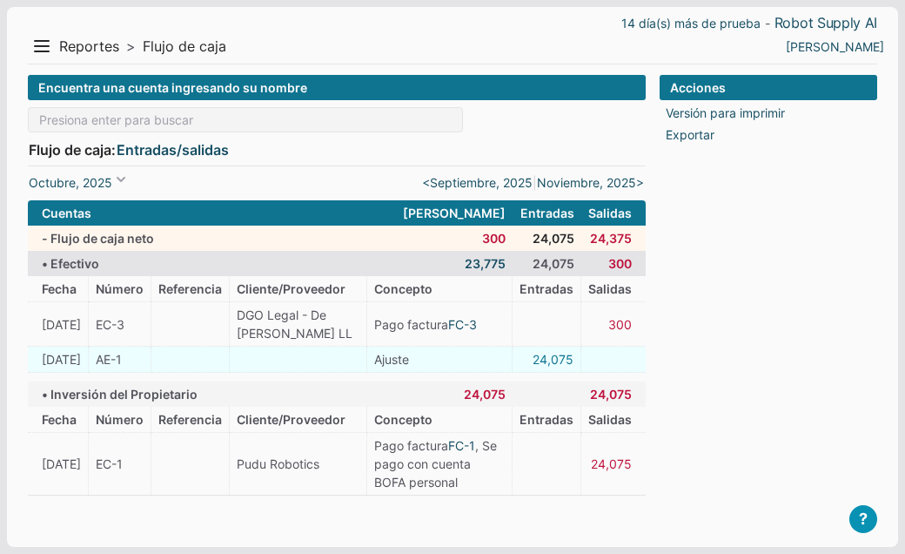
click at [548, 366] on link "24,075" at bounding box center [553, 359] width 41 height 18
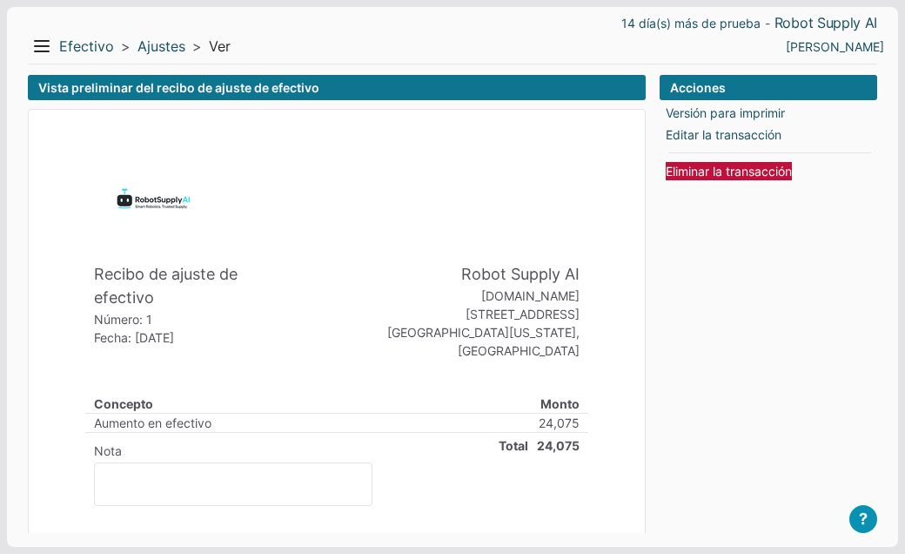
click at [715, 168] on link "Eliminar la transacción" at bounding box center [729, 171] width 126 height 18
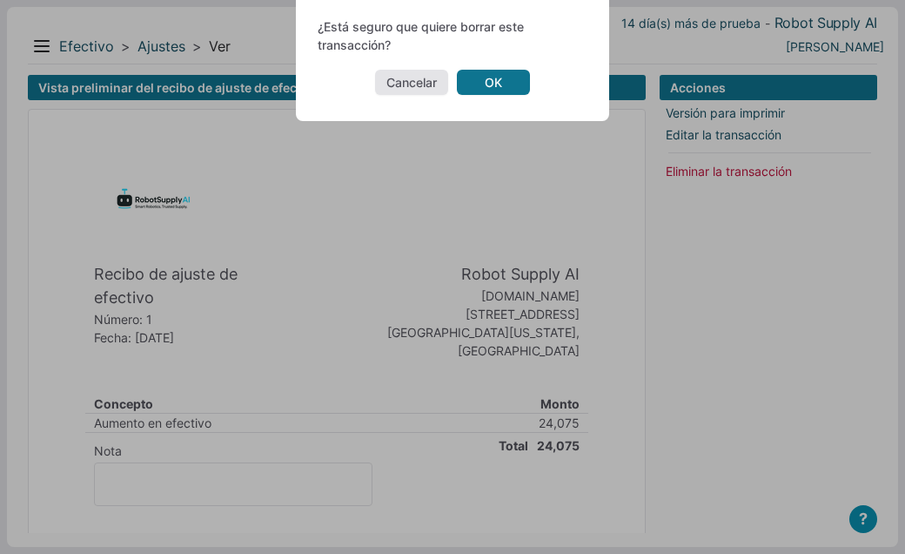
click at [497, 86] on link "OK" at bounding box center [493, 82] width 73 height 25
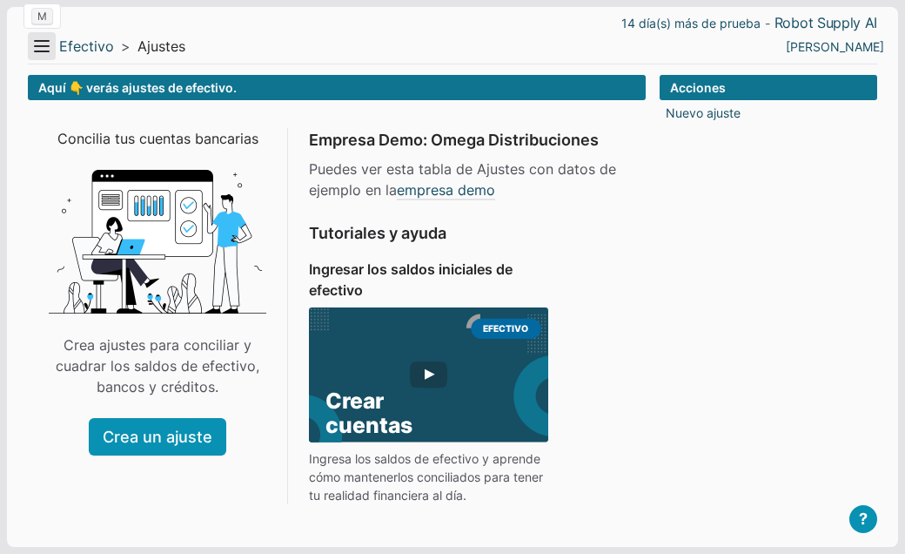
click at [39, 42] on button "Menu" at bounding box center [42, 46] width 28 height 28
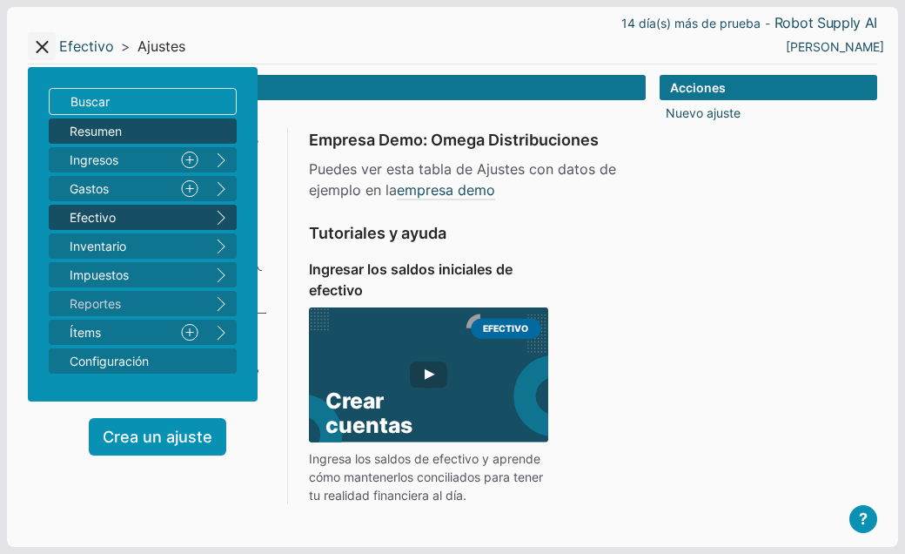
click at [82, 133] on span "Resumen" at bounding box center [134, 131] width 129 height 18
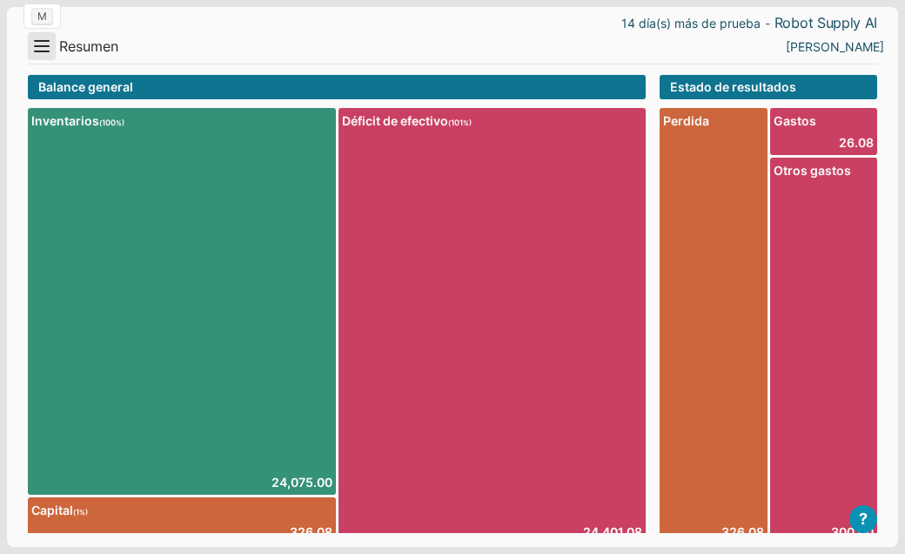
click at [44, 48] on button "Menu" at bounding box center [42, 46] width 28 height 28
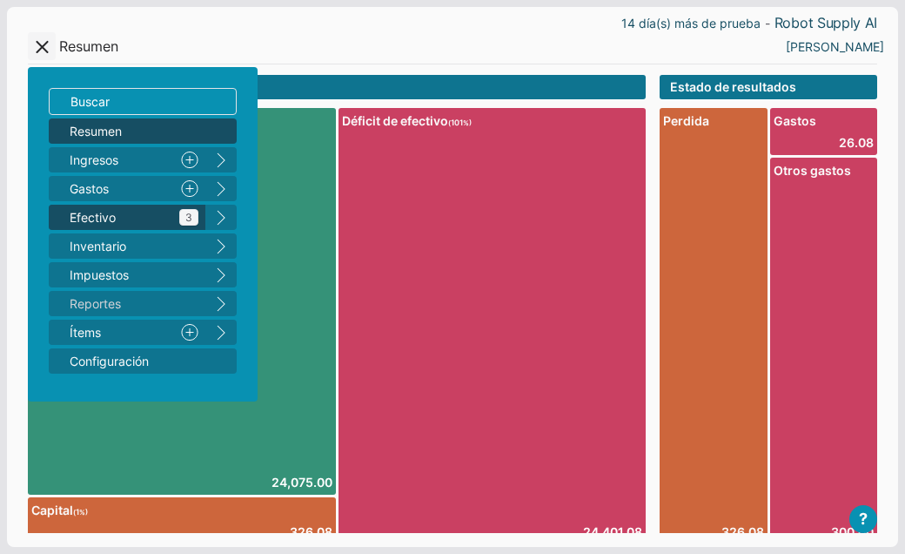
click at [105, 216] on span "Efectivo 3" at bounding box center [134, 217] width 129 height 18
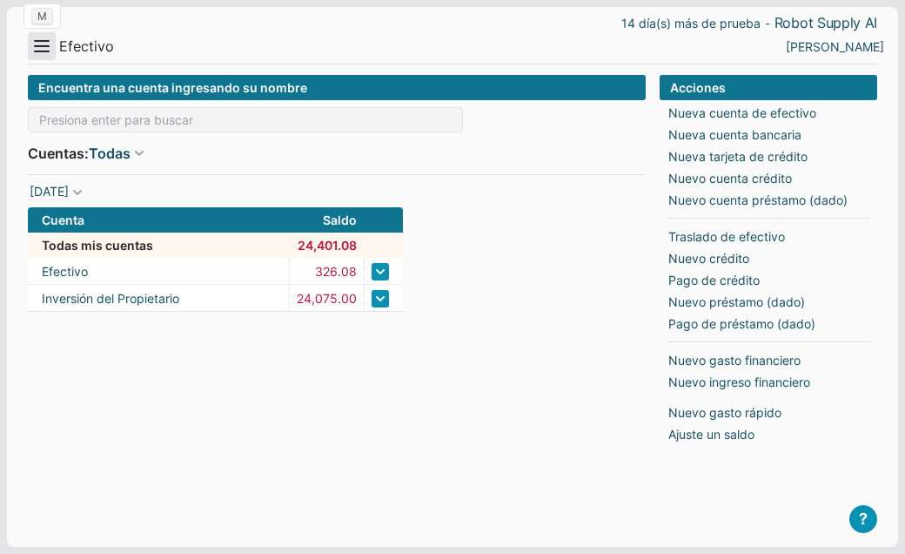
click at [37, 48] on button "Menu" at bounding box center [42, 46] width 28 height 28
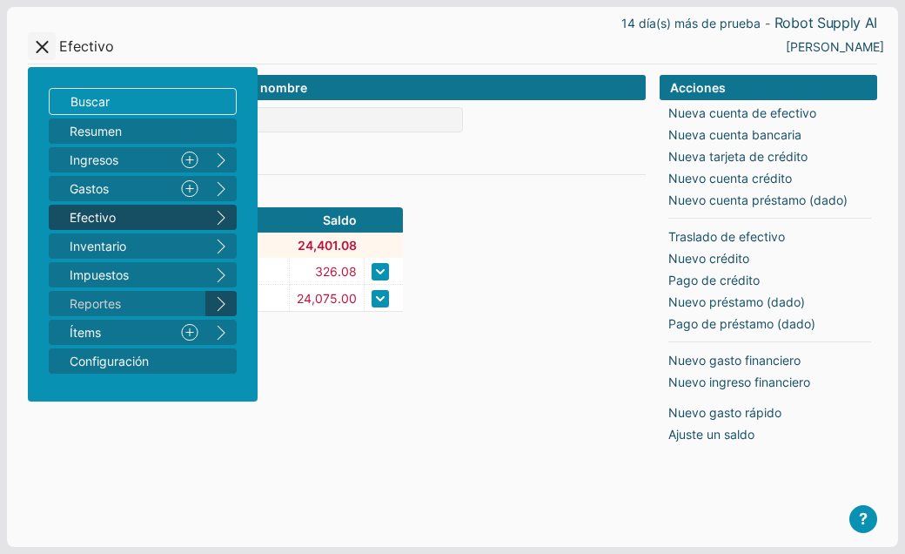
click at [219, 301] on button "right" at bounding box center [220, 303] width 31 height 25
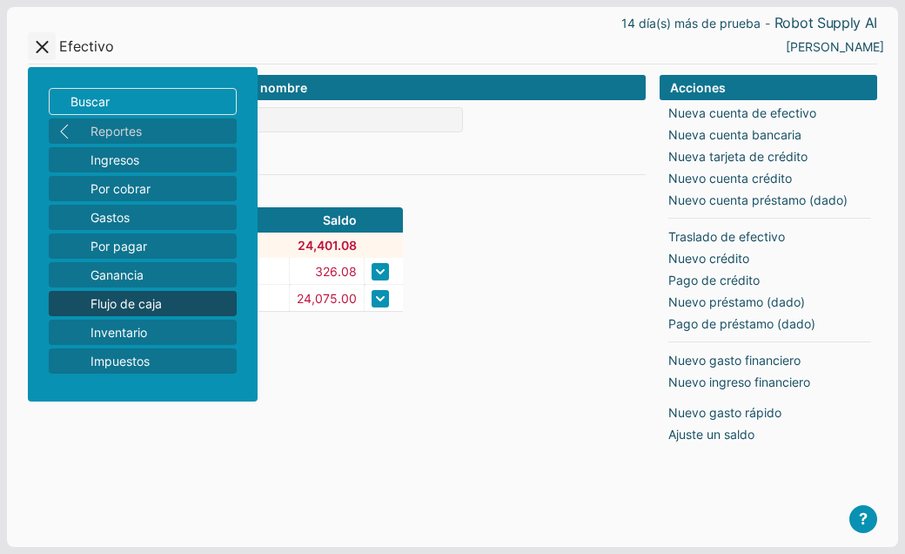
click at [182, 303] on span "Flujo de caja" at bounding box center [160, 303] width 139 height 18
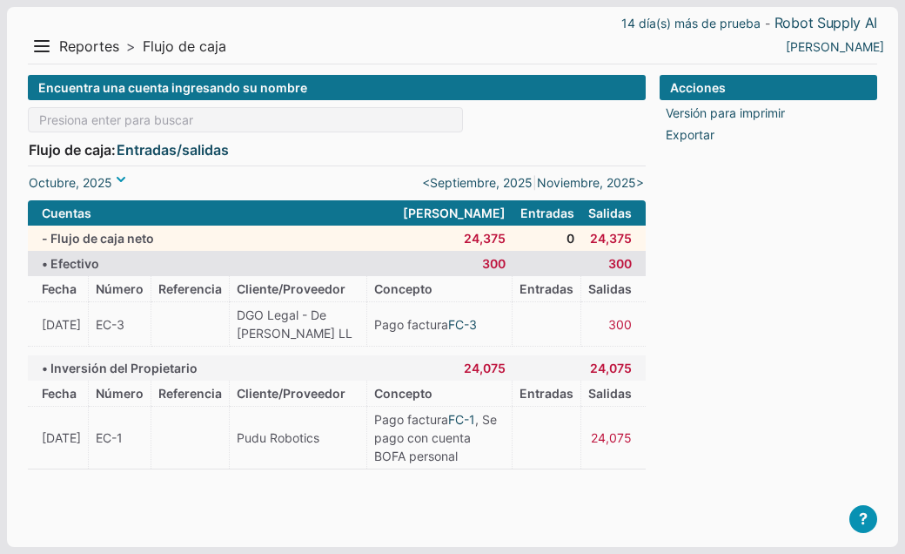
click at [118, 184] on span at bounding box center [120, 179] width 17 height 17
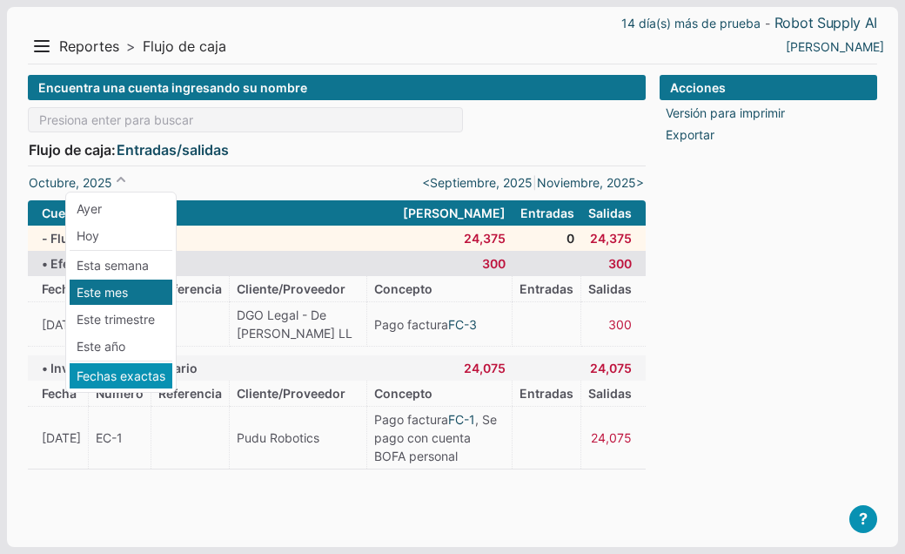
click at [124, 377] on li "Fechas exactas" at bounding box center [121, 375] width 103 height 25
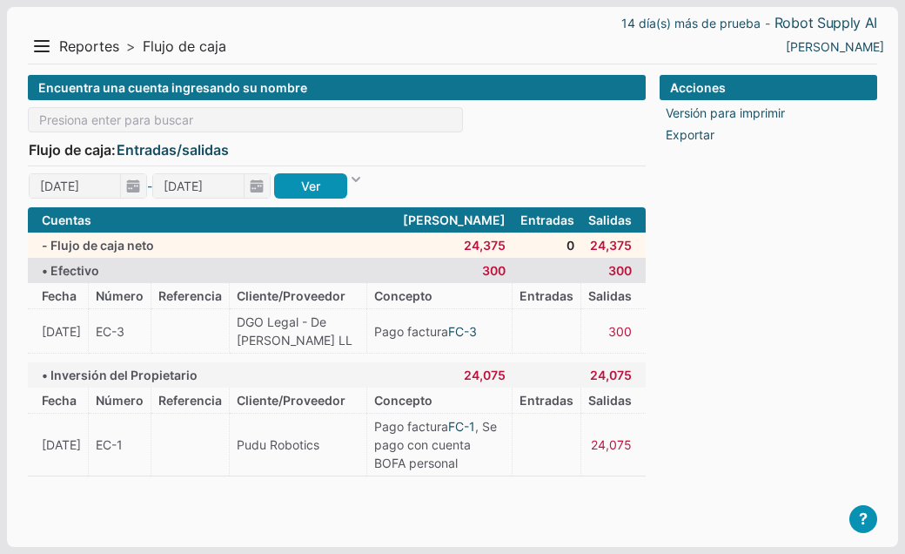
type input "[DATE]"
click at [138, 179] on span "[DATE]" at bounding box center [88, 185] width 118 height 25
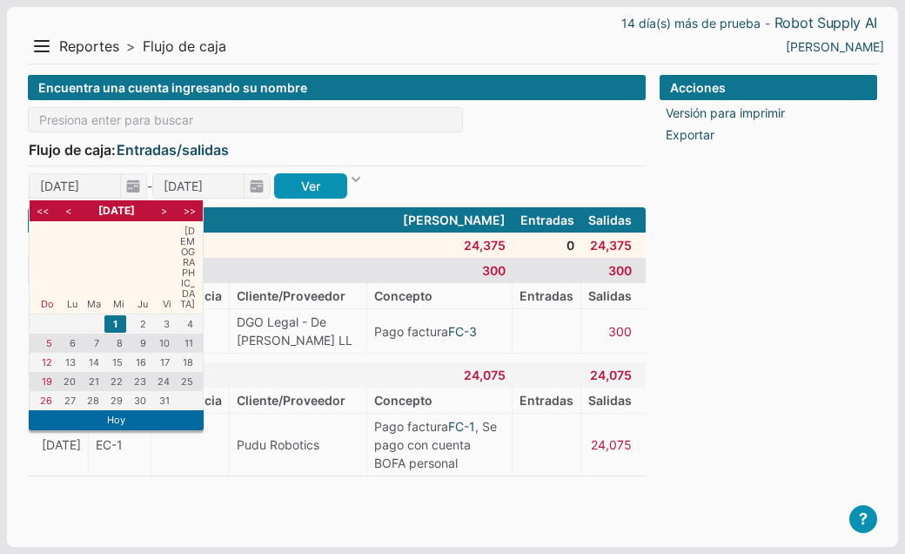
click at [68, 209] on li "<" at bounding box center [68, 211] width 22 height 16
click at [62, 315] on li "1" at bounding box center [68, 323] width 22 height 17
type input "[DATE]"
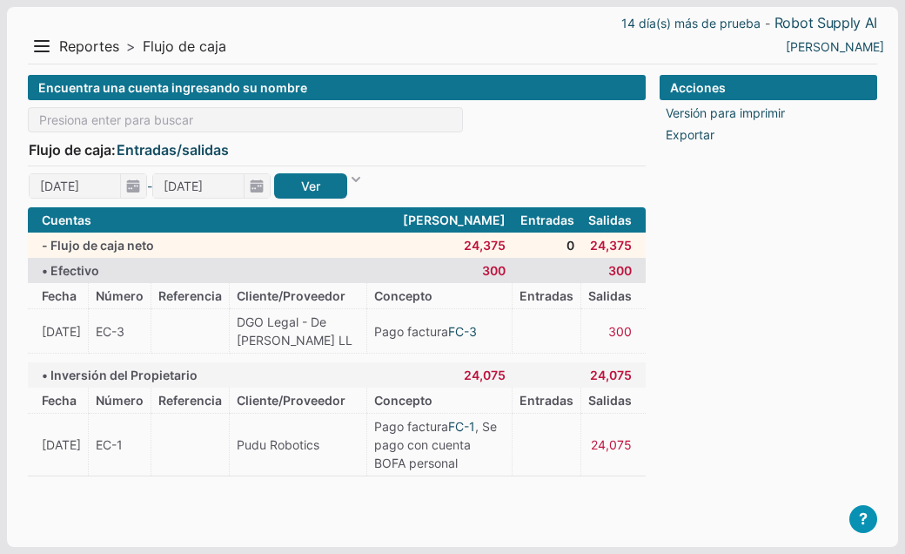
click at [316, 185] on link "Ver" at bounding box center [310, 185] width 73 height 25
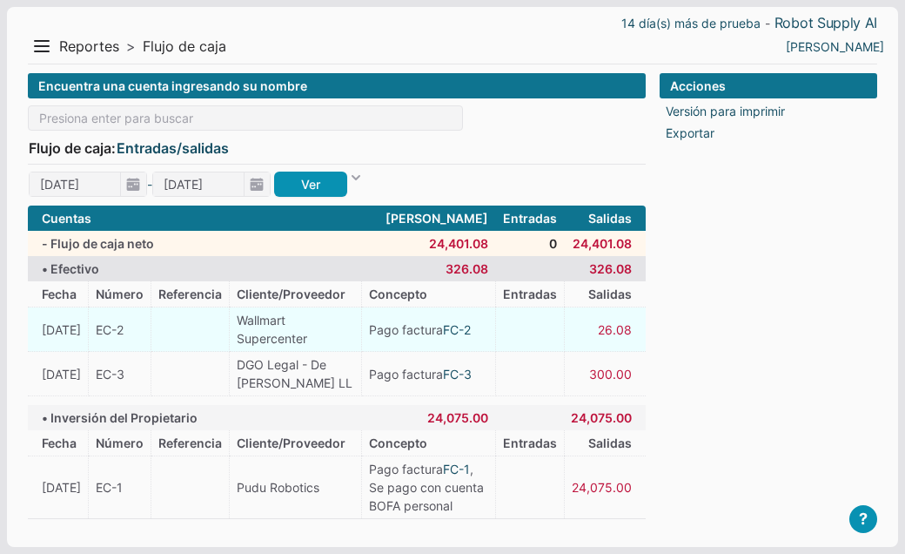
scroll to position [72, 0]
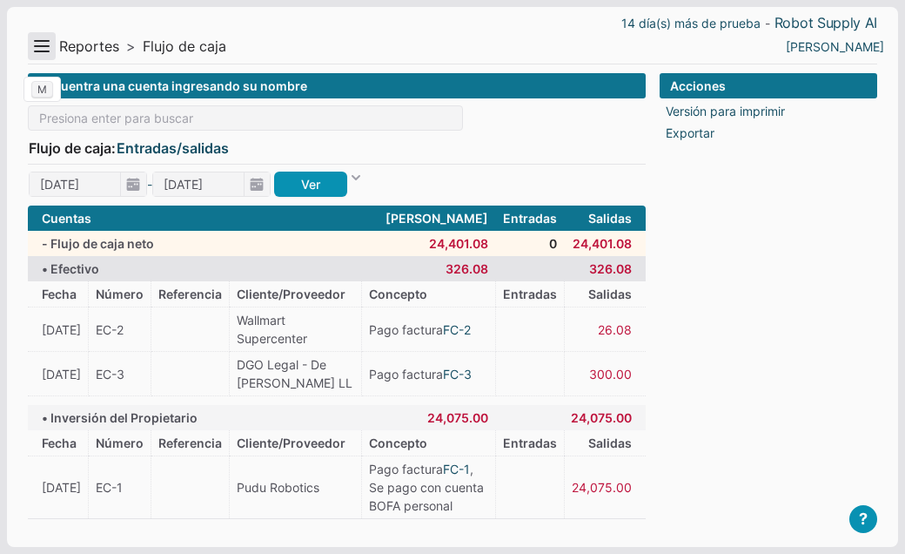
click at [41, 43] on button "Menu" at bounding box center [42, 46] width 28 height 28
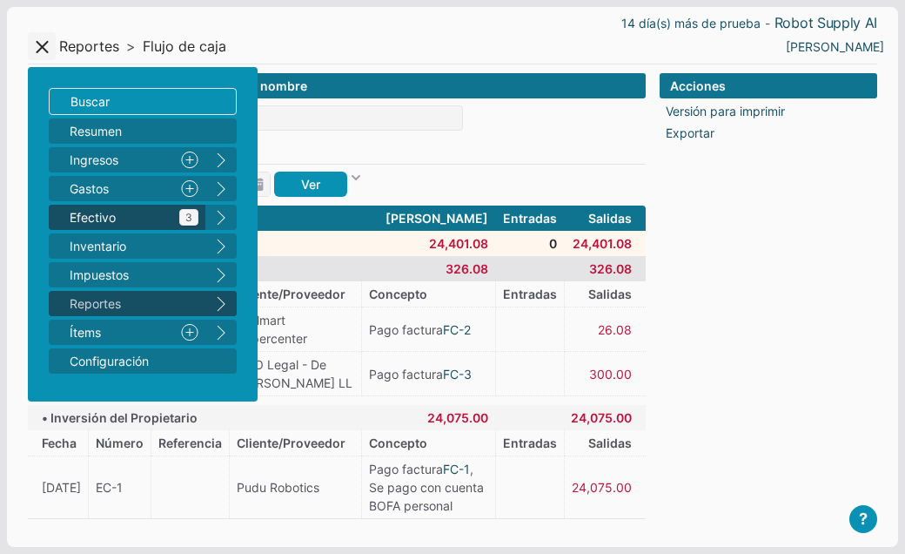
click at [92, 216] on span "Efectivo 3" at bounding box center [134, 217] width 129 height 18
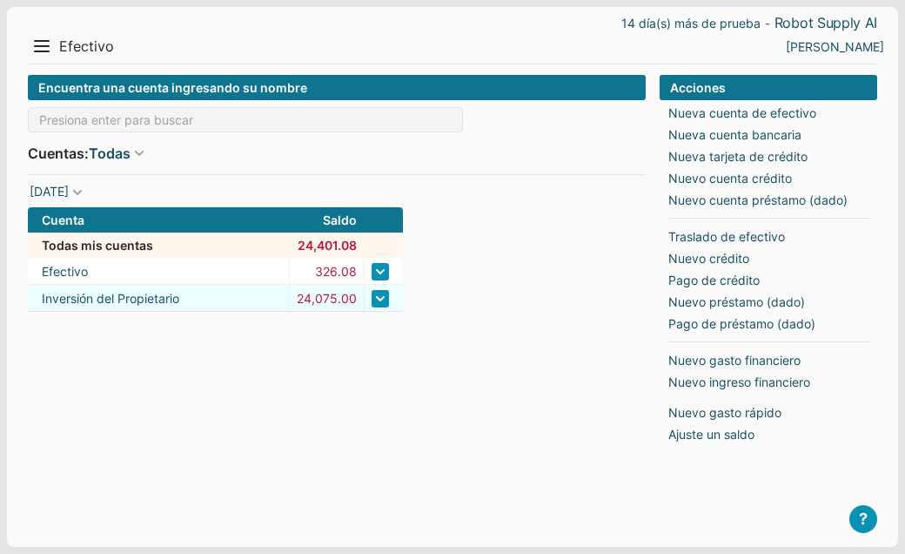
click at [377, 295] on link at bounding box center [380, 298] width 17 height 17
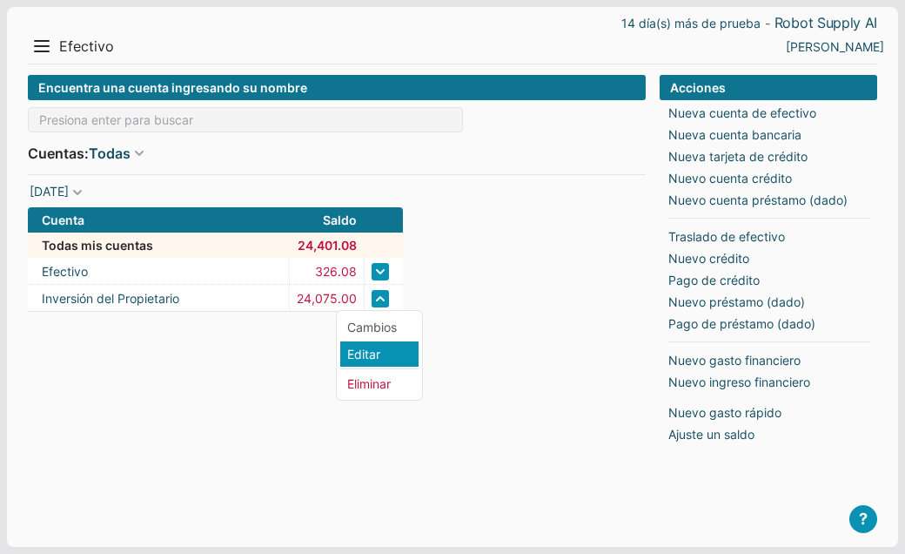
click at [373, 349] on li "Editar" at bounding box center [379, 353] width 78 height 25
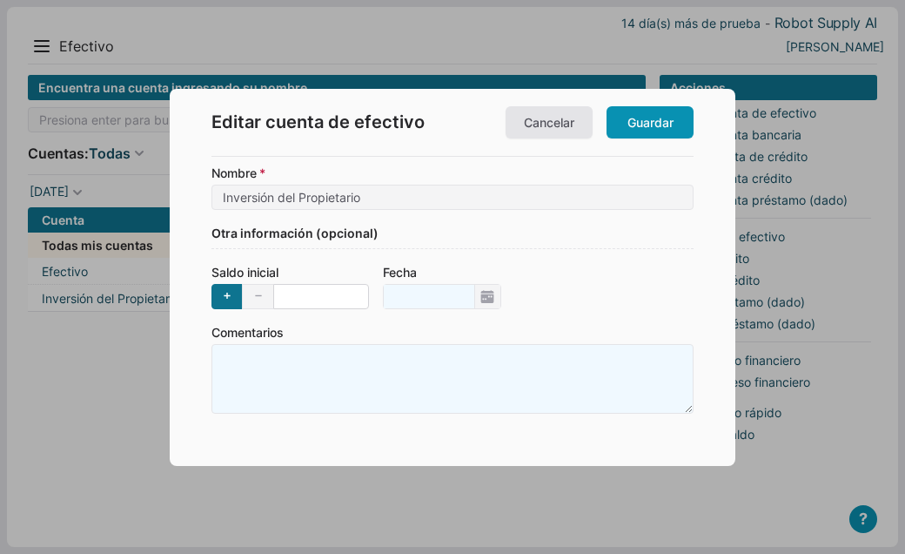
click at [303, 305] on input "Saldo inicial + -" at bounding box center [321, 296] width 96 height 25
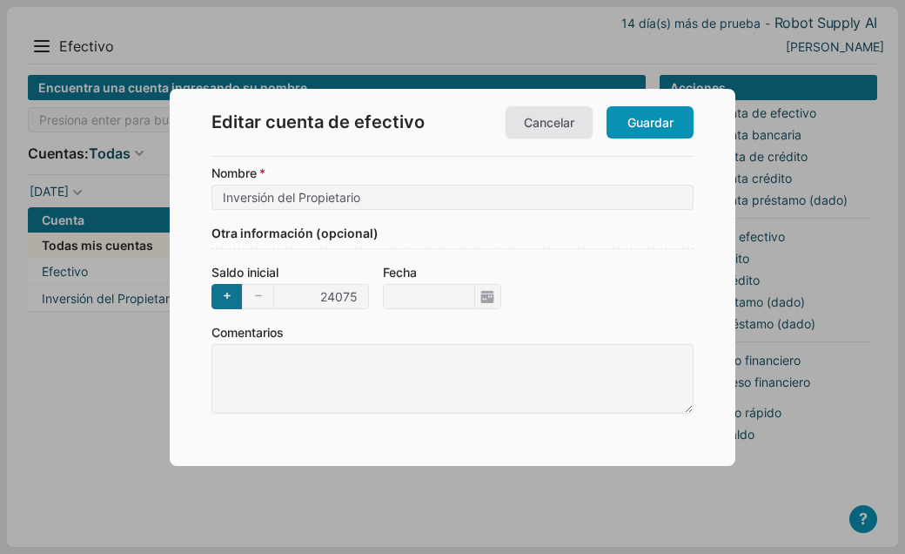
type input "24,075"
click at [676, 213] on form "Nombre Inversión del Propietario Otra información (opcional) Saldo inicial + - …" at bounding box center [453, 289] width 482 height 250
click at [488, 303] on span "10/10/2025" at bounding box center [442, 296] width 118 height 25
click at [474, 303] on input "10/10/2025" at bounding box center [429, 297] width 91 height 24
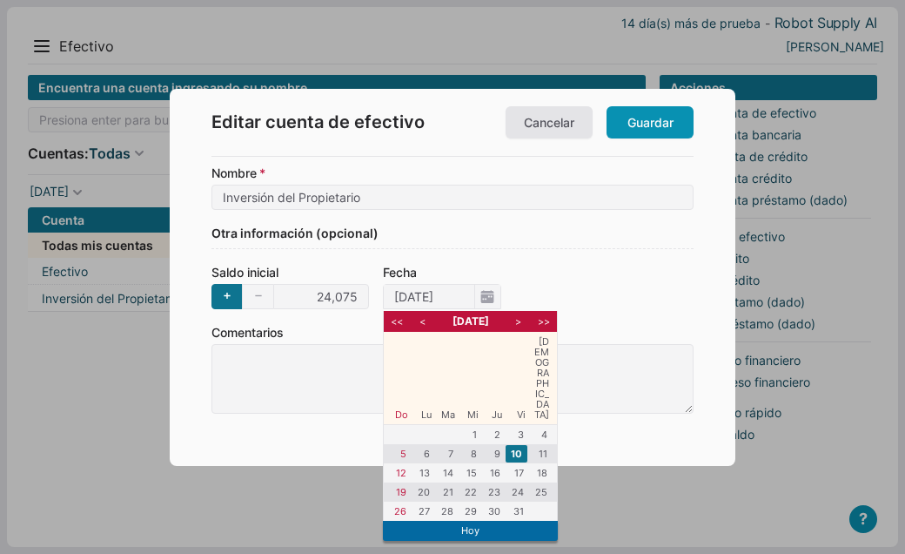
click at [423, 324] on li "<" at bounding box center [423, 321] width 22 height 16
click at [494, 464] on li "18" at bounding box center [493, 472] width 22 height 17
type input "18/09/2025"
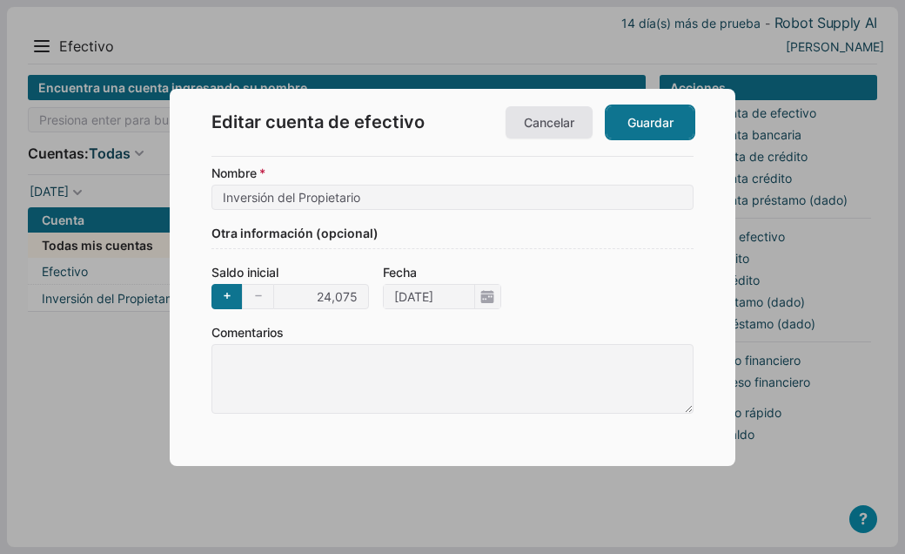
click at [642, 124] on link "Guardar" at bounding box center [650, 122] width 87 height 32
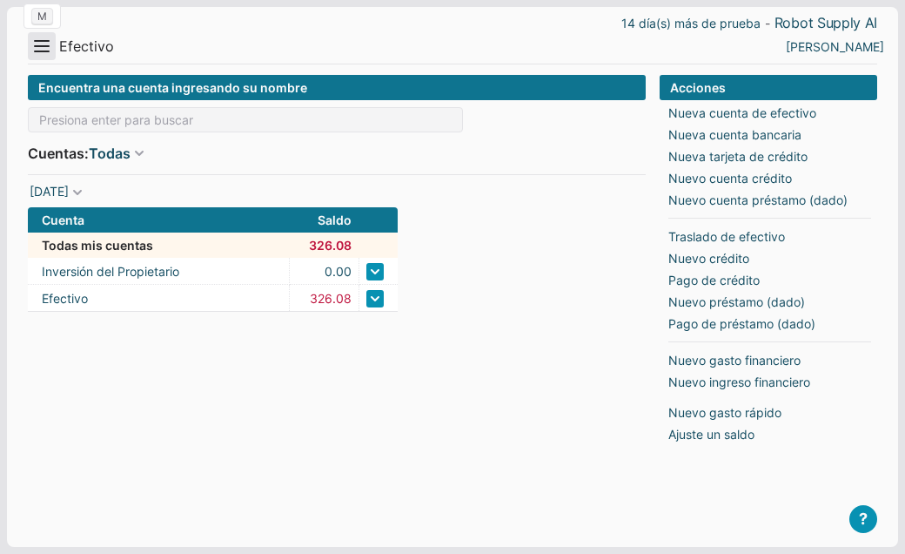
click at [42, 49] on button "Menu" at bounding box center [42, 46] width 28 height 28
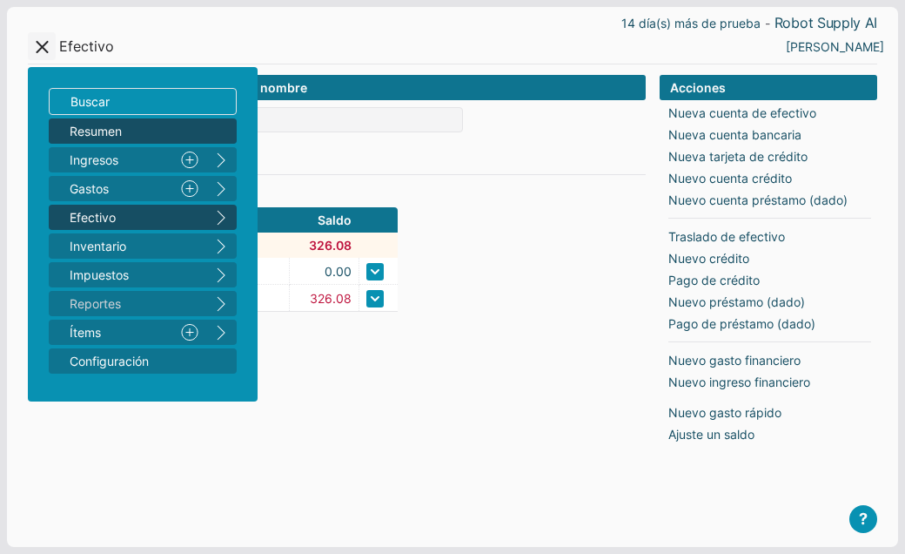
click at [74, 135] on span "Resumen" at bounding box center [134, 131] width 129 height 18
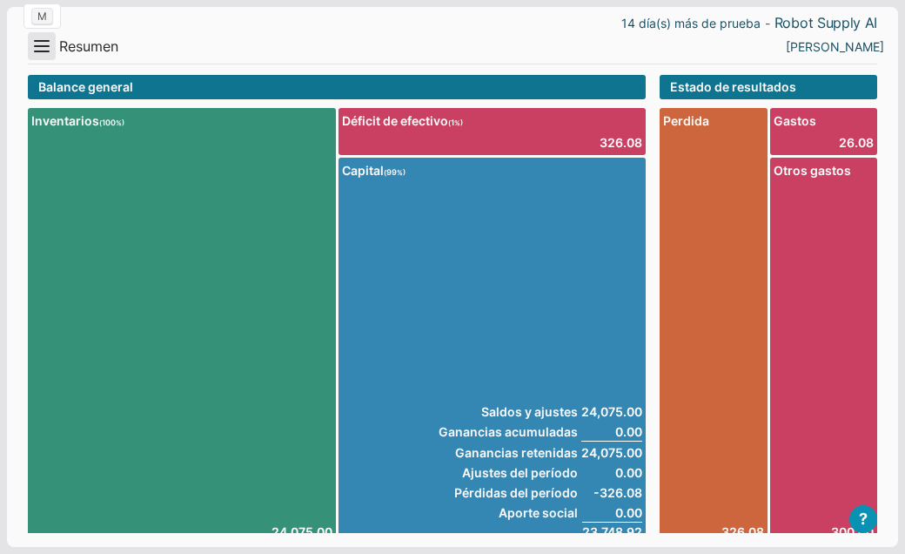
click at [38, 50] on button "Menu" at bounding box center [42, 46] width 28 height 28
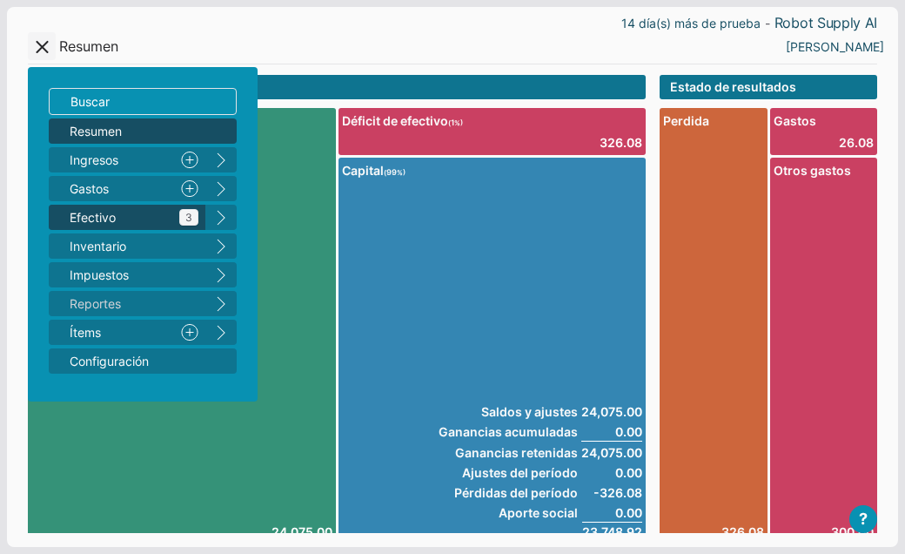
click at [98, 211] on span "Efectivo 3" at bounding box center [134, 217] width 129 height 18
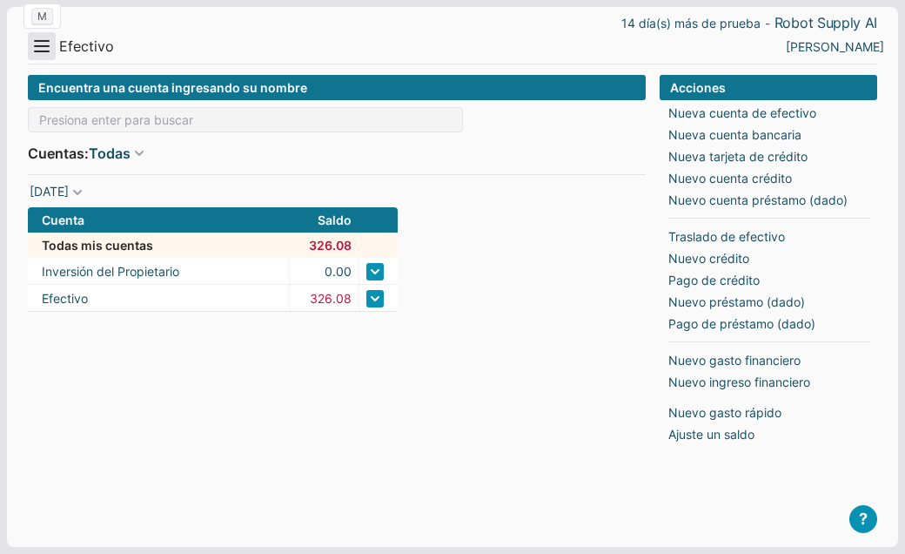
click at [45, 44] on button "Menu" at bounding box center [42, 46] width 28 height 28
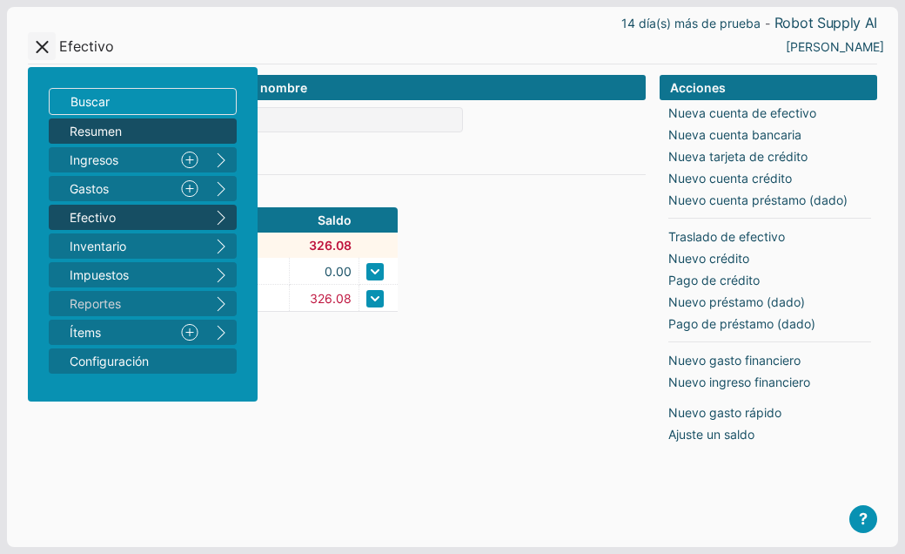
click at [77, 132] on span "Resumen" at bounding box center [134, 131] width 129 height 18
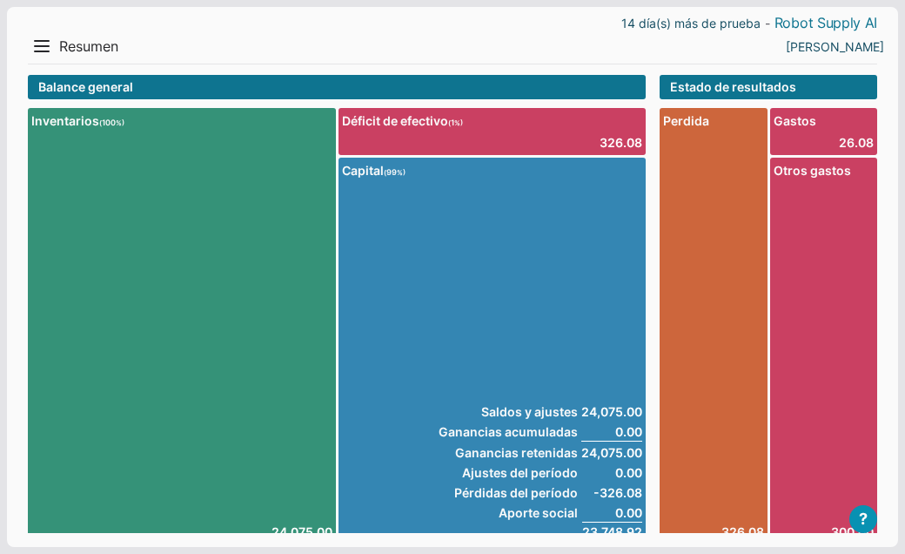
click at [808, 20] on link "Robot Supply AI" at bounding box center [826, 23] width 103 height 18
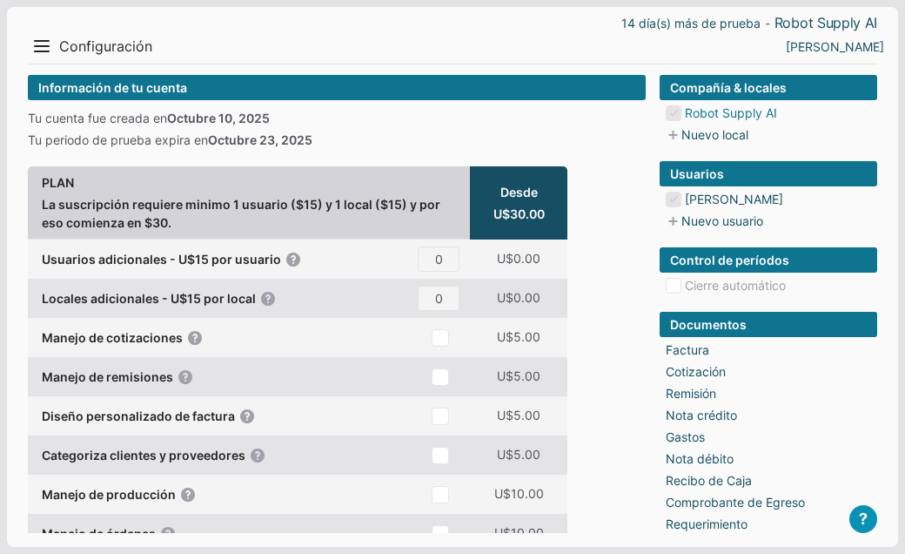
click at [775, 107] on link "Robot Supply AI" at bounding box center [731, 113] width 92 height 18
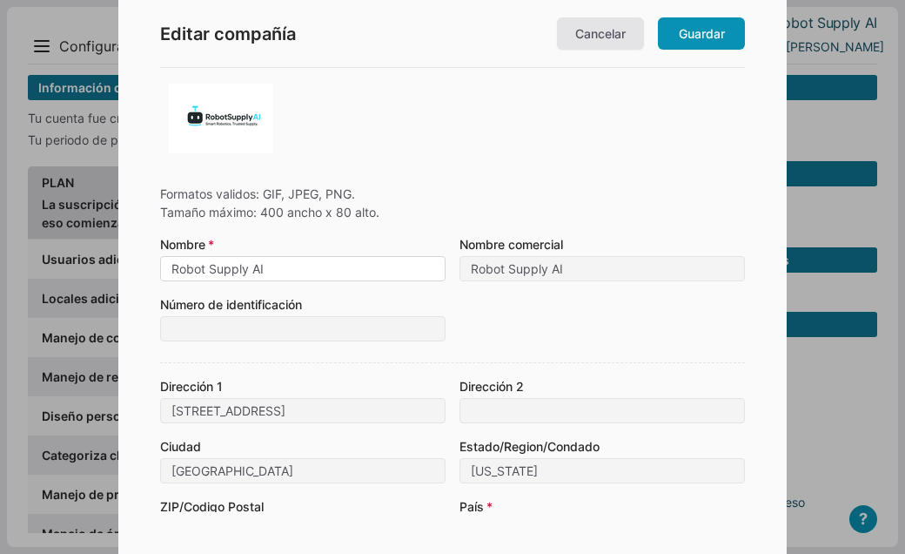
click at [213, 271] on input "Robot Supply AI" at bounding box center [303, 268] width 286 height 25
type input "RobotSupply AI"
click at [470, 139] on div at bounding box center [452, 118] width 585 height 87
click at [703, 34] on link "Guardar" at bounding box center [701, 33] width 87 height 32
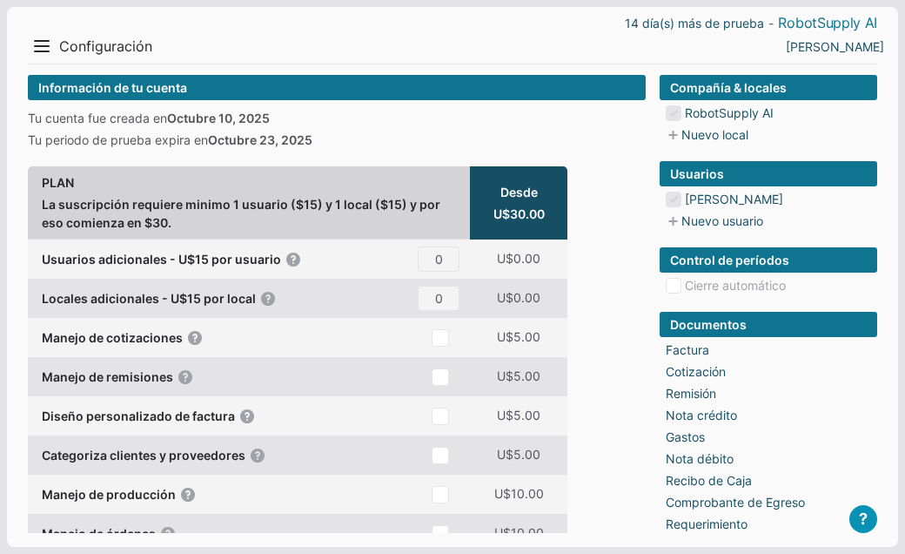
click at [802, 24] on link "RobotSupply AI" at bounding box center [827, 23] width 99 height 18
click at [733, 113] on link "RobotSupply AI" at bounding box center [729, 113] width 89 height 18
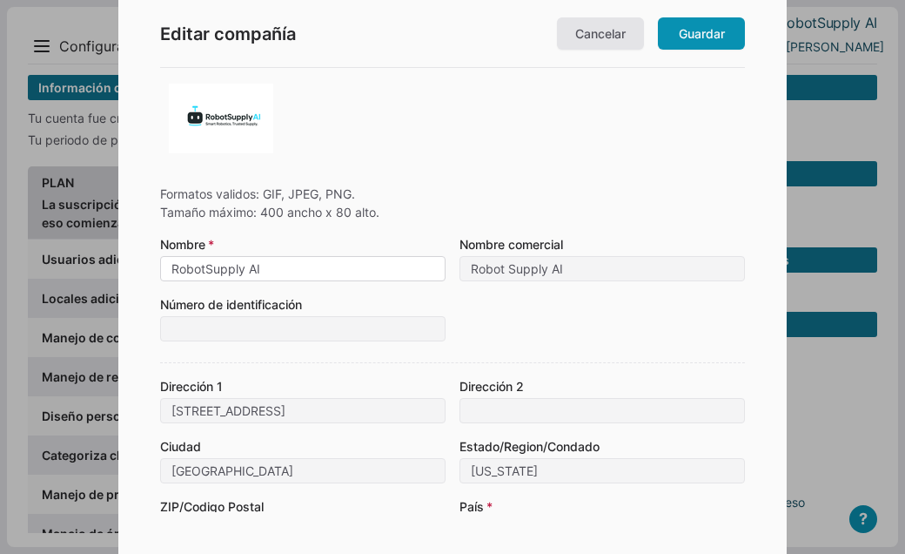
click at [312, 270] on input "RobotSupply AI" at bounding box center [303, 268] width 286 height 25
type input "RobotSupply AI LLC"
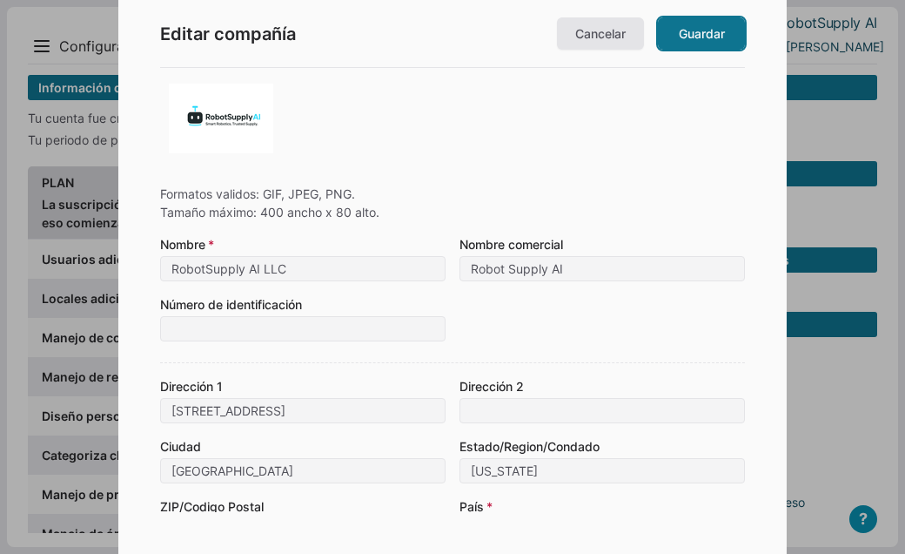
click at [707, 30] on link "Guardar" at bounding box center [701, 33] width 87 height 32
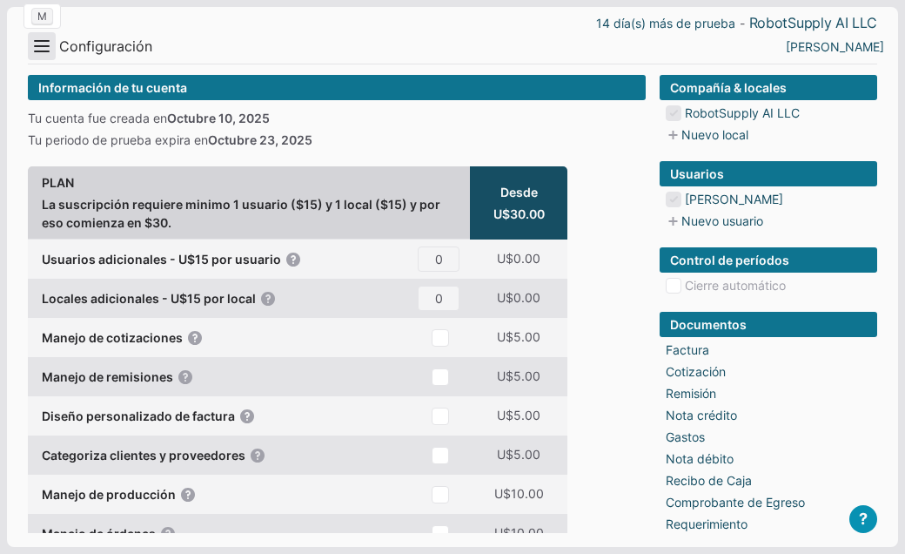
click at [41, 49] on button "Menu" at bounding box center [42, 46] width 28 height 28
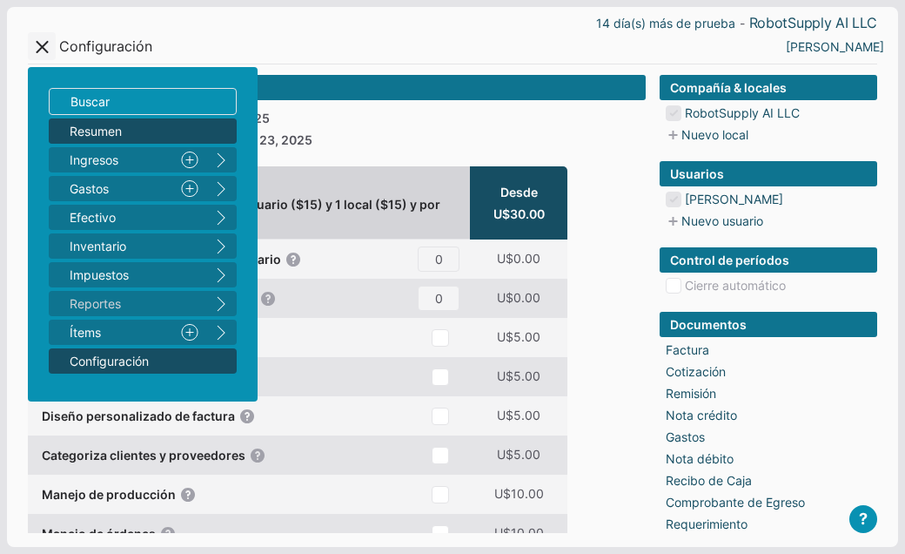
click at [86, 135] on span "Resumen" at bounding box center [134, 131] width 129 height 18
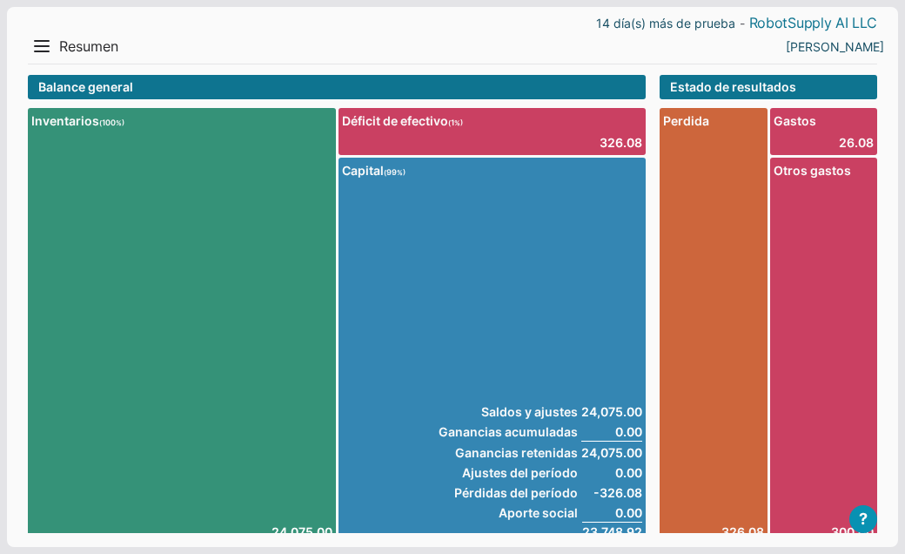
click at [811, 24] on link "RobotSupply AI LLC" at bounding box center [814, 23] width 128 height 18
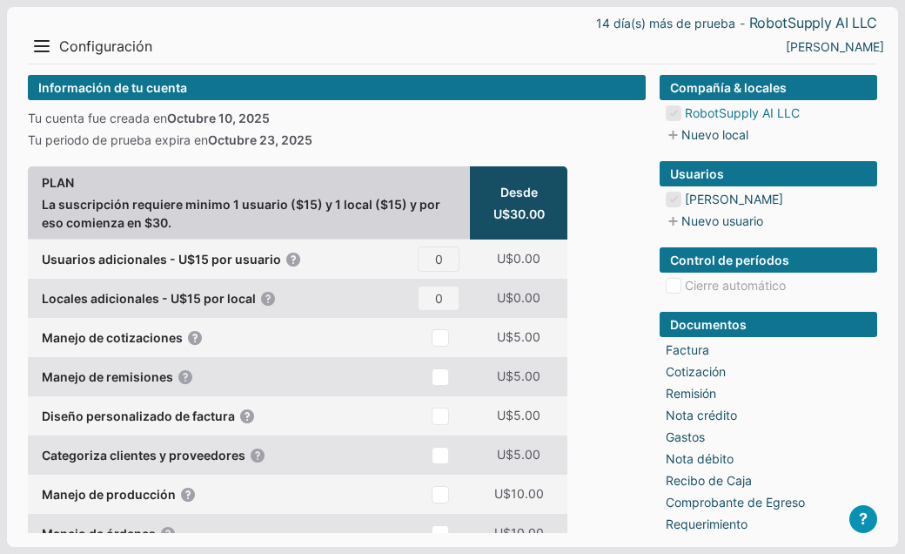
click at [729, 109] on link "RobotSupply AI LLC" at bounding box center [742, 113] width 115 height 18
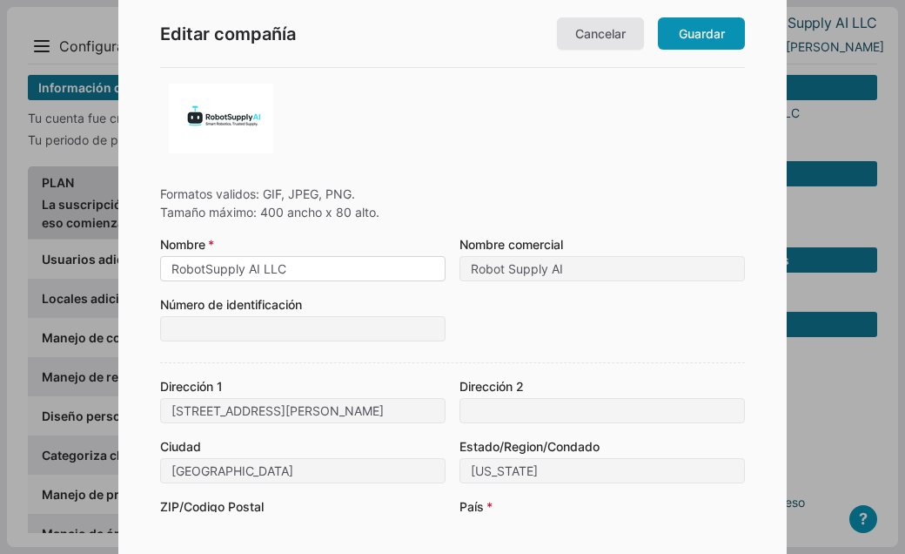
click at [205, 270] on input "RobotSupply AI LLC" at bounding box center [303, 268] width 286 height 25
type input "Robot Supply AI LLC"
click at [719, 30] on link "Guardar" at bounding box center [701, 33] width 87 height 32
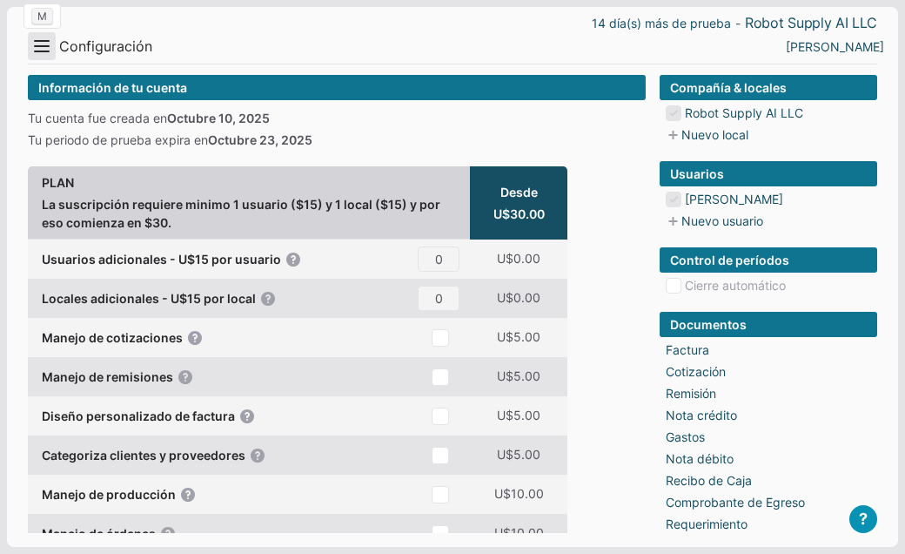
click at [44, 46] on button "Menu" at bounding box center [42, 46] width 28 height 28
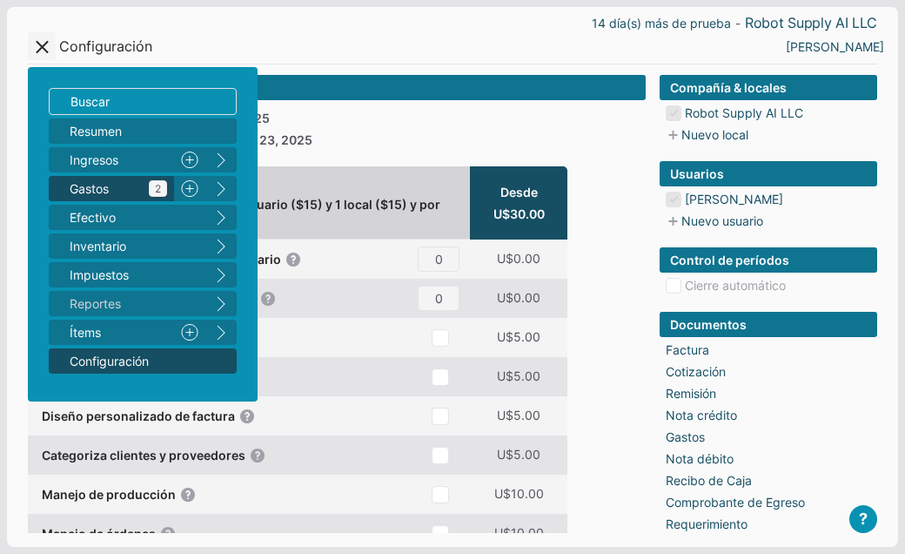
click at [80, 186] on span "Gastos 2" at bounding box center [119, 188] width 98 height 18
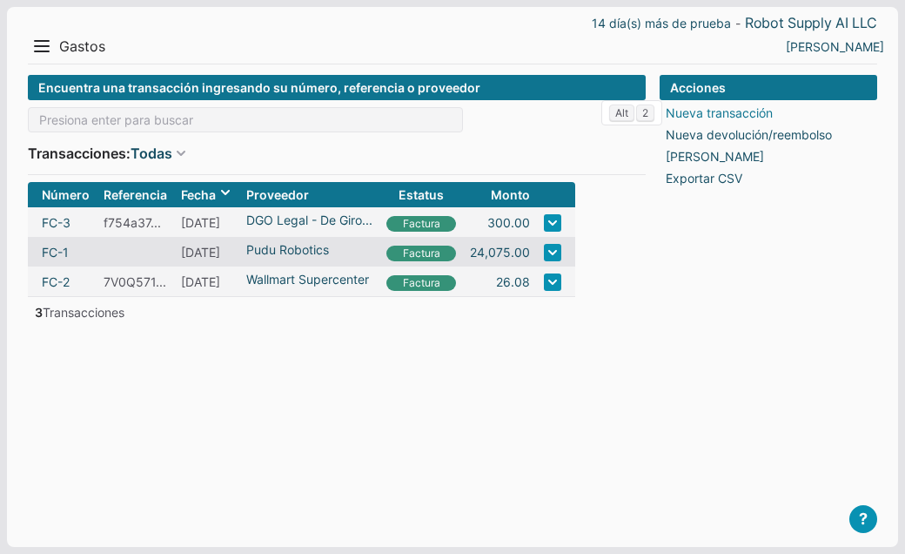
click at [710, 111] on link "Nueva transacción" at bounding box center [719, 113] width 107 height 18
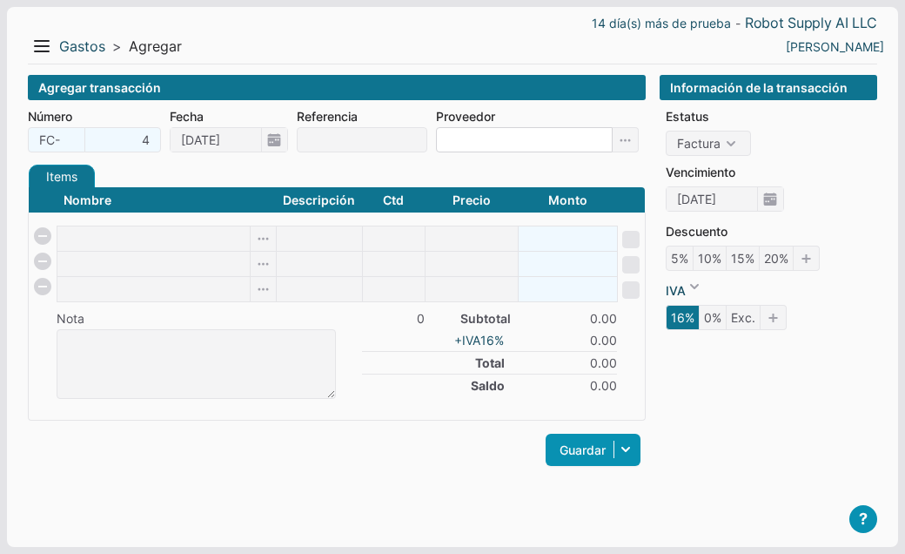
click at [495, 142] on input at bounding box center [524, 139] width 177 height 25
type input "Welcome to [PERSON_NAME]"
click at [629, 142] on icon at bounding box center [626, 139] width 26 height 25
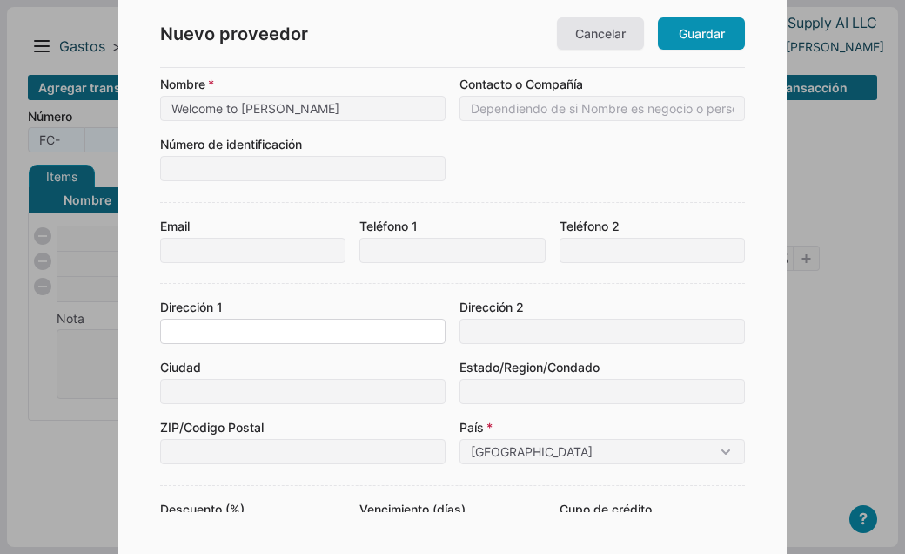
click at [173, 322] on input at bounding box center [303, 331] width 286 height 25
type input "[STREET_ADDRESS]"
click at [179, 390] on input at bounding box center [303, 391] width 286 height 25
type input "o"
type input "Coral Spring"
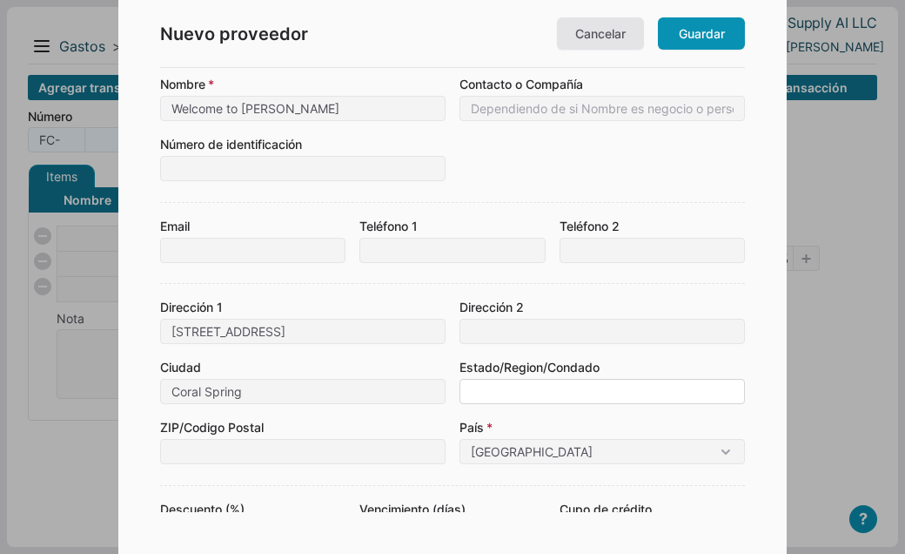
click at [474, 394] on input at bounding box center [603, 391] width 286 height 25
type input "[US_STATE]"
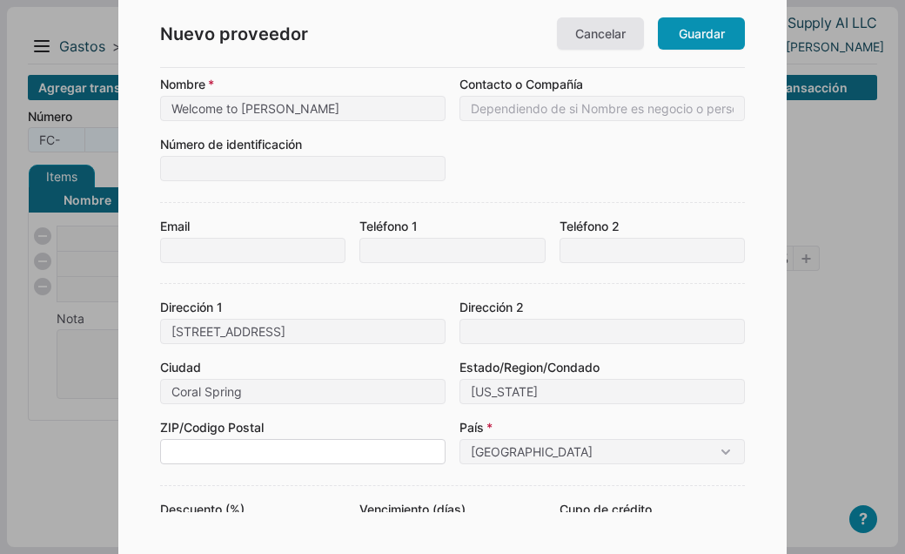
click at [247, 452] on input at bounding box center [303, 451] width 286 height 25
type input "33076"
click at [416, 416] on div "Dirección [STREET_ADDRESS]/Region/Condado [US_STATE] ZIP/Codigo Postal 33076 [G…" at bounding box center [452, 381] width 585 height 166
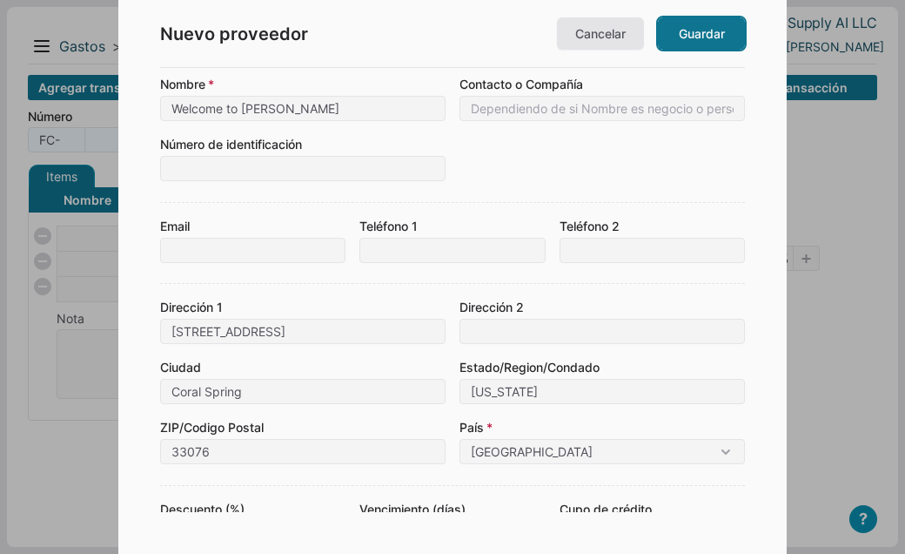
click at [678, 38] on link "Guardar" at bounding box center [701, 33] width 87 height 32
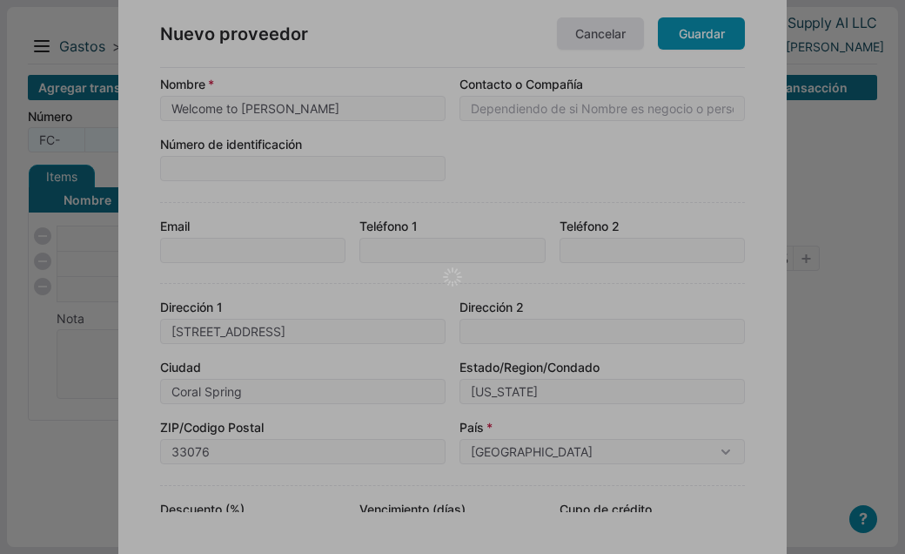
click at [804, 170] on div at bounding box center [452, 277] width 905 height 554
click at [712, 45] on div at bounding box center [452, 277] width 905 height 554
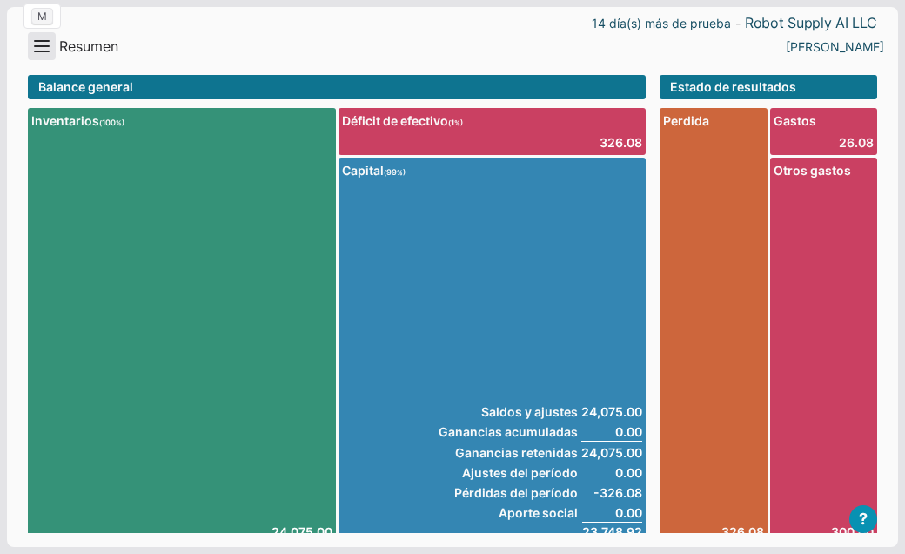
click at [44, 54] on button "Menu" at bounding box center [42, 46] width 28 height 28
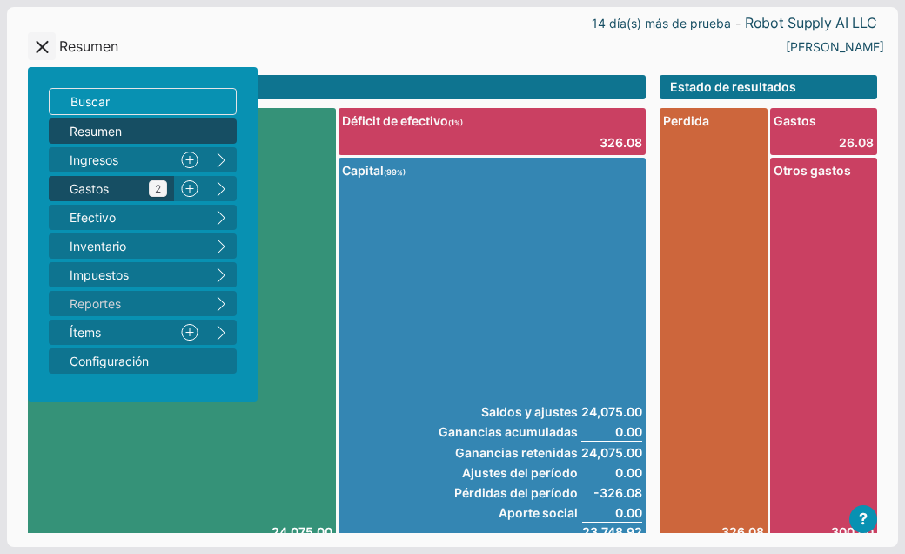
click at [69, 187] on link "Gastos 2" at bounding box center [111, 188] width 125 height 25
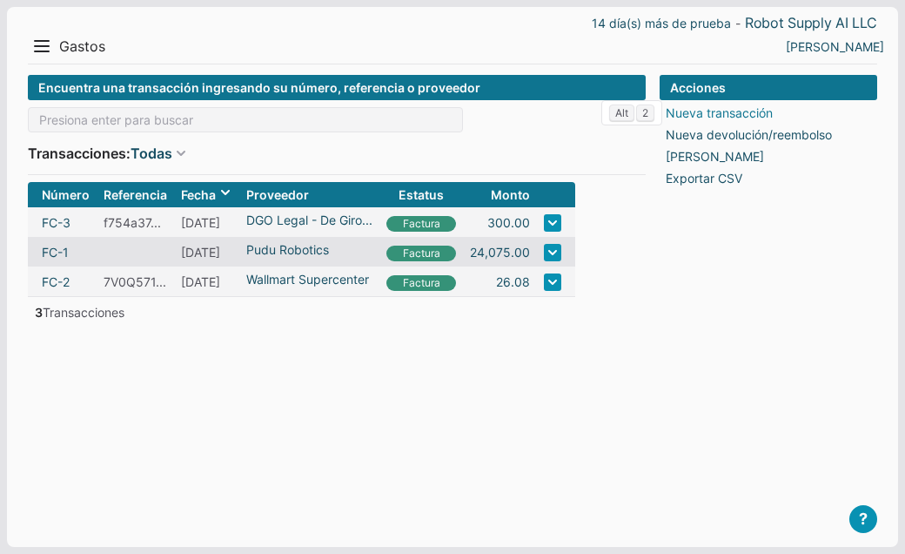
click at [709, 116] on link "Nueva transacción" at bounding box center [719, 113] width 107 height 18
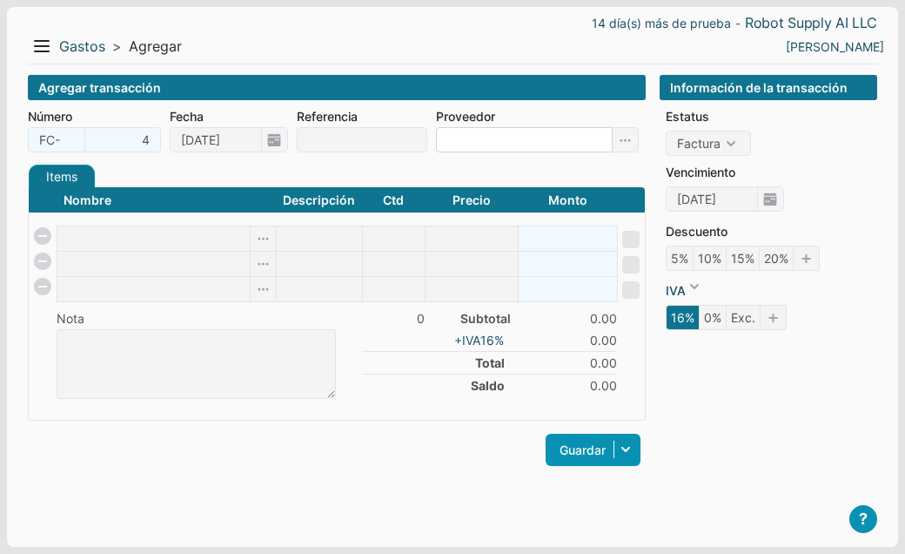
click at [481, 139] on input at bounding box center [524, 139] width 177 height 25
type input "Welcome to [PERSON_NAME]"
click at [341, 148] on input at bounding box center [362, 139] width 131 height 25
type input "108089"
click at [166, 232] on input at bounding box center [153, 238] width 192 height 24
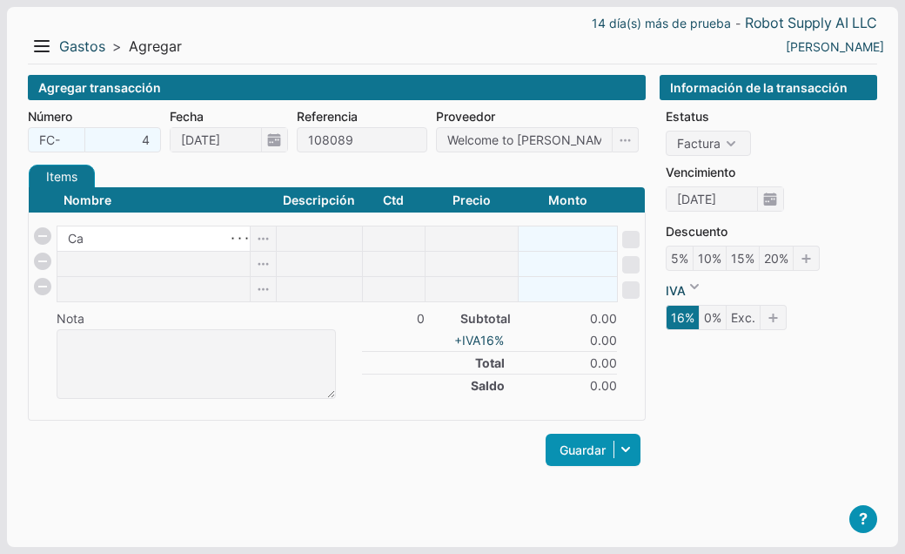
type input "C"
checkbox input "false"
paste input "Business breakfast"
type input "Business breakfast"
click at [396, 240] on body "14 día(s) más de prueba - Robot Supply AI LLC Menu Resumen Ingresos 1 Nuevo rig…" at bounding box center [452, 277] width 905 height 554
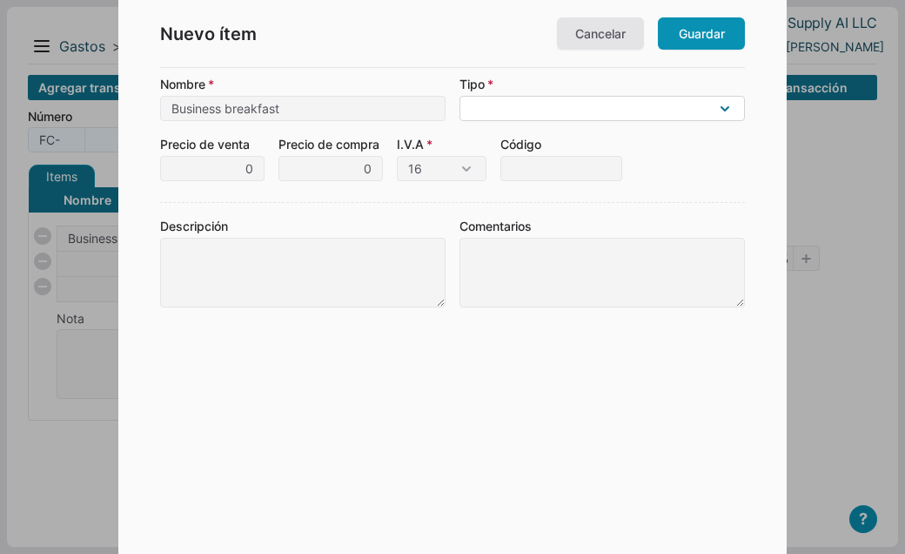
select select "E"
click option "Gasto operativo (gasto regular del negocio)" at bounding box center [0, 0] width 0 height 0
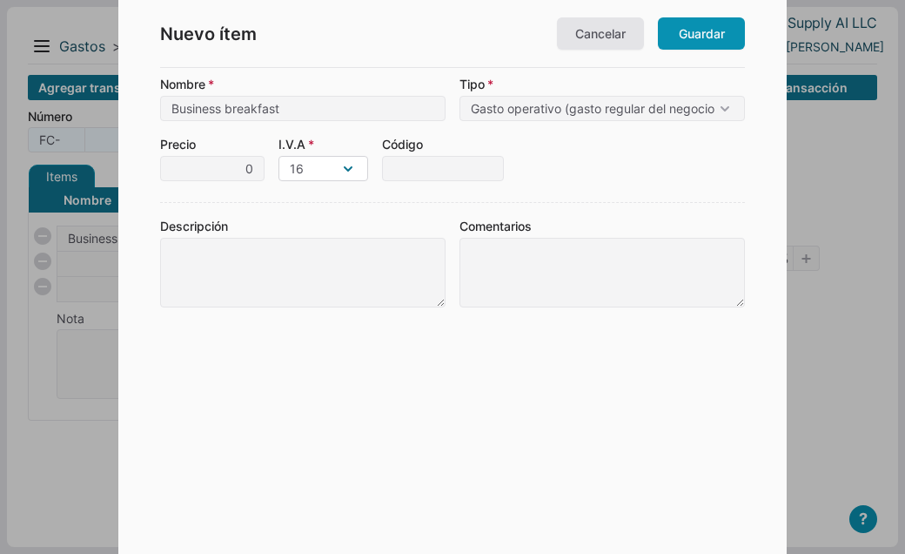
select select "0"
click option "0" at bounding box center [0, 0] width 0 height 0
click at [681, 40] on link "Guardar" at bounding box center [701, 33] width 87 height 32
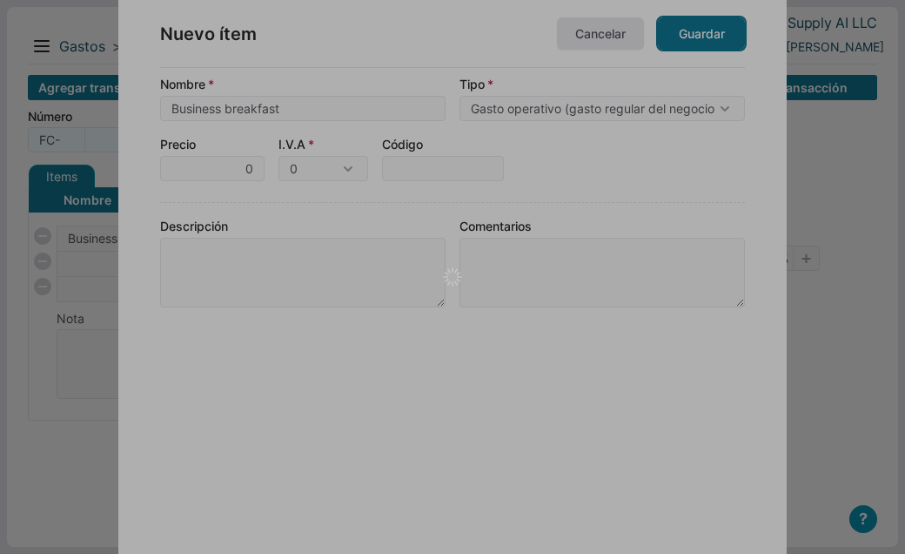
type input "1"
type input "0"
type input "0.00"
checkbox input "true"
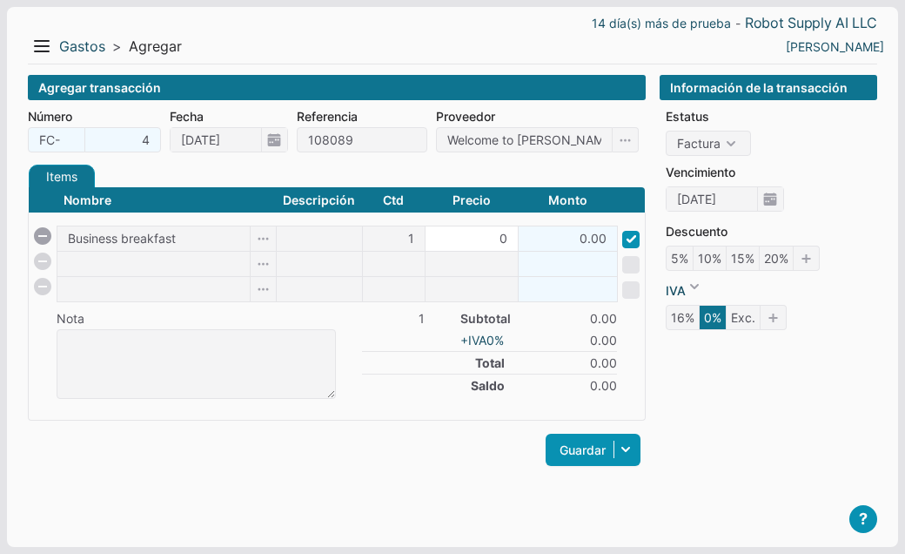
click at [468, 233] on input "0" at bounding box center [472, 238] width 92 height 24
type input "30.43"
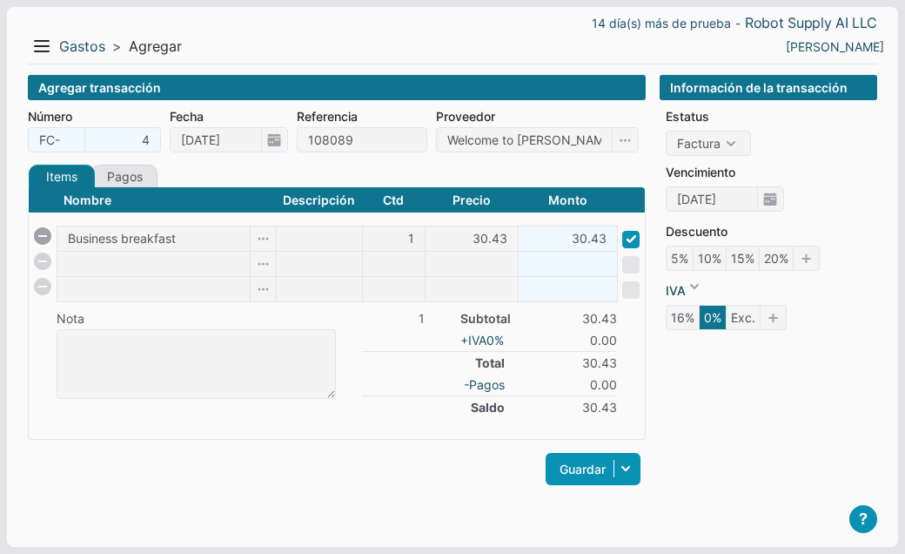
click at [400, 484] on div "Items Créditos Pagos Nombre Descripción Ctd Precio Monto Business breakfast 1 3…" at bounding box center [337, 336] width 618 height 342
click at [772, 326] on link at bounding box center [774, 317] width 26 height 25
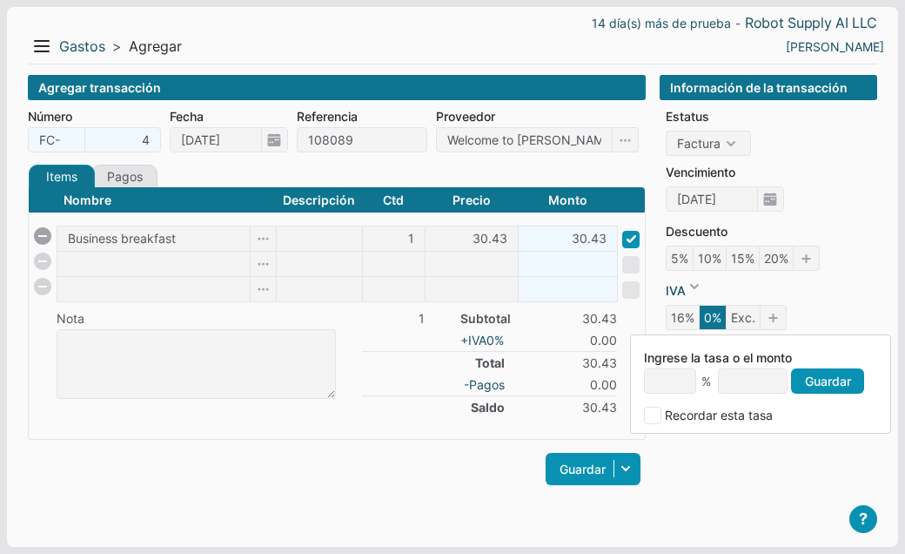
type input "1"
type input "0.3"
type input "1.5"
type input "0.46"
type input "1.54"
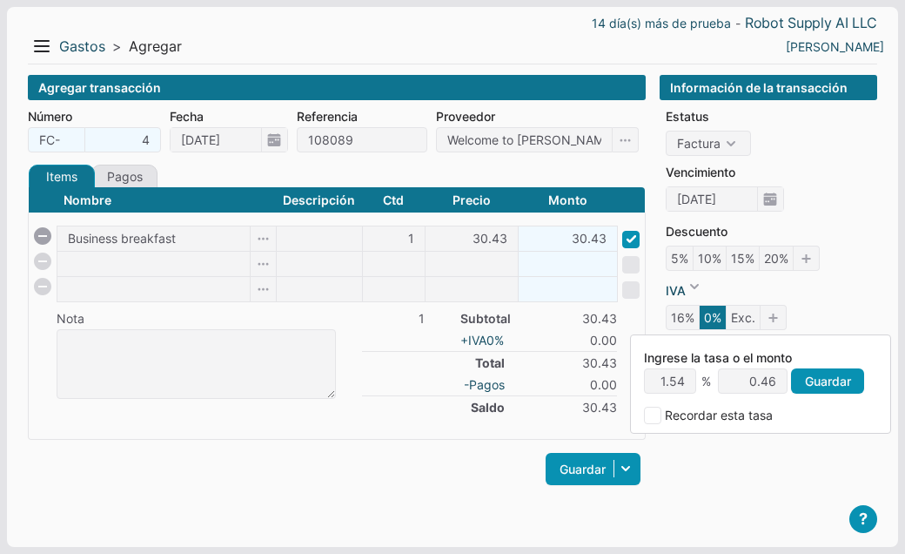
type input "0.47"
click at [840, 386] on link "Guardar" at bounding box center [827, 380] width 73 height 25
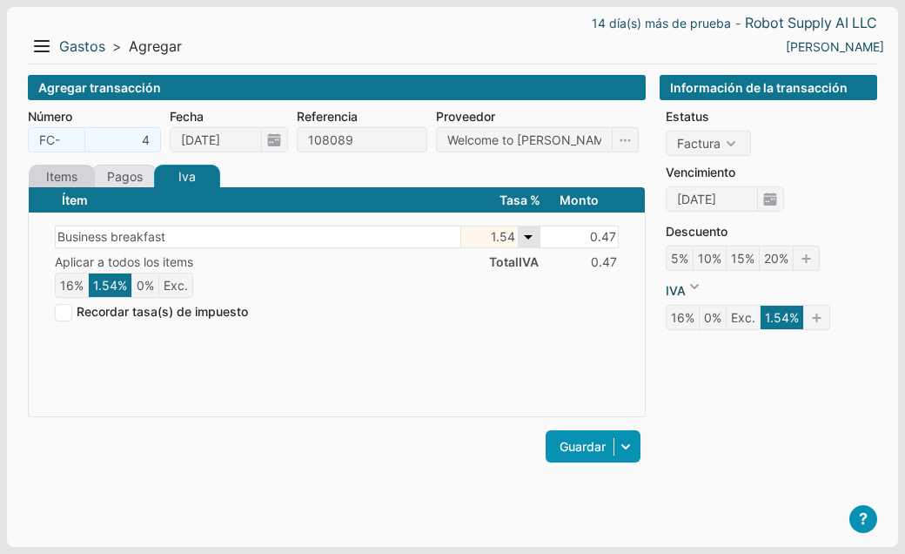
click at [65, 179] on link "Items" at bounding box center [62, 177] width 66 height 24
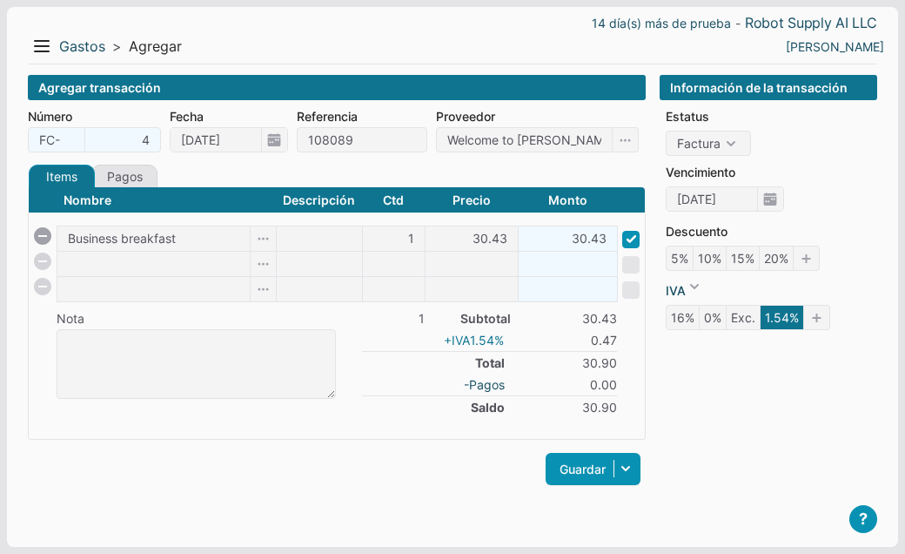
click at [499, 340] on icon "1.54%" at bounding box center [489, 340] width 38 height 15
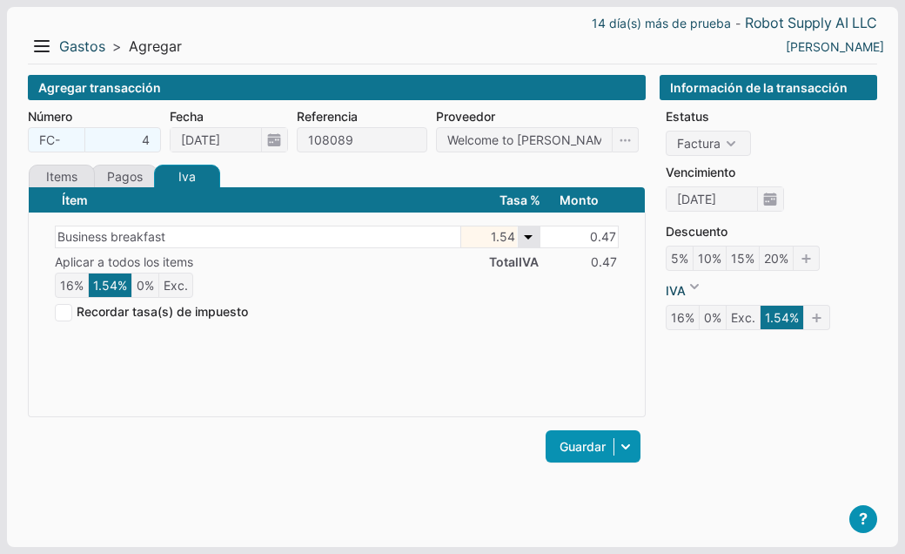
click at [529, 239] on span "1.54" at bounding box center [500, 236] width 78 height 21
click at [812, 323] on link at bounding box center [817, 317] width 26 height 25
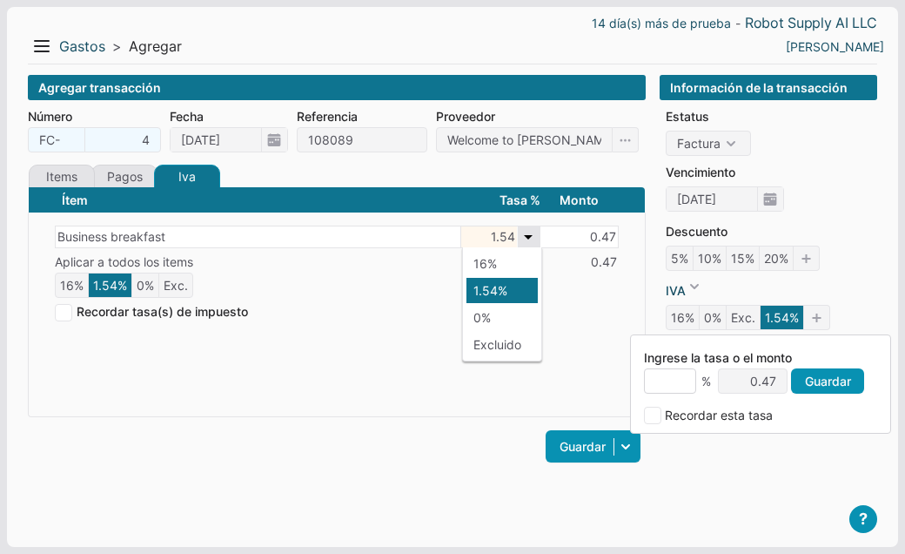
type input "1"
type input "0.3"
type input "1.5"
type input "0.46"
type input "1.54"
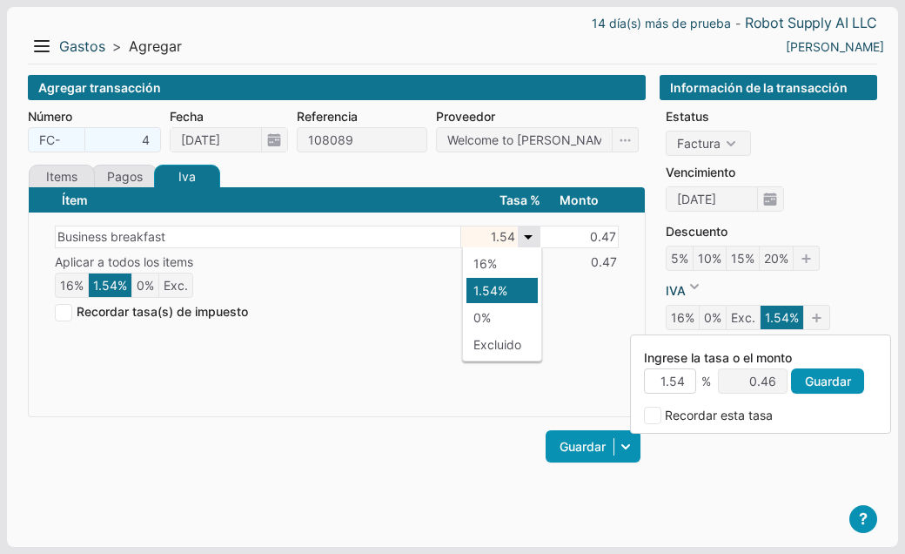
type input "0.47"
type input "1.5"
type input "0.46"
type input "1."
type input "0.3"
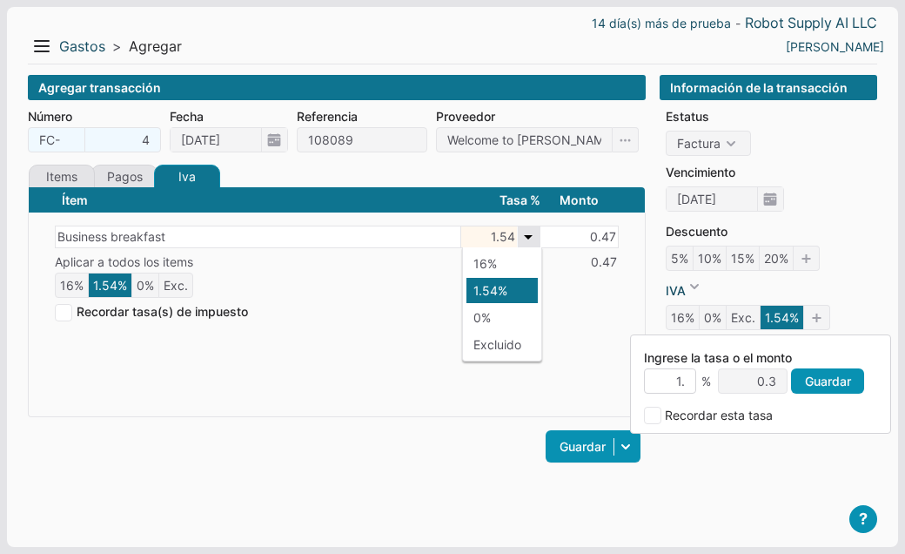
type input "1"
click at [772, 381] on input at bounding box center [753, 380] width 70 height 25
type input "1"
type input "3.286231"
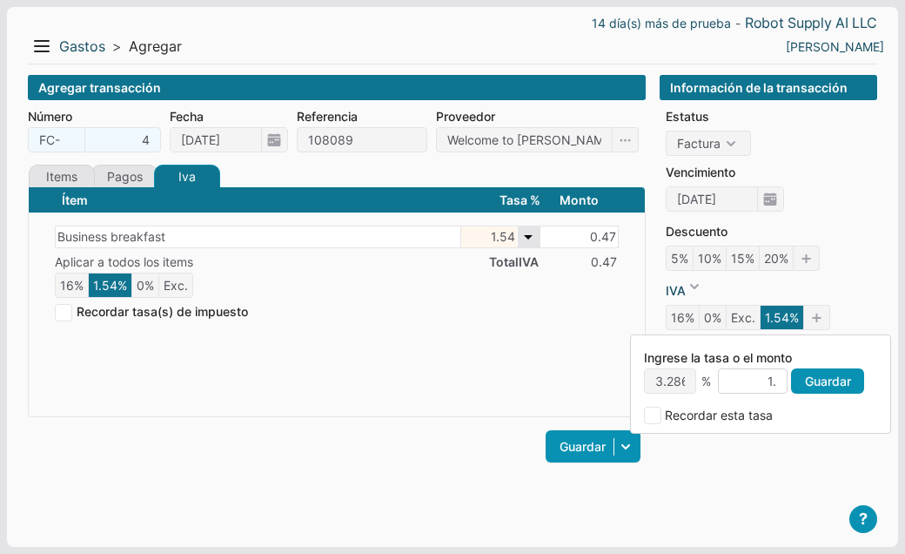
type input "1.5"
type input "4.929346"
type input "1.54"
type input "5.060795"
click at [857, 385] on link "Guardar" at bounding box center [827, 380] width 73 height 25
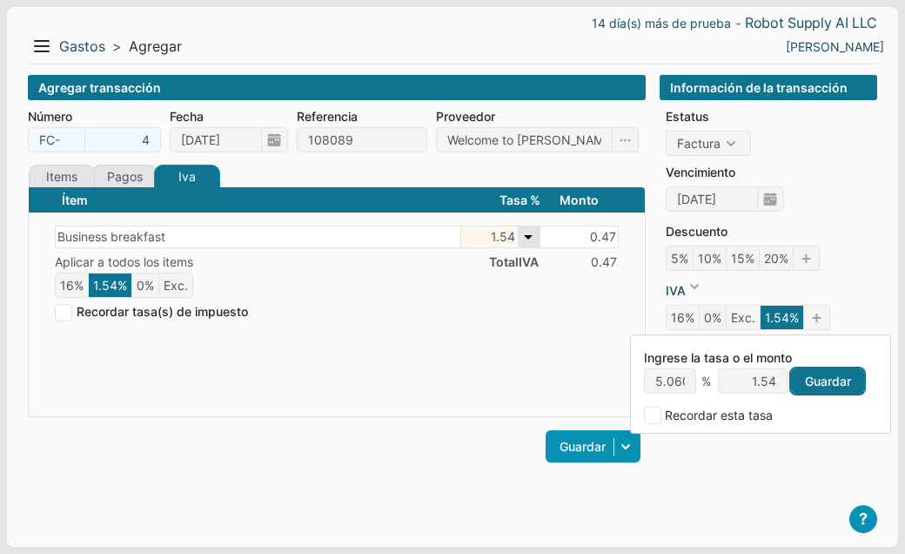
type input "5.060795"
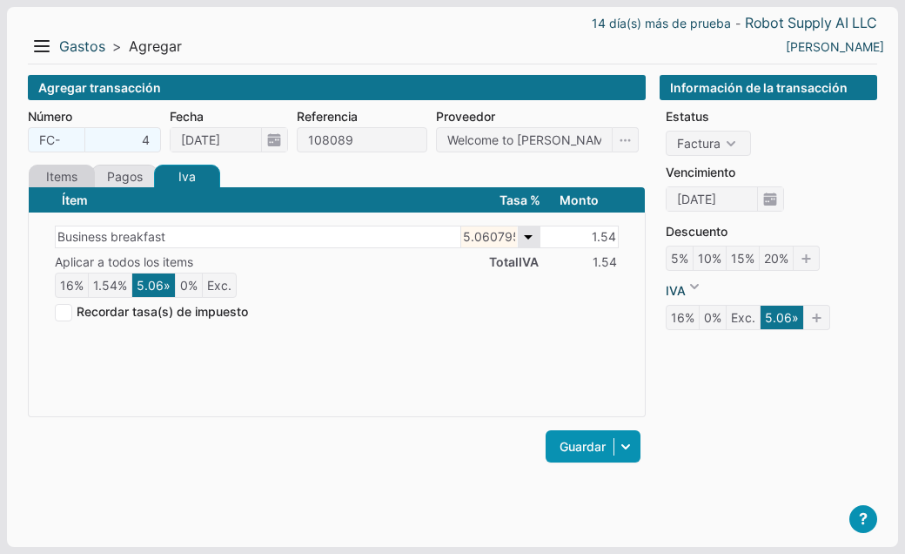
click at [64, 175] on link "Items" at bounding box center [62, 177] width 66 height 24
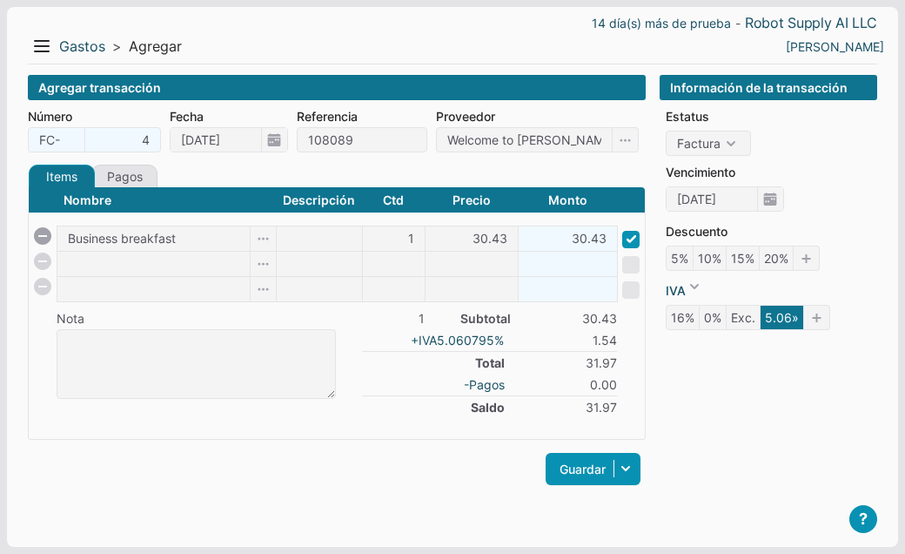
click at [777, 321] on icon "5.06»" at bounding box center [782, 317] width 44 height 25
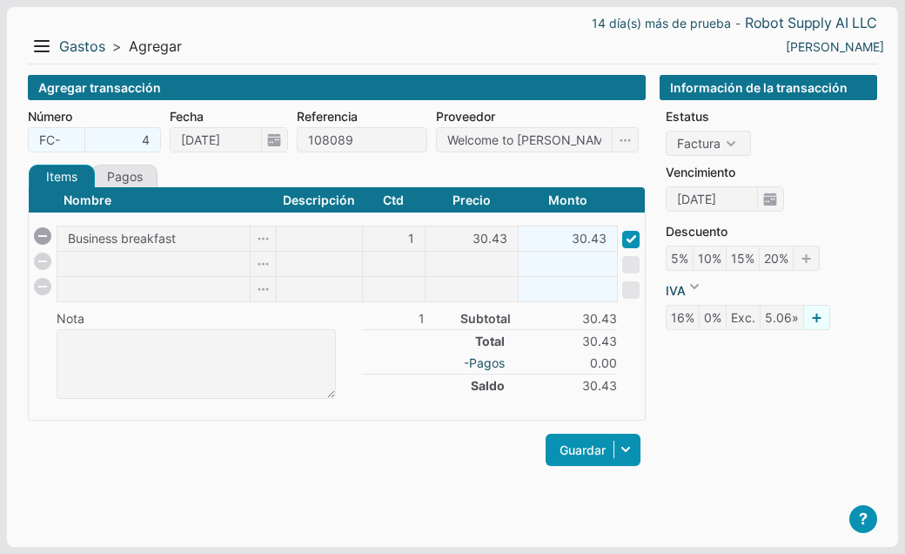
click at [808, 323] on link at bounding box center [817, 317] width 26 height 25
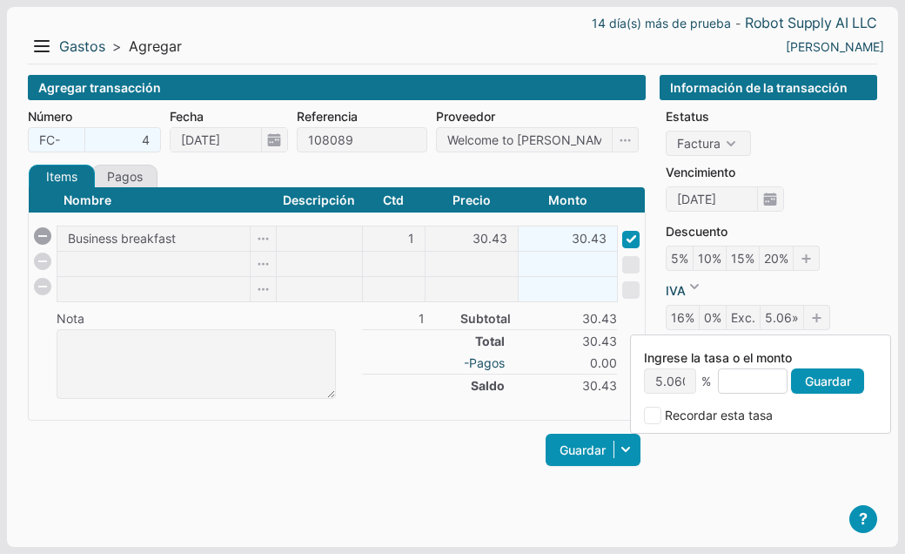
click at [732, 376] on input at bounding box center [753, 380] width 70 height 25
type input "1"
type input "3.286231"
type input "15"
type input "49.29346"
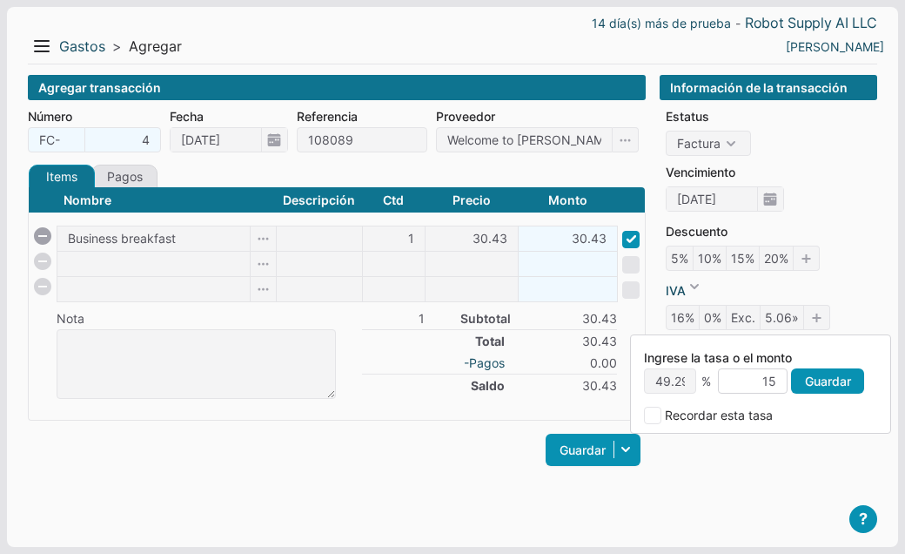
type input "155"
type input "509.365757"
click at [810, 391] on link "Guardar" at bounding box center [827, 380] width 73 height 25
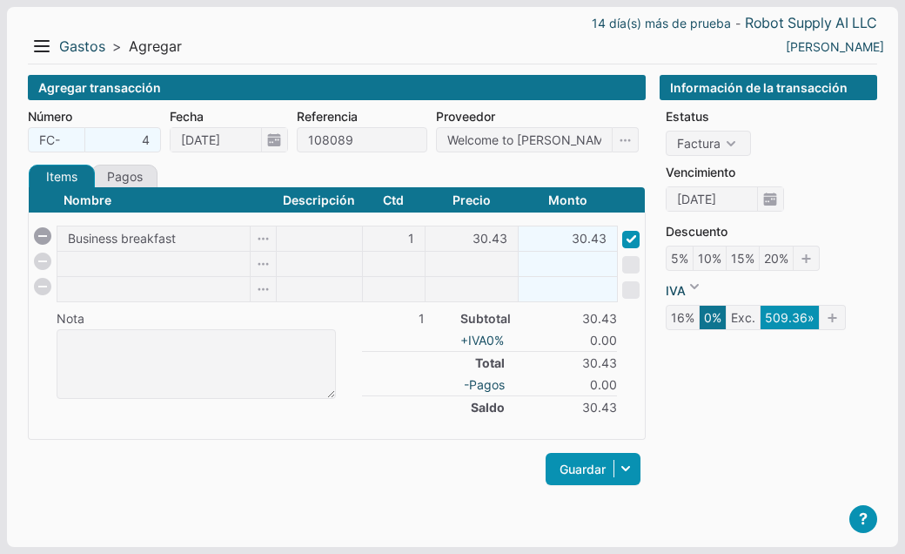
click at [784, 320] on icon "509.36»" at bounding box center [790, 317] width 60 height 25
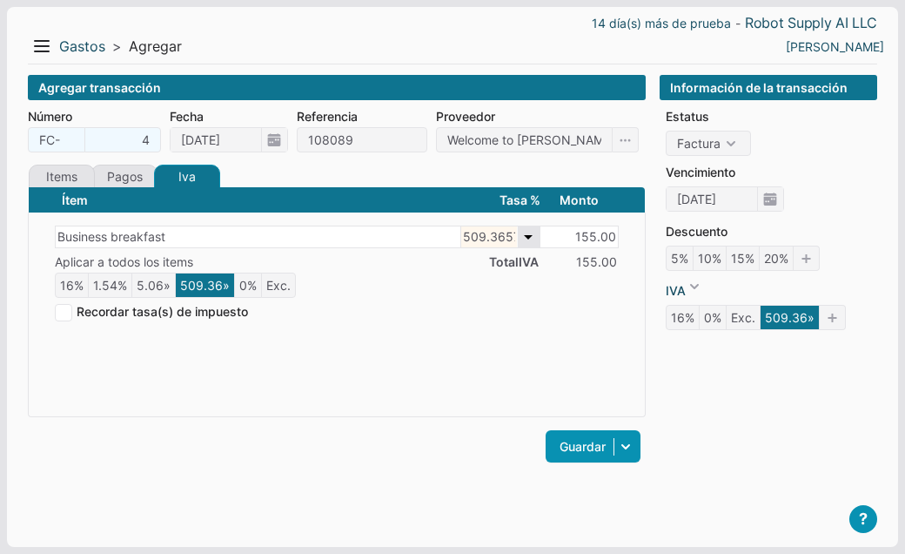
click at [527, 237] on span "509.365757" at bounding box center [500, 236] width 78 height 21
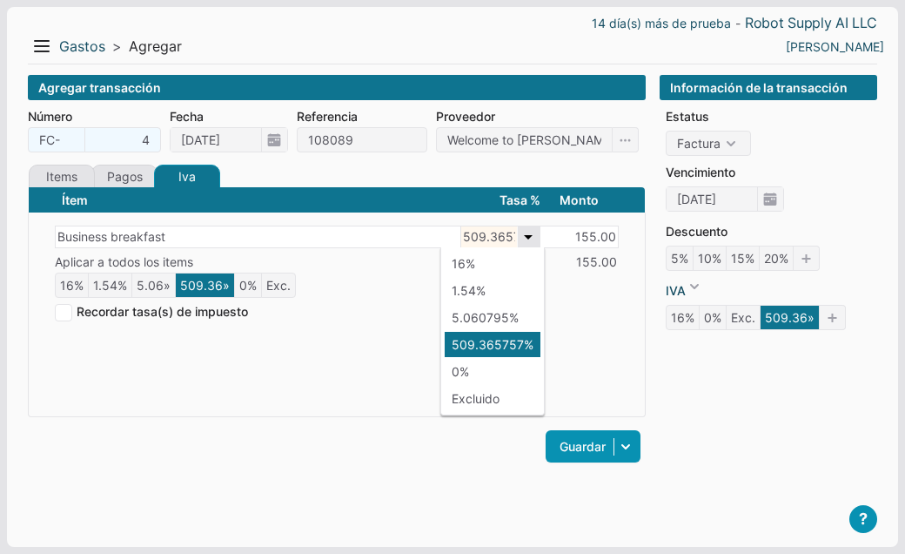
scroll to position [0, 17]
click at [494, 324] on li "5.060795%" at bounding box center [493, 317] width 96 height 25
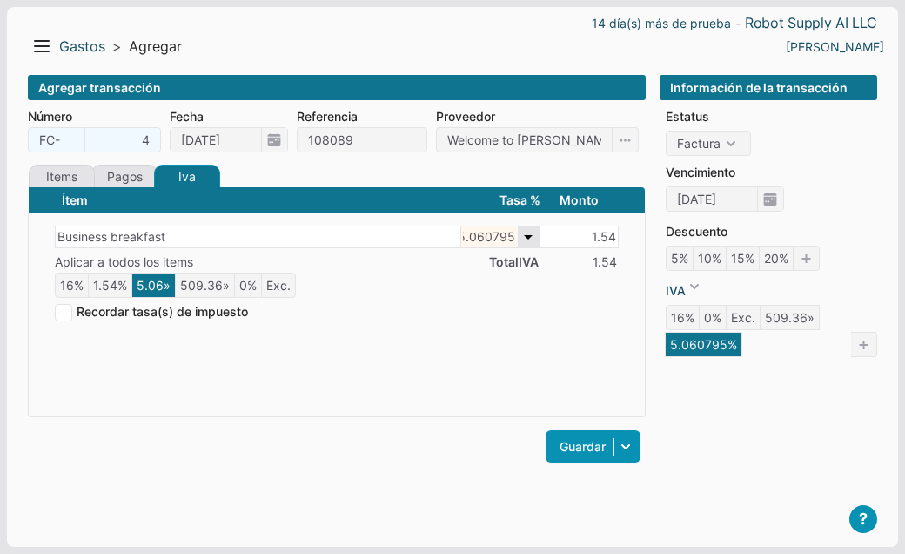
scroll to position [0, 2]
click at [135, 185] on link "Pagos" at bounding box center [124, 177] width 66 height 24
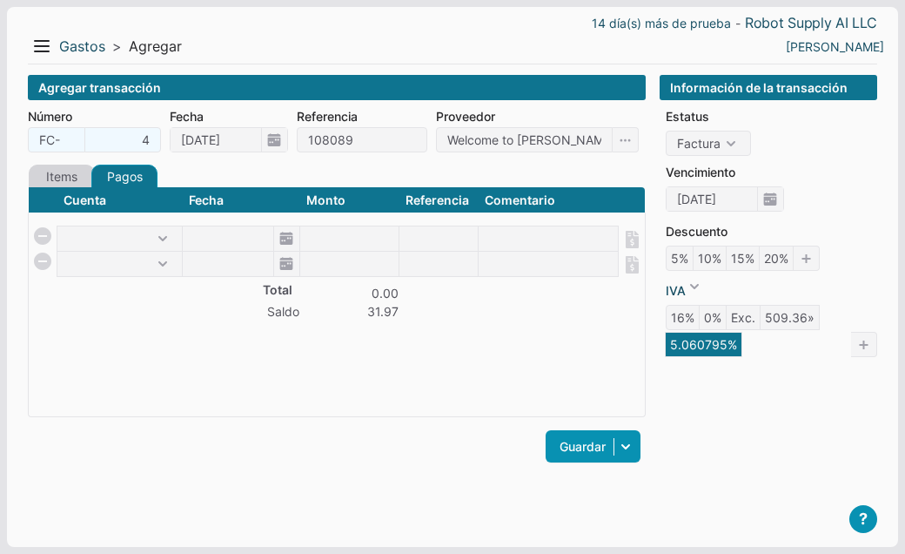
click at [81, 169] on link "Items" at bounding box center [62, 177] width 66 height 24
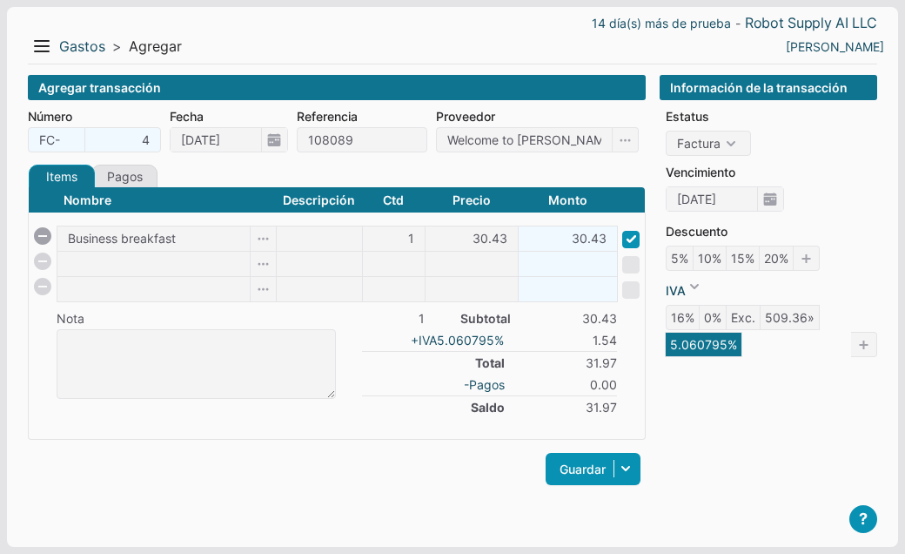
click at [701, 350] on icon "5.060795%" at bounding box center [703, 344] width 77 height 25
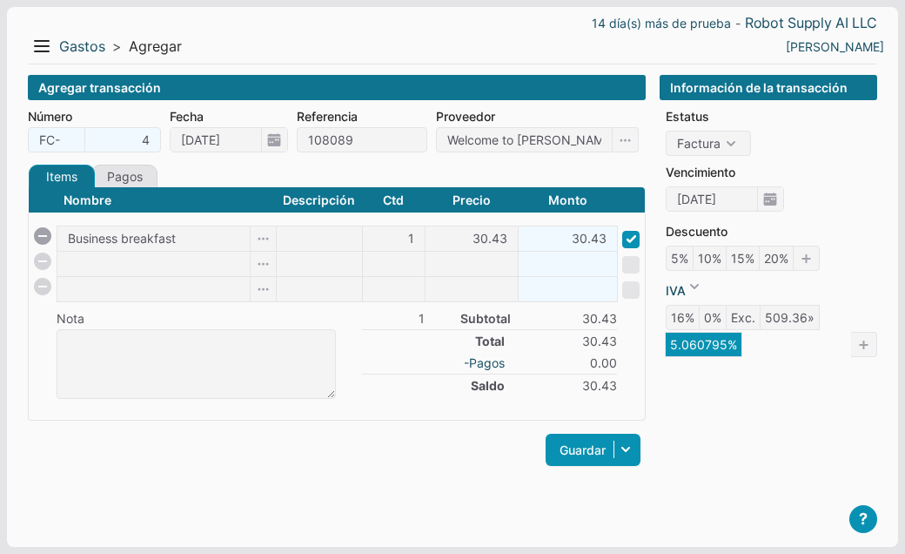
click at [701, 350] on icon "5.060795%" at bounding box center [703, 344] width 77 height 25
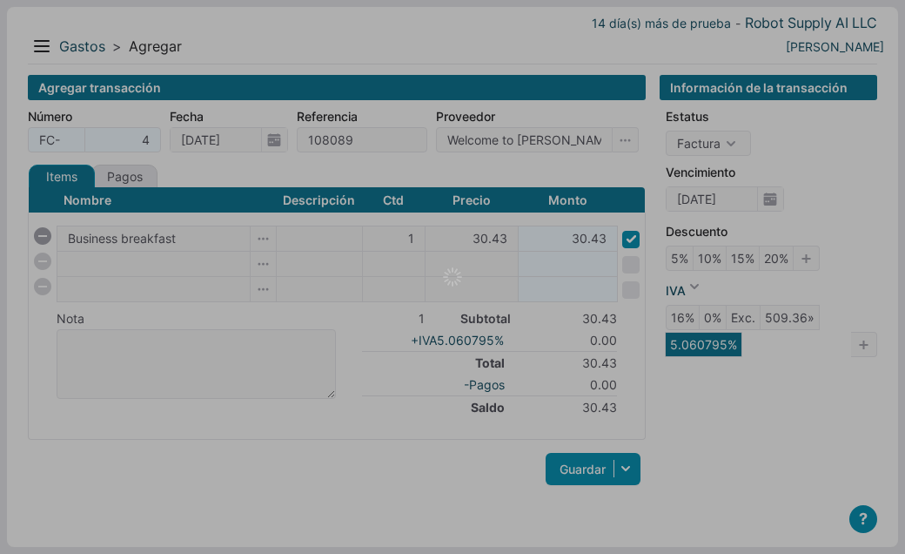
click at [701, 350] on div at bounding box center [452, 277] width 905 height 554
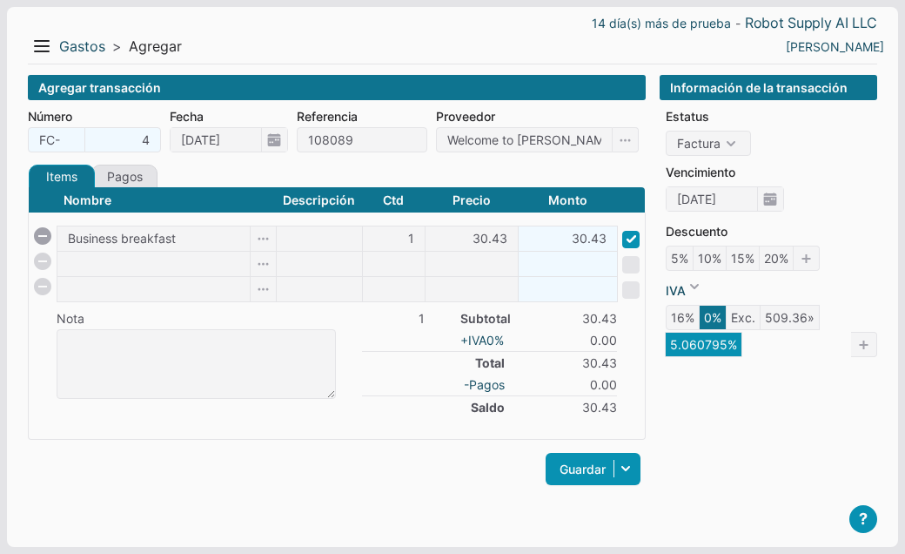
click at [701, 350] on icon "5.060795%" at bounding box center [703, 344] width 77 height 25
type input "5.060795"
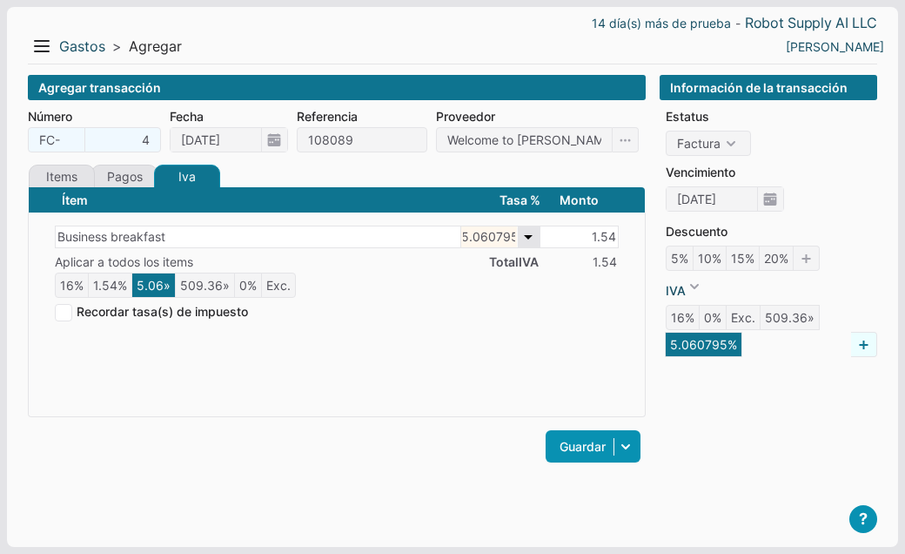
click at [859, 347] on link at bounding box center [864, 344] width 26 height 25
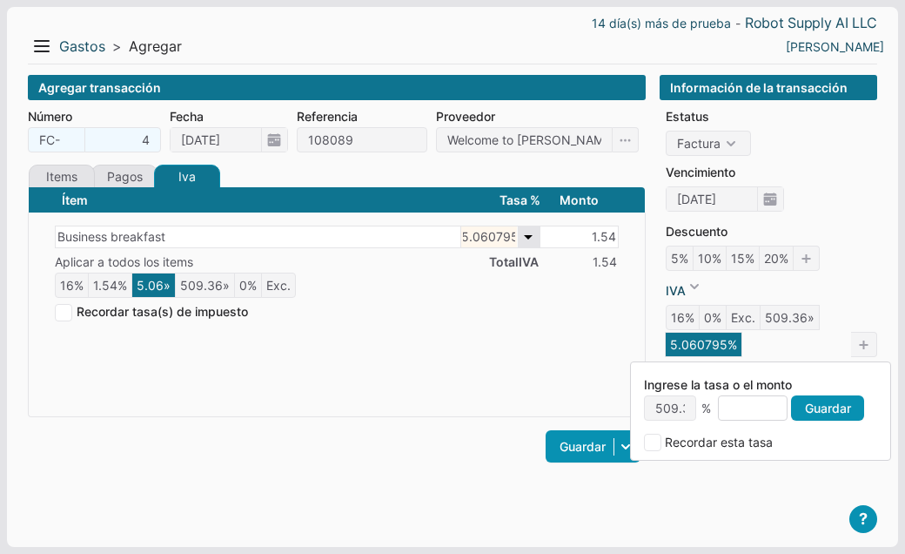
click at [760, 403] on input at bounding box center [753, 407] width 70 height 25
type input "1"
type input "3.286231"
type input "1.5"
type input "4.929346"
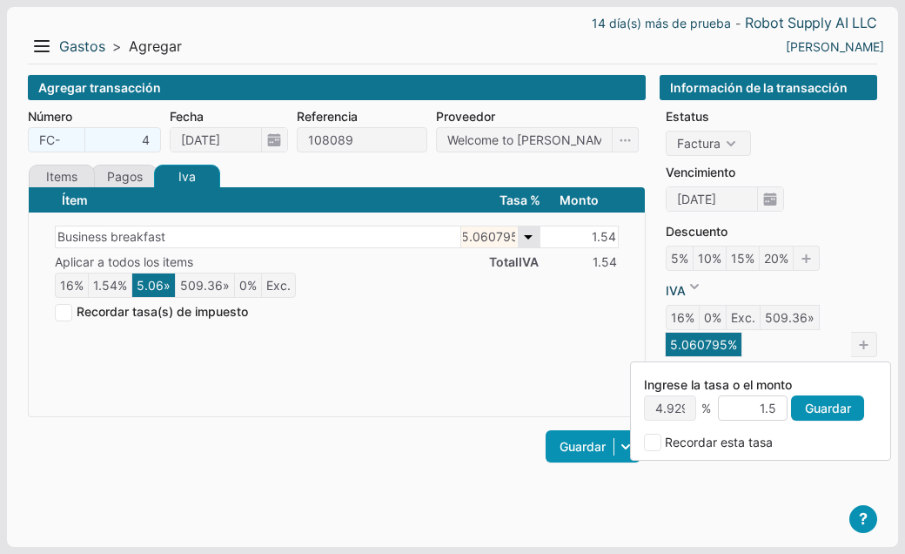
type input "1.55"
type input "5.093658"
click at [835, 405] on link "Guardar" at bounding box center [827, 407] width 73 height 25
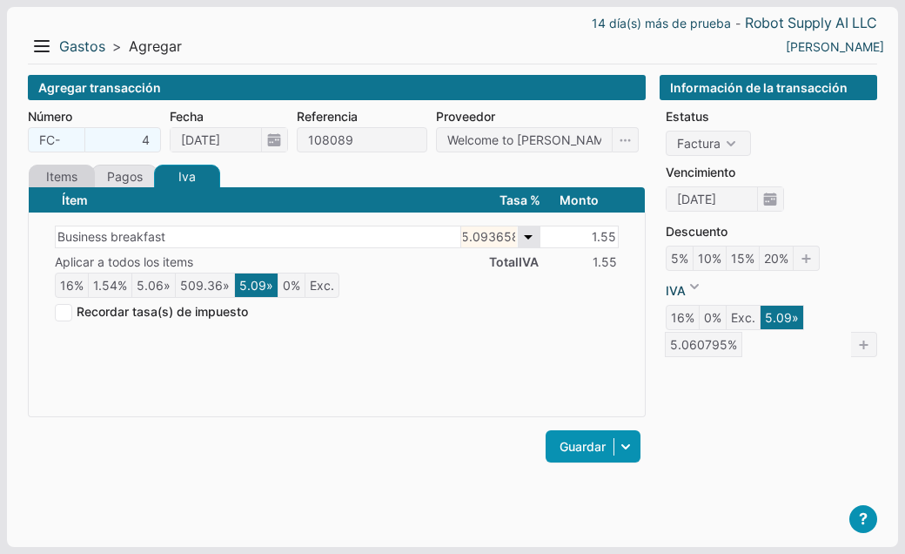
click at [65, 170] on link "Items" at bounding box center [62, 177] width 66 height 24
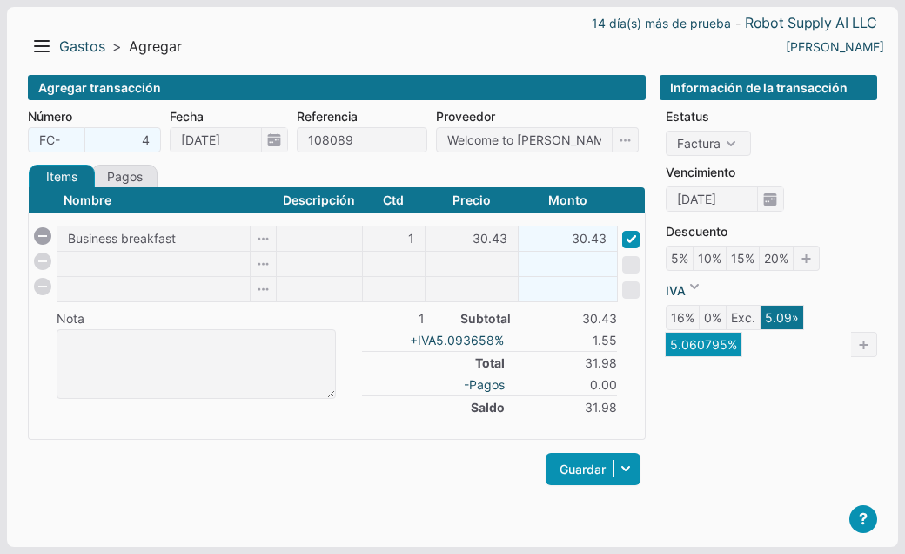
click at [719, 347] on icon "5.060795%" at bounding box center [703, 344] width 77 height 25
type input "5.060795"
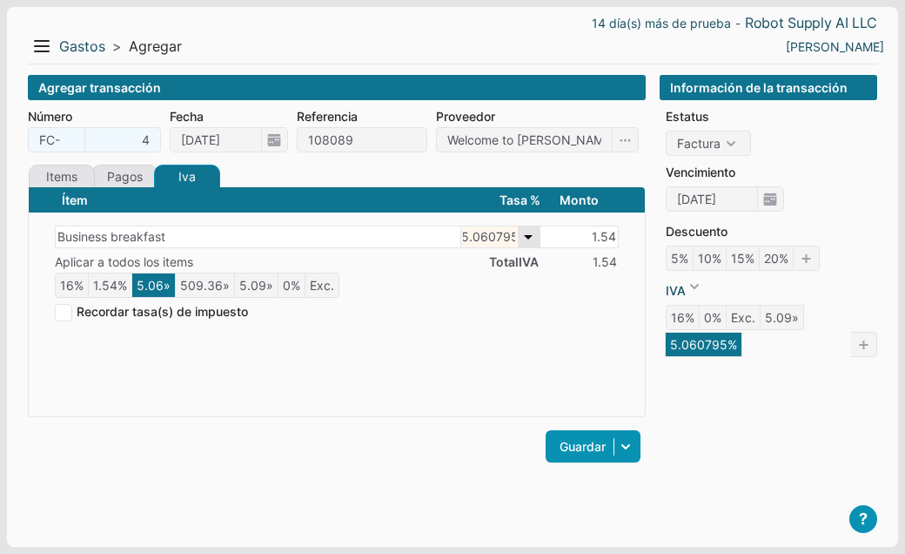
click at [534, 234] on span "5.060795" at bounding box center [500, 236] width 78 height 21
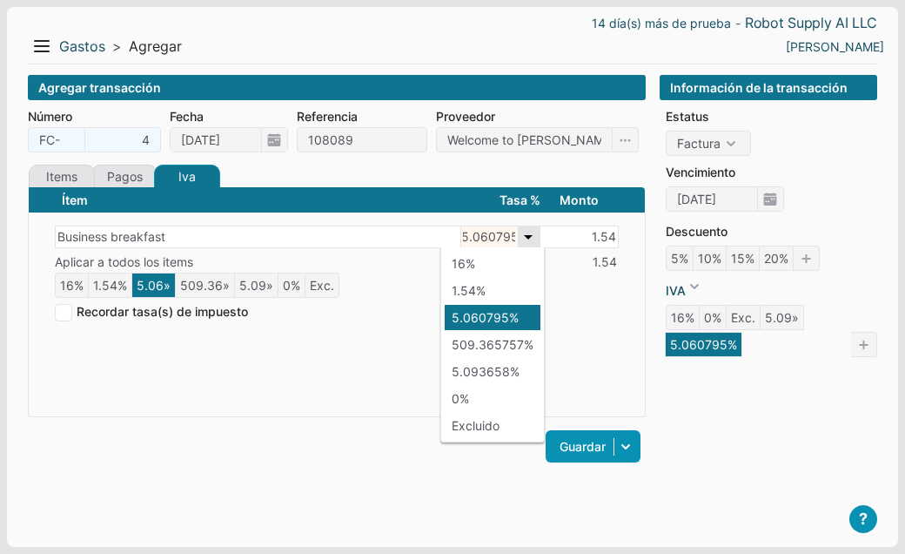
click at [710, 353] on icon "5.060795%" at bounding box center [703, 344] width 77 height 25
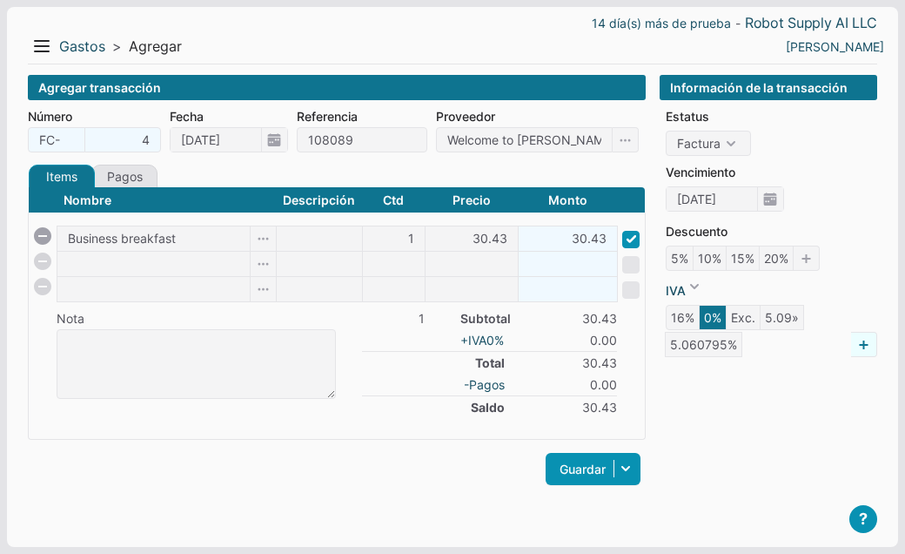
click at [866, 338] on link at bounding box center [864, 344] width 26 height 25
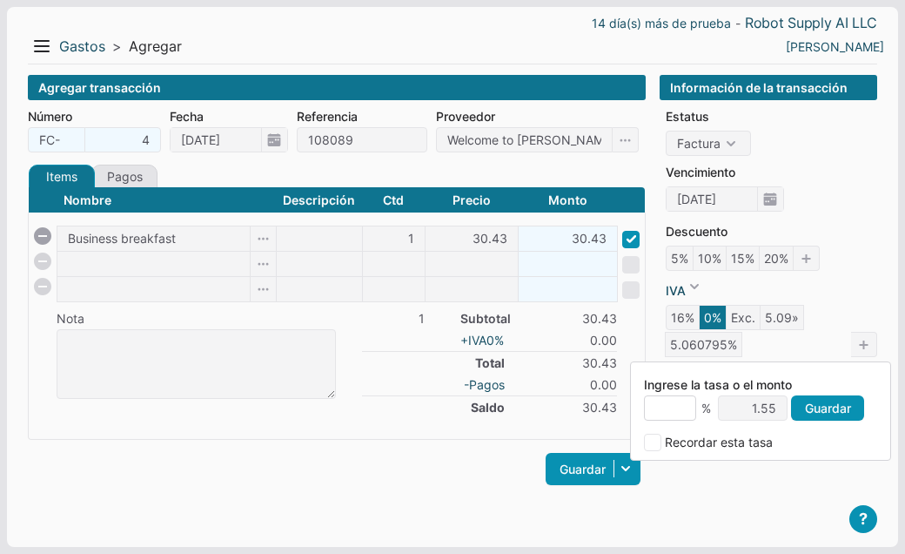
type input "6"
type input "1.83"
click at [827, 414] on link "Guardar" at bounding box center [827, 407] width 73 height 25
type input "6"
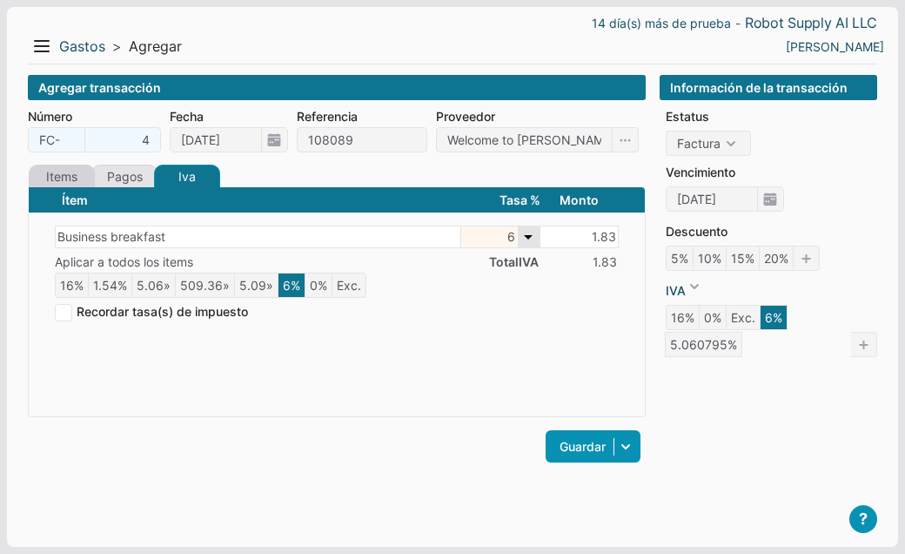
click at [71, 176] on link "Items" at bounding box center [62, 177] width 66 height 24
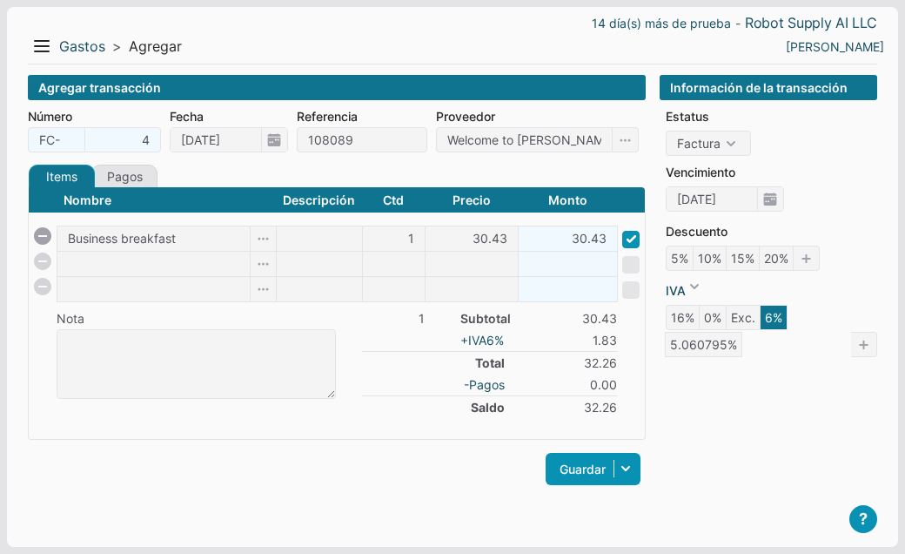
click at [771, 321] on icon "6%" at bounding box center [774, 317] width 28 height 25
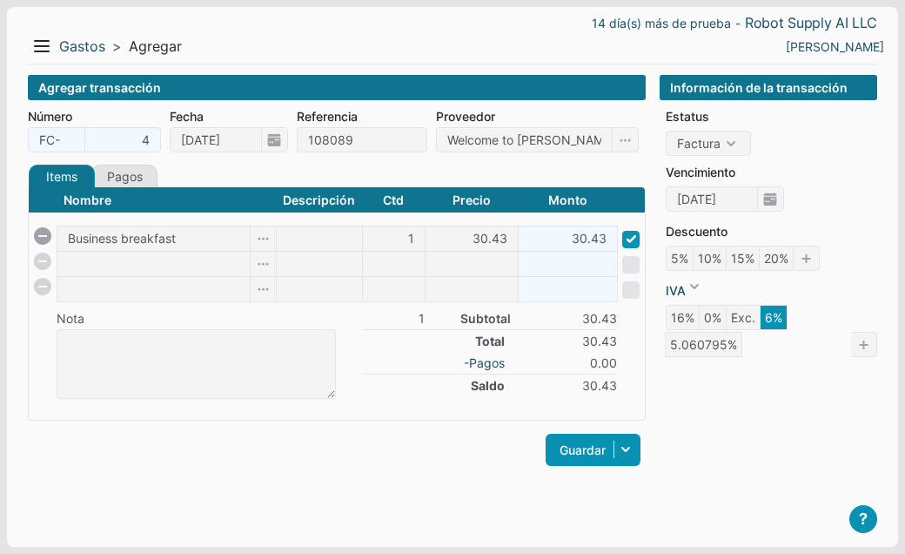
click at [771, 321] on icon "6%" at bounding box center [774, 317] width 28 height 25
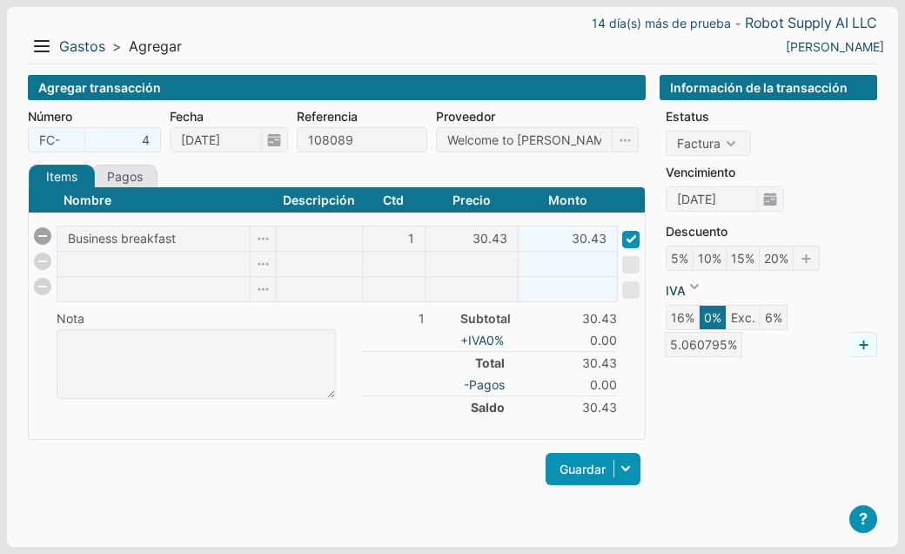
click at [860, 347] on link at bounding box center [864, 344] width 26 height 25
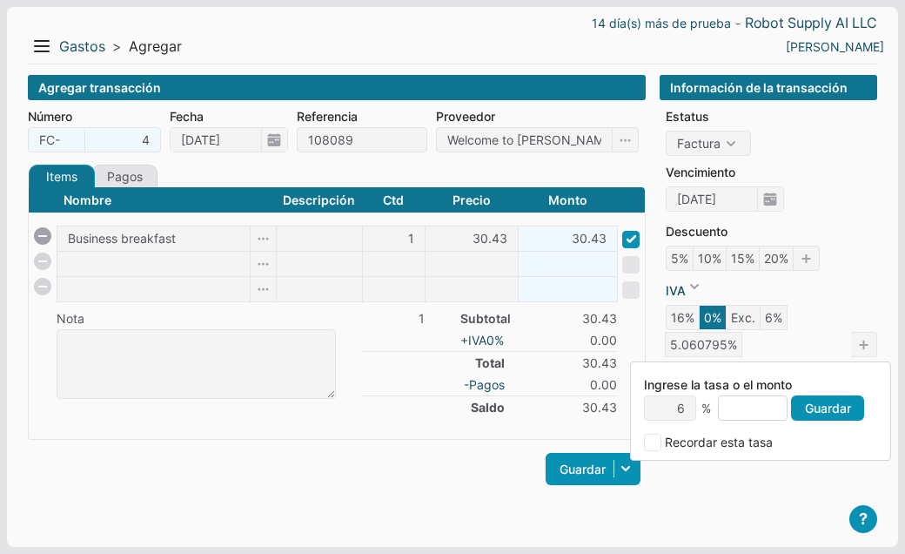
click at [730, 407] on input at bounding box center [753, 407] width 70 height 25
type input "1"
type input "3.286231"
type input "1.5"
type input "4.929346"
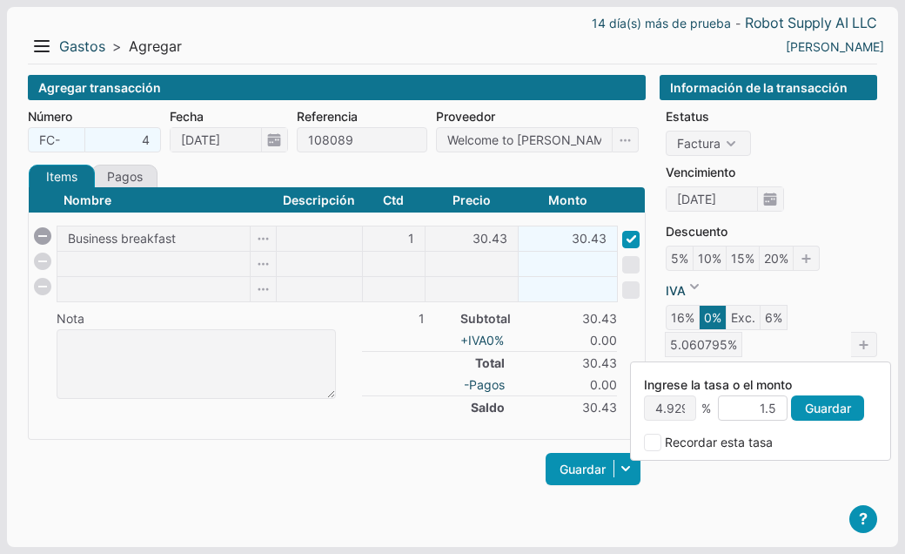
type input "1.58"
type input "5.192244"
click at [818, 413] on link "Guardar" at bounding box center [827, 407] width 73 height 25
type input "5.192244"
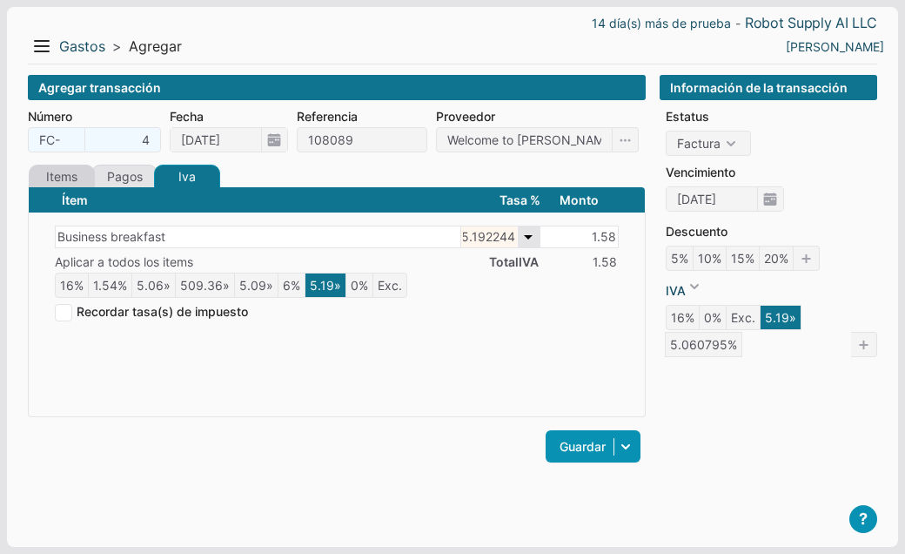
click at [50, 166] on link "Items" at bounding box center [62, 177] width 66 height 24
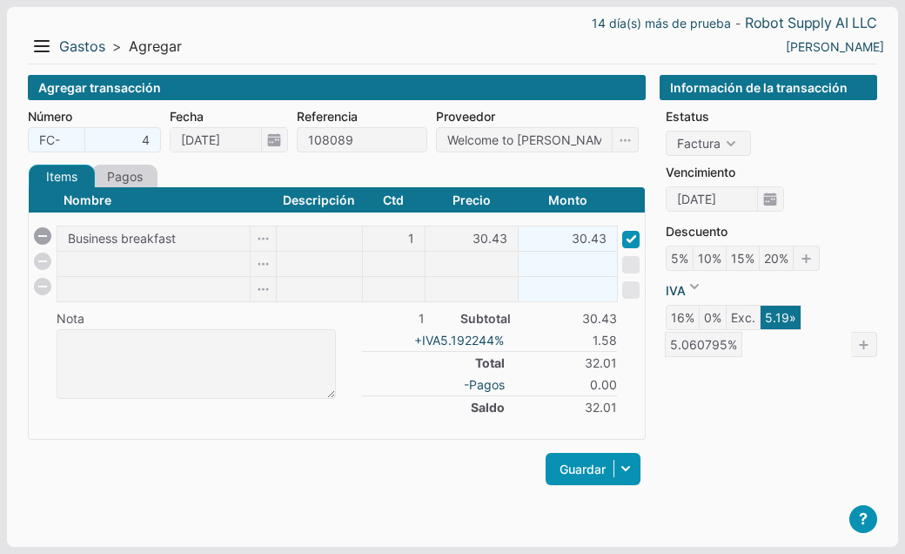
click at [117, 170] on link "Pagos" at bounding box center [124, 177] width 66 height 24
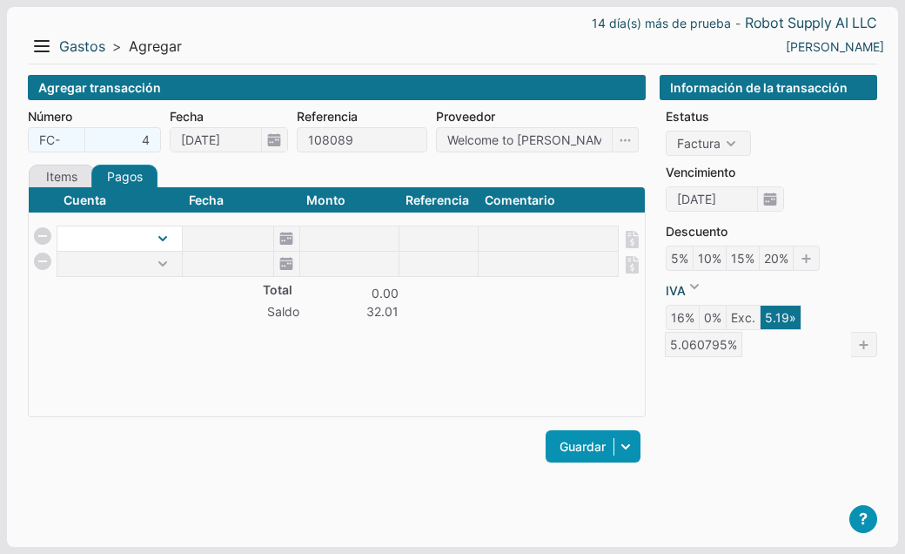
select select "1"
click option "Efectivo" at bounding box center [0, 0] width 0 height 0
type input "10/10/2025"
type input "32.01"
click at [287, 242] on span "10/10/2025" at bounding box center [241, 238] width 117 height 24
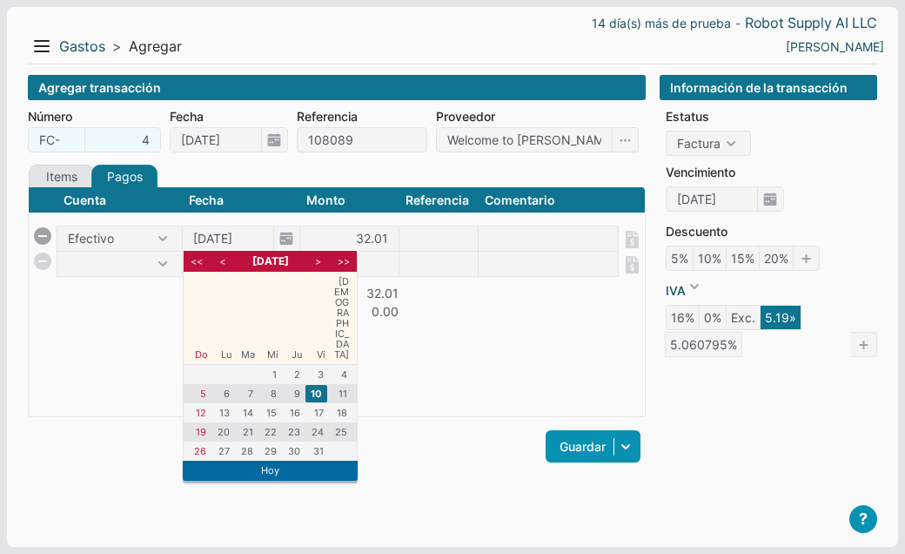
click at [224, 264] on li "<" at bounding box center [223, 261] width 22 height 16
click at [271, 423] on li "24" at bounding box center [270, 431] width 22 height 17
type input "24/09/2025"
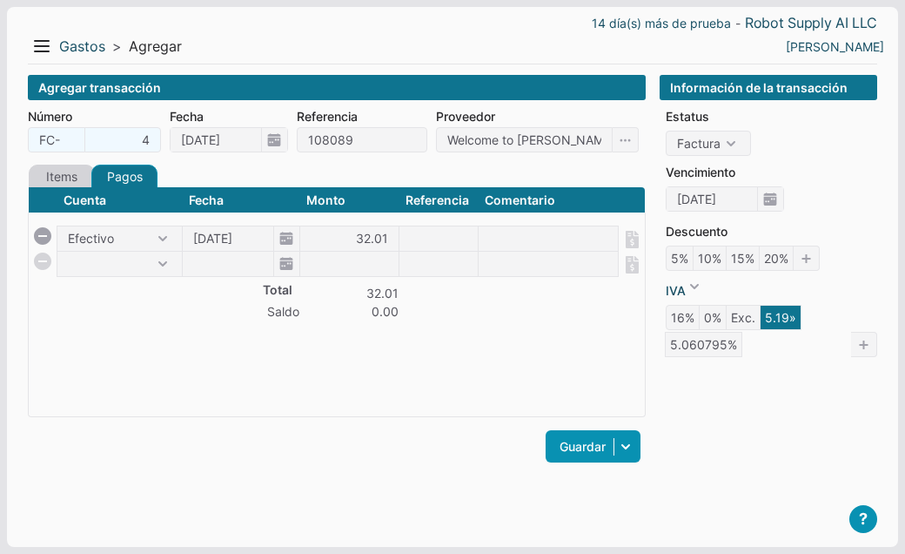
click at [62, 169] on link "Items" at bounding box center [62, 177] width 66 height 24
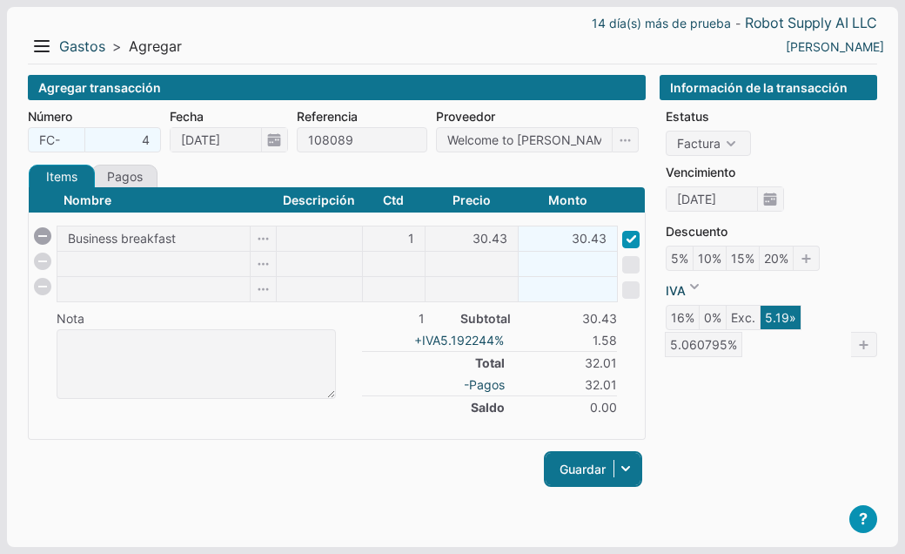
click at [583, 466] on link "Guardar" at bounding box center [593, 469] width 95 height 32
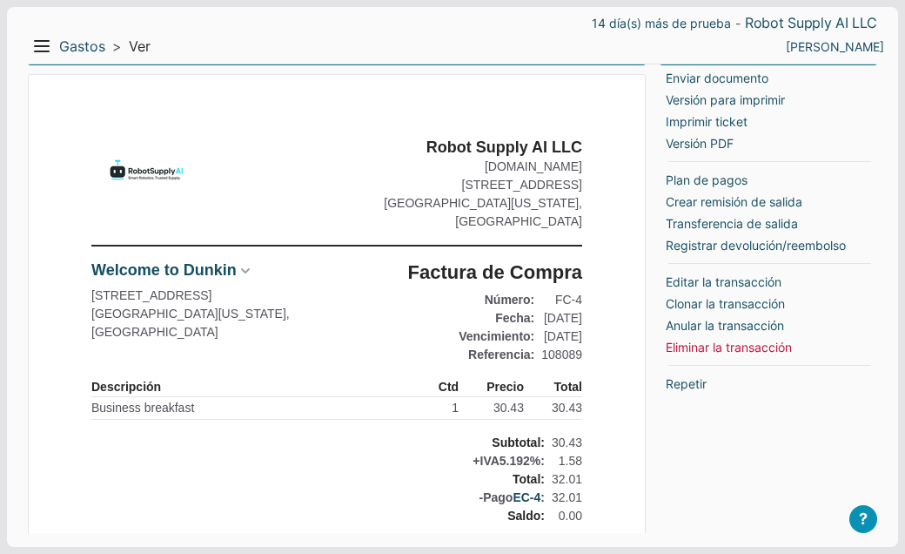
scroll to position [40, 0]
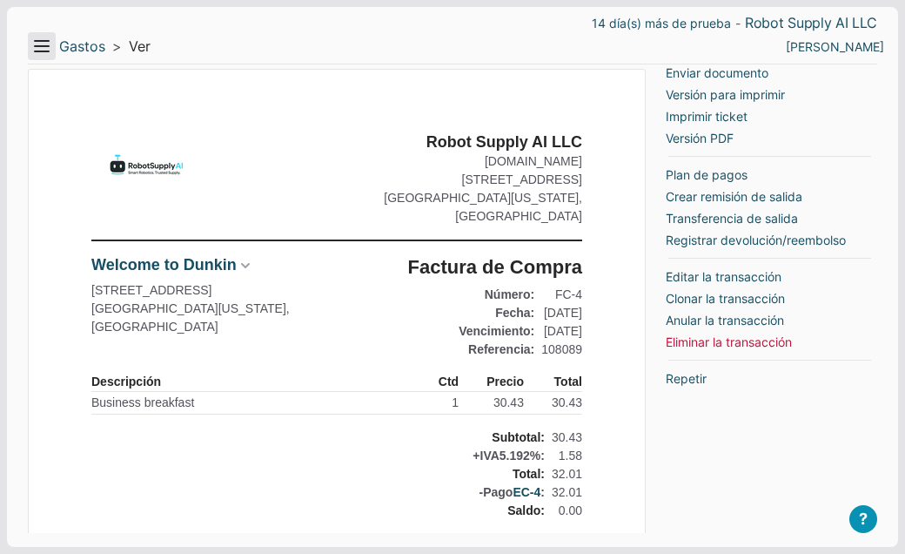
click at [37, 50] on button "Menu" at bounding box center [42, 46] width 28 height 28
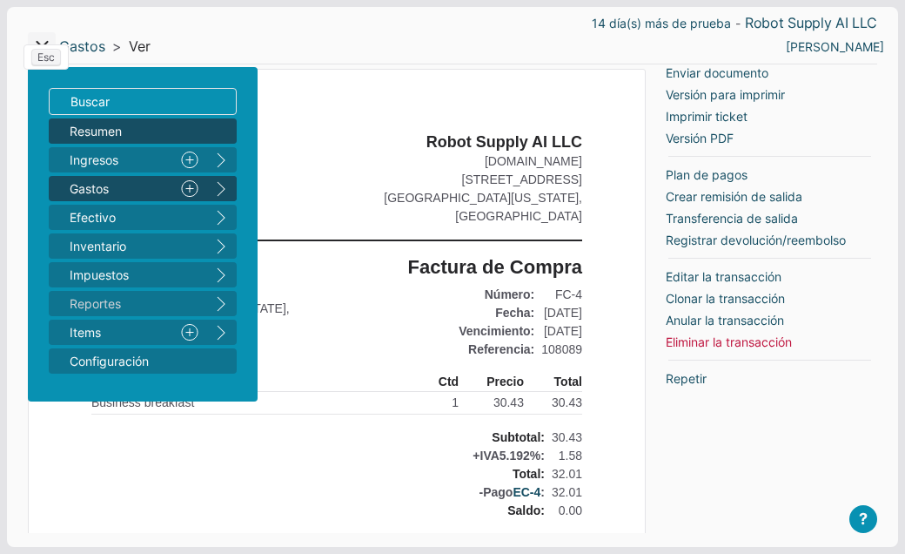
click at [72, 136] on span "Resumen" at bounding box center [134, 131] width 129 height 18
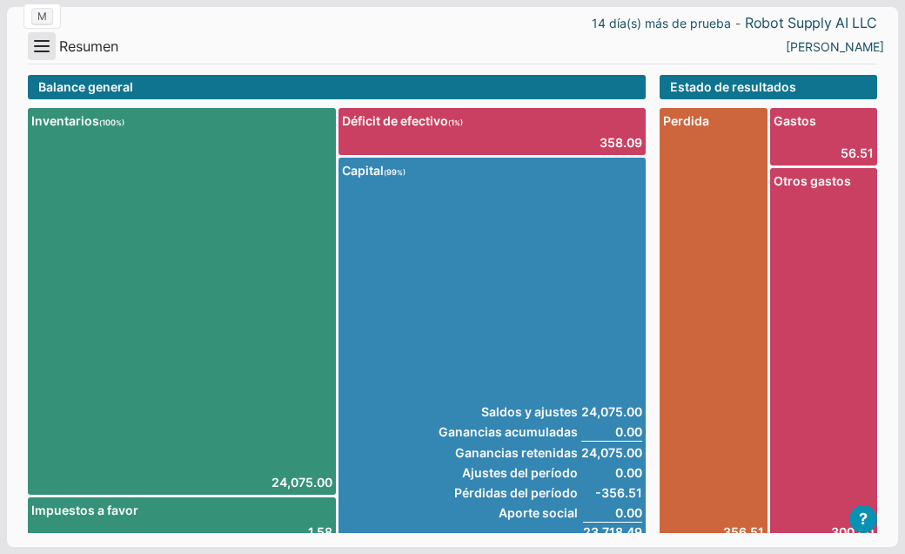
click at [44, 48] on button "Menu" at bounding box center [42, 46] width 28 height 28
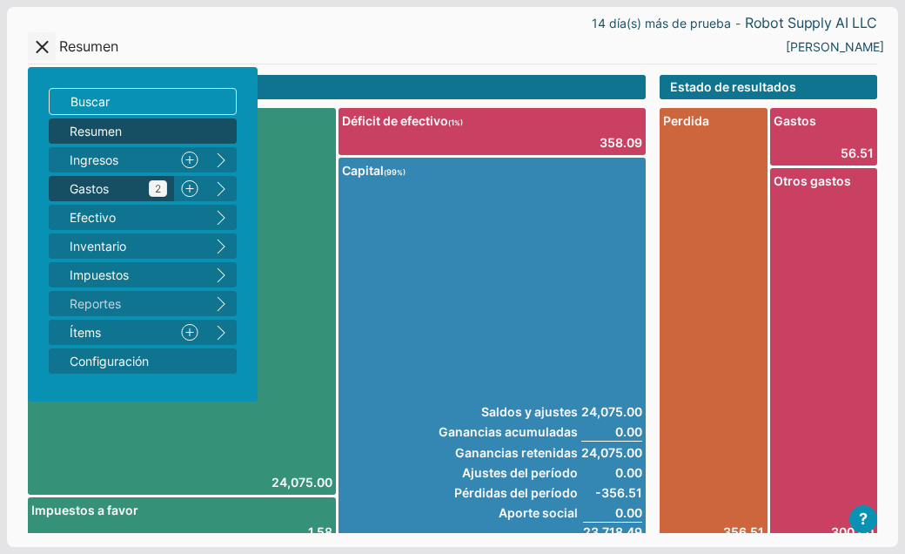
click at [82, 190] on span "Gastos 2" at bounding box center [119, 188] width 98 height 18
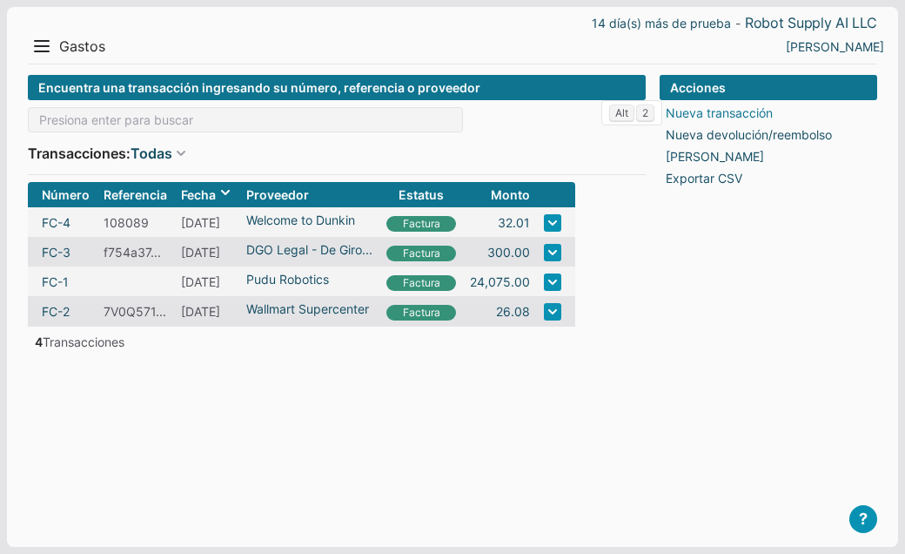
click at [717, 113] on link "Nueva transacción" at bounding box center [719, 113] width 107 height 18
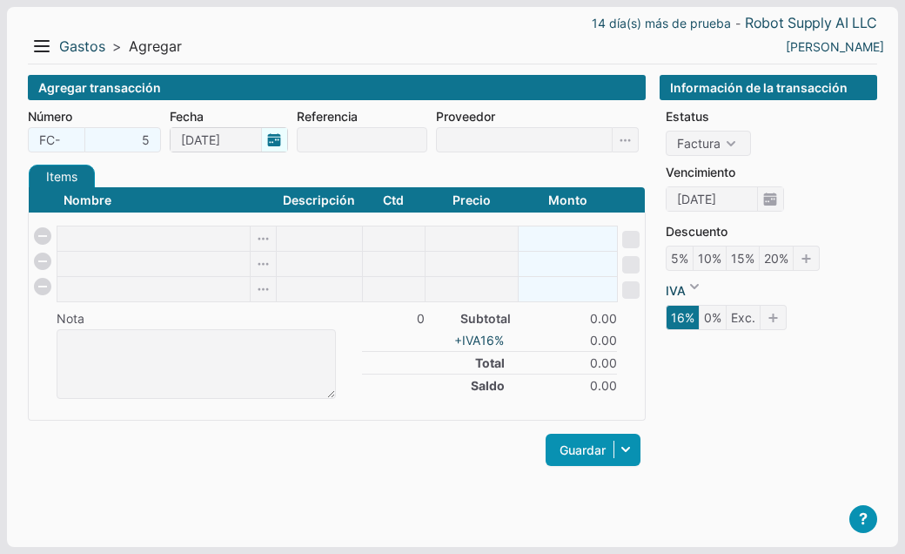
click at [276, 145] on span "[DATE]" at bounding box center [229, 139] width 118 height 25
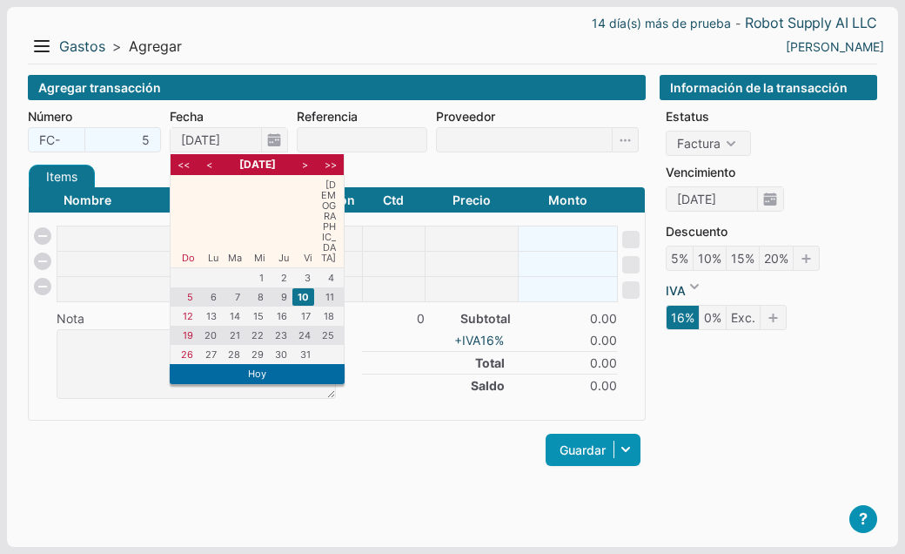
click at [212, 169] on li "<" at bounding box center [210, 165] width 22 height 16
click at [234, 326] on li "23" at bounding box center [233, 334] width 22 height 17
type input "23/09/2025"
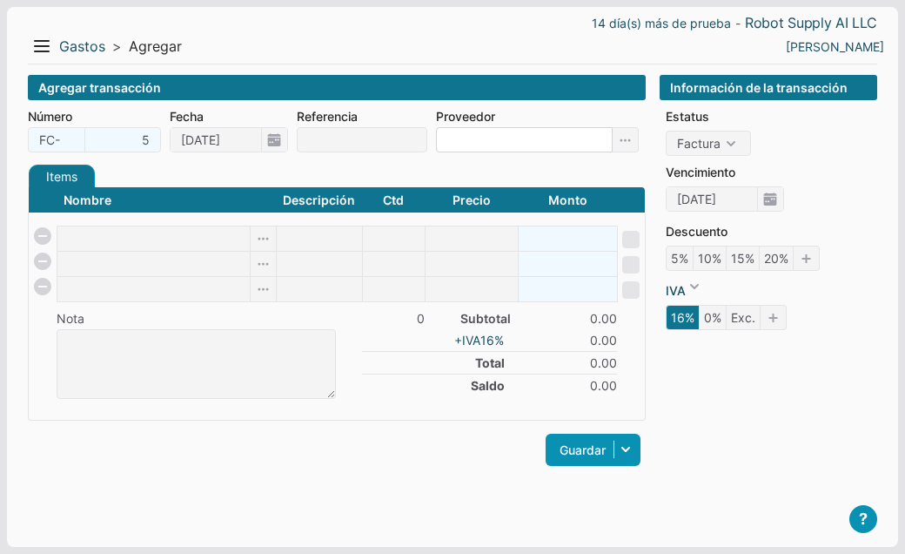
click at [463, 141] on input at bounding box center [524, 139] width 177 height 25
type input "U-Haul"
click at [629, 137] on icon at bounding box center [626, 139] width 26 height 25
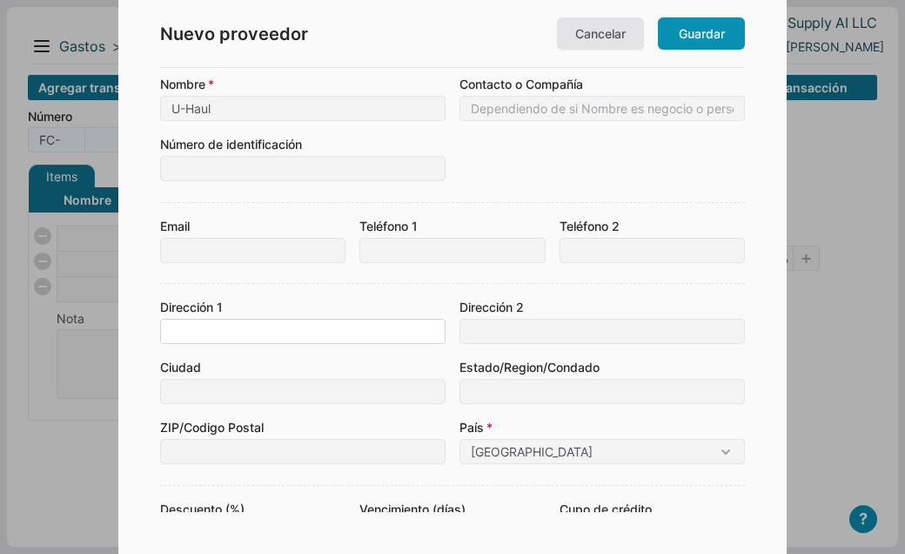
click at [207, 330] on input at bounding box center [303, 331] width 286 height 25
type input "5431 Johnson Rd"
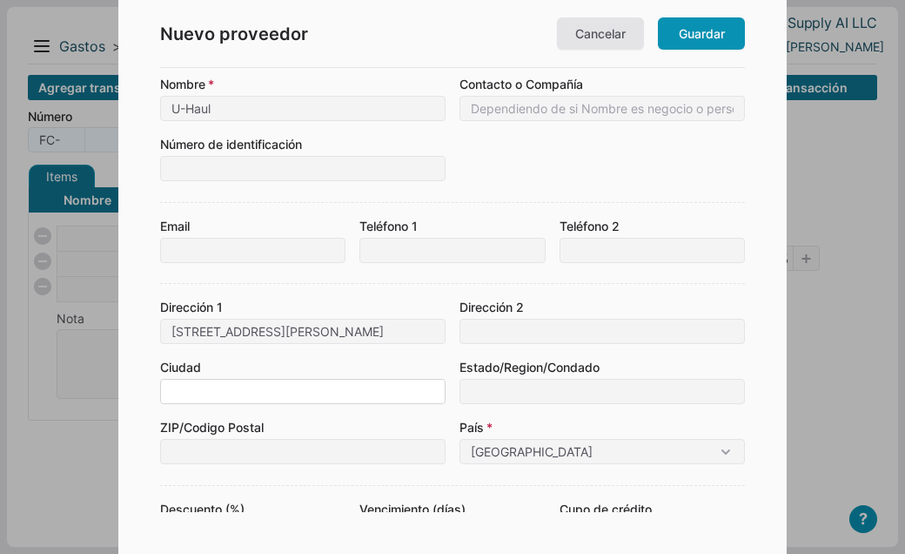
click at [310, 390] on input at bounding box center [303, 391] width 286 height 25
type input "Coconut Creek"
click at [543, 388] on input at bounding box center [603, 391] width 286 height 25
type input "Florida"
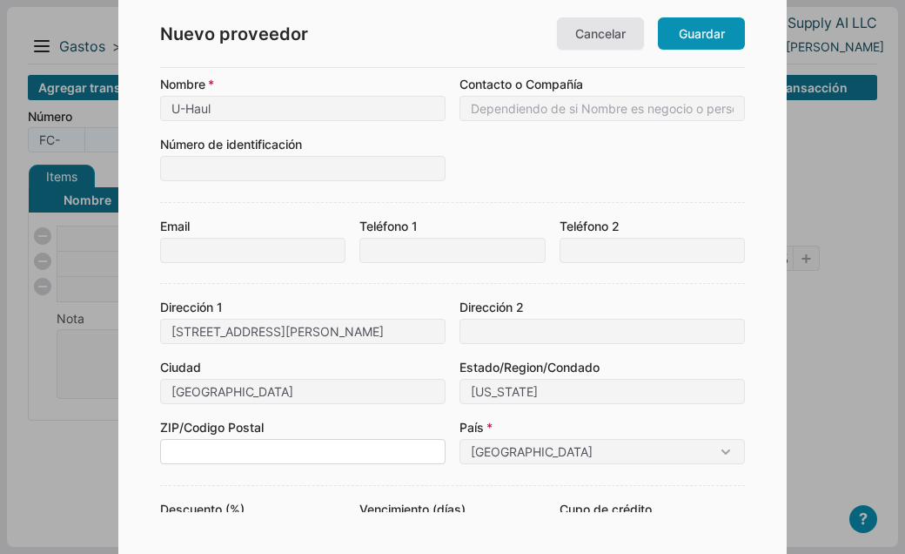
click at [319, 452] on input at bounding box center [303, 451] width 286 height 25
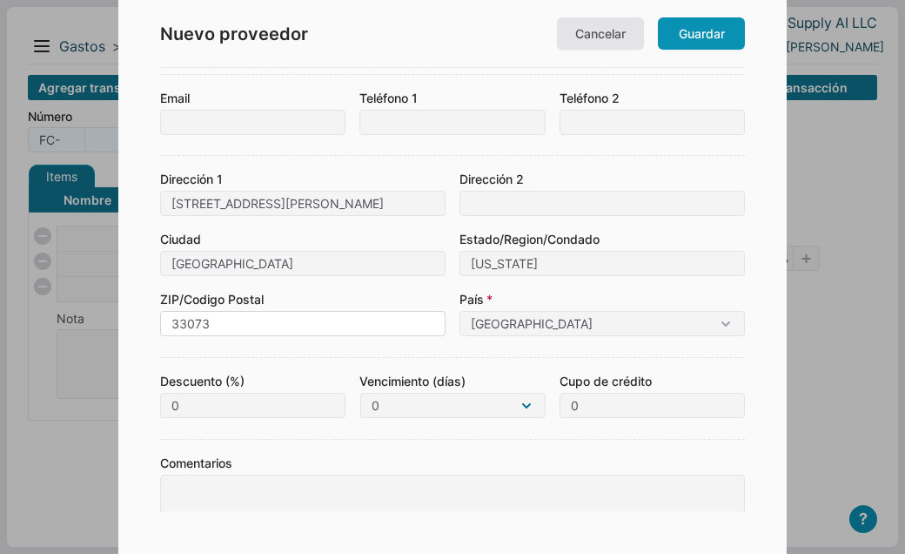
scroll to position [77, 0]
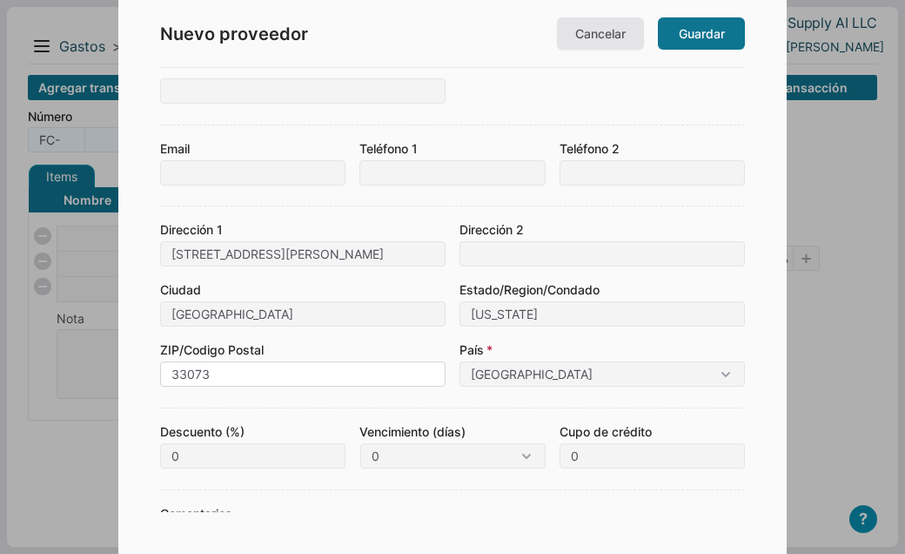
type input "33073"
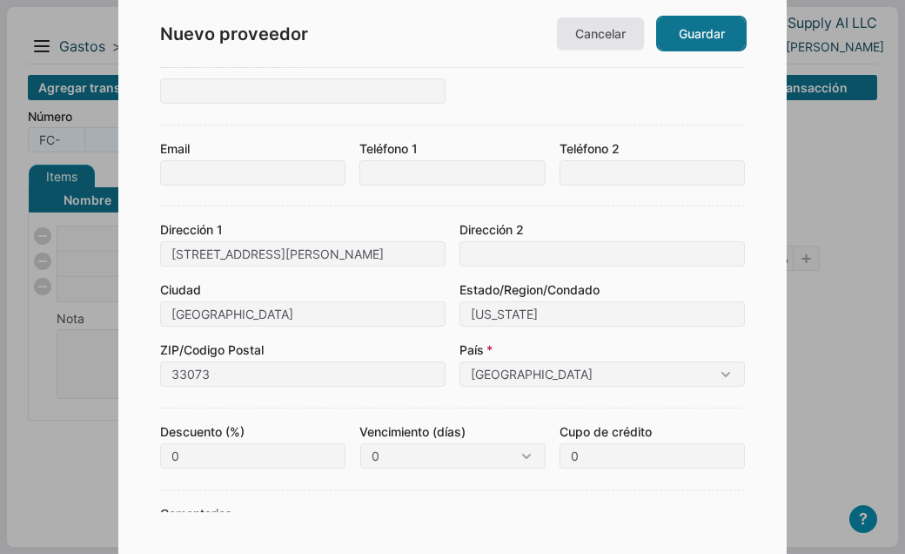
click at [693, 39] on link "Guardar" at bounding box center [701, 33] width 87 height 32
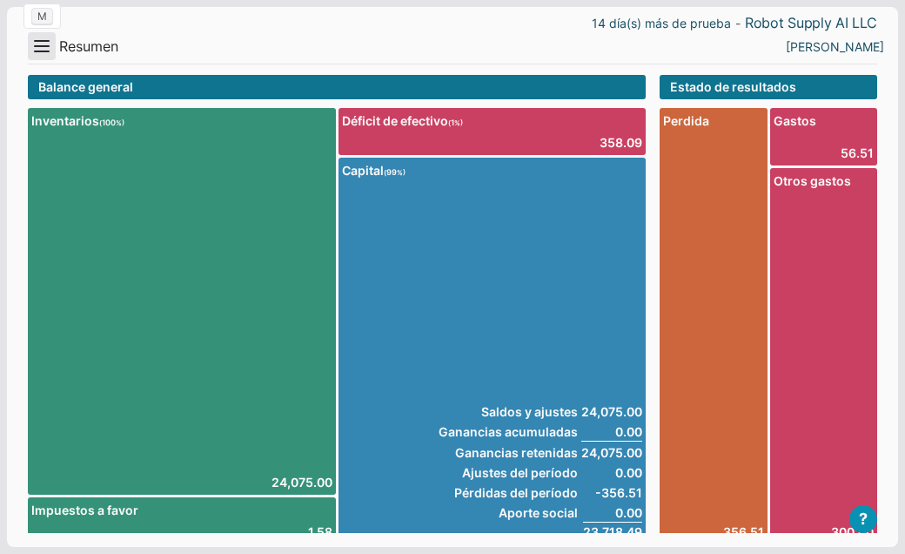
click at [43, 51] on button "Menu" at bounding box center [42, 46] width 28 height 28
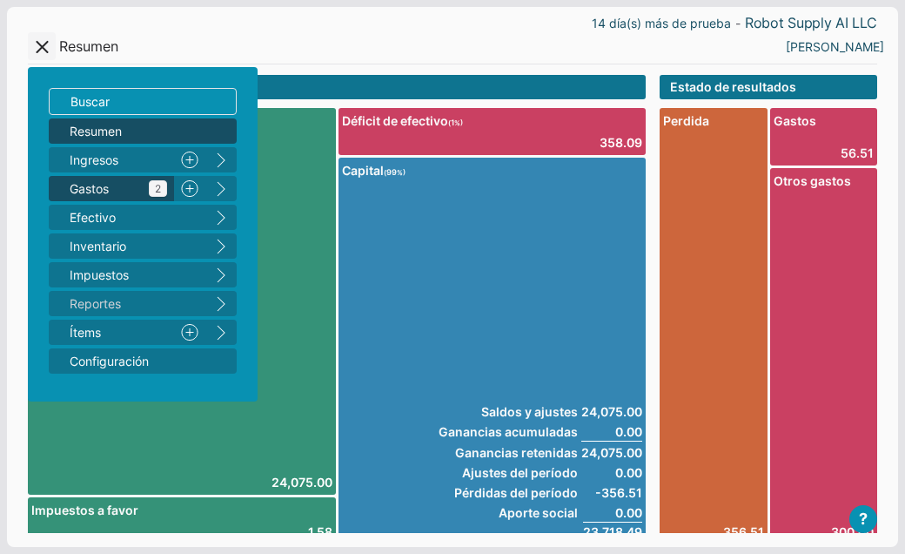
click at [75, 183] on span "Gastos 2" at bounding box center [119, 188] width 98 height 18
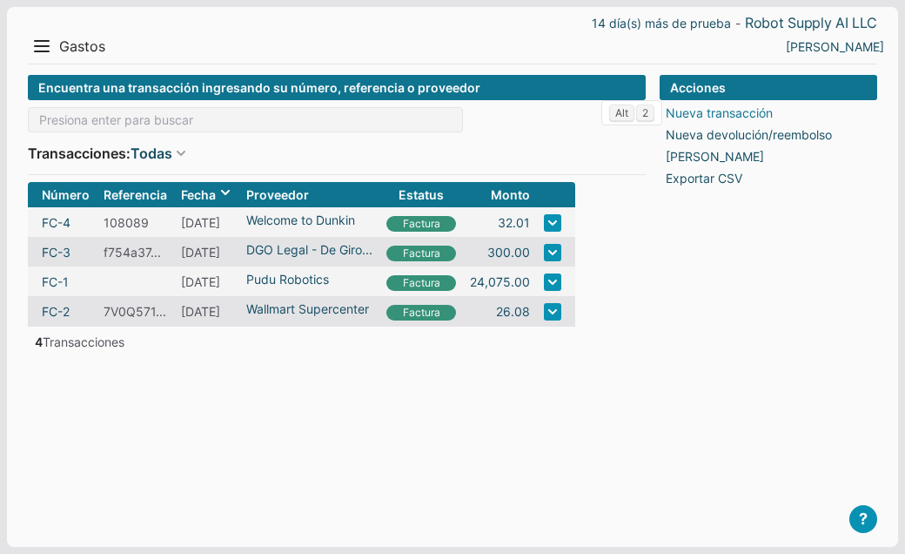
click at [713, 111] on link "Nueva transacción" at bounding box center [719, 113] width 107 height 18
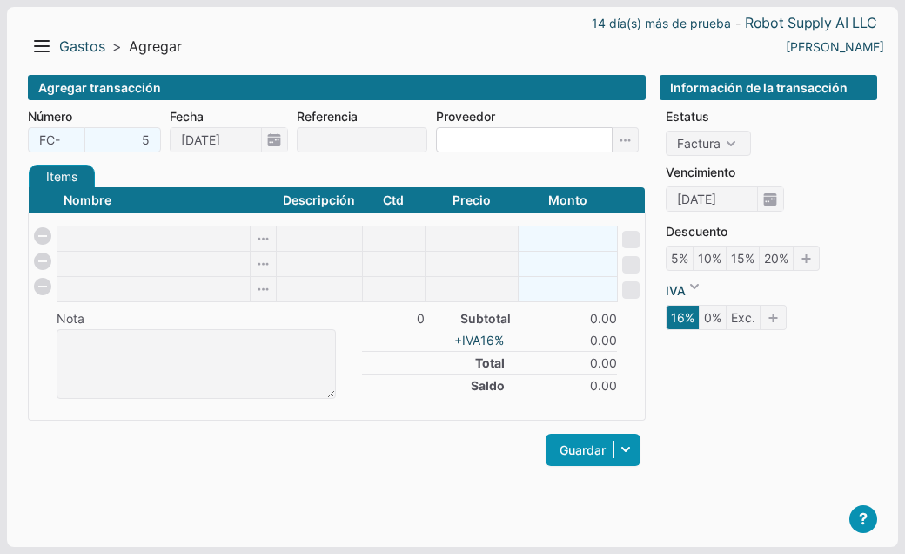
click at [466, 134] on input at bounding box center [524, 139] width 177 height 25
type input "U-Haul"
type input "Equipment Rental"
click at [380, 243] on body "14 día(s) más de prueba - Robot Supply AI LLC Menu Resumen Ingresos 1 Nuevo rig…" at bounding box center [452, 277] width 905 height 554
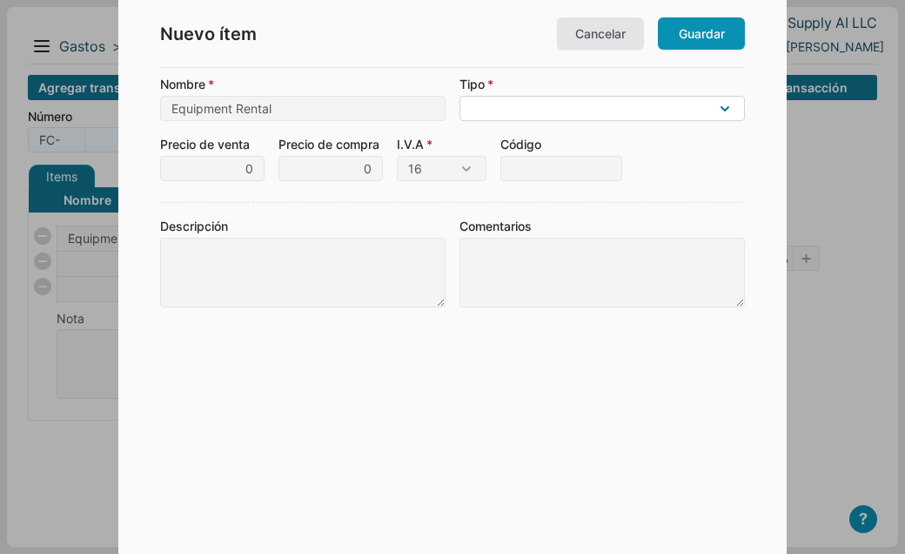
select select "E"
click option "Gasto operativo (gasto regular del negocio)" at bounding box center [0, 0] width 0 height 0
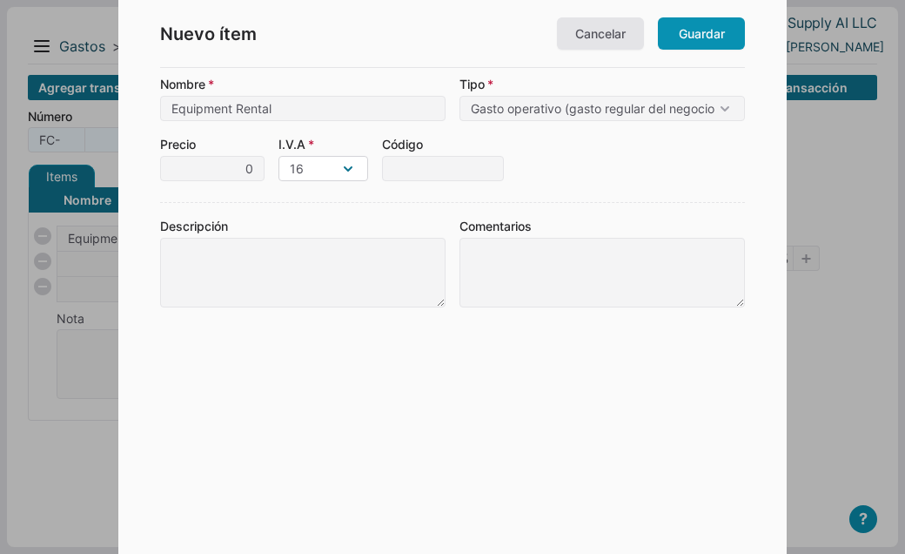
click at [353, 170] on select "16 0 Excluido" at bounding box center [324, 168] width 90 height 25
select select "0"
click option "0" at bounding box center [0, 0] width 0 height 0
click at [714, 31] on link "Guardar" at bounding box center [701, 33] width 87 height 32
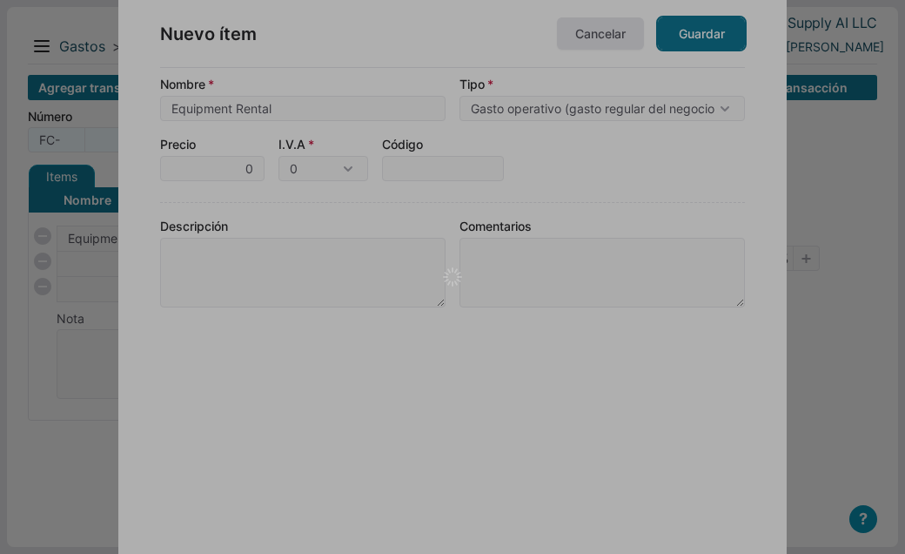
type input "1"
type input "0"
type input "0.00"
checkbox input "true"
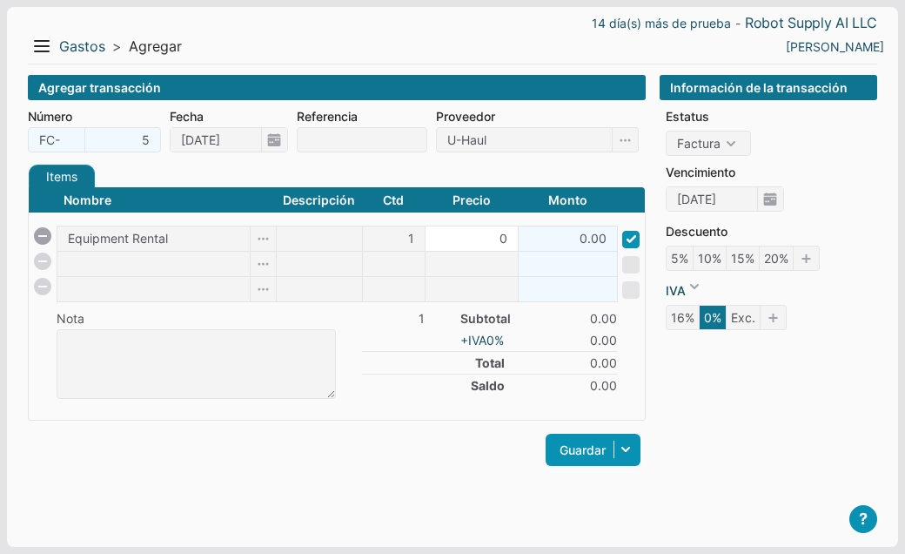
click at [496, 239] on input "0" at bounding box center [472, 238] width 92 height 24
type input "26.95"
click at [377, 482] on div "Items Créditos Pagos Nombre Descripción Ctd Precio Monto Equipment Rental 1 26.…" at bounding box center [337, 326] width 618 height 323
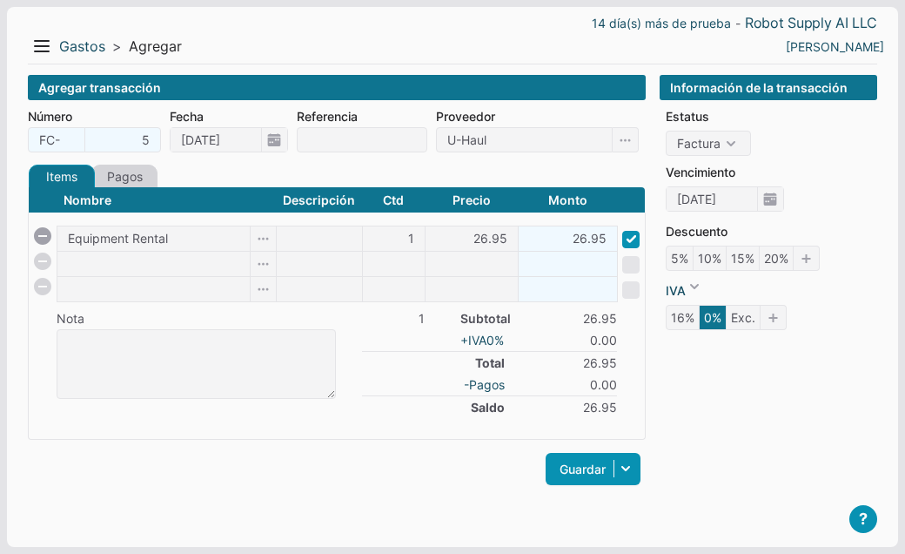
click at [140, 180] on link "Pagos" at bounding box center [124, 177] width 66 height 24
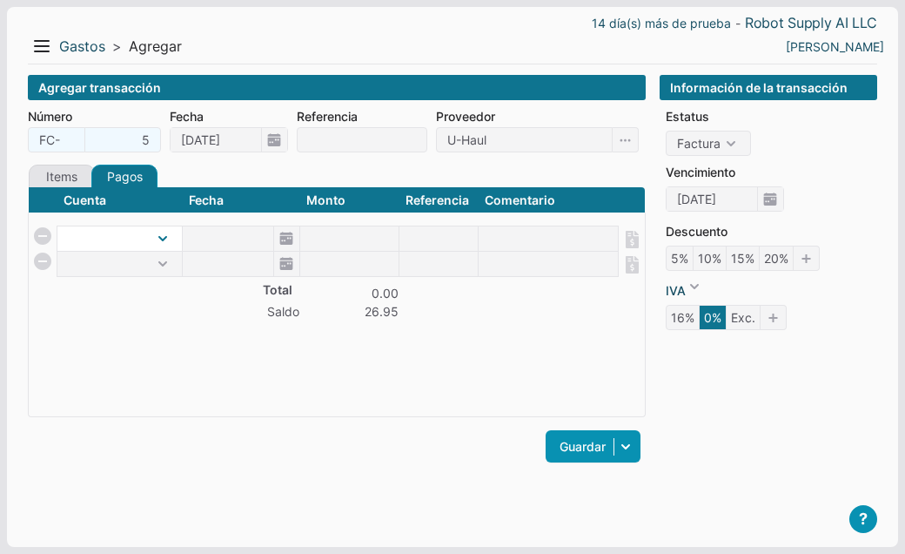
select select "1"
click option "Efectivo" at bounding box center [0, 0] width 0 height 0
type input "[DATE]"
type input "26.95"
click at [281, 233] on span "[DATE]" at bounding box center [241, 238] width 117 height 24
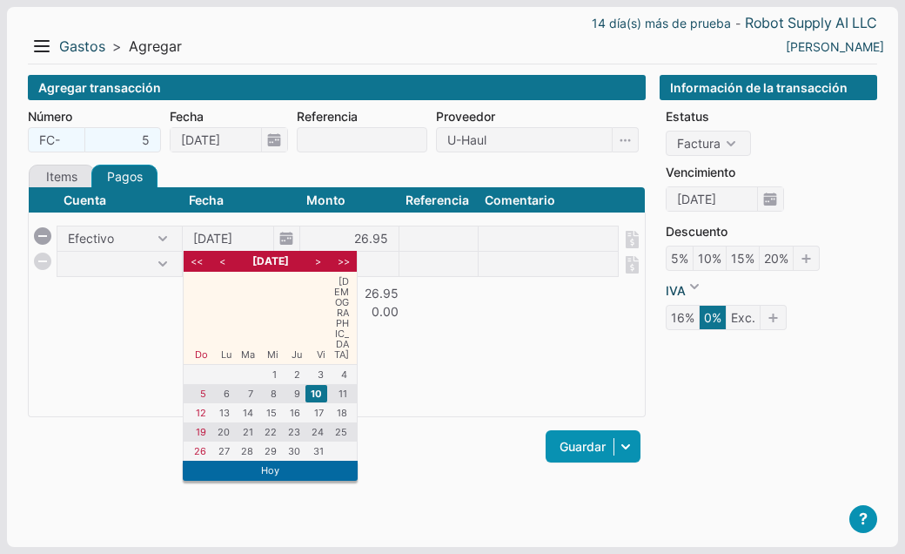
click at [223, 266] on li "<" at bounding box center [223, 261] width 22 height 16
click at [225, 442] on li "29" at bounding box center [223, 450] width 22 height 17
type input "29/09/2025"
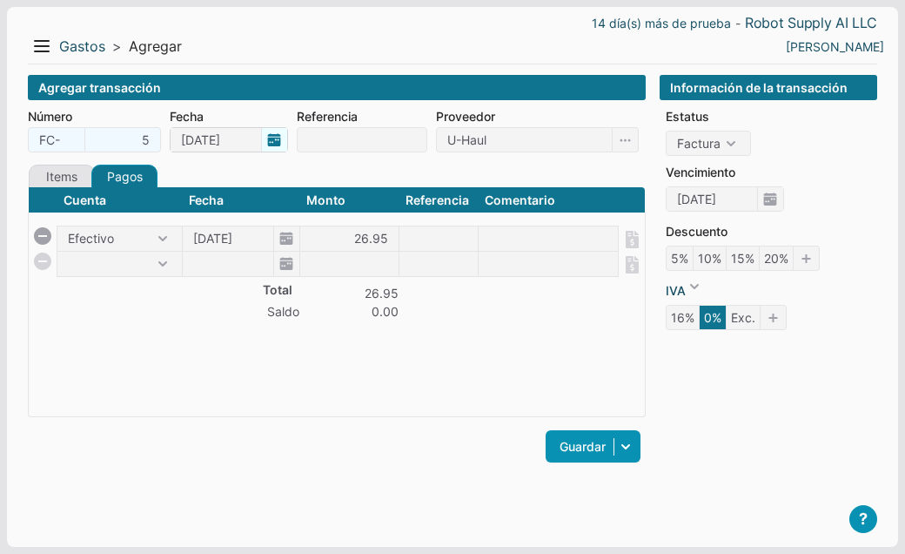
click at [275, 140] on span "[DATE]" at bounding box center [229, 139] width 118 height 25
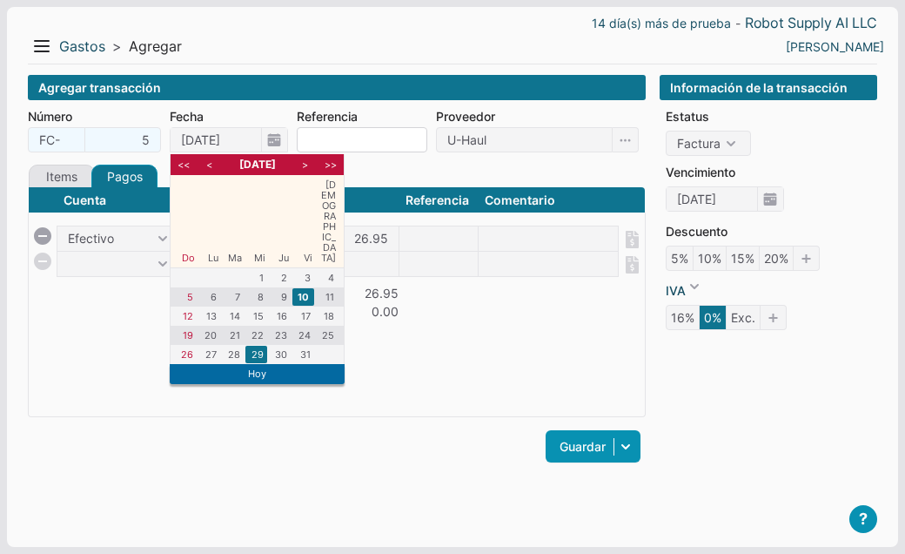
click at [259, 346] on li "29" at bounding box center [257, 354] width 22 height 17
type input "29/10/2025"
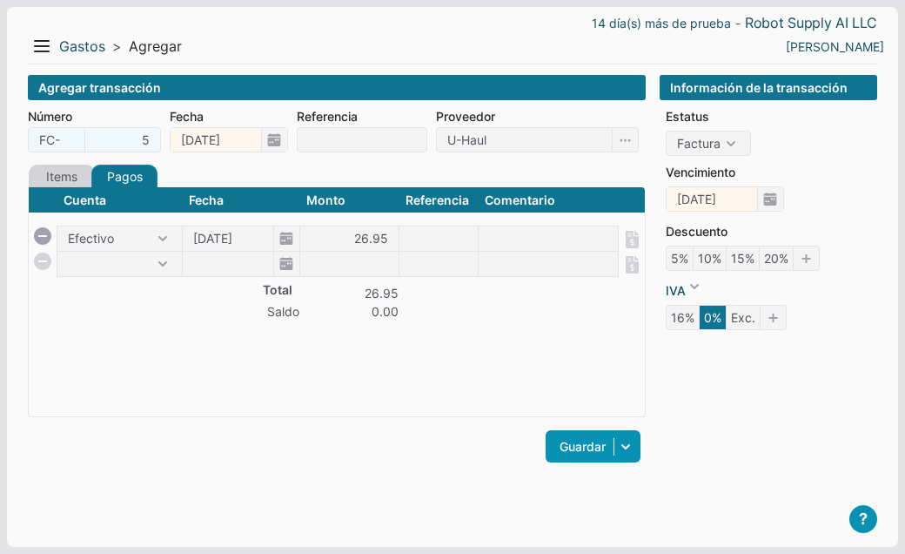
click at [72, 173] on link "Items" at bounding box center [62, 177] width 66 height 24
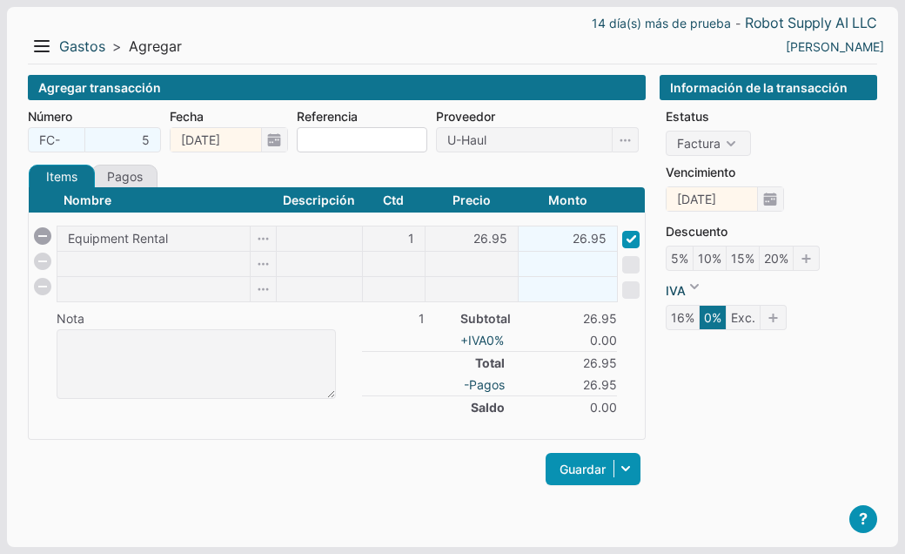
click at [307, 135] on input at bounding box center [362, 139] width 131 height 25
type input "9230610"
click at [378, 461] on div "Guardar Guardar y ver documento Guardar y agregar nueva Guardar y continuar edi…" at bounding box center [337, 468] width 618 height 41
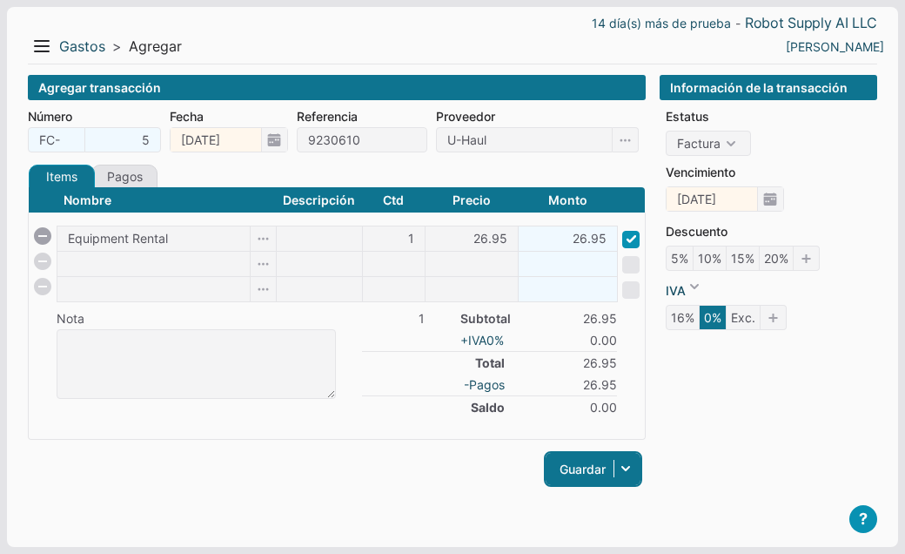
click at [586, 465] on link "Guardar" at bounding box center [593, 469] width 95 height 32
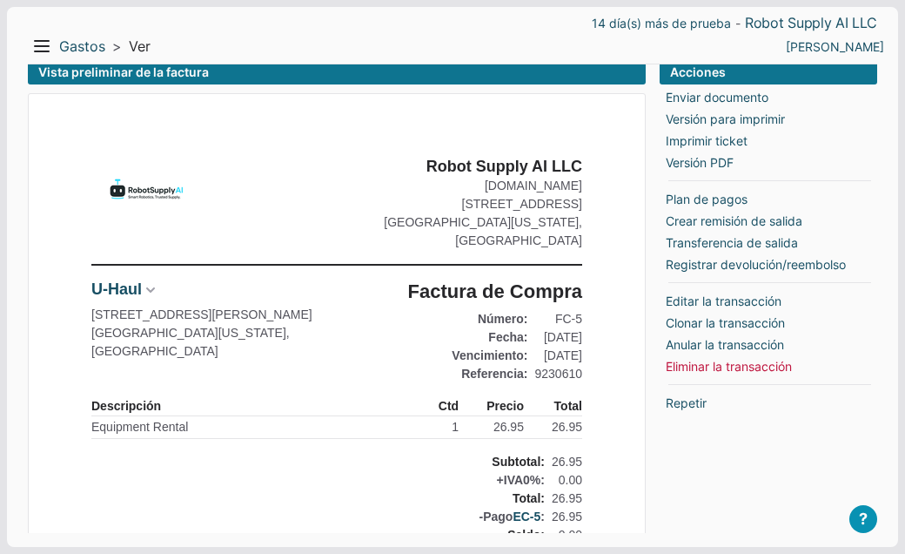
scroll to position [17, 0]
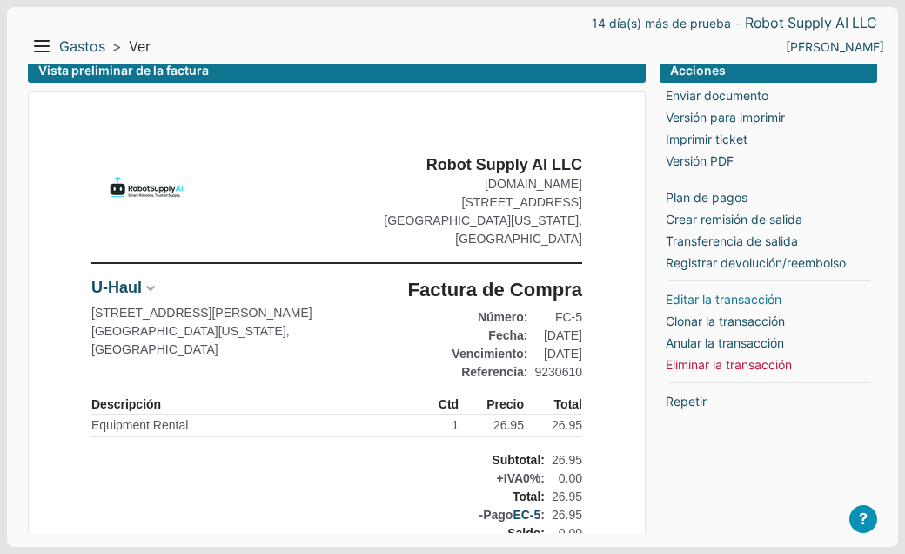
click at [699, 295] on link "Editar la transacción" at bounding box center [724, 299] width 116 height 18
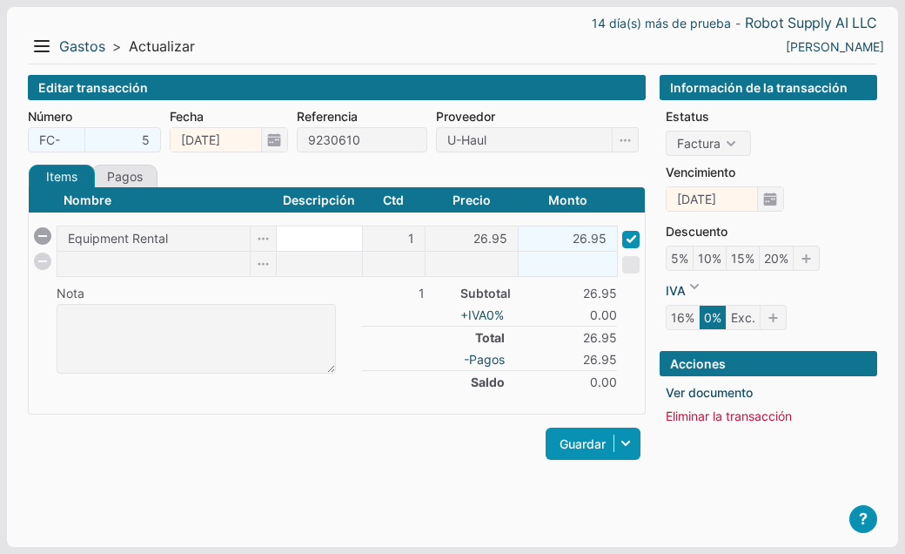
click at [317, 242] on input at bounding box center [319, 238] width 85 height 24
click at [209, 238] on input "Equipment Rental" at bounding box center [153, 238] width 192 height 24
click at [290, 238] on input at bounding box center [319, 238] width 85 height 24
type input "Y"
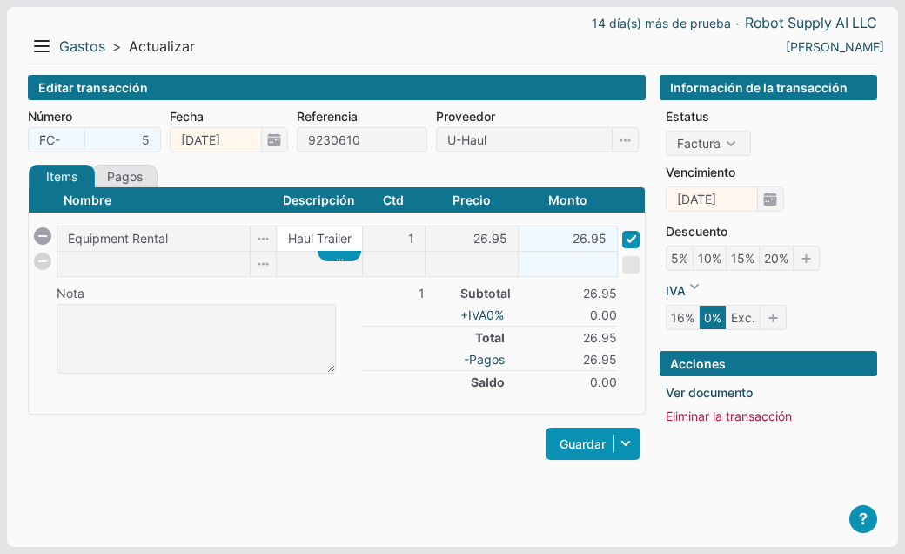
type input "U-Haul Trailer"
click at [368, 494] on div "Editar transacción Número FC- 5 Fecha [DATE] Referencia 9230610 Proveedor U-Hau…" at bounding box center [337, 297] width 618 height 444
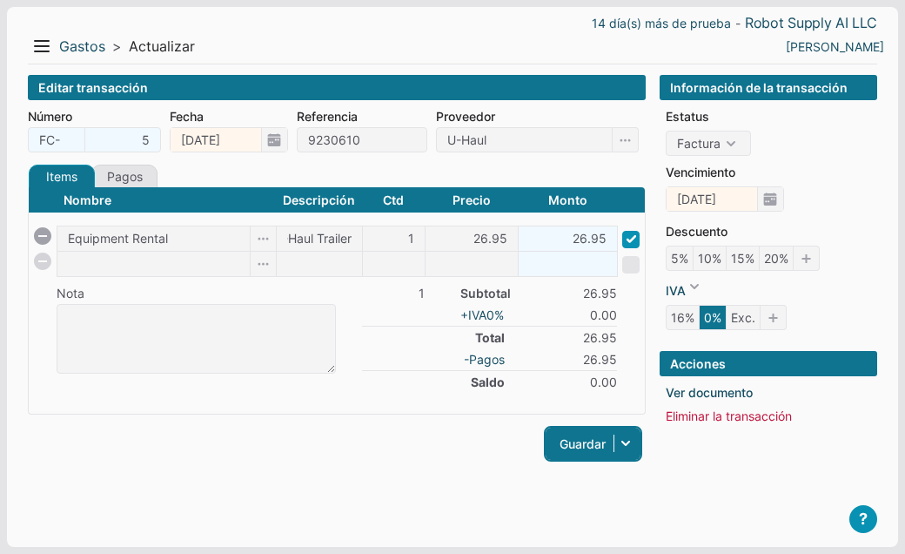
click at [569, 438] on link "Guardar" at bounding box center [593, 443] width 95 height 32
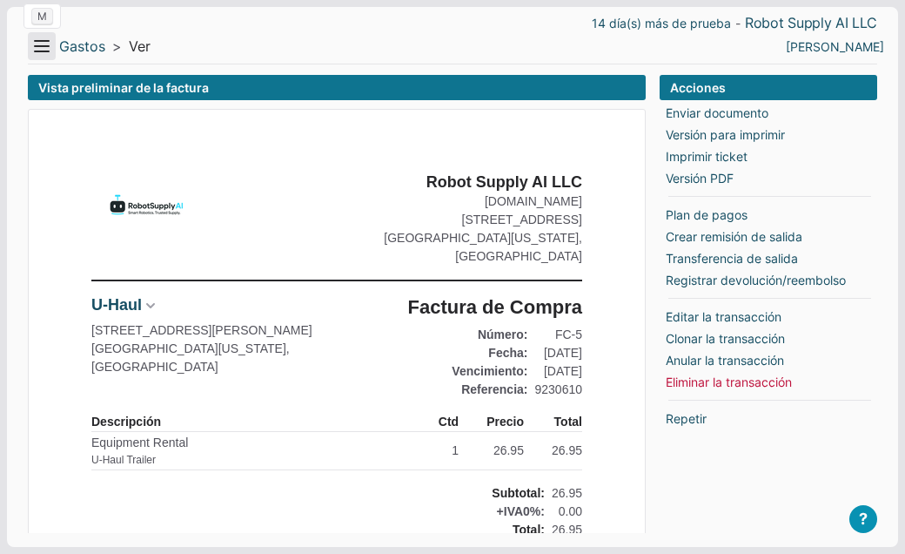
click at [41, 42] on button "Menu" at bounding box center [42, 46] width 28 height 28
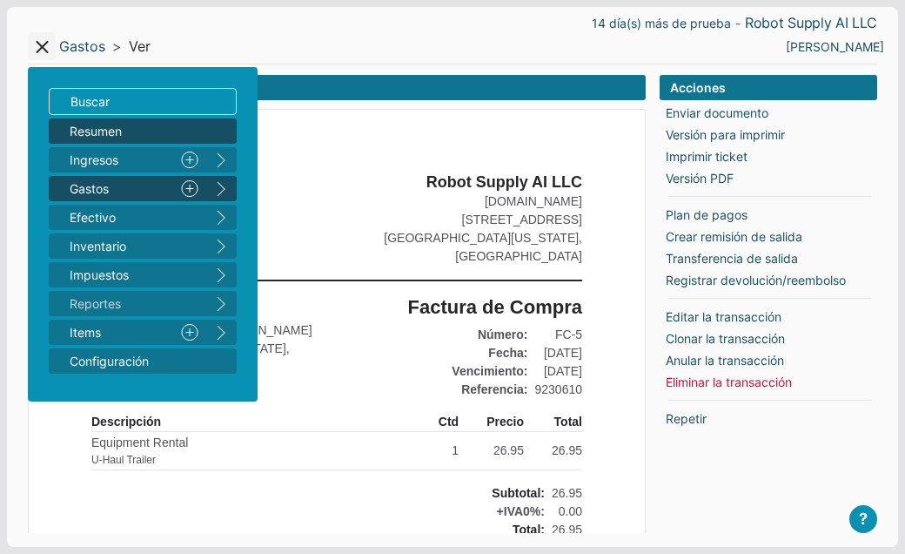
click at [71, 124] on span "Resumen" at bounding box center [134, 131] width 129 height 18
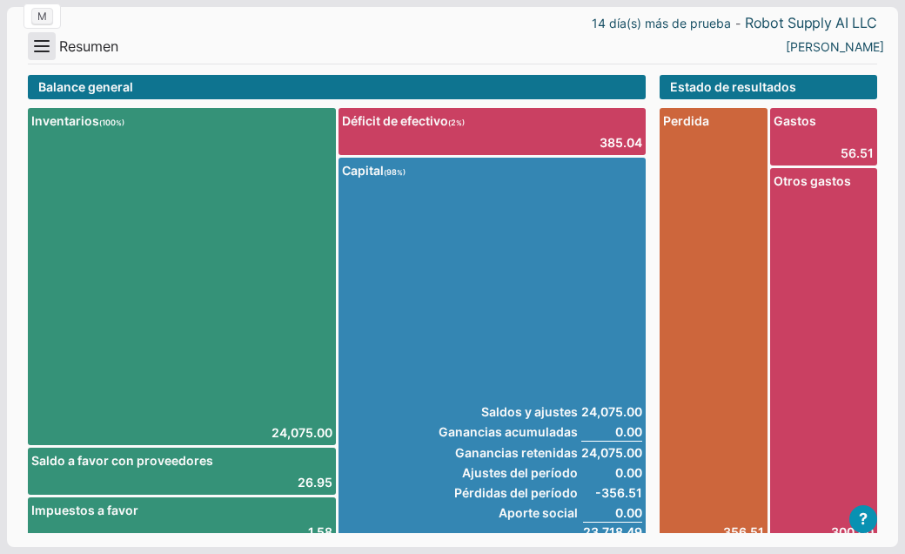
click at [43, 43] on button "Menu" at bounding box center [42, 46] width 28 height 28
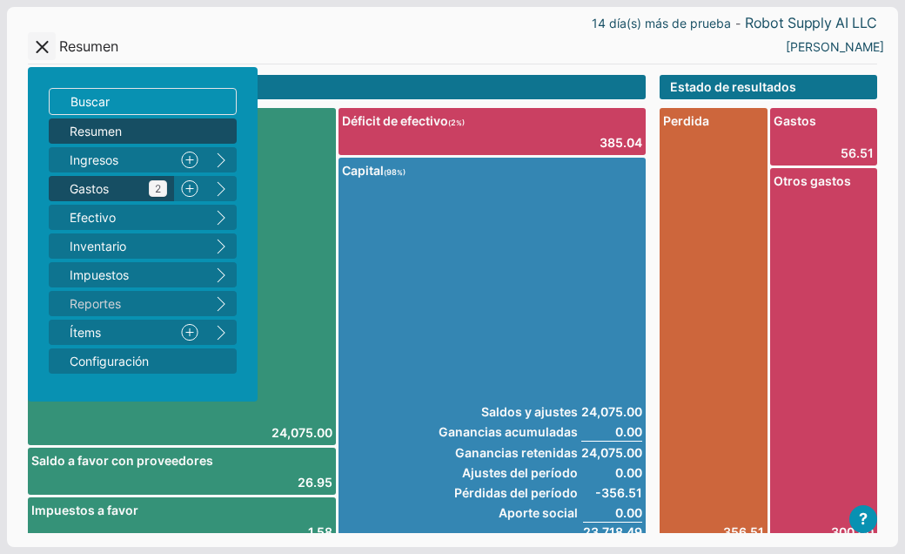
click at [84, 190] on span "Gastos 2" at bounding box center [119, 188] width 98 height 18
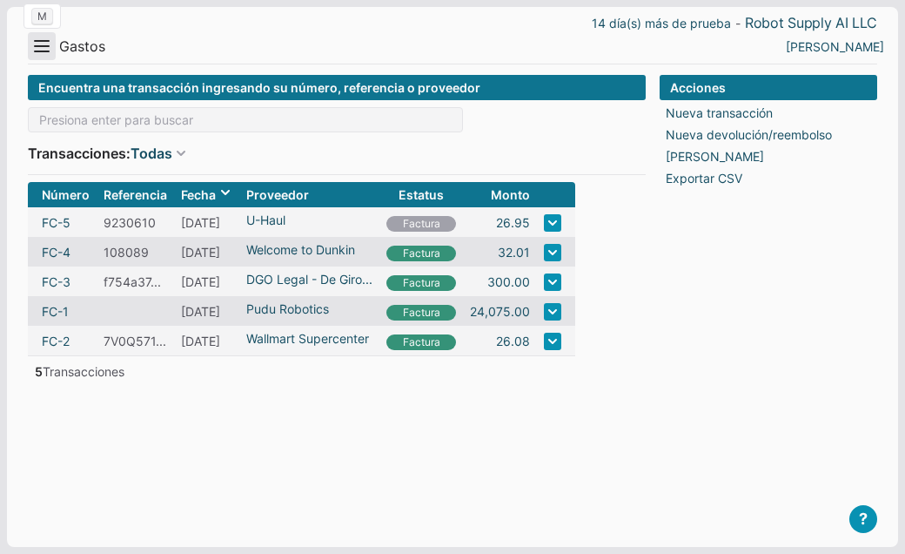
click at [47, 46] on button "Menu" at bounding box center [42, 46] width 28 height 28
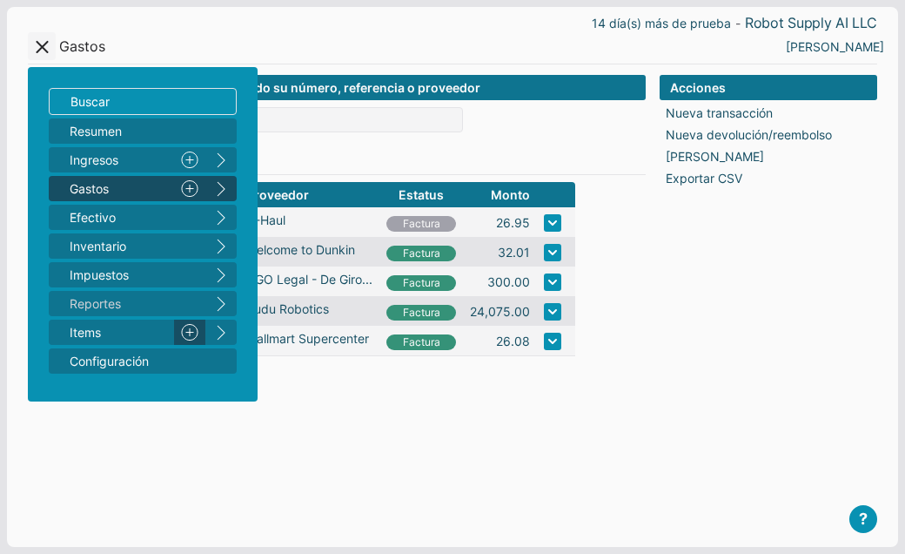
click at [193, 332] on link "Nuevo" at bounding box center [189, 332] width 31 height 25
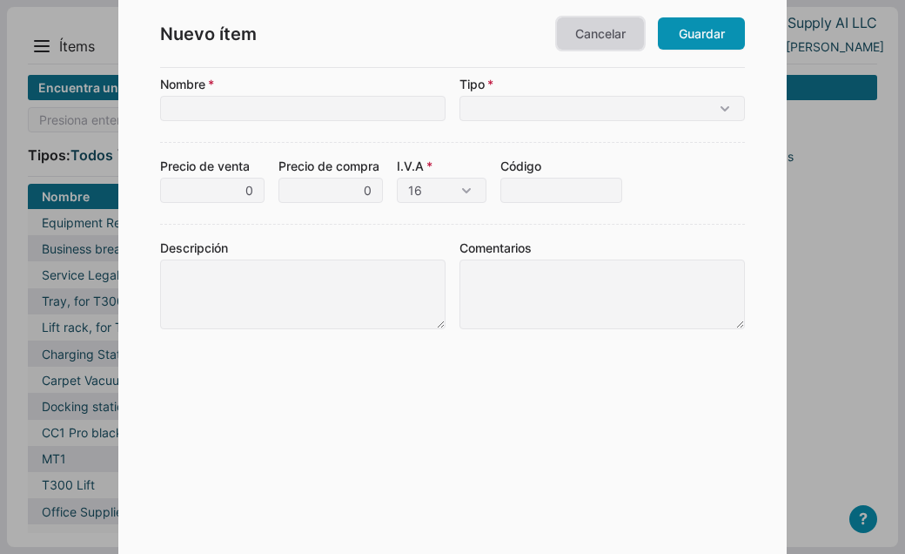
click at [571, 39] on link "Cancelar" at bounding box center [600, 33] width 87 height 32
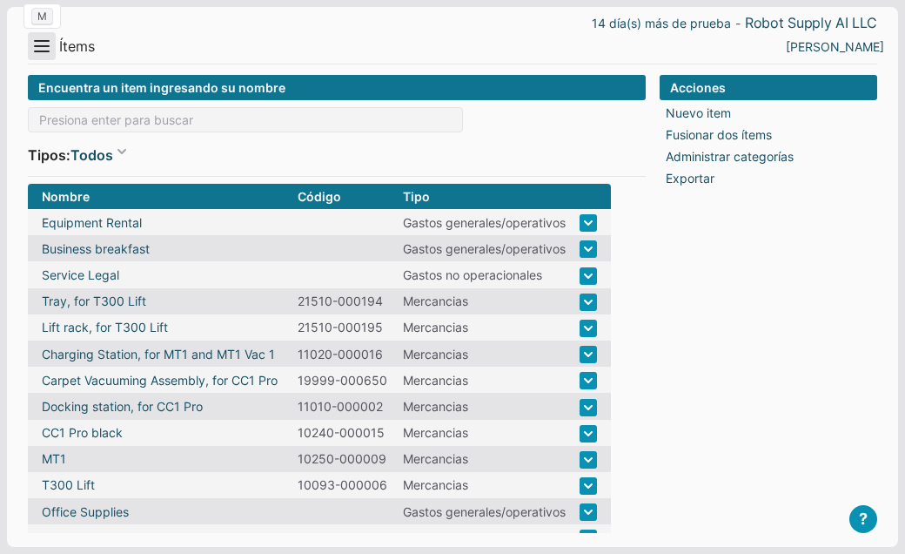
click at [38, 46] on button "Menu" at bounding box center [42, 46] width 28 height 28
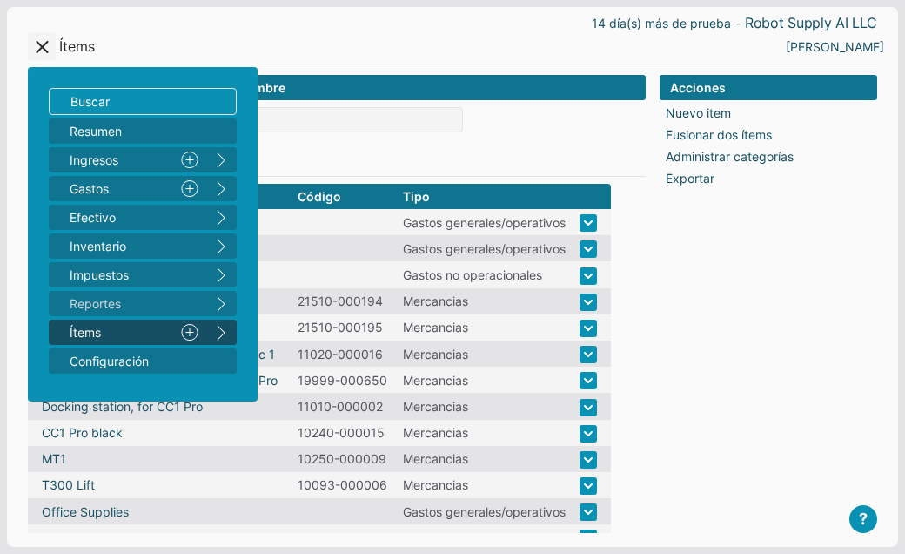
click at [224, 331] on button "right" at bounding box center [220, 332] width 31 height 25
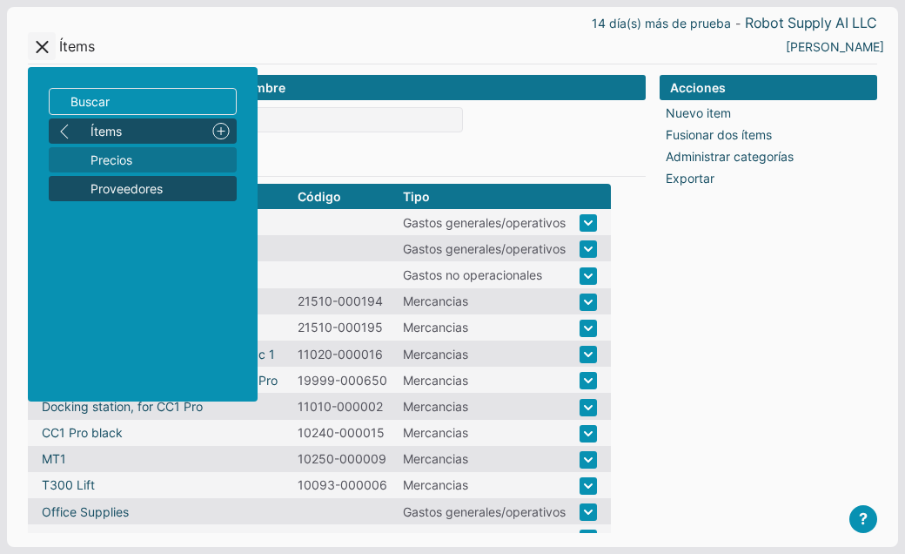
click at [146, 187] on span "Proveedores" at bounding box center [160, 188] width 139 height 18
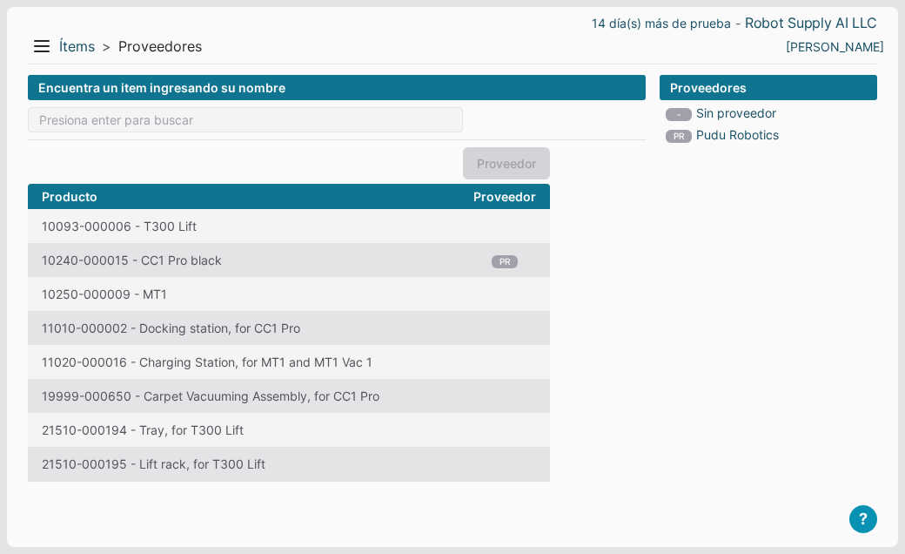
click at [493, 168] on div "Proveedor" at bounding box center [289, 163] width 522 height 32
click at [144, 121] on input at bounding box center [245, 119] width 435 height 25
click at [44, 48] on button "Menu" at bounding box center [42, 46] width 28 height 28
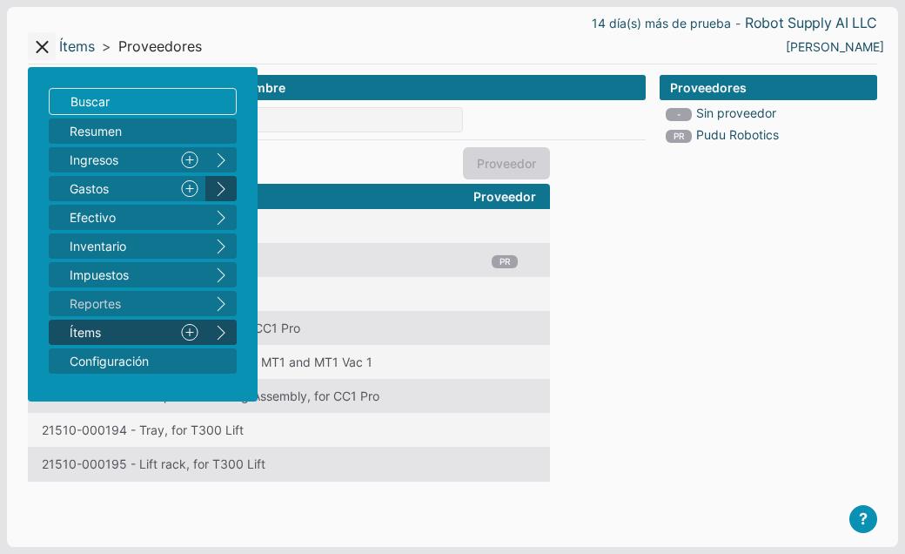
click at [224, 192] on button "right" at bounding box center [220, 188] width 31 height 25
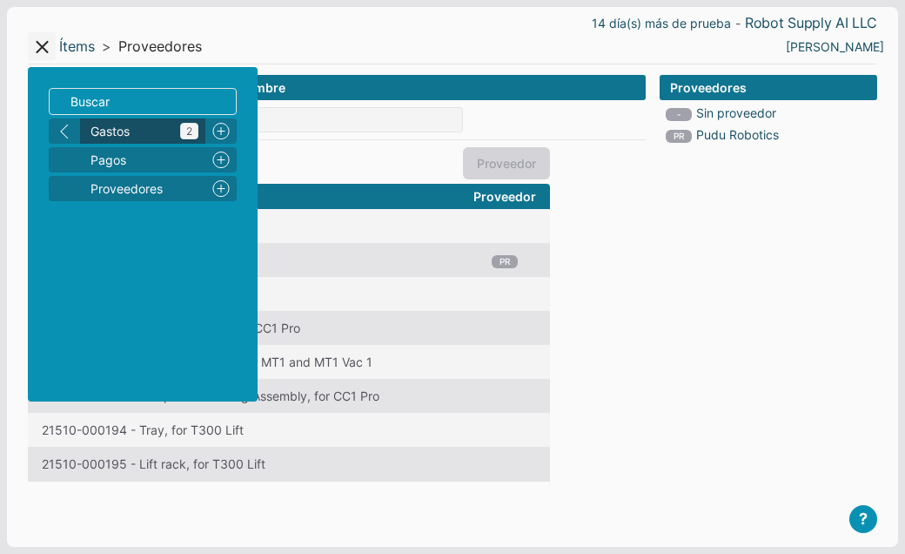
click at [151, 131] on span "Gastos 2" at bounding box center [145, 131] width 108 height 18
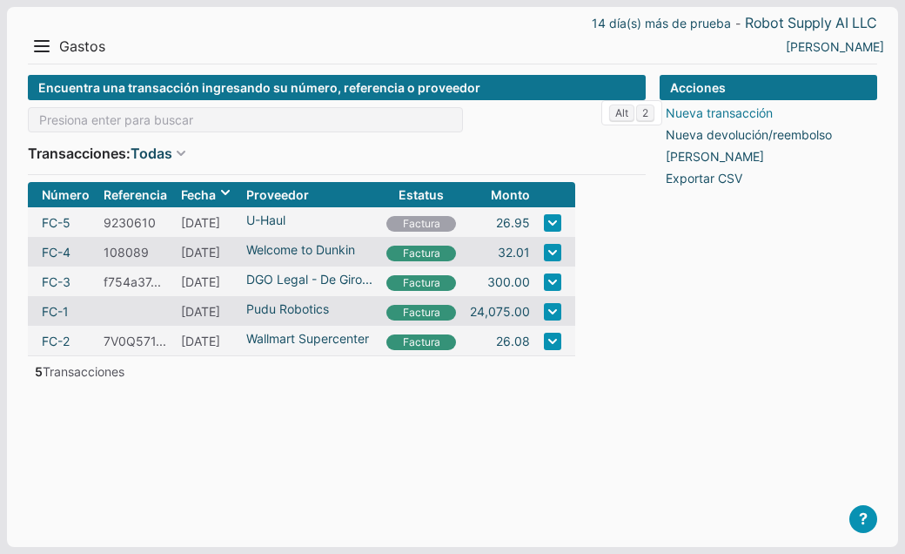
click at [691, 106] on link "Nueva transacción" at bounding box center [719, 113] width 107 height 18
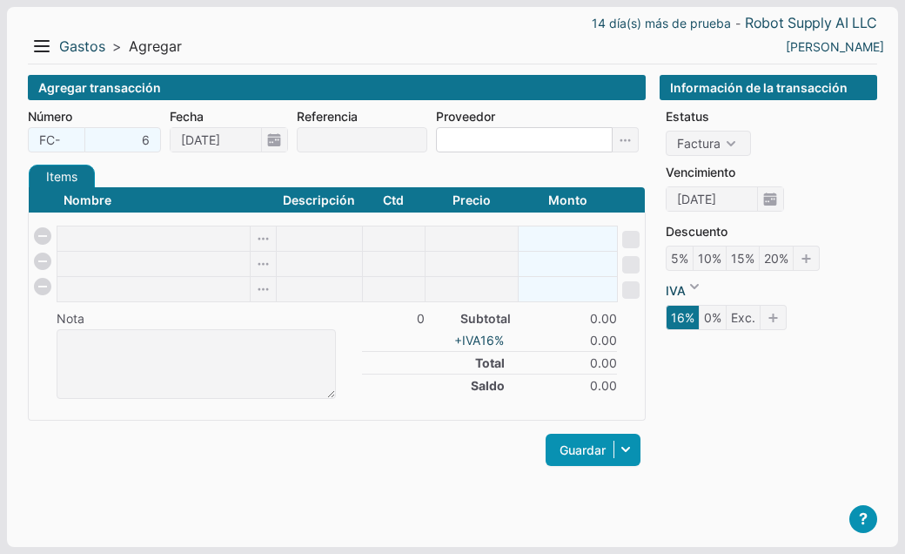
click at [529, 151] on input at bounding box center [524, 139] width 177 height 25
paste input "lorida Department of State – Division of Corporations"
type input "lorida Department of State – Division of Corporations"
click at [622, 142] on icon at bounding box center [626, 139] width 26 height 25
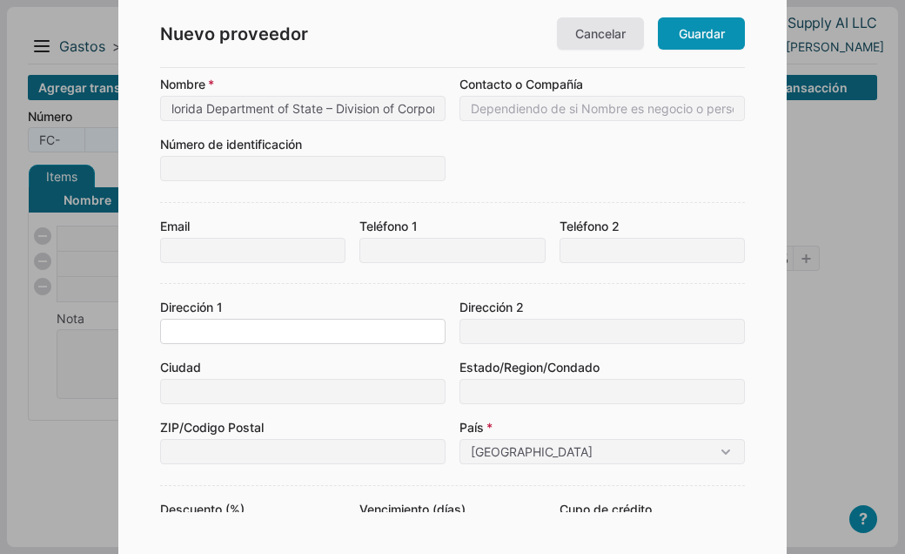
click at [233, 327] on input at bounding box center [303, 331] width 286 height 25
paste input "[STREET_ADDRESS]"
type input "[STREET_ADDRESS]"
click at [275, 387] on input at bounding box center [303, 391] width 286 height 25
paste input "[GEOGRAPHIC_DATA]"
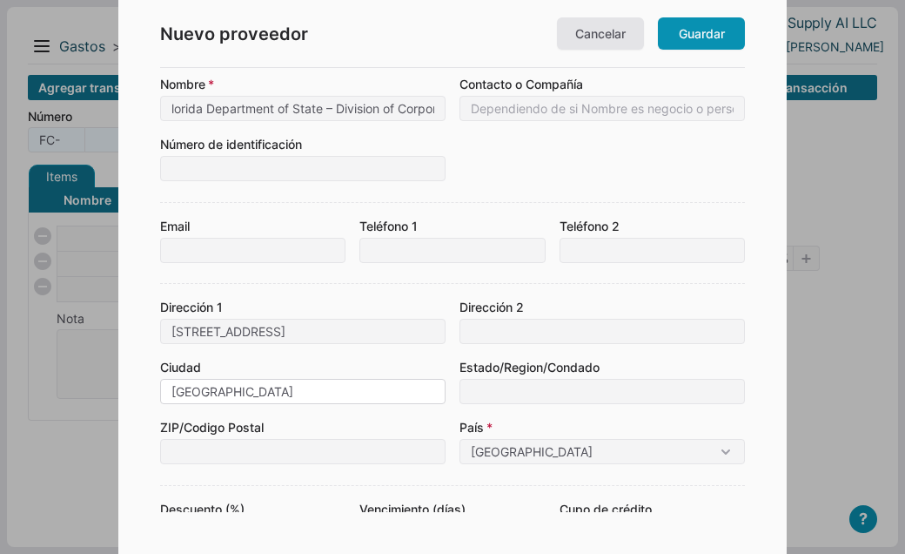
type input "[GEOGRAPHIC_DATA]"
click at [489, 400] on input at bounding box center [603, 391] width 286 height 25
type input "[US_STATE]"
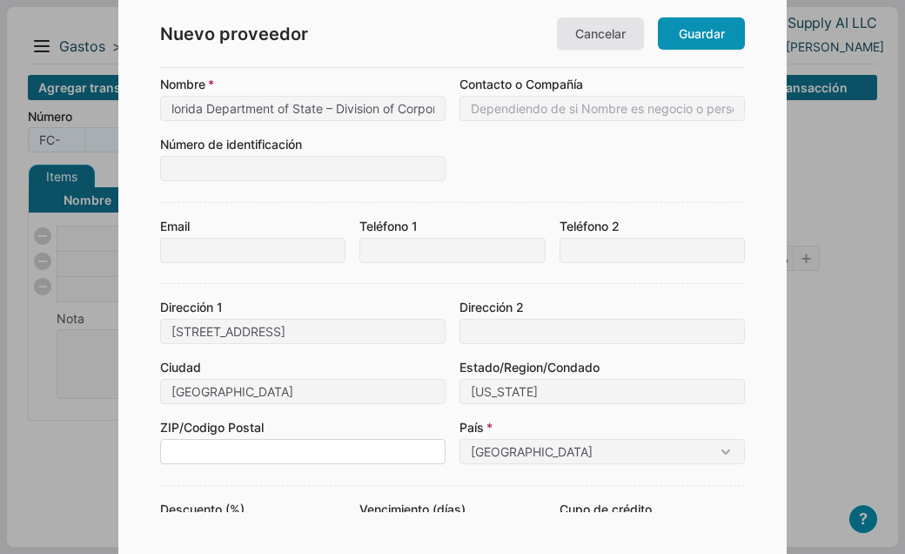
click at [211, 444] on input at bounding box center [303, 451] width 286 height 25
paste input "66210"
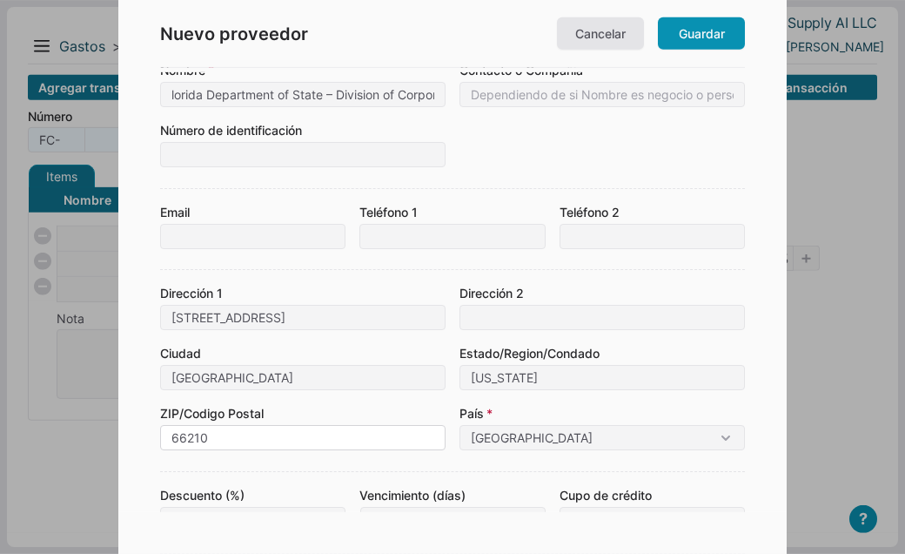
scroll to position [0, 0]
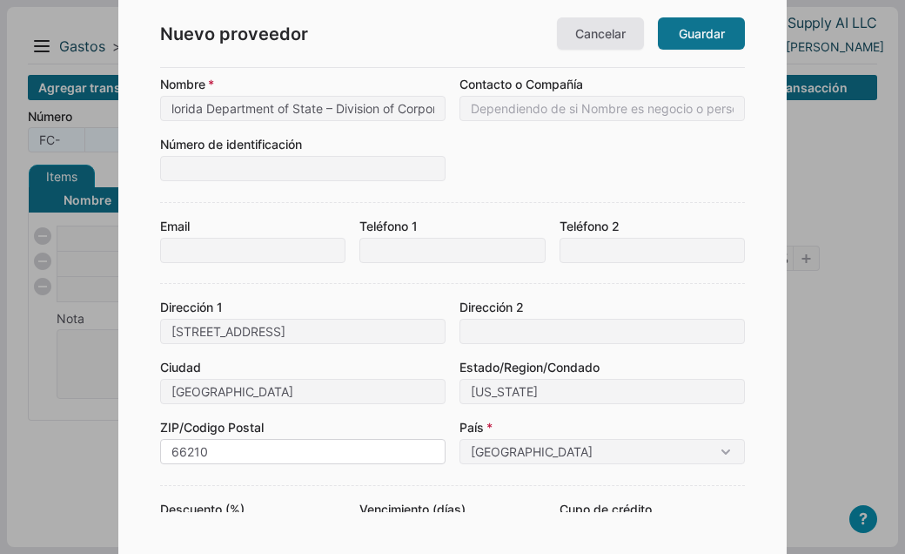
type input "66210"
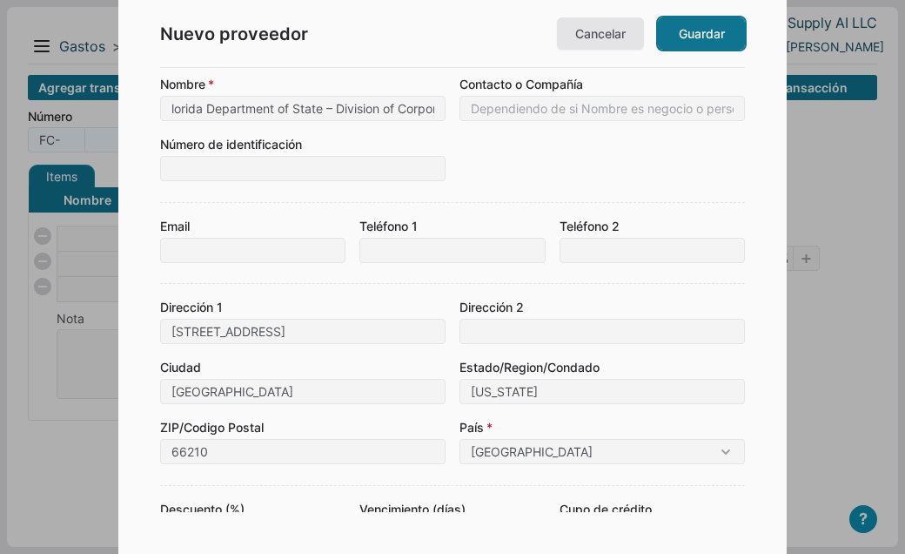
click at [694, 35] on link "Guardar" at bounding box center [701, 33] width 87 height 32
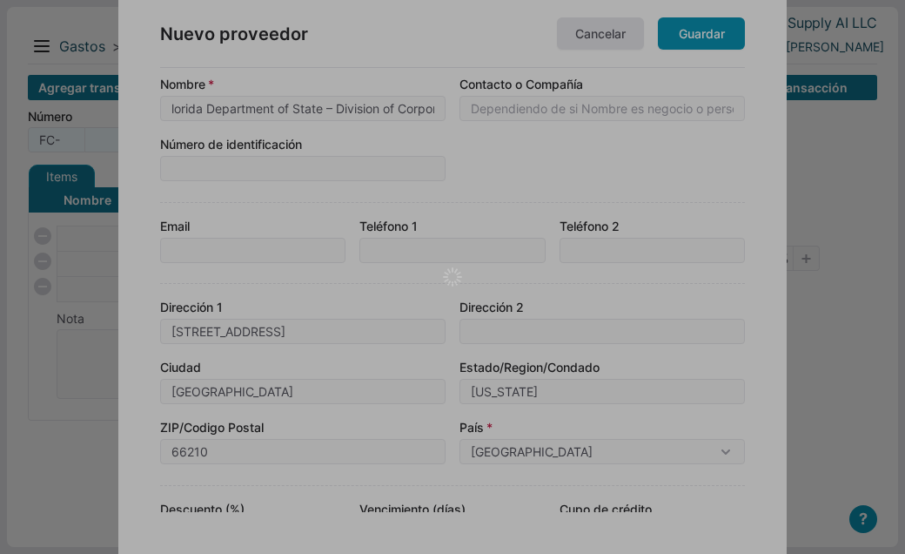
click at [688, 29] on div at bounding box center [452, 277] width 905 height 554
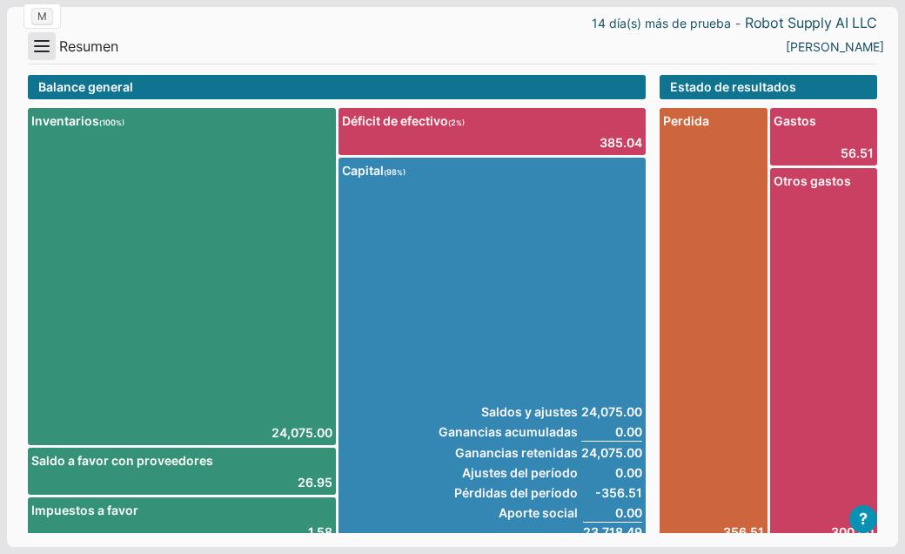
click at [55, 55] on button "Menu" at bounding box center [42, 46] width 28 height 28
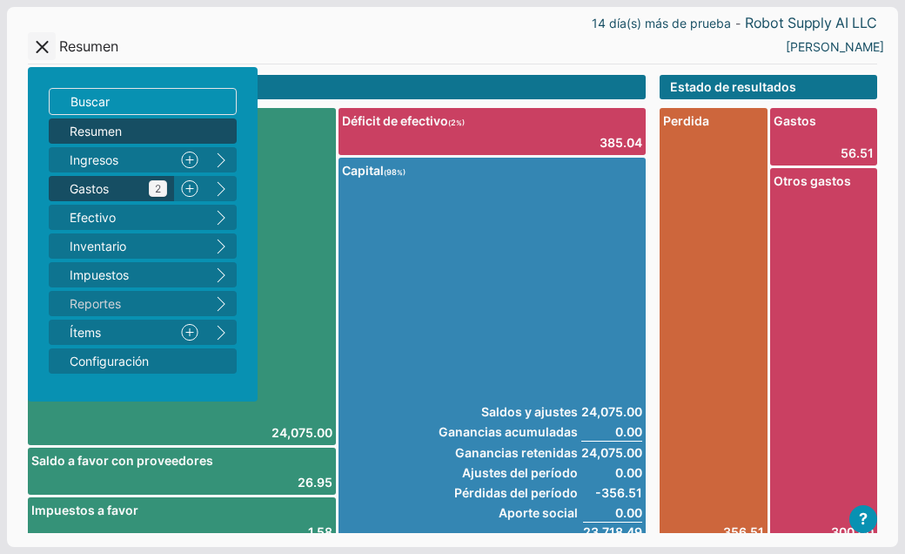
click at [100, 193] on span "Gastos 2" at bounding box center [119, 188] width 98 height 18
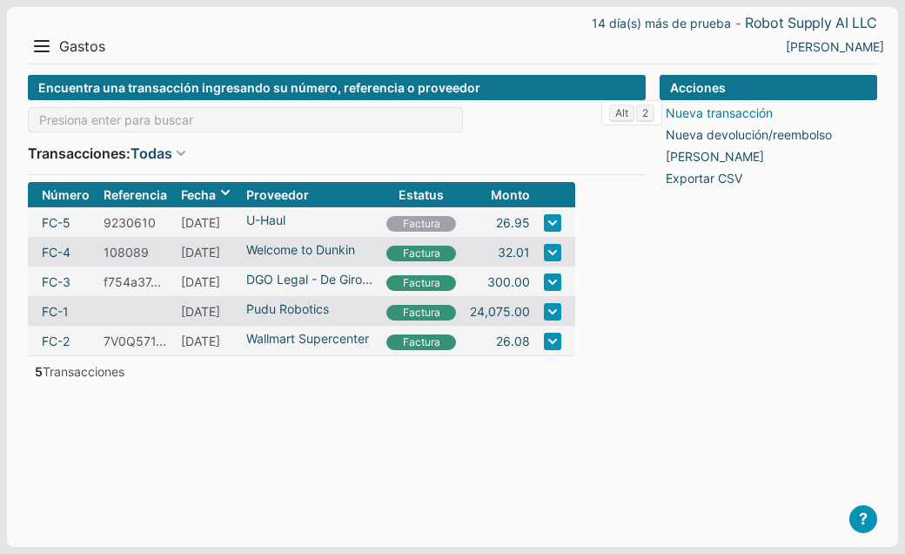
click at [720, 109] on link "Nueva transacción" at bounding box center [719, 113] width 107 height 18
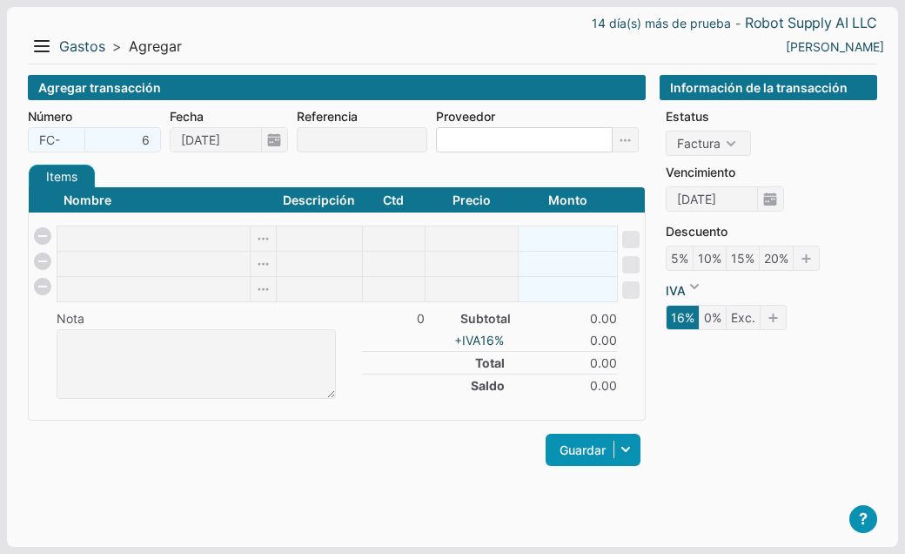
click at [473, 139] on input at bounding box center [524, 139] width 177 height 25
type input "lorida Department of State – Division of Corporations"
click at [629, 134] on icon at bounding box center [626, 139] width 26 height 25
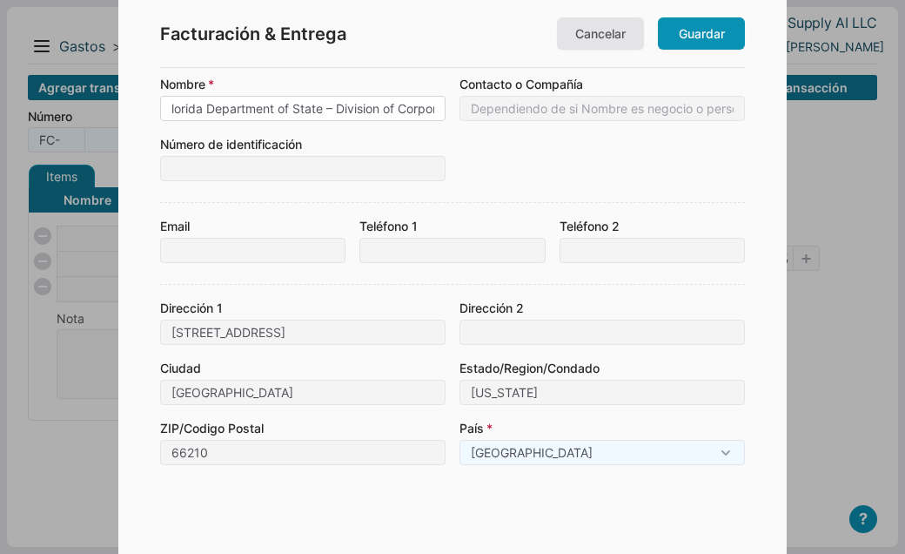
click at [172, 107] on input "lorida Department of State – Division of Corporations" at bounding box center [303, 108] width 286 height 25
type input "[US_STATE] Department of State – Division of Corporations"
click at [707, 35] on link "Guardar" at bounding box center [701, 33] width 87 height 32
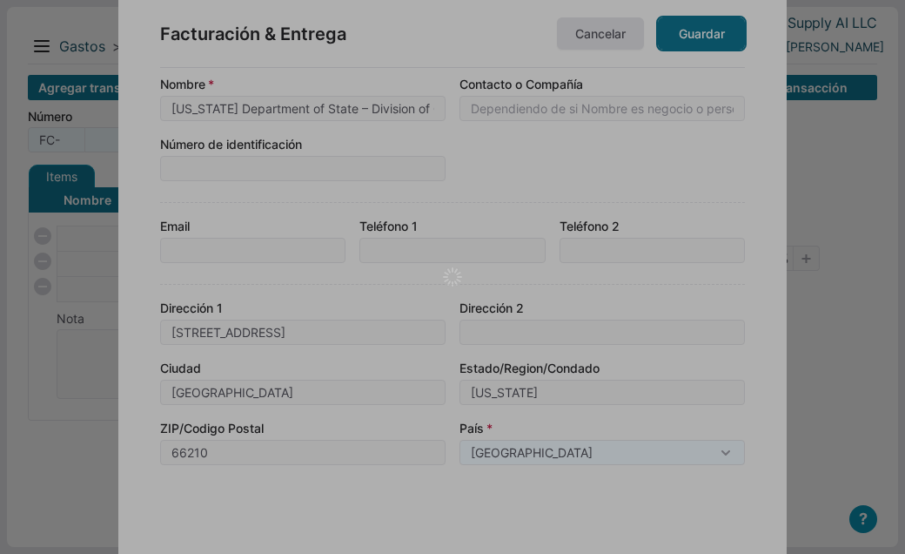
type input "[US_STATE] Department of State – Division of Corporations"
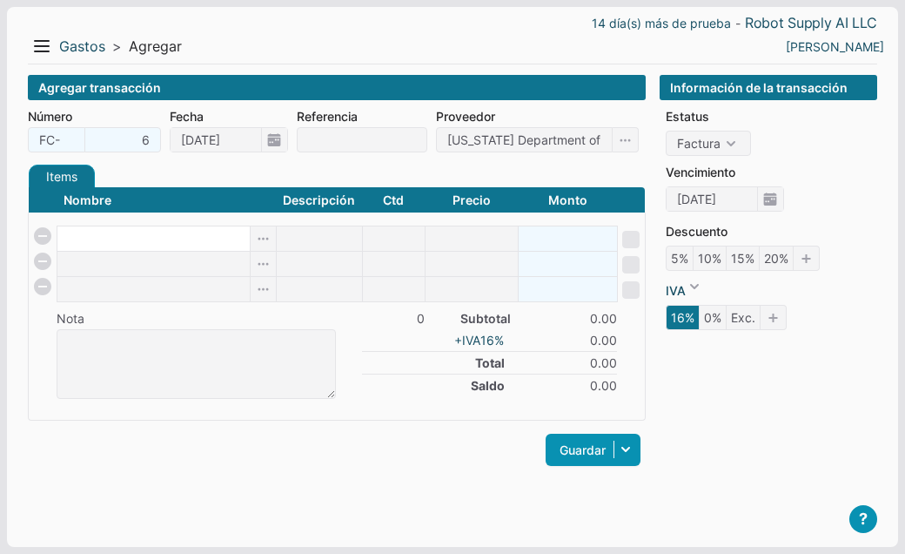
click at [181, 244] on input at bounding box center [153, 238] width 192 height 24
paste input "LLC Filing Fee"
type input "LLC Filing Fee"
click at [348, 238] on body "14 día(s) más de prueba - Robot Supply AI LLC Menu Resumen Ingresos 1 Nuevo rig…" at bounding box center [452, 277] width 905 height 554
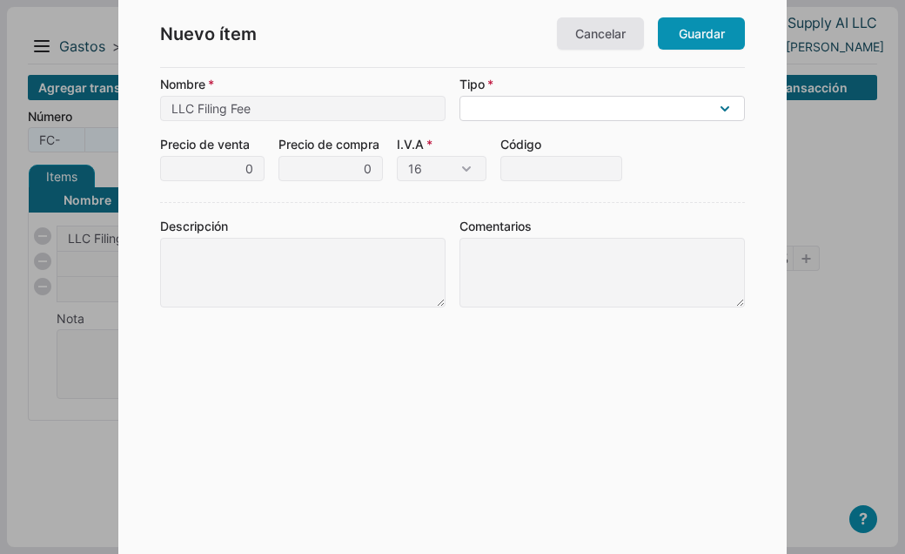
select select "F"
click option "Gasto no operacional (no es gasto regular del negocio)" at bounding box center [0, 0] width 0 height 0
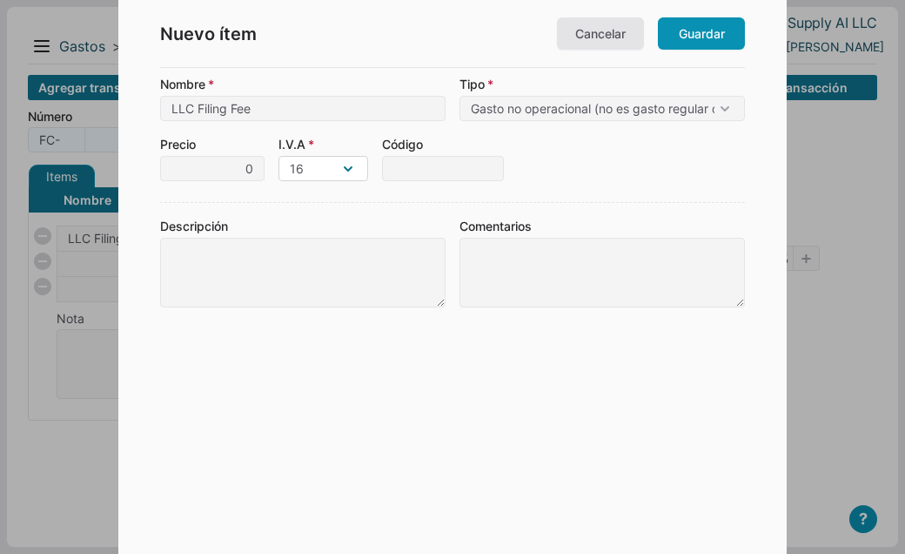
click at [351, 172] on select "16 0 Excluido" at bounding box center [324, 168] width 90 height 25
select select "0"
click option "0" at bounding box center [0, 0] width 0 height 0
click at [708, 27] on link "Guardar" at bounding box center [701, 33] width 87 height 32
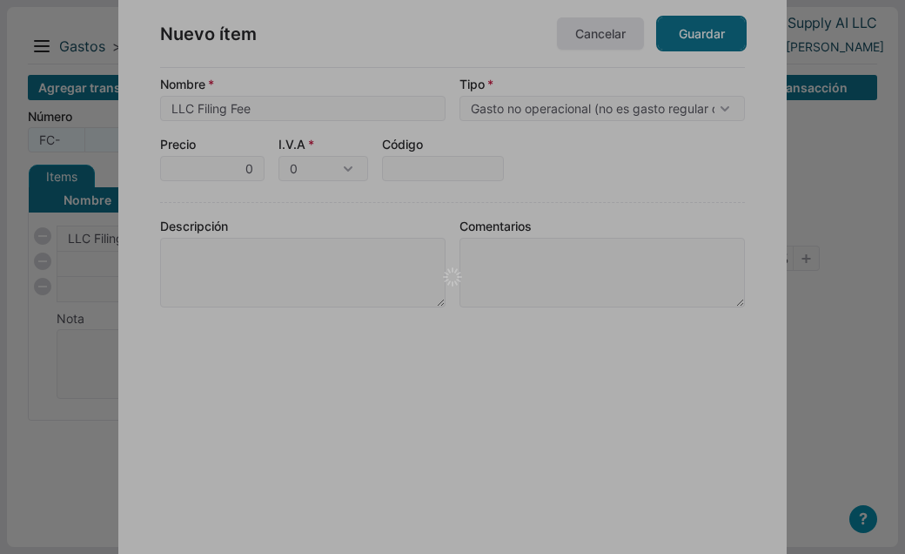
type input "1"
type input "0"
type input "0.00"
checkbox input "true"
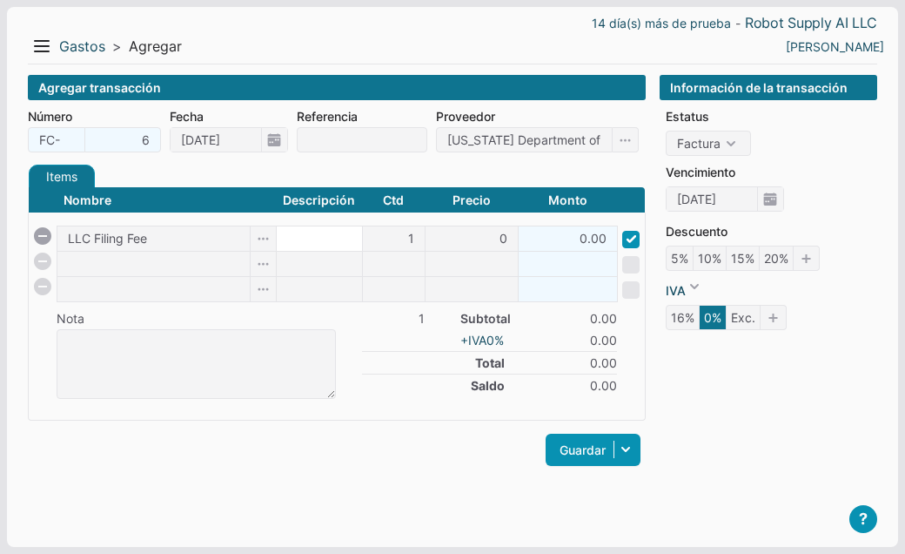
click at [311, 238] on input at bounding box center [319, 238] width 85 height 24
type input "Registro de Empresa"
click at [464, 231] on input "0" at bounding box center [472, 238] width 92 height 24
type input "160"
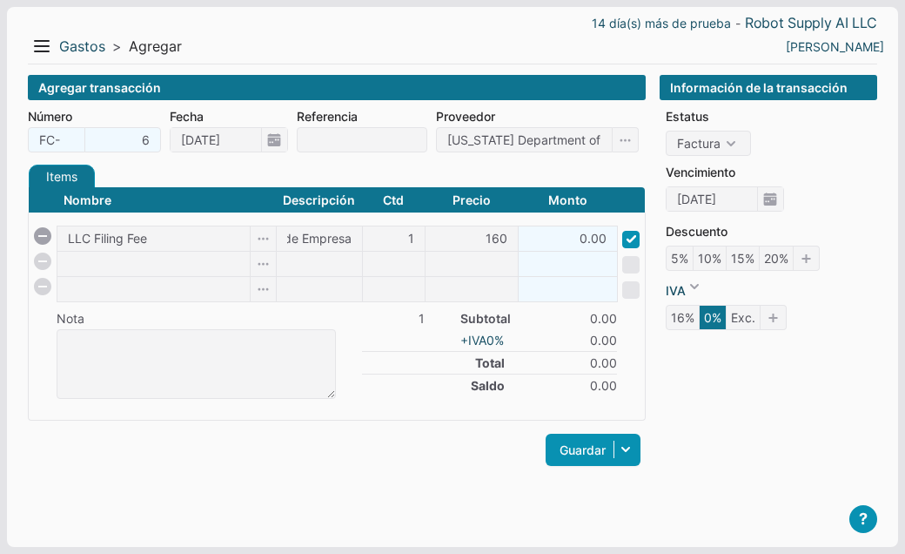
type input "160.00"
click at [394, 491] on div "Agregar transacción Número FC- 6 Fecha [DATE] Referencia Proveedor [US_STATE] D…" at bounding box center [337, 297] width 618 height 444
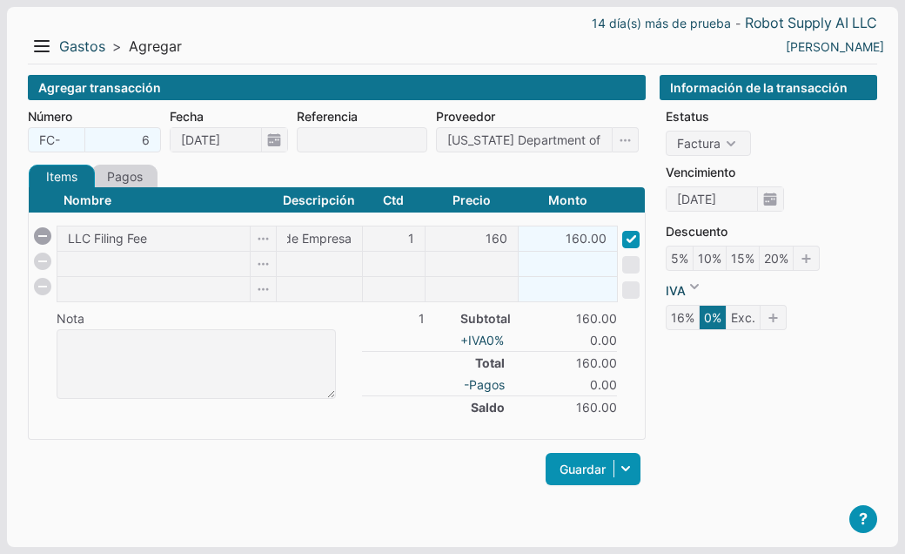
click at [139, 178] on link "Pagos" at bounding box center [124, 177] width 66 height 24
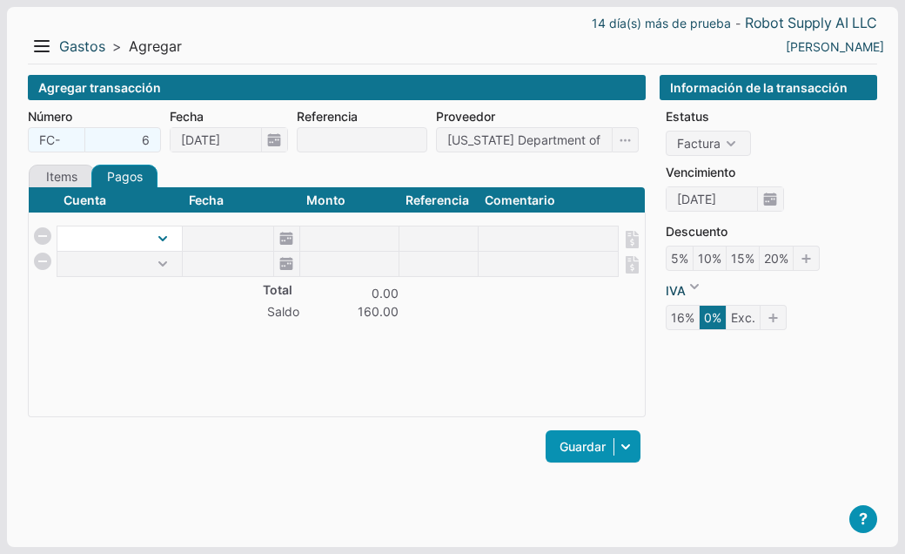
click at [166, 234] on select at bounding box center [119, 238] width 124 height 24
select select "1"
click option "Efectivo" at bounding box center [0, 0] width 0 height 0
type input "[DATE]"
type input "160"
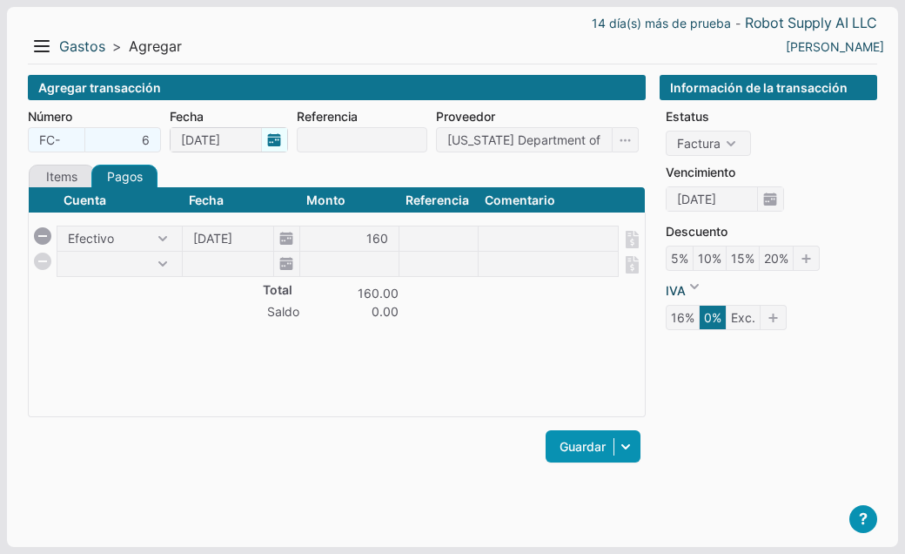
click at [272, 144] on span "[DATE]" at bounding box center [229, 139] width 118 height 25
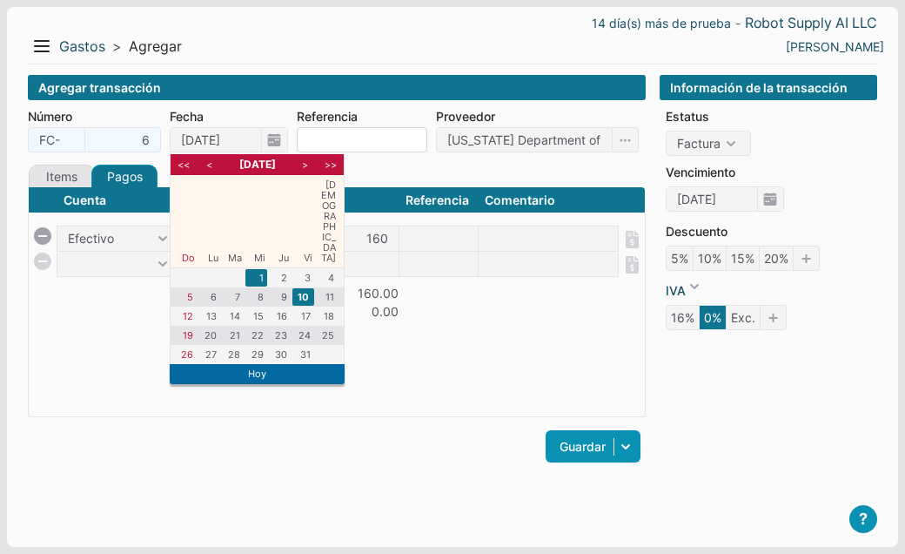
click at [259, 269] on li "1" at bounding box center [257, 277] width 22 height 17
type input "[DATE]"
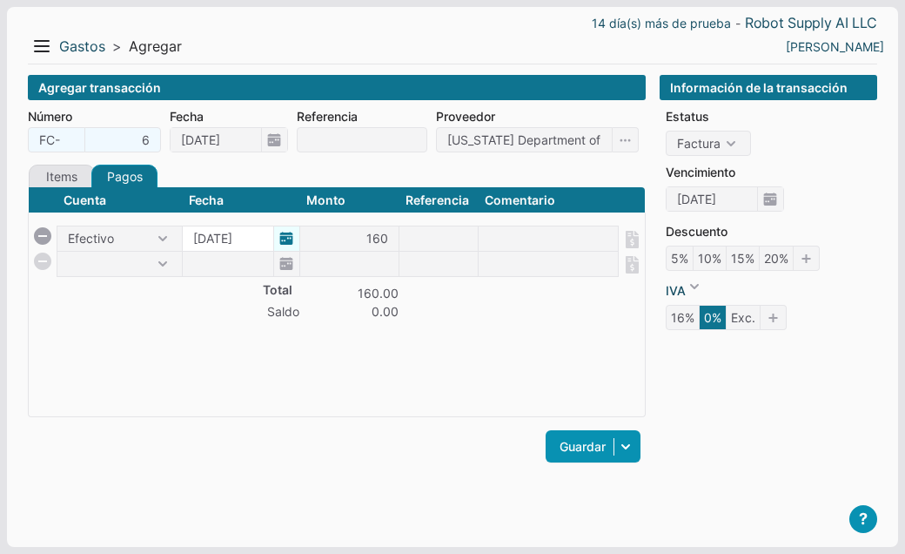
click at [282, 232] on span "[DATE]" at bounding box center [241, 238] width 117 height 24
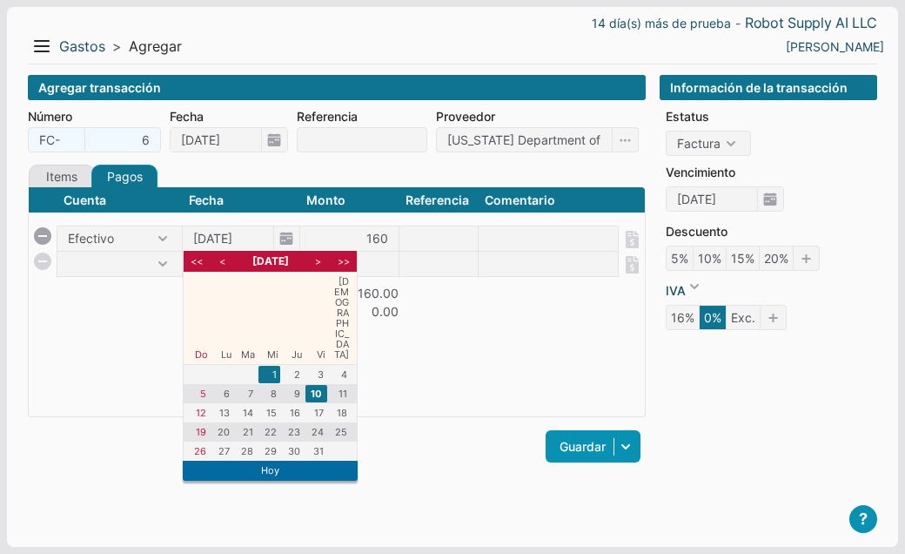
click at [272, 366] on li "1" at bounding box center [270, 374] width 22 height 17
type input "[DATE]"
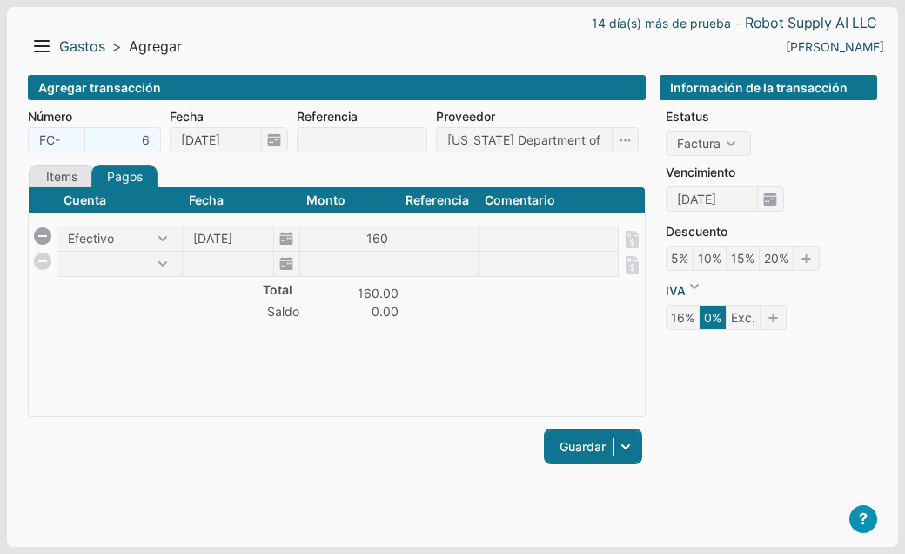
click at [578, 452] on link "Guardar" at bounding box center [593, 446] width 95 height 32
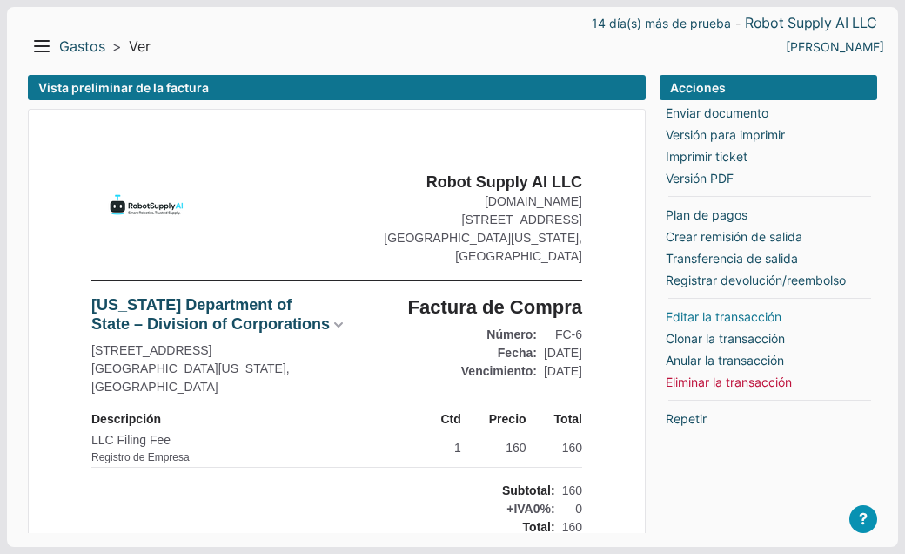
click at [690, 316] on link "Editar la transacción" at bounding box center [724, 316] width 116 height 18
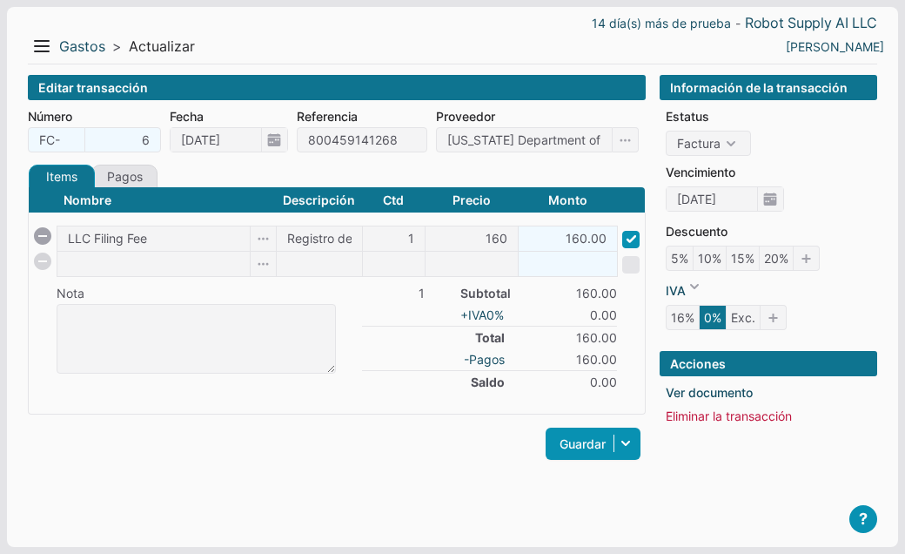
type input "800459141268"
click at [188, 241] on input "LLC Filing Fee" at bounding box center [153, 238] width 192 height 24
drag, startPoint x: 187, startPoint y: 241, endPoint x: 17, endPoint y: 243, distance: 170.7
click at [57, 243] on input "LLC Filing Fee" at bounding box center [153, 238] width 192 height 24
checkbox input "false"
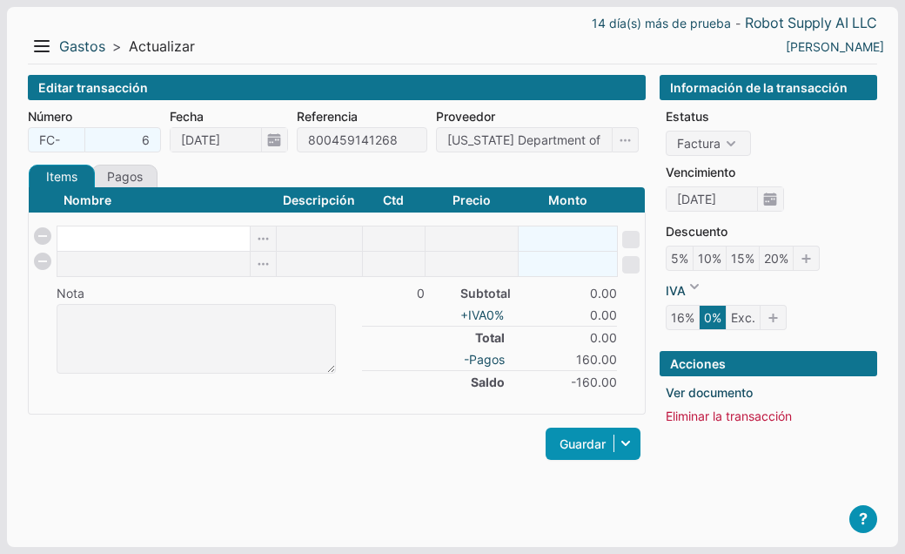
paste input "State filing fee – LLC registration”"
click at [145, 241] on input "State filing fee – LLC registration”" at bounding box center [153, 238] width 192 height 24
drag, startPoint x: 137, startPoint y: 238, endPoint x: 239, endPoint y: 240, distance: 102.8
click at [239, 240] on input "State filing fee – LLC registration”" at bounding box center [153, 238] width 192 height 24
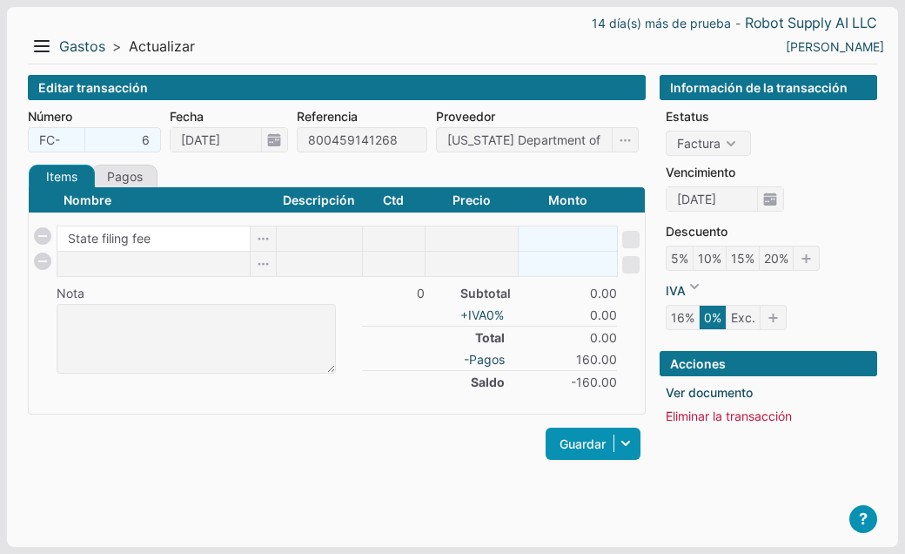
scroll to position [0, 0]
type input "State filing fee"
click at [326, 243] on body "14 día(s) más de prueba - Robot Supply AI LLC Menu Resumen Ingresos 1 Nuevo rig…" at bounding box center [452, 277] width 905 height 554
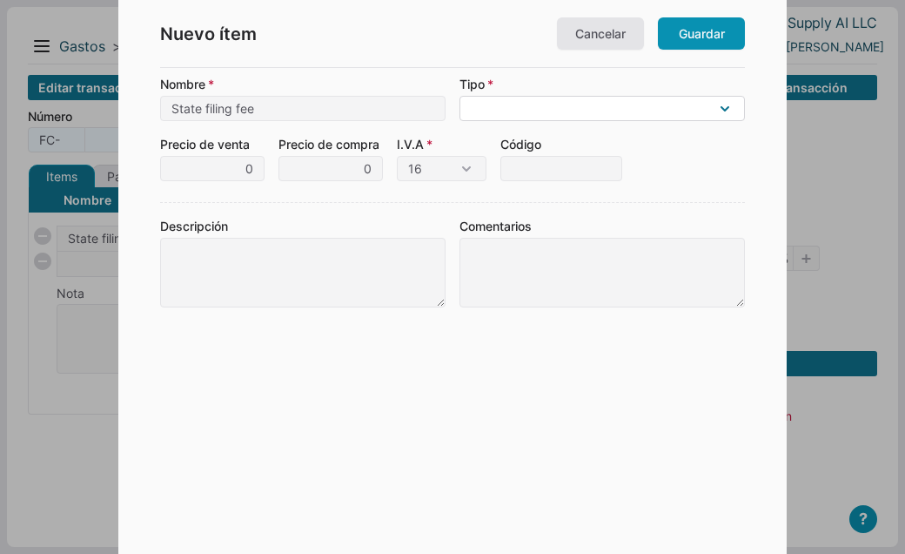
select select "F"
click option "Gasto no operacional (no es gasto regular del negocio)" at bounding box center [0, 0] width 0 height 0
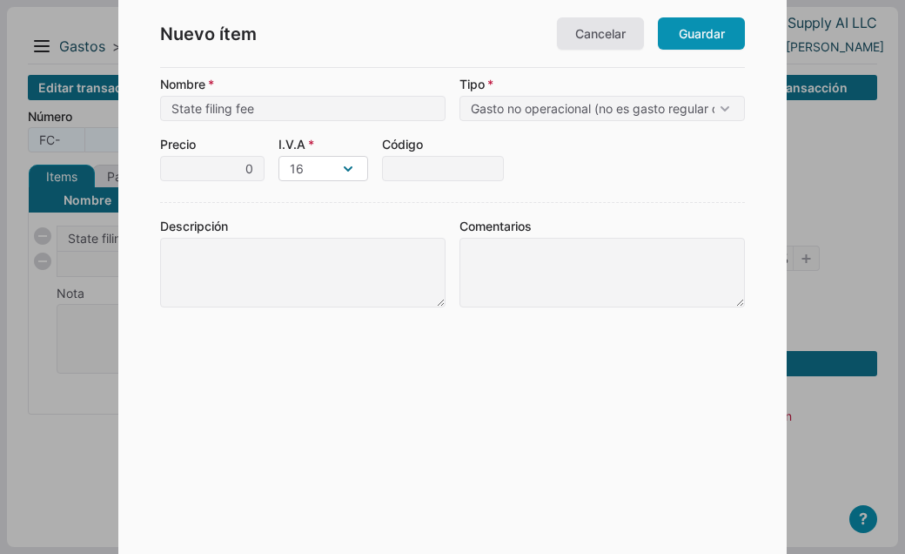
select select "0"
click option "0" at bounding box center [0, 0] width 0 height 0
click at [708, 34] on link "Guardar" at bounding box center [701, 33] width 87 height 32
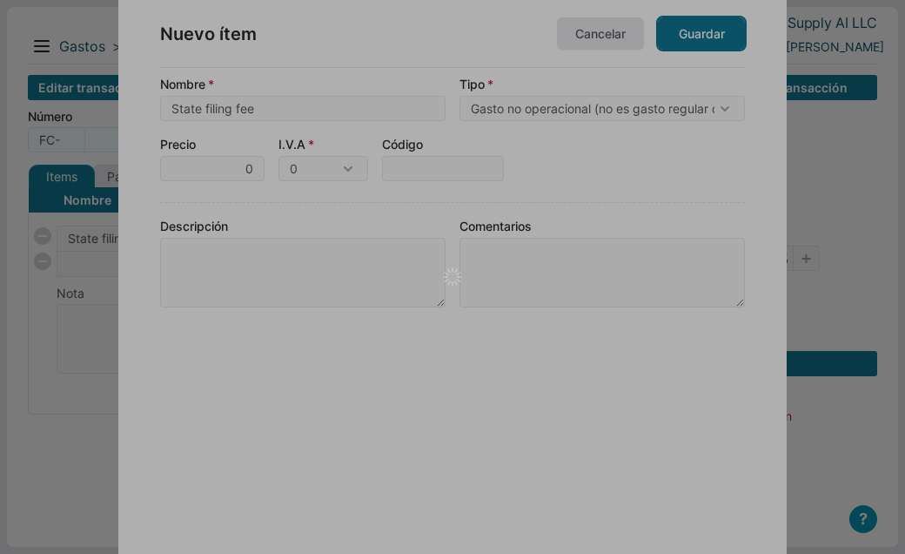
type input "1"
type input "0"
type input "0.00"
checkbox input "true"
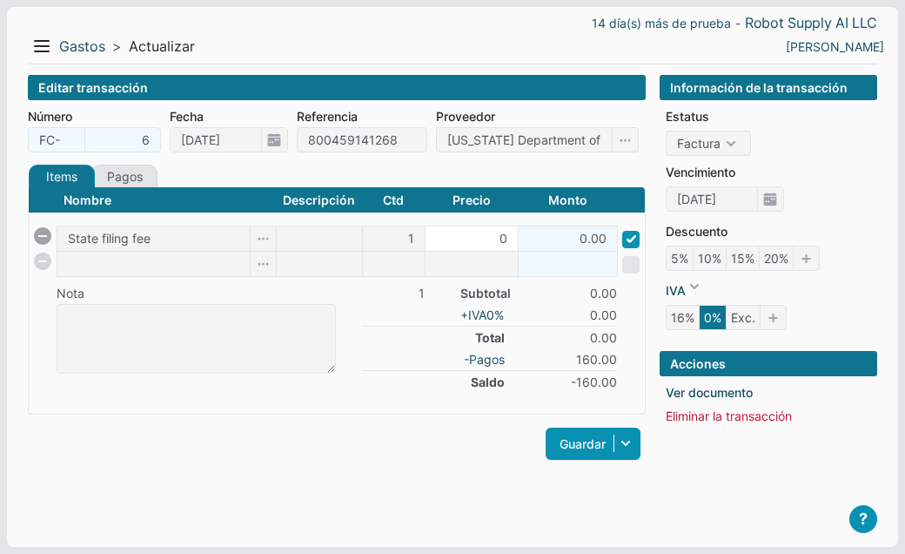
click at [487, 242] on input "0" at bounding box center [472, 238] width 92 height 24
type input "160"
type input "160.00"
click at [314, 242] on input at bounding box center [319, 238] width 85 height 24
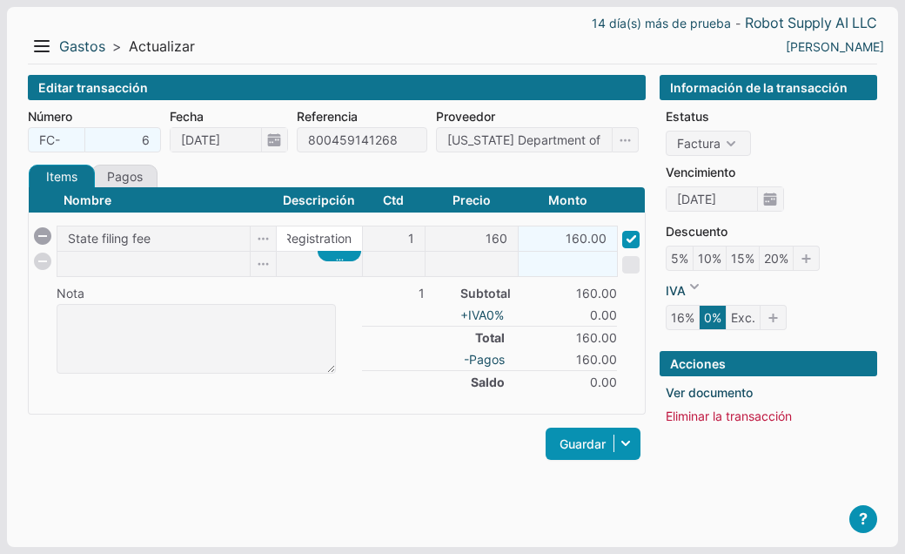
type input "LLC Registration"
click at [358, 394] on div "Nombre Descripción Ctd Precio Monto State filing fee LLC Registration 1 160 160…" at bounding box center [337, 300] width 618 height 228
click at [170, 238] on input "State filing fee" at bounding box center [153, 238] width 192 height 24
type input "State filing fee L"
checkbox input "false"
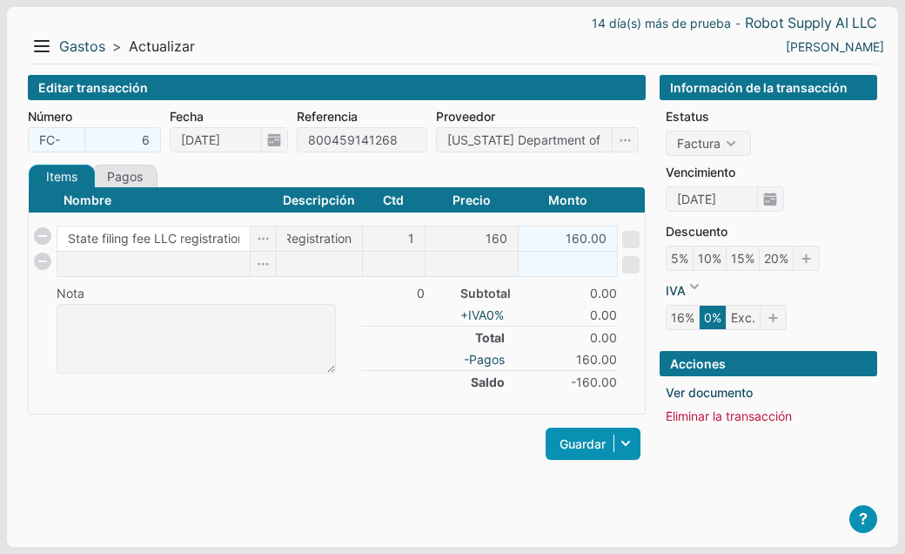
scroll to position [0, 4]
type input "State filing fee LLC registration"
click at [238, 414] on div "Items Créditos Pagos Nombre Descripción Ctd Precio Monto State filing fee LLC r…" at bounding box center [337, 323] width 618 height 317
click at [128, 172] on link "Pagos" at bounding box center [124, 177] width 66 height 24
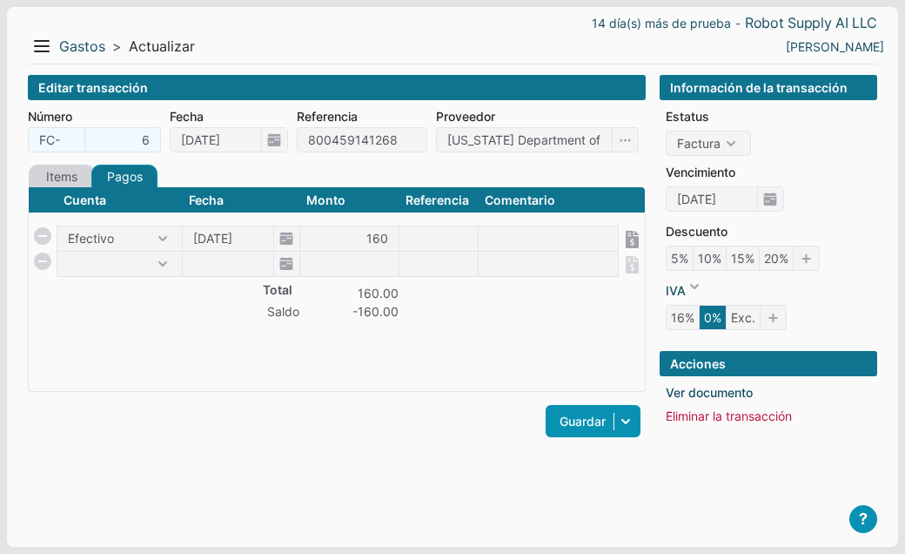
click at [64, 175] on link "Items" at bounding box center [62, 177] width 66 height 24
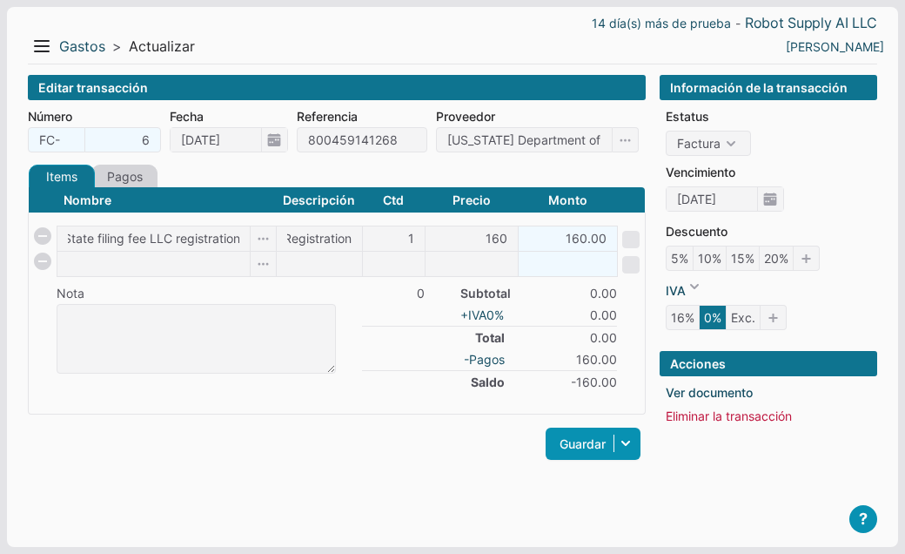
click at [144, 175] on link "Pagos" at bounding box center [124, 177] width 66 height 24
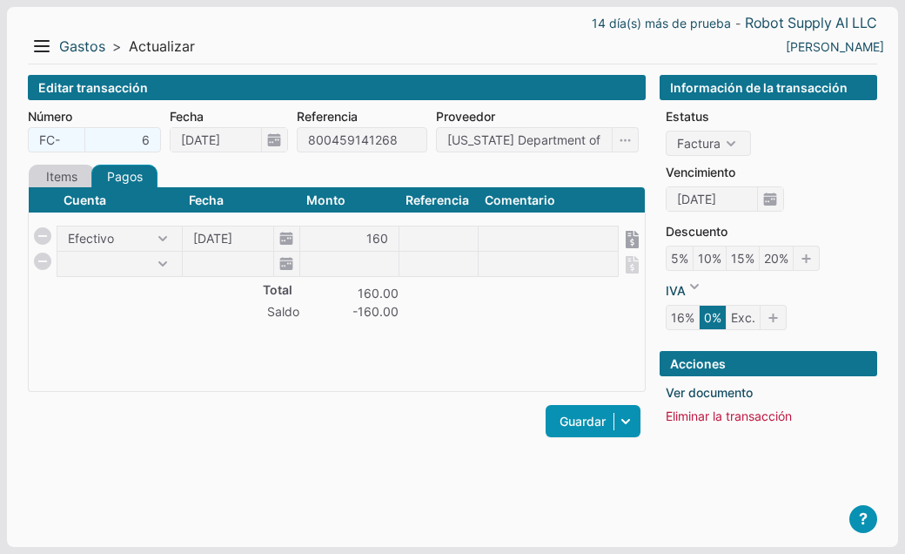
click at [74, 178] on link "Items" at bounding box center [62, 177] width 66 height 24
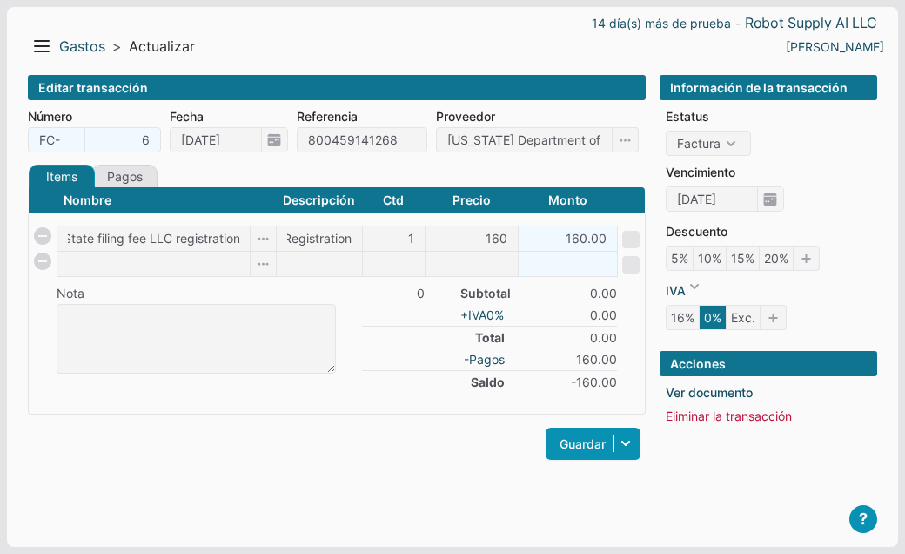
click at [431, 447] on div "Guardar Guardar y ver documento Guardar y agregar nueva Guardar y continuar edi…" at bounding box center [337, 443] width 618 height 41
click at [42, 232] on span at bounding box center [42, 235] width 17 height 17
click at [42, 263] on span at bounding box center [42, 260] width 17 height 17
click at [337, 428] on div "Guardar Guardar y ver documento Guardar y agregar nueva Guardar y continuar edi…" at bounding box center [337, 443] width 618 height 41
click at [576, 451] on link "Guardar" at bounding box center [593, 443] width 95 height 32
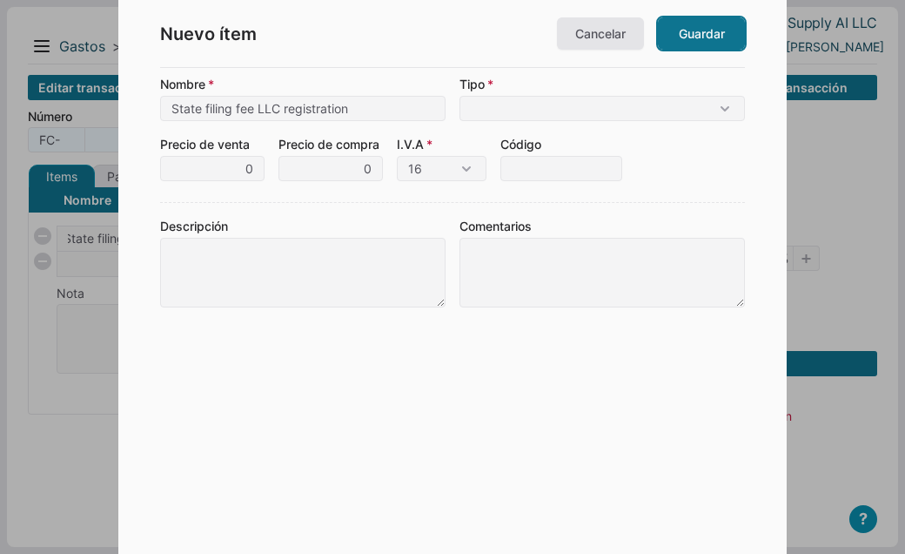
click at [691, 44] on link "Guardar" at bounding box center [701, 33] width 87 height 32
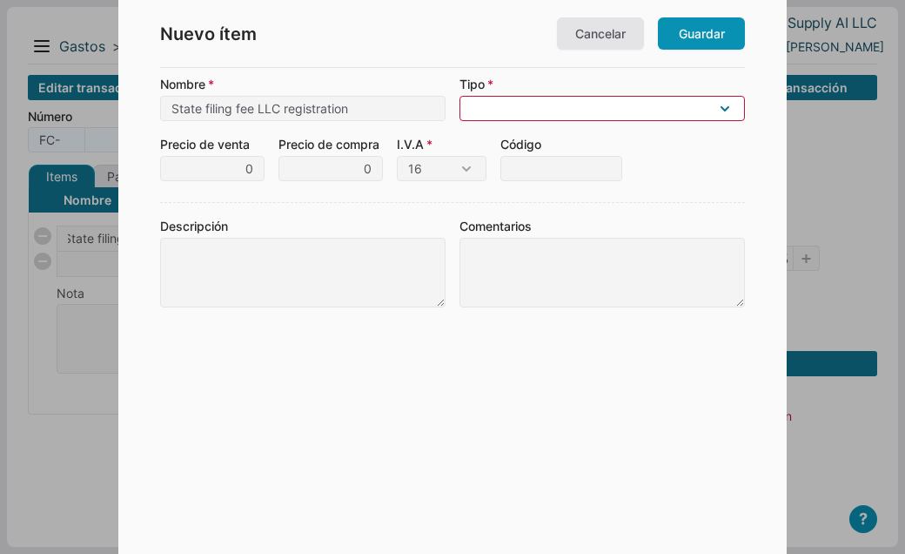
select select "F"
click option "Gasto no operacional (no es gasto regular del negocio)" at bounding box center [0, 0] width 0 height 0
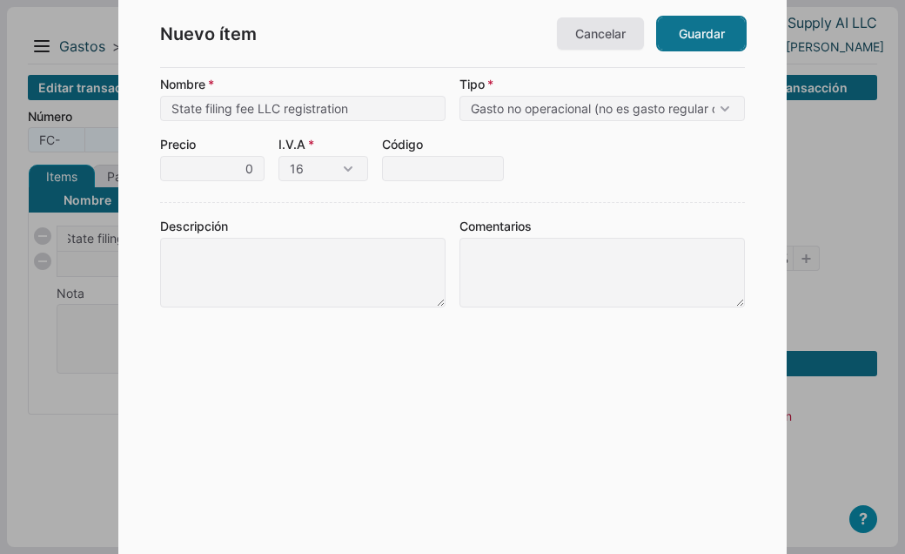
click at [709, 37] on link "Guardar" at bounding box center [701, 33] width 87 height 32
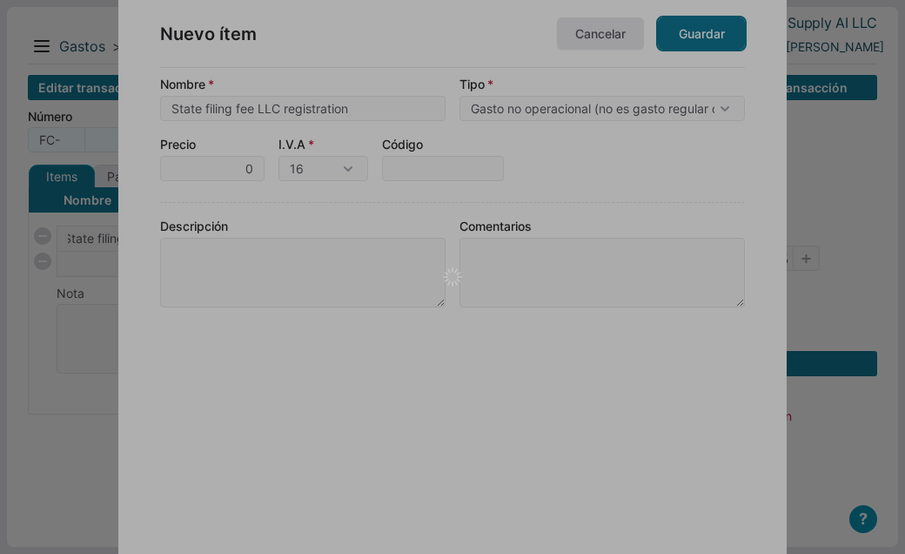
checkbox input "true"
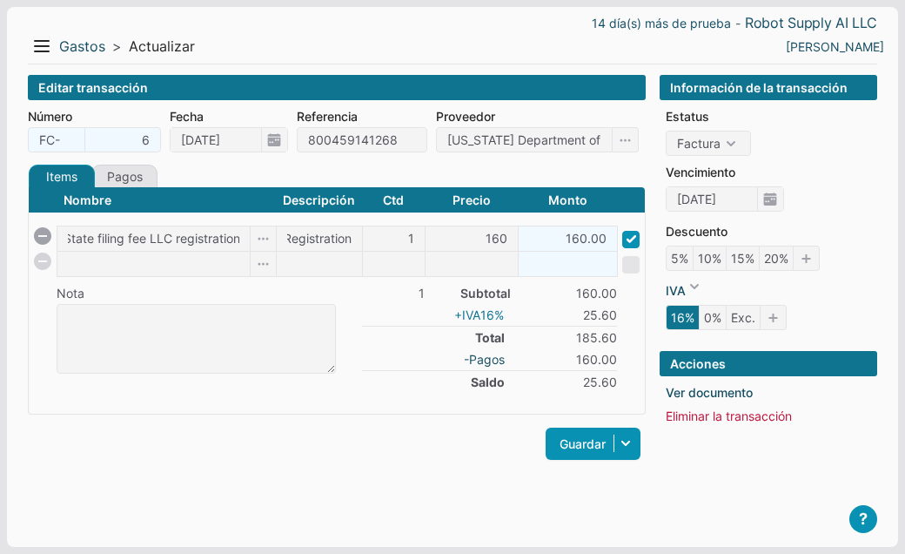
click at [482, 312] on icon "16%" at bounding box center [495, 314] width 28 height 15
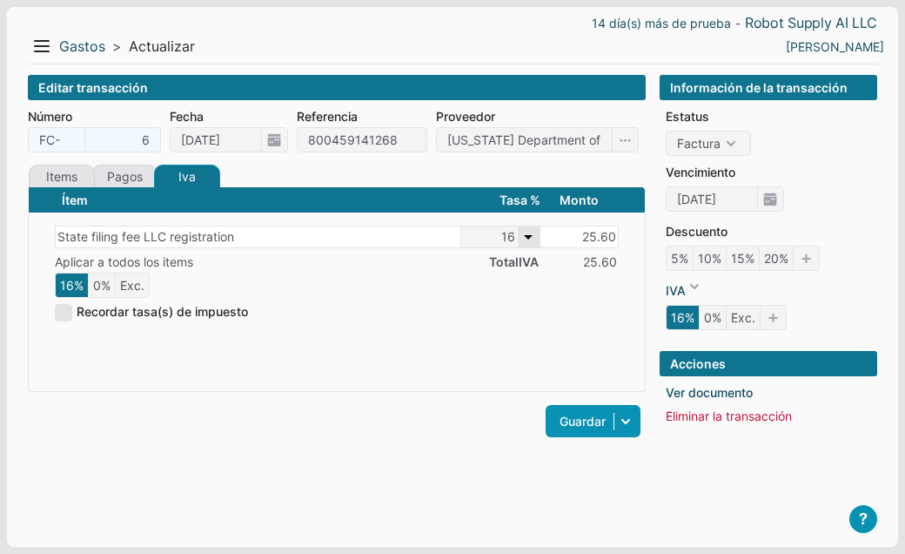
click at [529, 239] on span "16" at bounding box center [500, 236] width 78 height 21
click at [505, 292] on li "0%" at bounding box center [502, 290] width 71 height 25
type input "0"
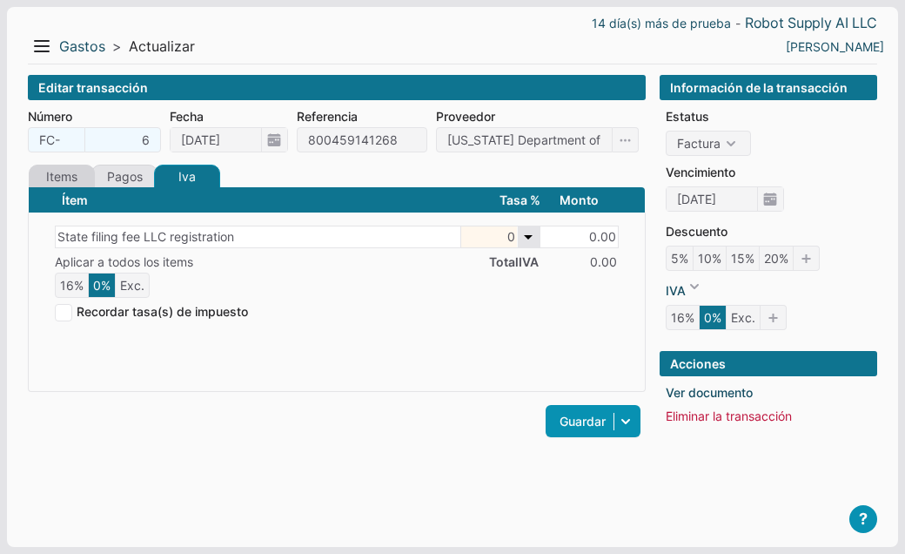
click at [48, 175] on link "Items" at bounding box center [62, 177] width 66 height 24
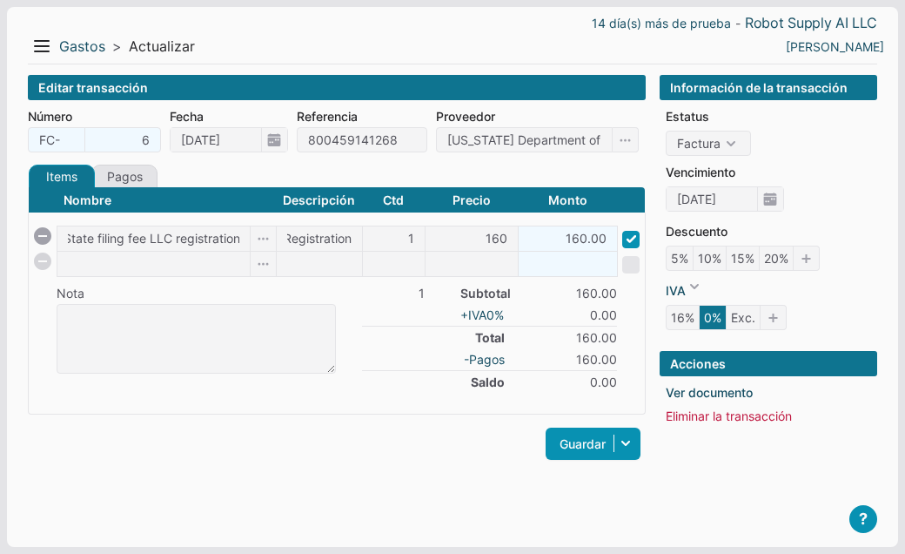
click at [393, 482] on div "Editar transacción Número FC- 6 Fecha 01/10/2025 Referencia 800459141268 Provee…" at bounding box center [337, 297] width 618 height 444
click at [131, 173] on link "Pagos" at bounding box center [124, 177] width 66 height 24
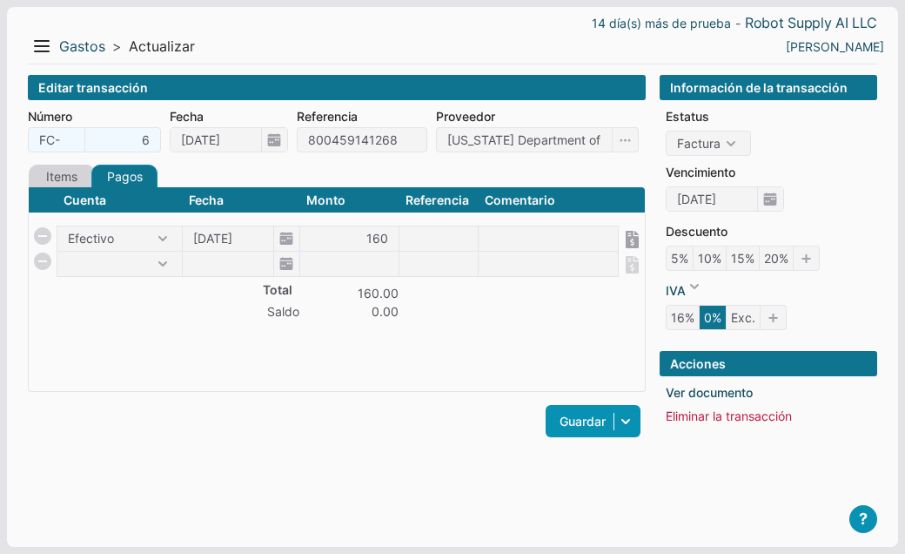
click at [67, 175] on link "Items" at bounding box center [62, 177] width 66 height 24
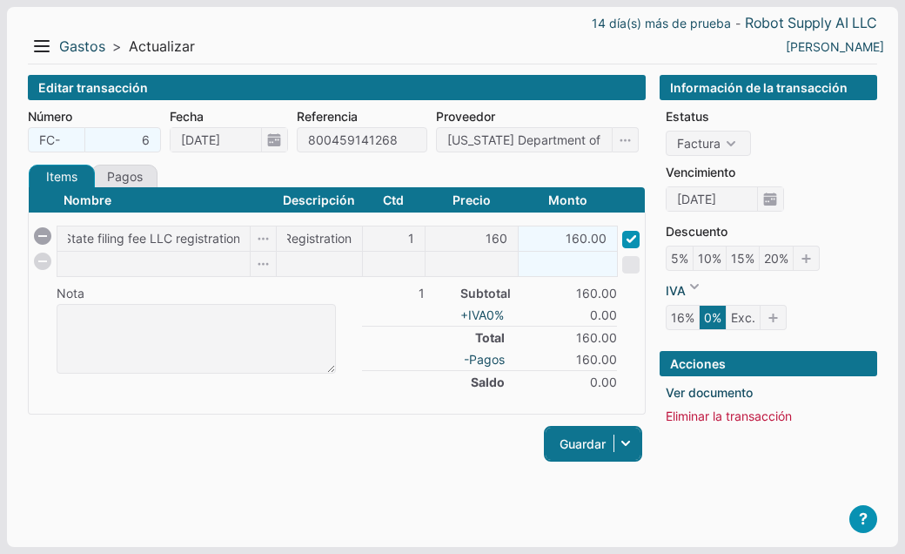
click at [581, 443] on link "Guardar" at bounding box center [593, 443] width 95 height 32
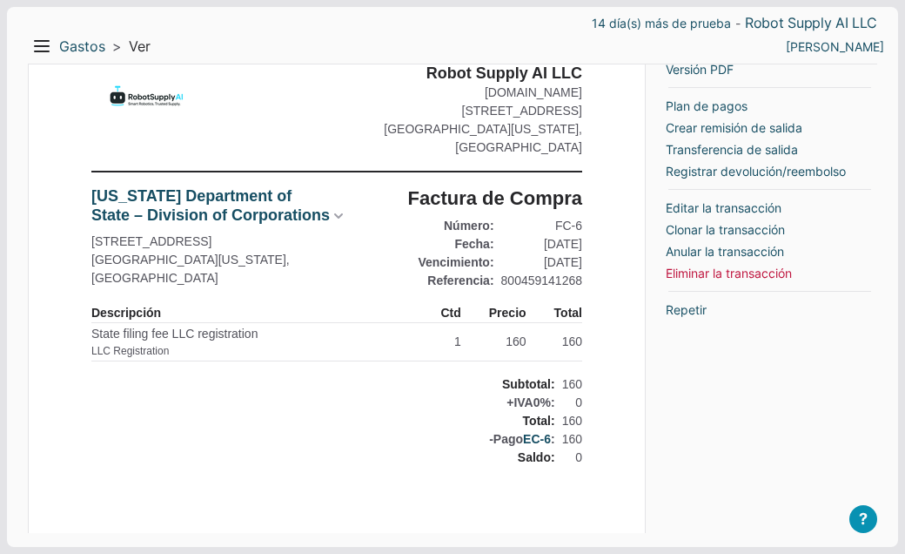
scroll to position [116, 0]
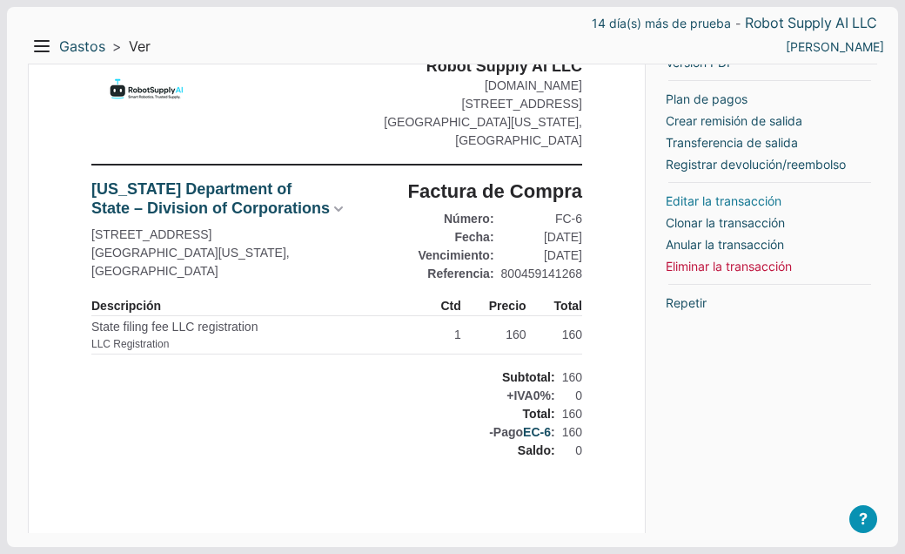
click at [684, 199] on link "Editar la transacción" at bounding box center [724, 201] width 116 height 18
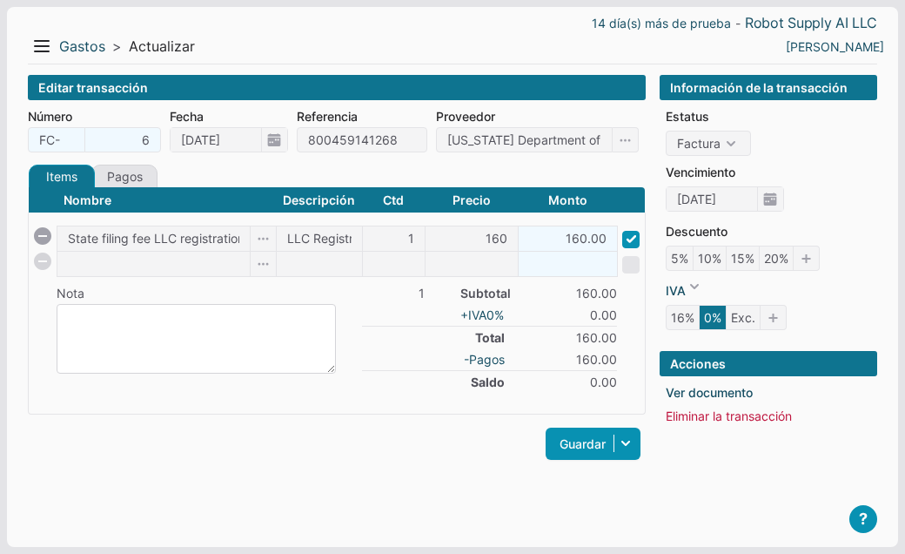
click at [244, 318] on textarea at bounding box center [196, 339] width 279 height 70
paste textarea "(888) 853-0663 Corresponde a NIC Services, LLC / Tyler Payment Services"
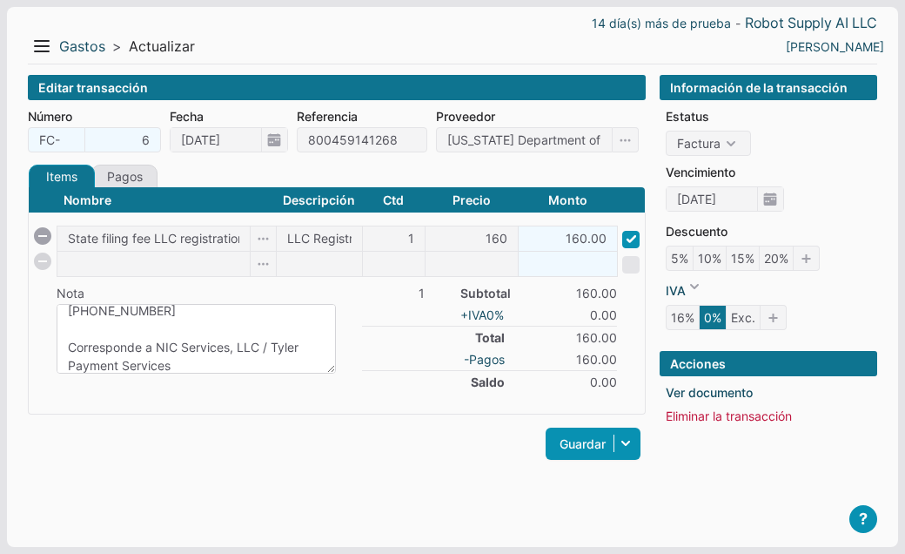
click at [70, 347] on textarea "(888) 853-0663 Corresponde a NIC Services, LLC / Tyler Payment Services" at bounding box center [196, 339] width 279 height 70
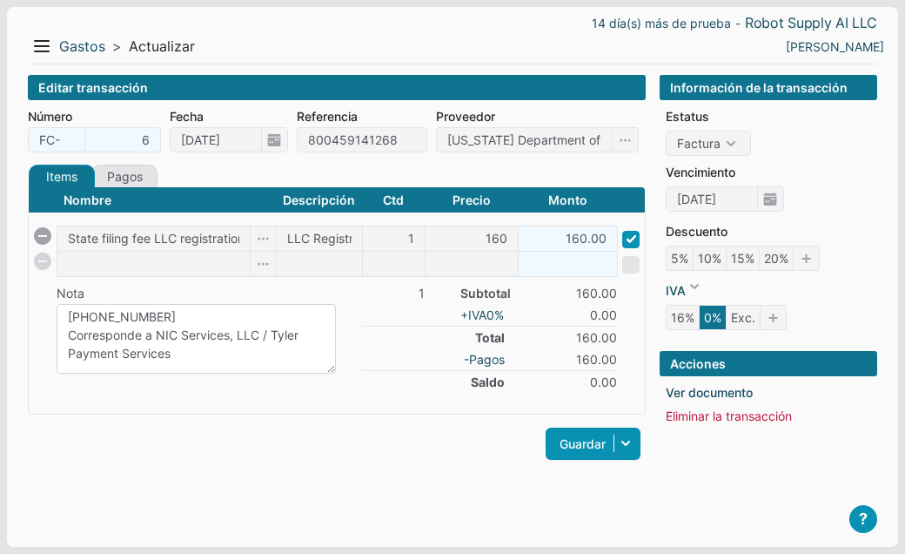
scroll to position [0, 0]
type textarea "(888) 853-0663 Corresponde a NIC Services, LLC / Tyler Payment Services"
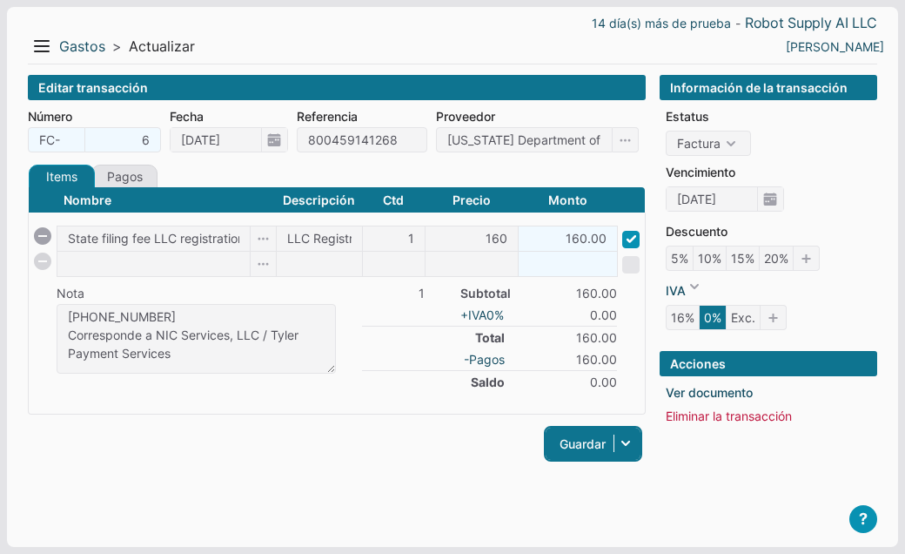
click at [581, 441] on link "Guardar" at bounding box center [593, 443] width 95 height 32
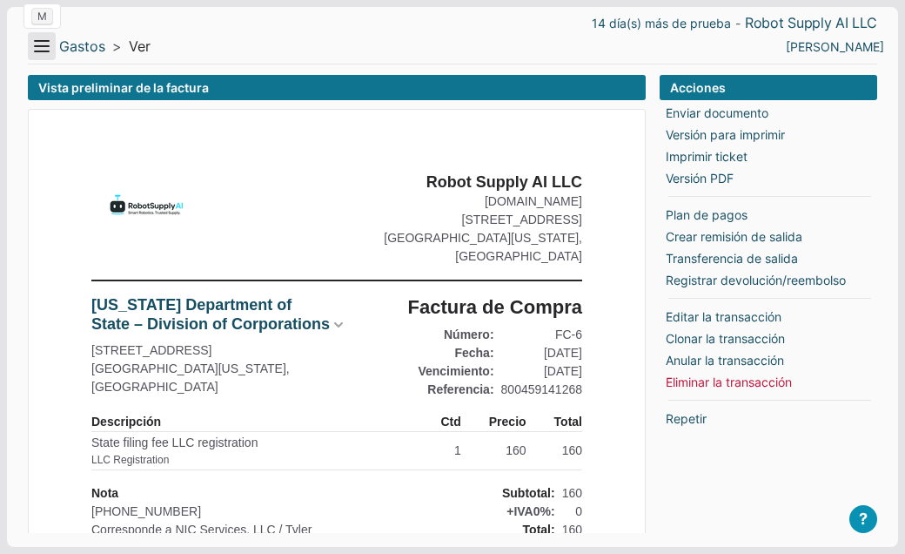
click at [50, 53] on button "Menu" at bounding box center [42, 46] width 28 height 28
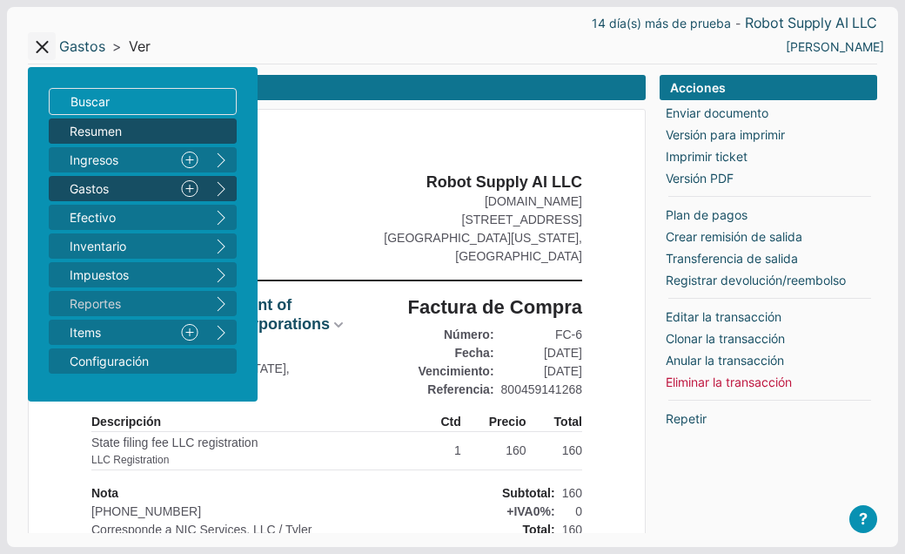
click at [69, 127] on link "Resumen" at bounding box center [143, 130] width 188 height 25
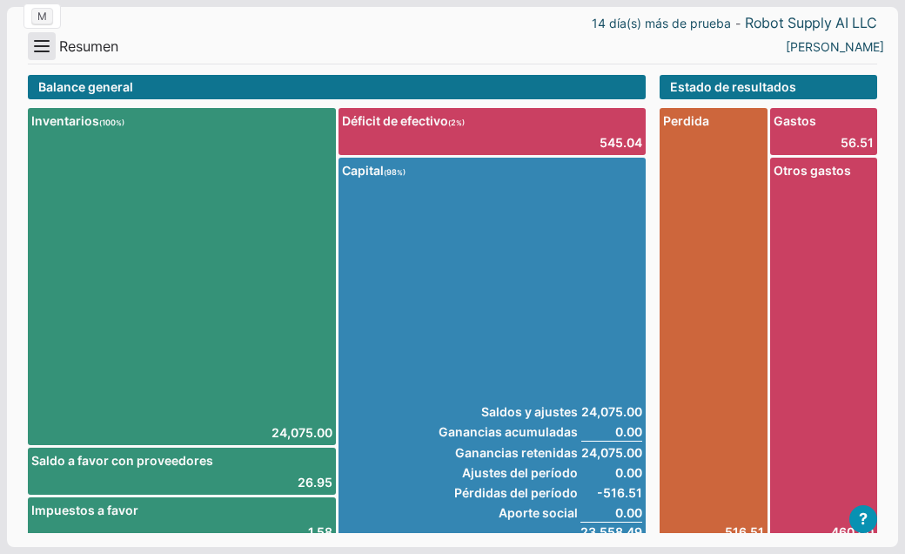
click at [42, 46] on button "Menu" at bounding box center [42, 46] width 28 height 28
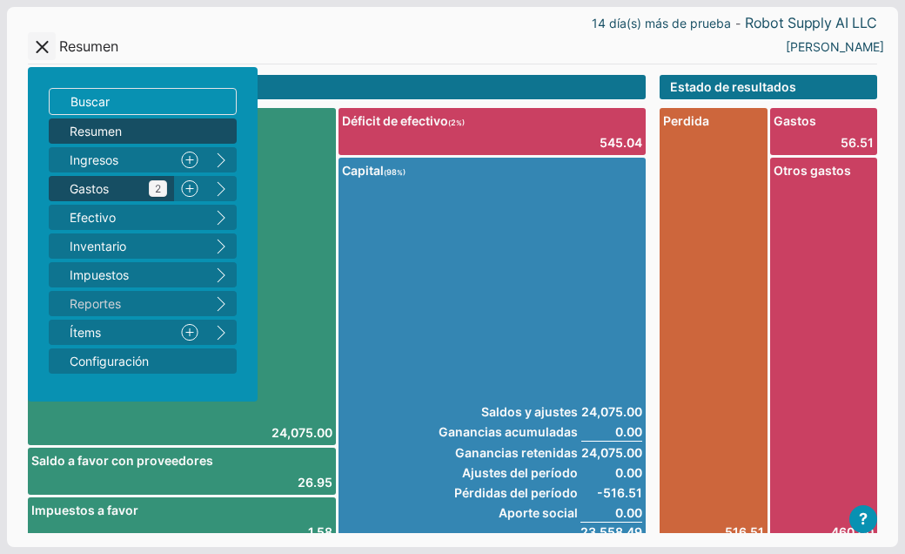
click at [98, 189] on span "Gastos 2" at bounding box center [119, 188] width 98 height 18
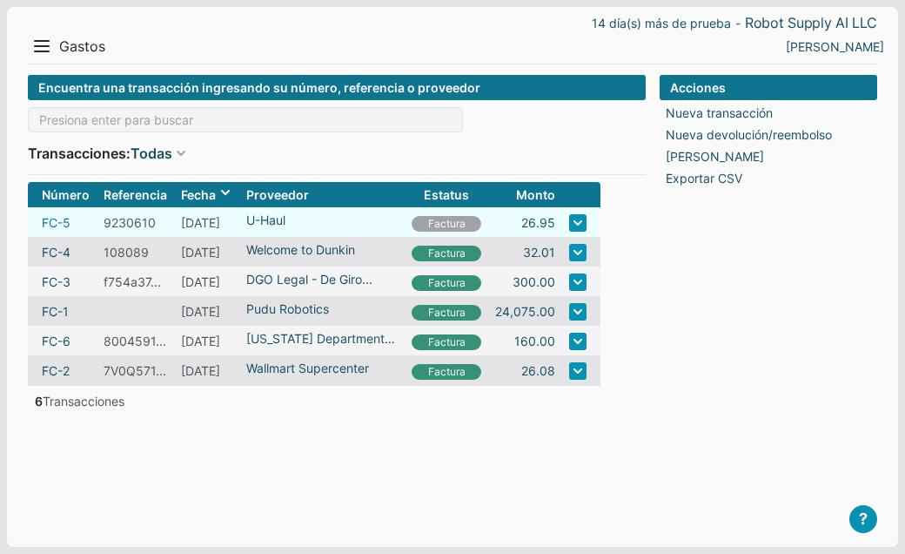
click at [58, 216] on link "FC-5" at bounding box center [56, 222] width 29 height 18
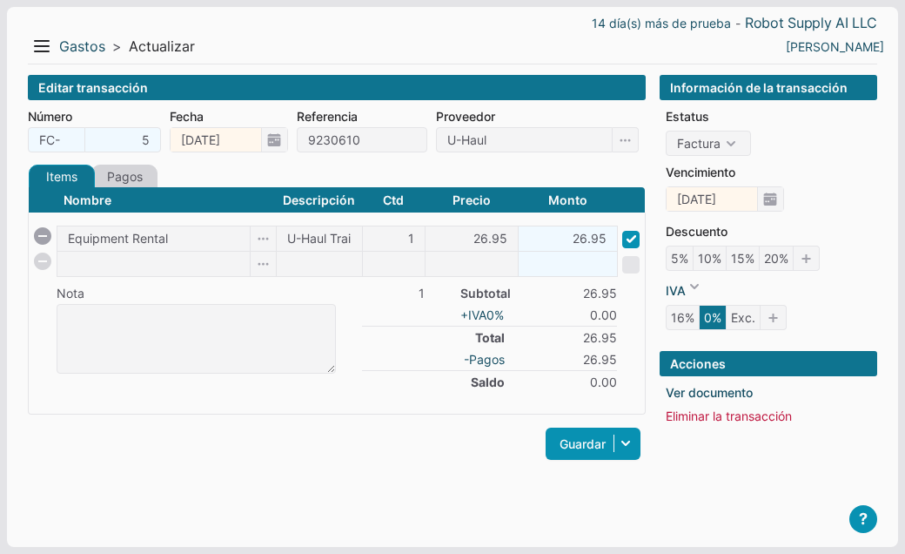
click at [138, 180] on link "Pagos" at bounding box center [124, 177] width 66 height 24
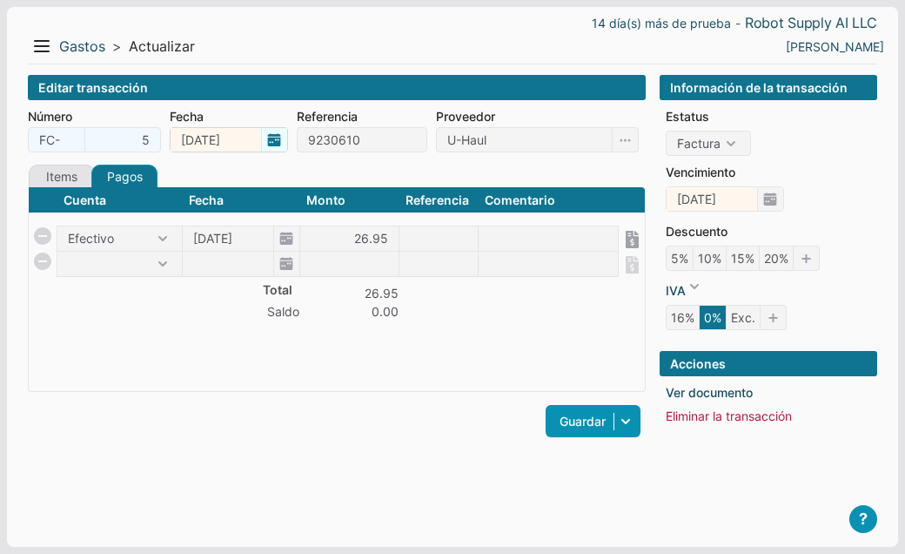
click at [274, 135] on span "[DATE]" at bounding box center [229, 139] width 118 height 25
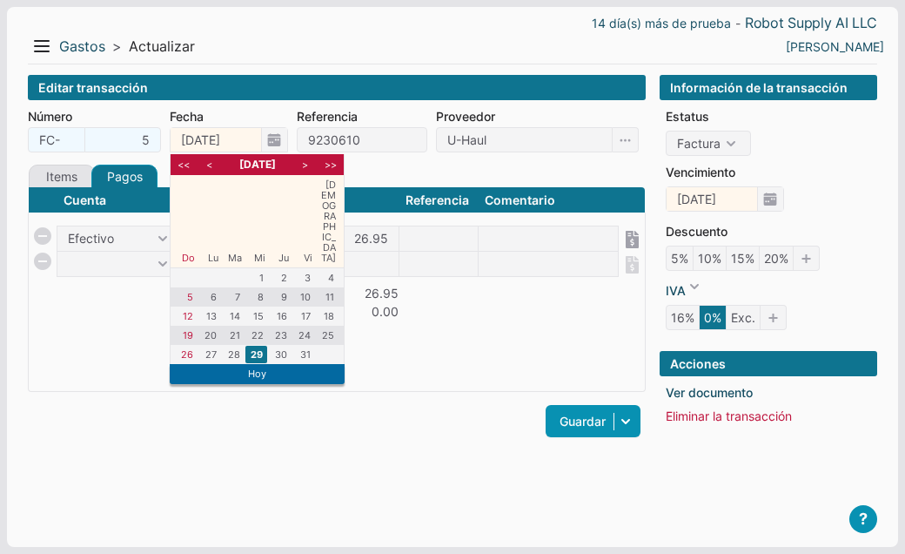
click at [218, 165] on li "<" at bounding box center [210, 165] width 22 height 16
click at [205, 346] on li "29" at bounding box center [210, 354] width 22 height 17
type input "[DATE]"
checkbox input "true"
type input "[DATE]"
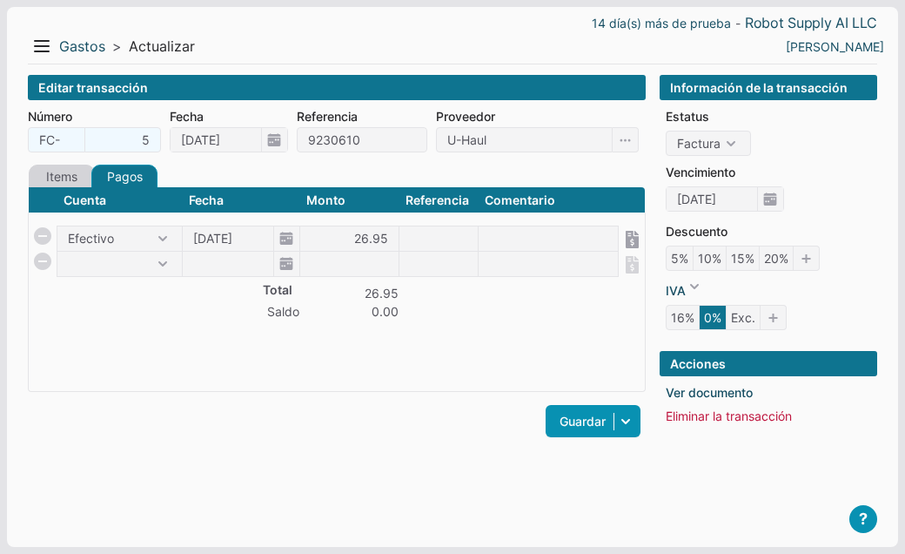
click at [61, 177] on link "Items" at bounding box center [62, 177] width 66 height 24
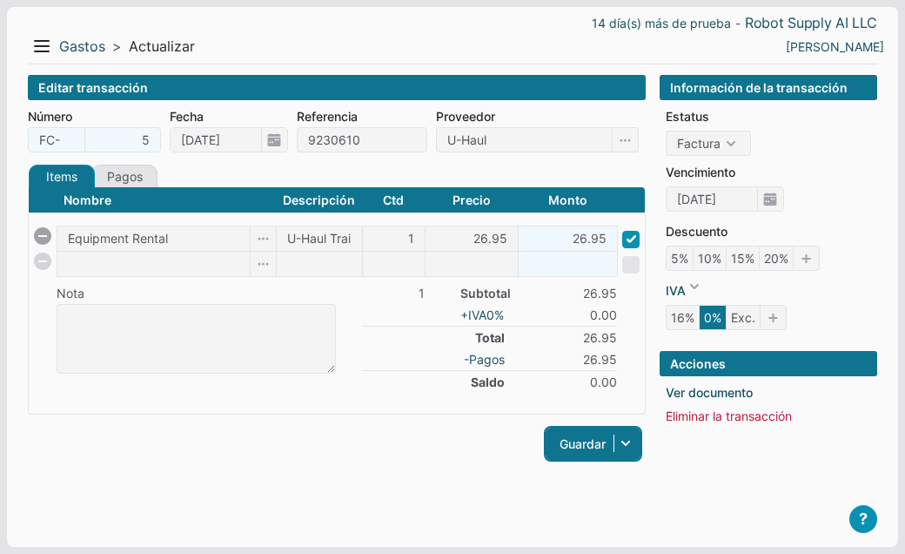
click at [565, 441] on link "Guardar" at bounding box center [593, 443] width 95 height 32
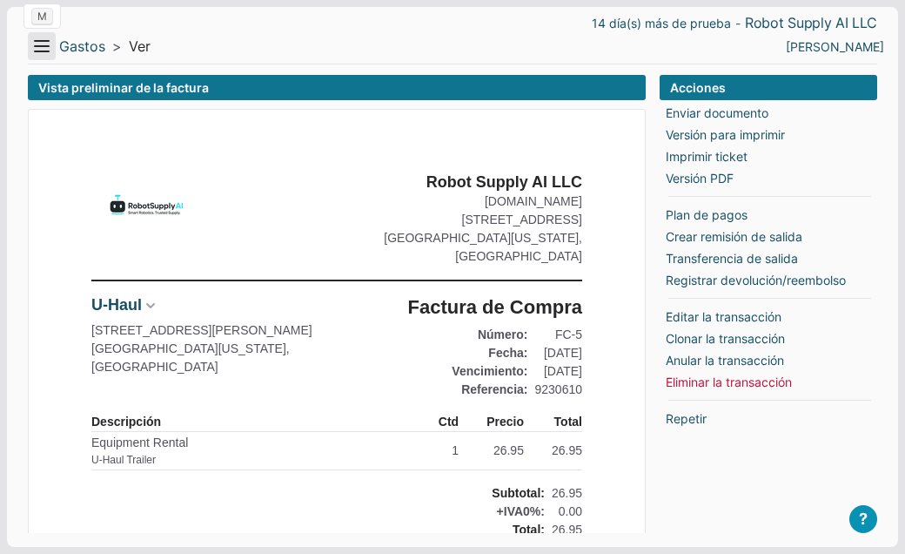
click at [43, 43] on button "Menu" at bounding box center [42, 46] width 28 height 28
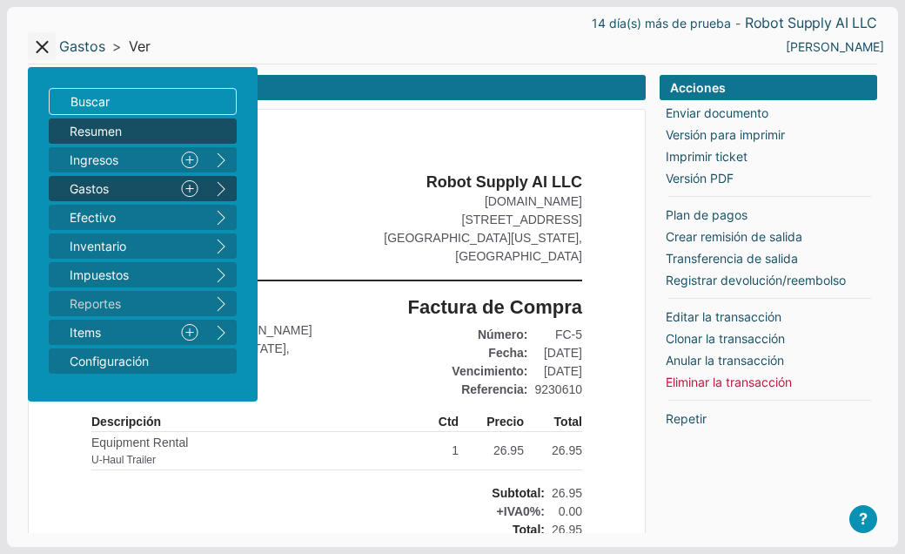
click at [94, 135] on span "Resumen" at bounding box center [134, 131] width 129 height 18
